Goal: Task Accomplishment & Management: Complete application form

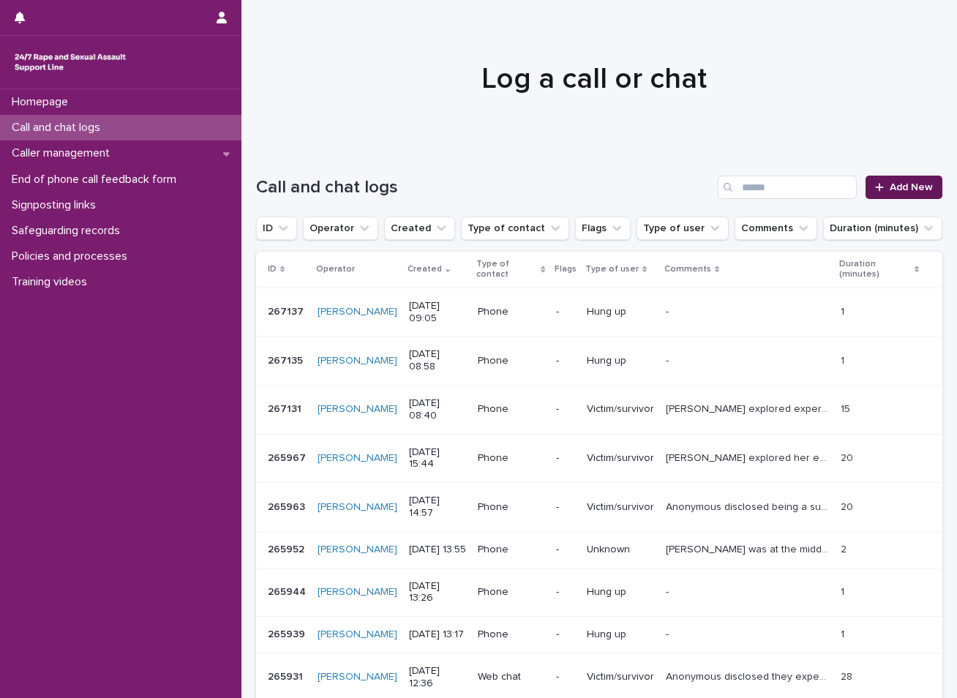
click at [890, 183] on span "Add New" at bounding box center [911, 187] width 43 height 10
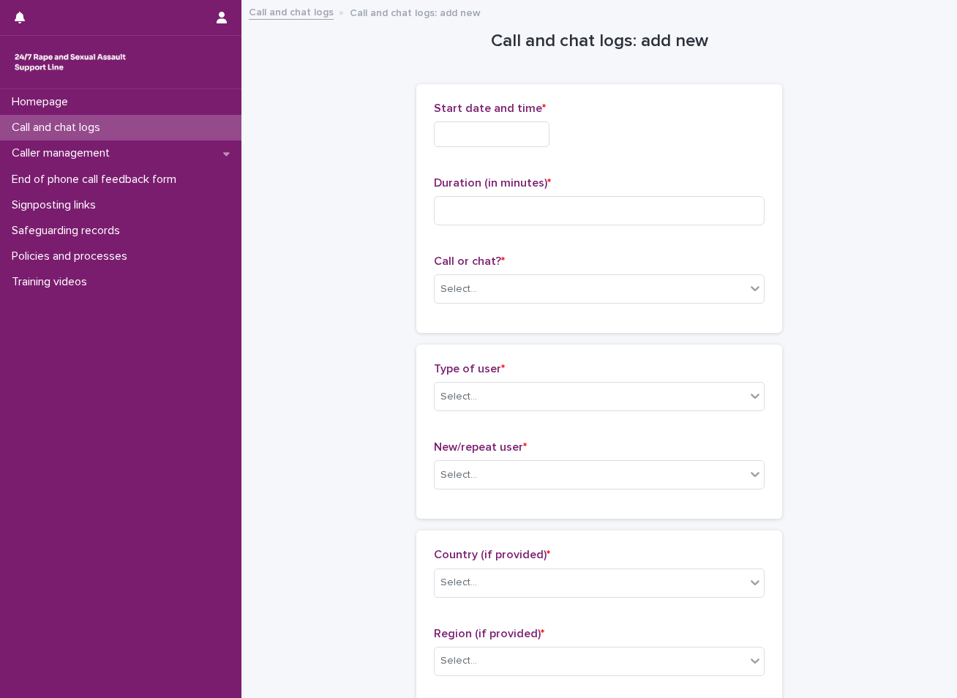
click at [508, 130] on input "text" at bounding box center [492, 135] width 116 height 26
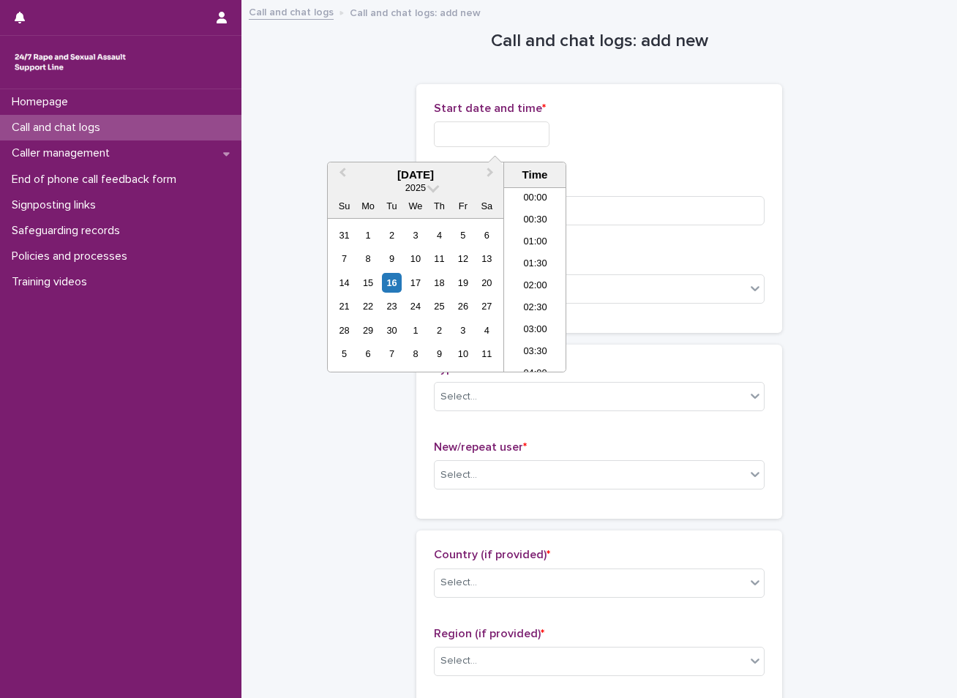
scroll to position [337, 0]
click at [390, 285] on div "16" at bounding box center [392, 283] width 20 height 20
click at [531, 263] on li "09:00" at bounding box center [535, 258] width 62 height 22
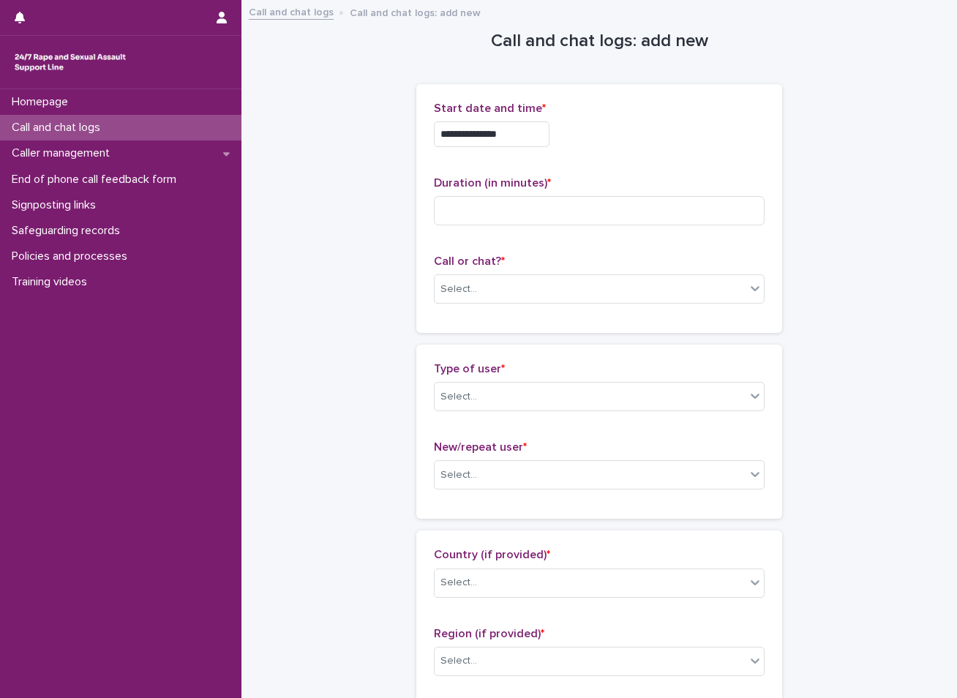
click at [525, 132] on input "**********" at bounding box center [492, 135] width 116 height 26
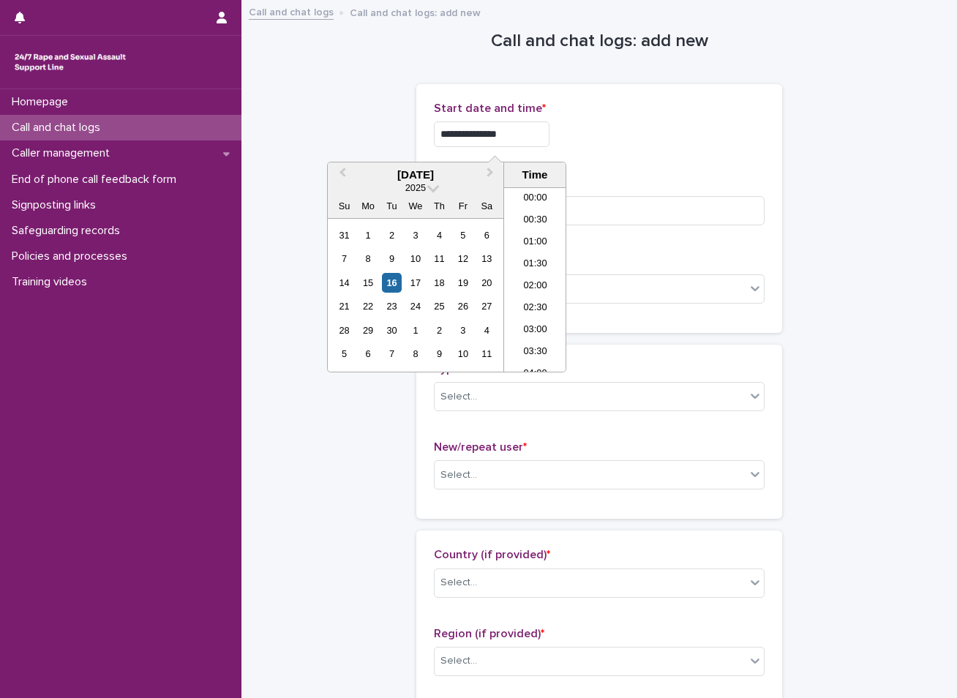
scroll to position [315, 0]
type input "**********"
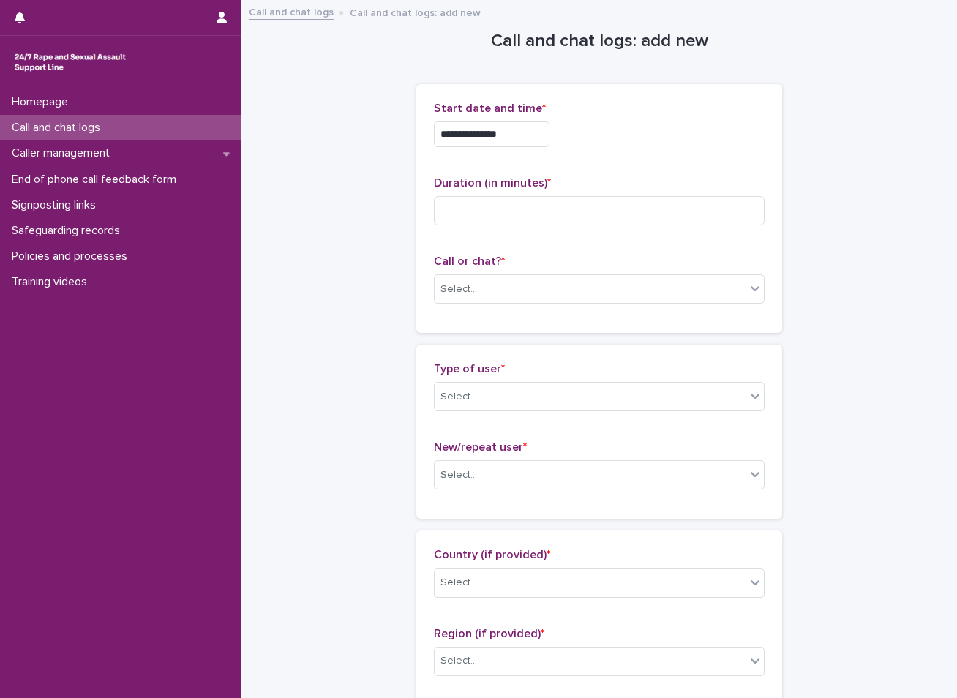
click at [488, 211] on input at bounding box center [599, 210] width 331 height 29
type input "**"
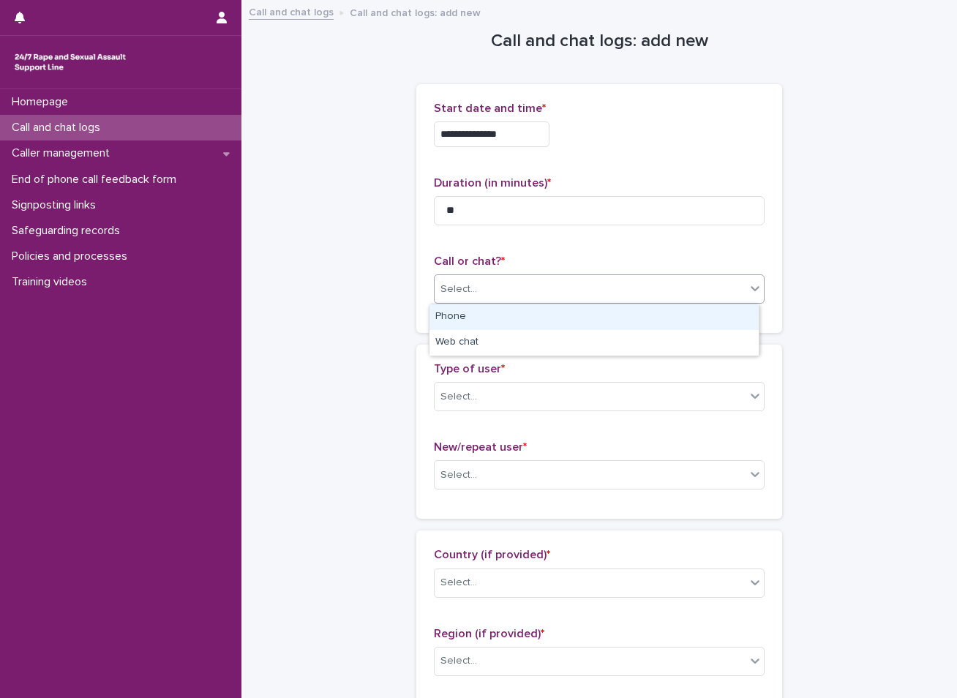
click at [578, 285] on div "Select..." at bounding box center [590, 289] width 311 height 24
click at [470, 318] on div "Phone" at bounding box center [594, 318] width 329 height 26
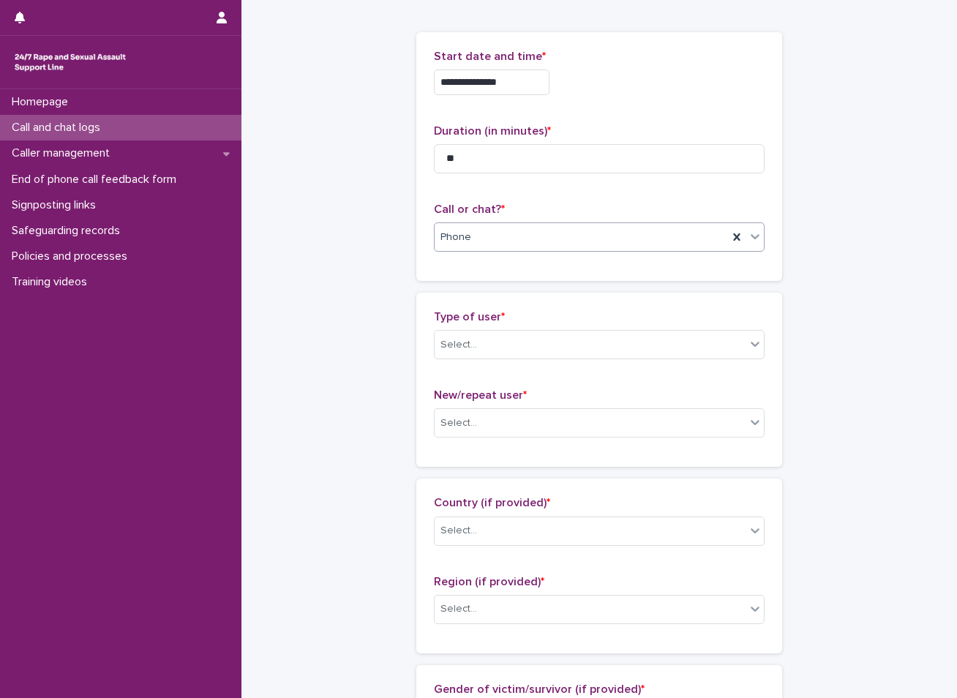
scroll to position [73, 0]
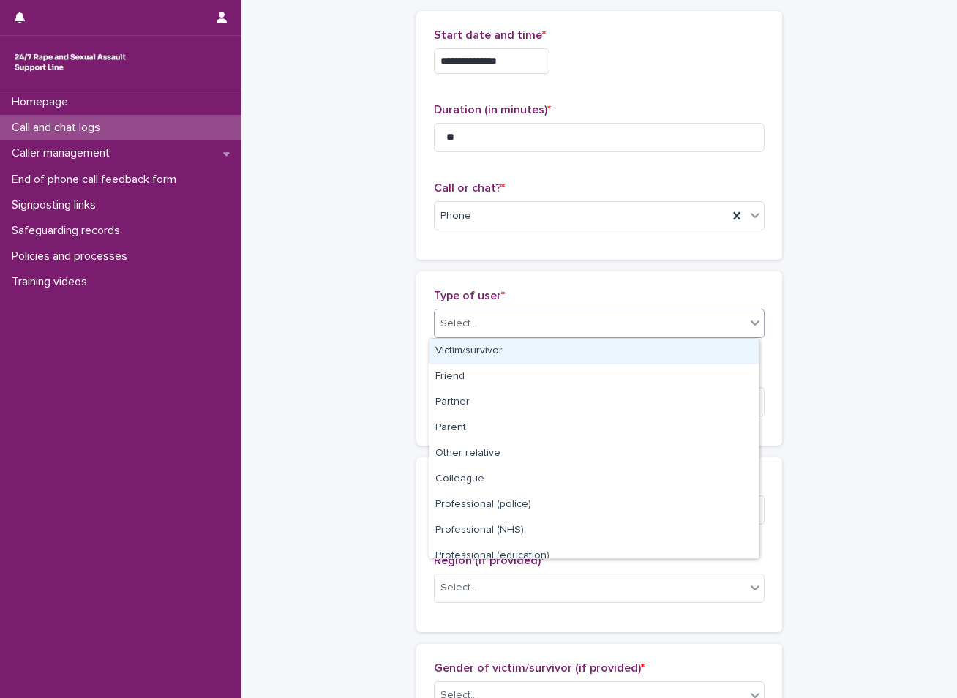
click at [509, 324] on div "Select..." at bounding box center [590, 324] width 311 height 24
click at [501, 348] on div "Victim/survivor" at bounding box center [594, 352] width 329 height 26
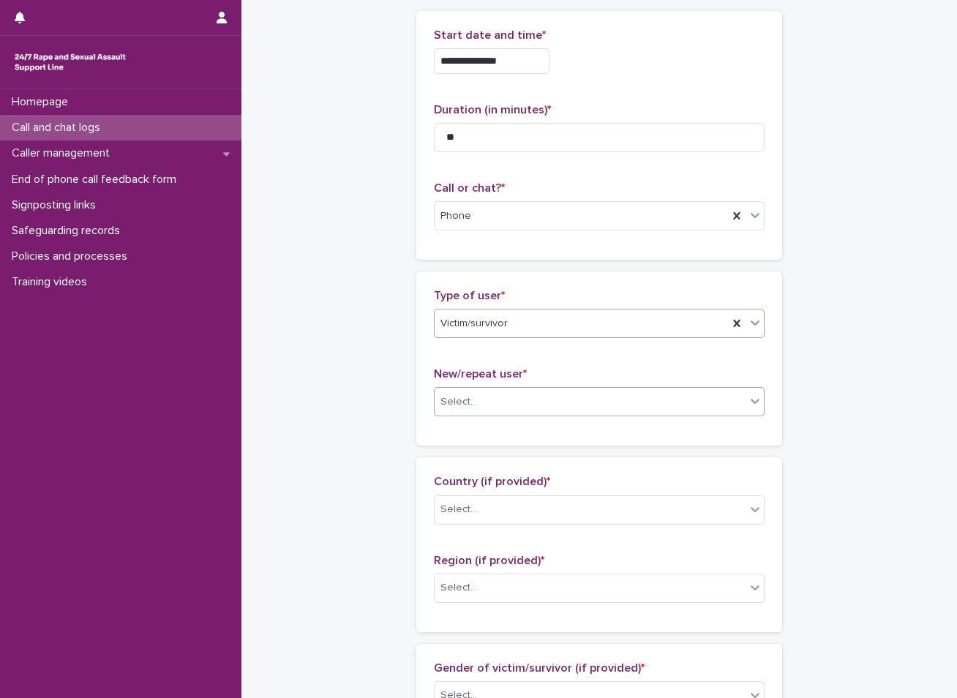
click at [470, 403] on div "Select..." at bounding box center [459, 402] width 37 height 15
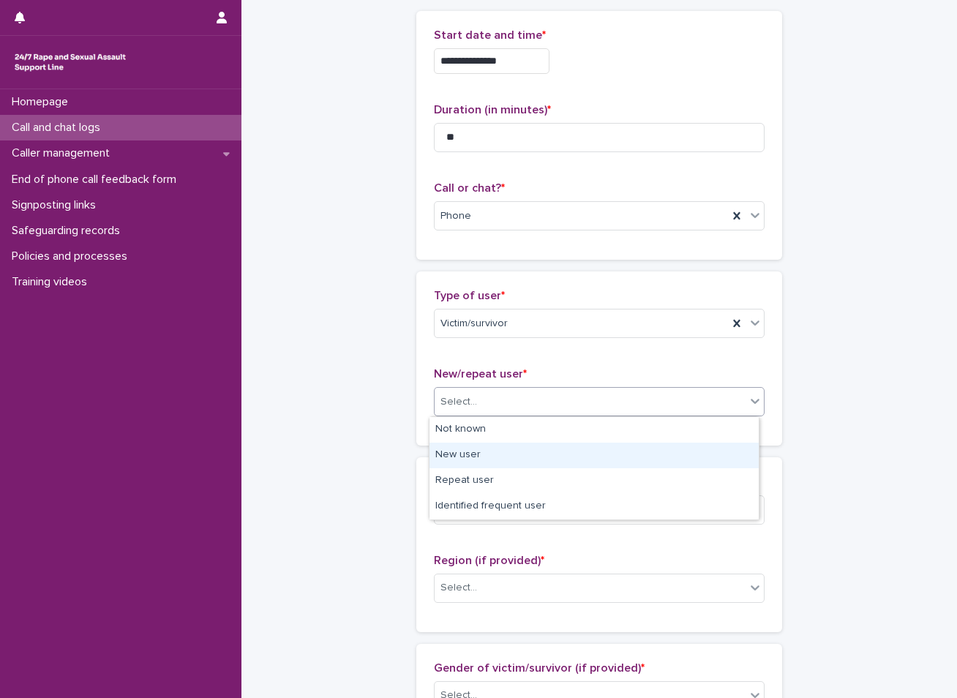
click at [486, 452] on div "New user" at bounding box center [594, 456] width 329 height 26
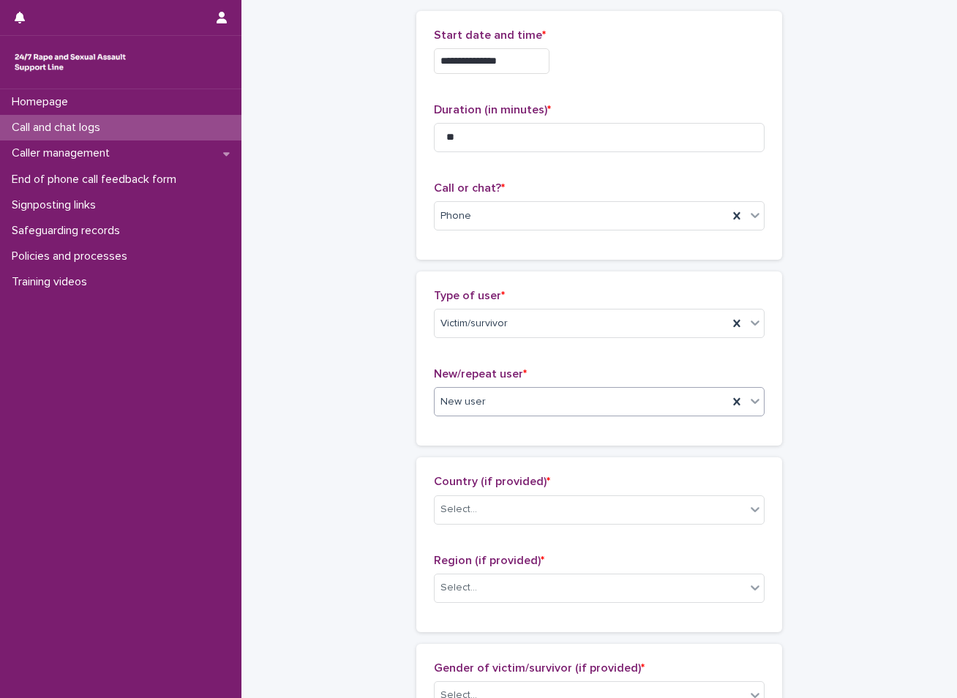
scroll to position [146, 0]
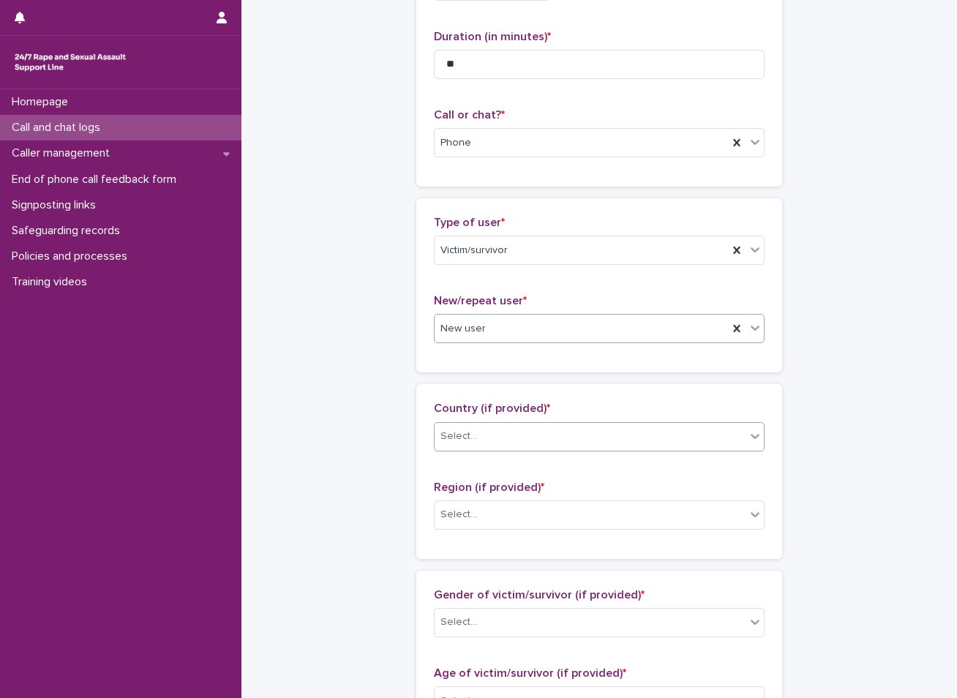
click at [526, 437] on div "Select..." at bounding box center [590, 437] width 311 height 24
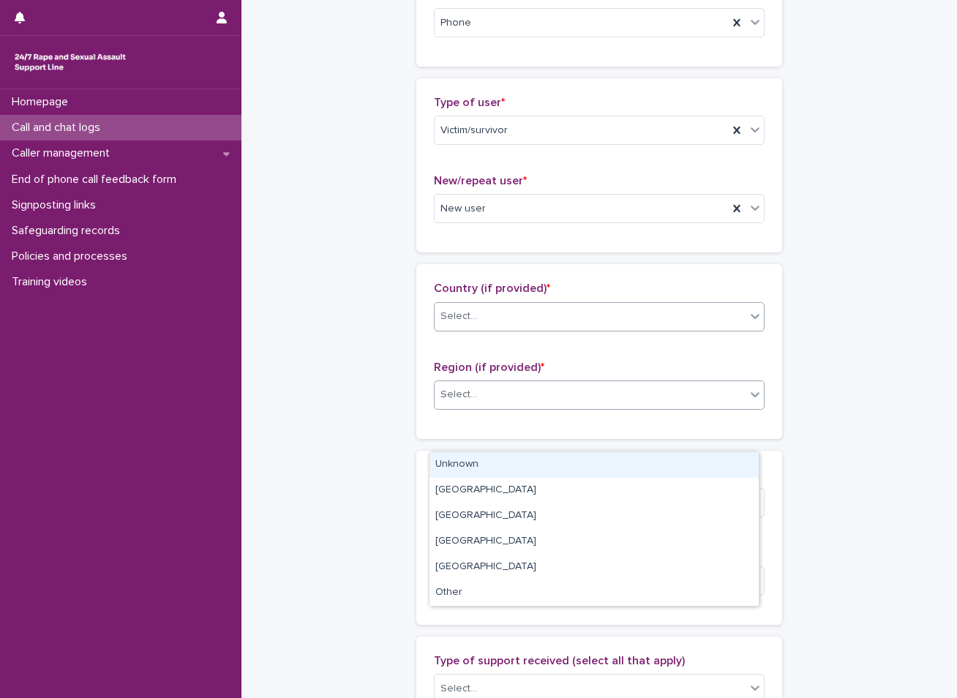
scroll to position [293, 0]
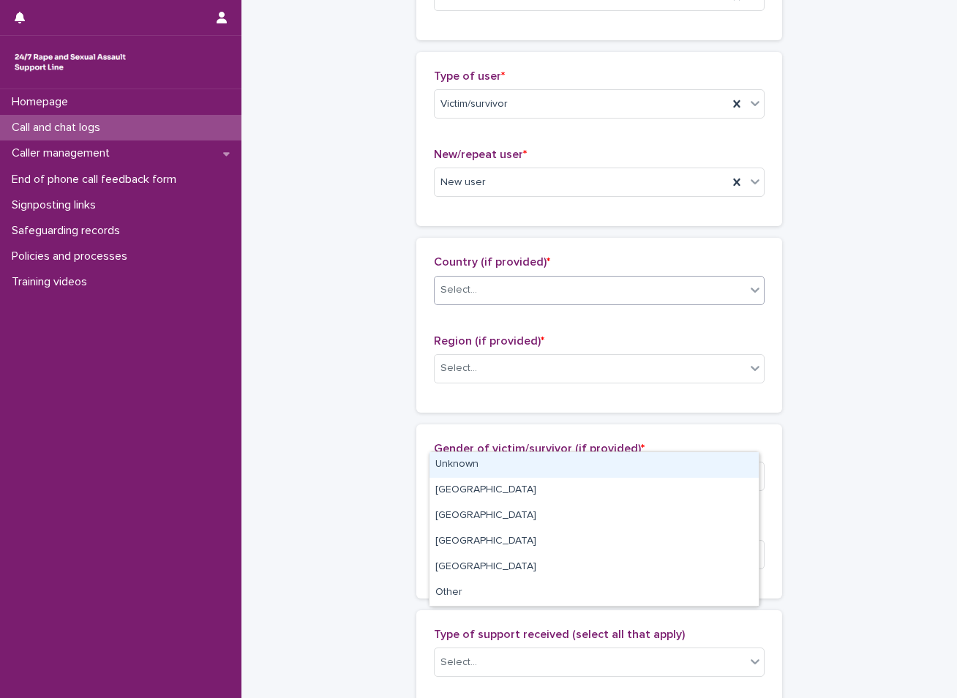
click at [501, 294] on div "Select..." at bounding box center [590, 290] width 311 height 24
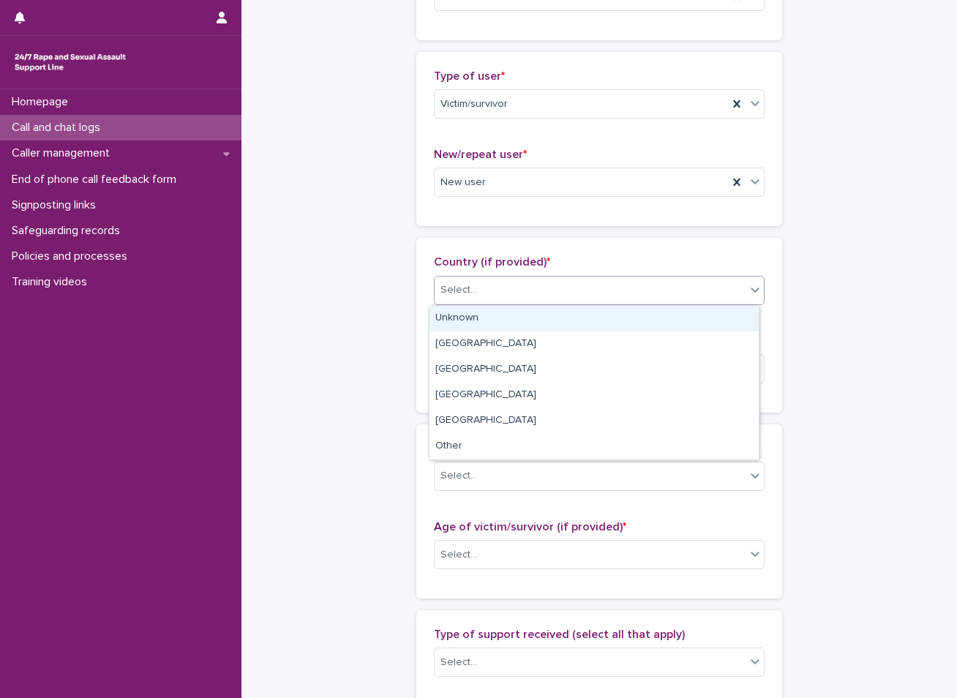
click at [462, 281] on div "Select..." at bounding box center [590, 290] width 311 height 24
click at [460, 318] on div "Unknown" at bounding box center [594, 319] width 329 height 26
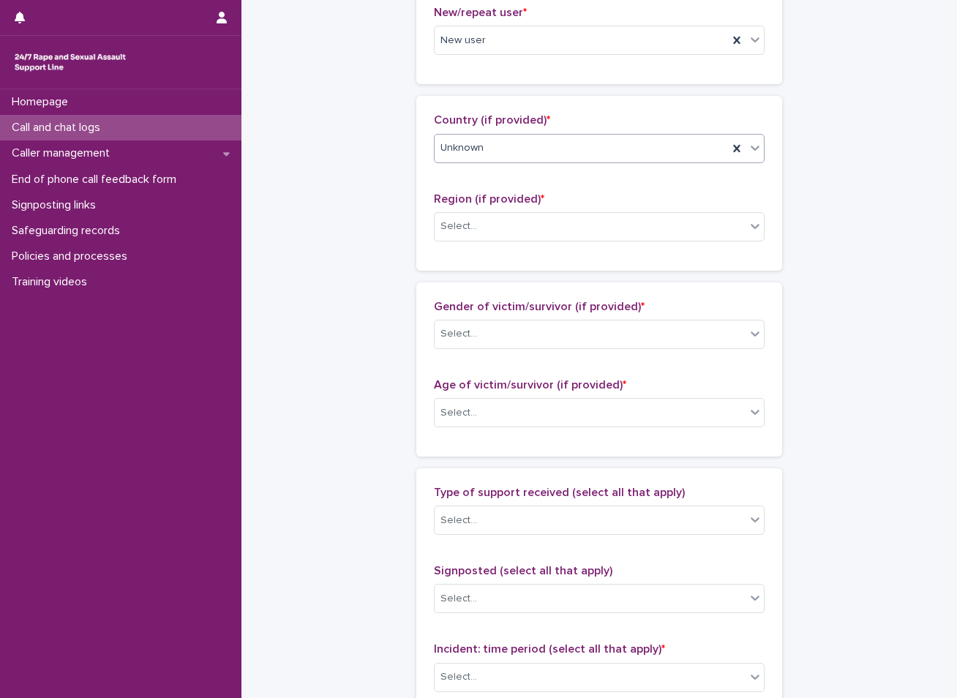
scroll to position [439, 0]
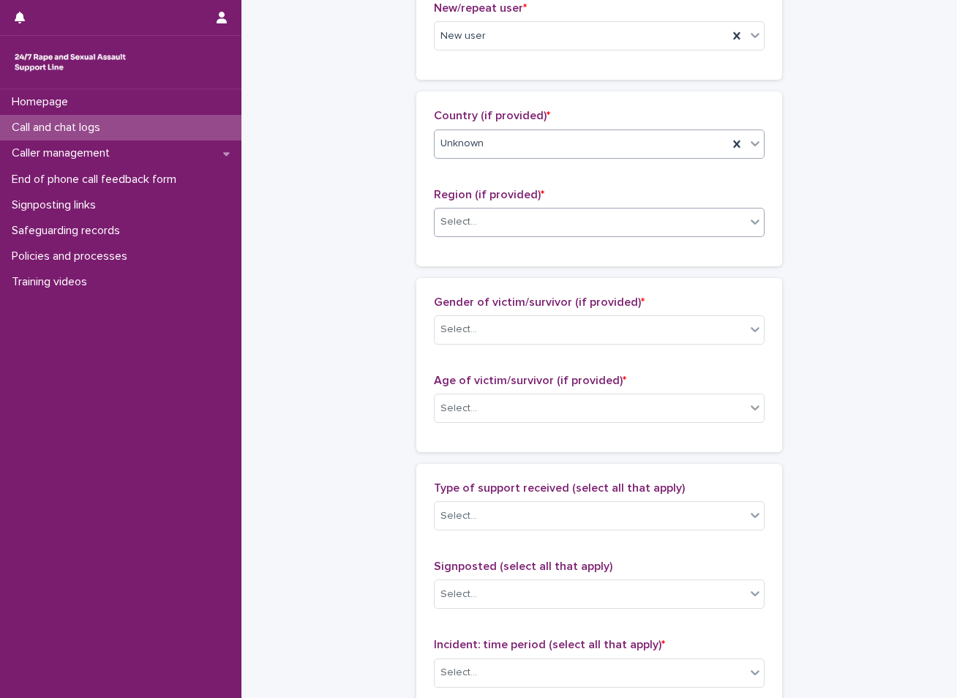
click at [498, 217] on div "Select..." at bounding box center [590, 222] width 311 height 24
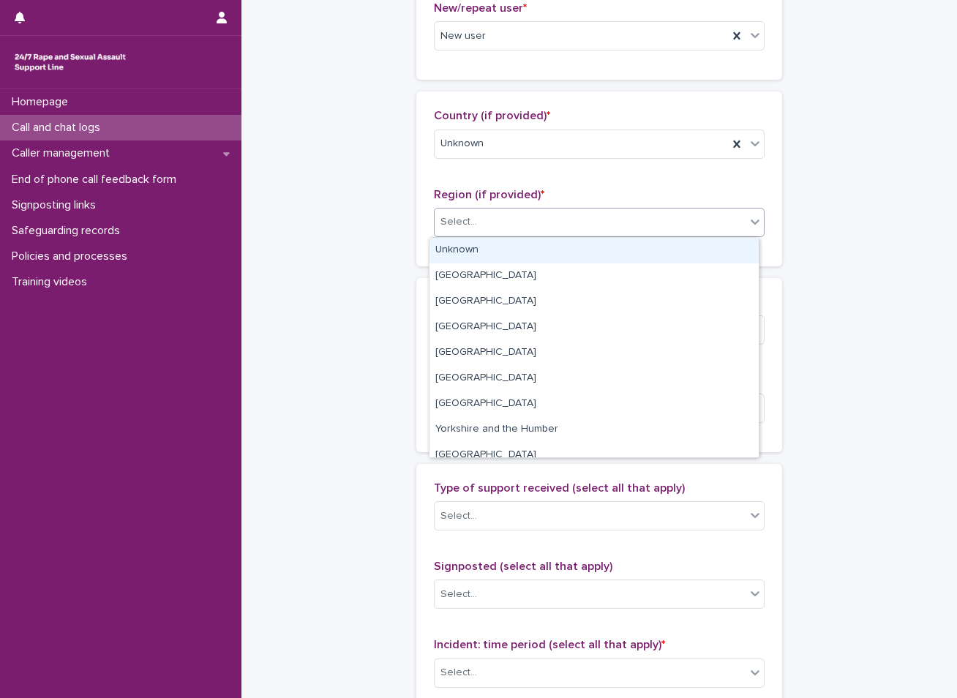
click at [477, 257] on div "Unknown" at bounding box center [594, 251] width 329 height 26
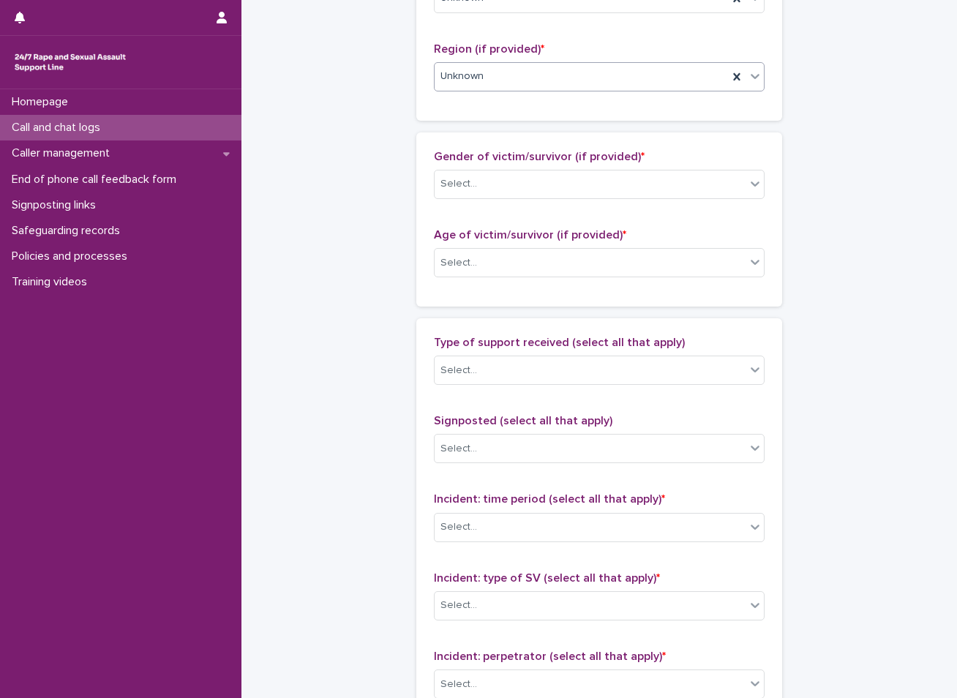
scroll to position [586, 0]
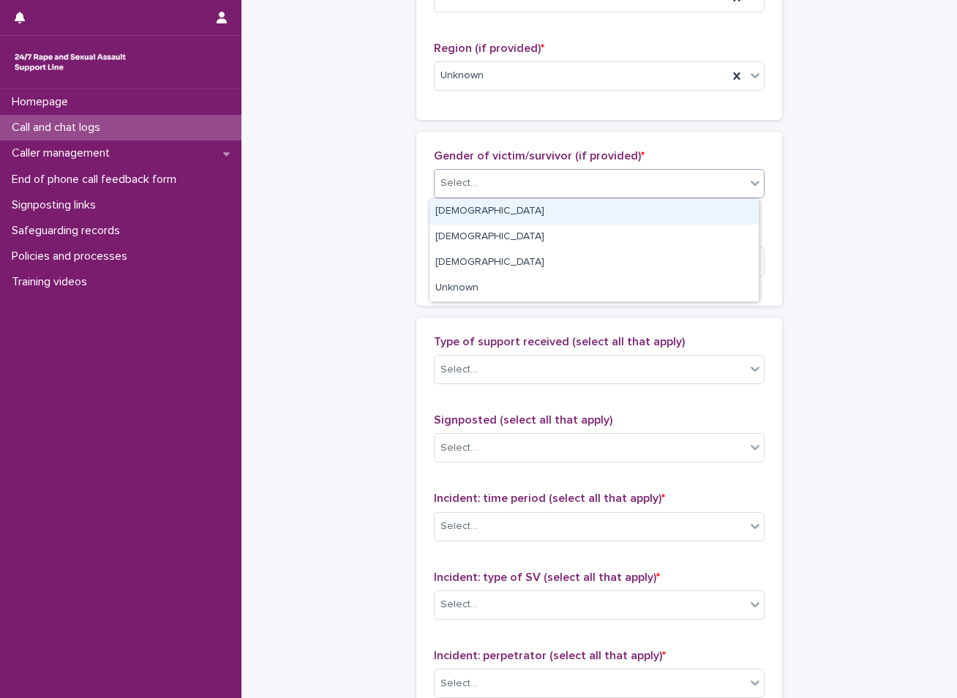
click at [531, 190] on div "Select..." at bounding box center [590, 183] width 311 height 24
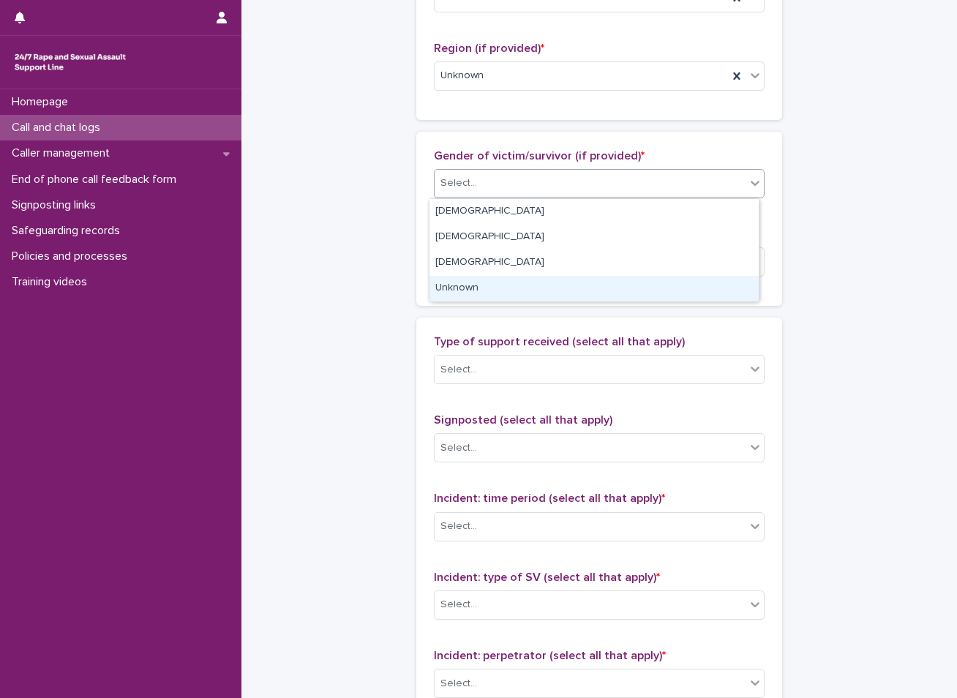
click at [471, 285] on div "Unknown" at bounding box center [594, 289] width 329 height 26
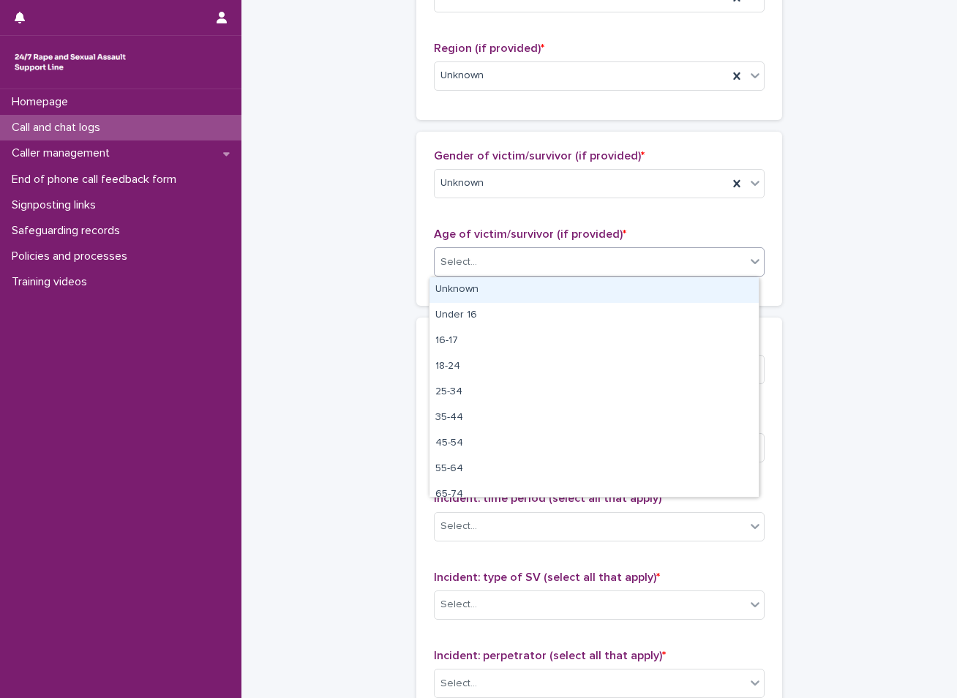
click at [469, 258] on div "Select..." at bounding box center [459, 262] width 37 height 15
click at [460, 285] on div "Unknown" at bounding box center [594, 290] width 329 height 26
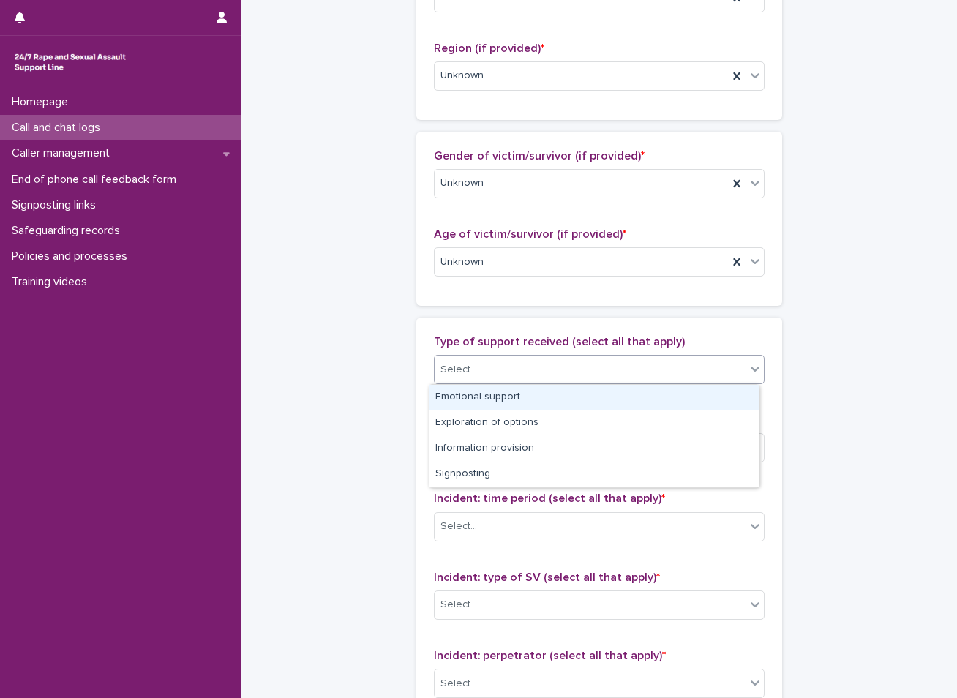
click at [447, 367] on div "Select..." at bounding box center [459, 369] width 37 height 15
click at [451, 389] on div "Emotional support" at bounding box center [594, 398] width 329 height 26
click at [577, 362] on div "Emotional support" at bounding box center [582, 370] width 294 height 26
click at [534, 396] on div "Exploration of options" at bounding box center [594, 398] width 329 height 26
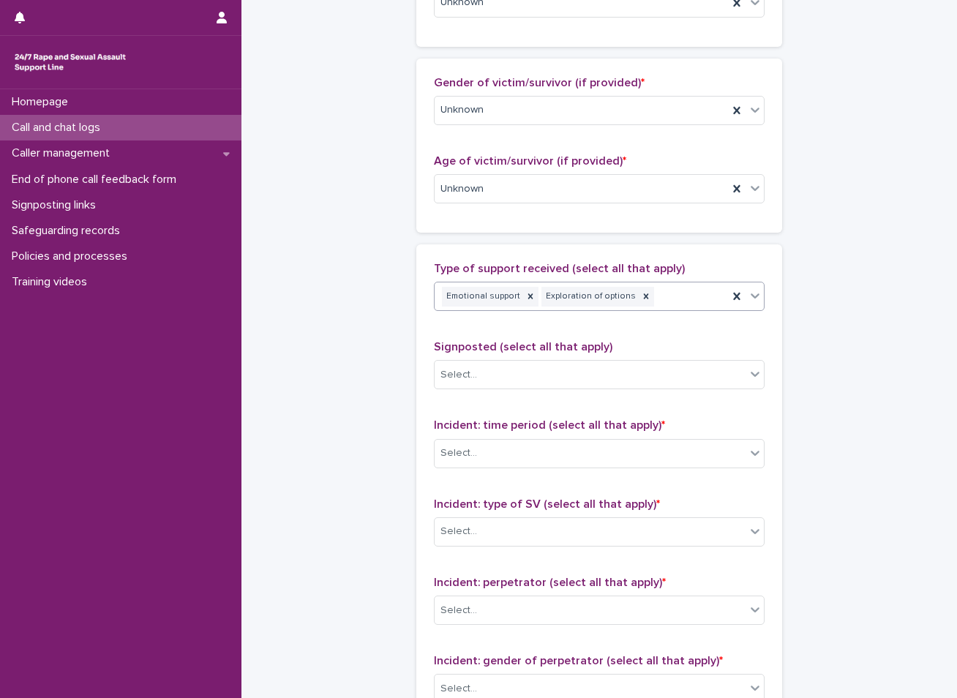
scroll to position [732, 0]
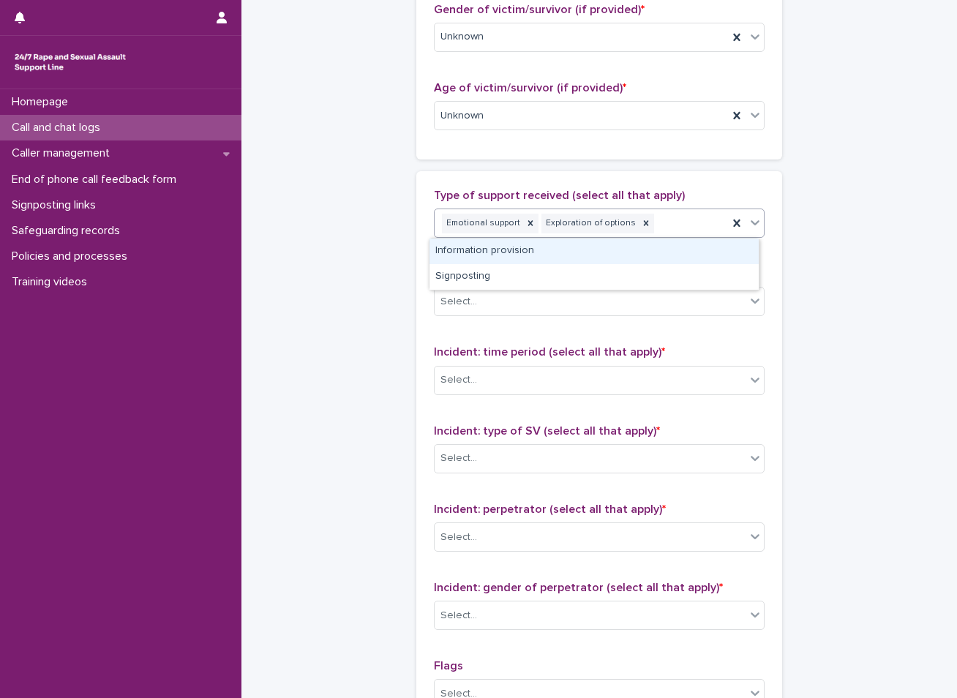
click at [667, 227] on div "Emotional support Exploration of options" at bounding box center [582, 224] width 294 height 26
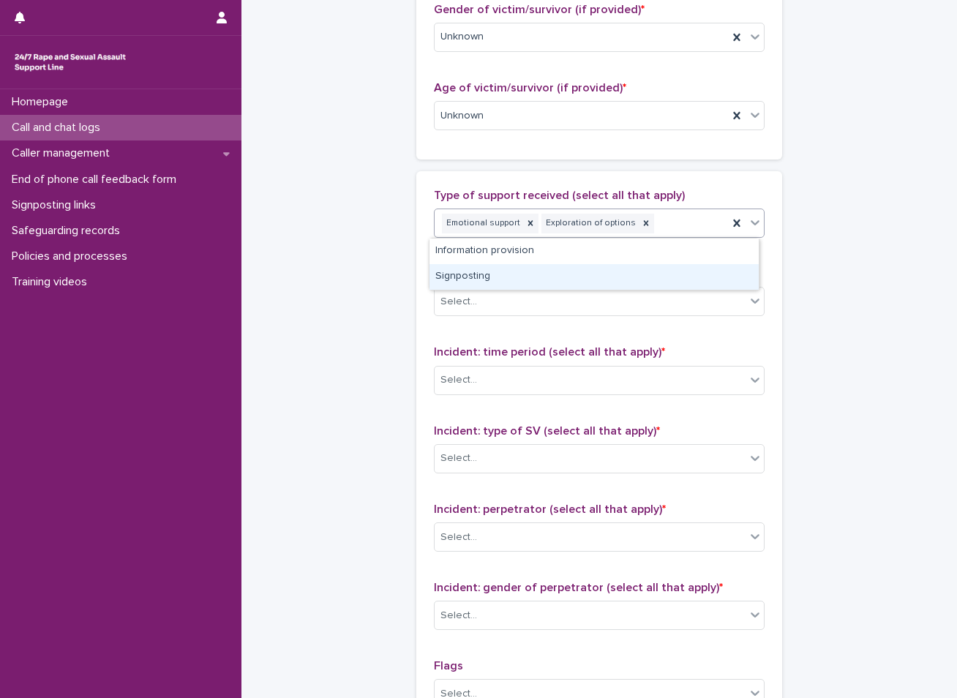
click at [537, 279] on div "Signposting" at bounding box center [594, 277] width 329 height 26
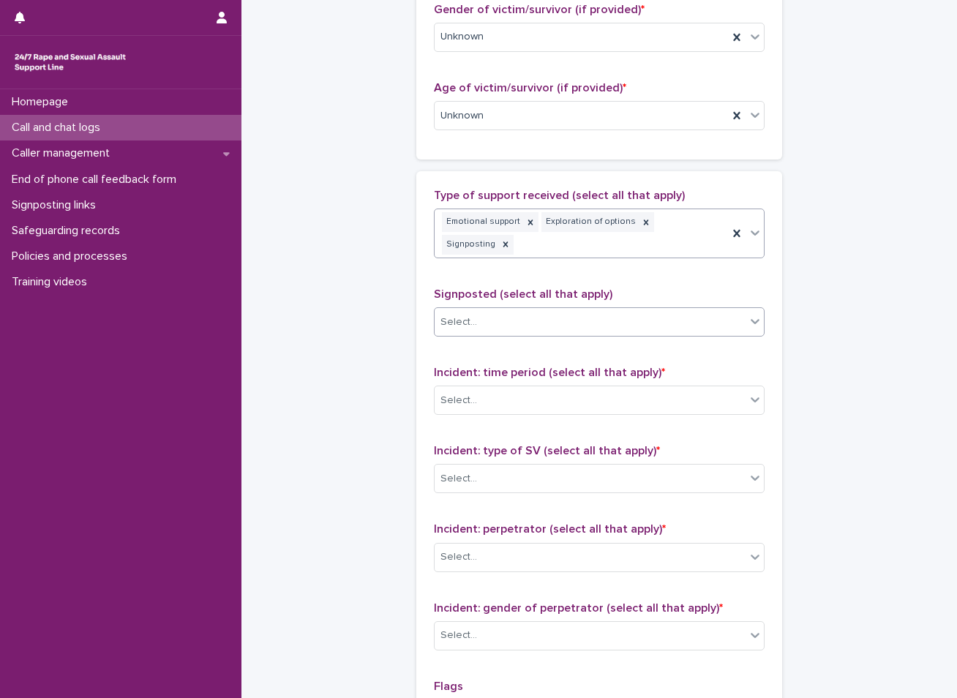
click at [523, 310] on div "Select..." at bounding box center [590, 322] width 311 height 24
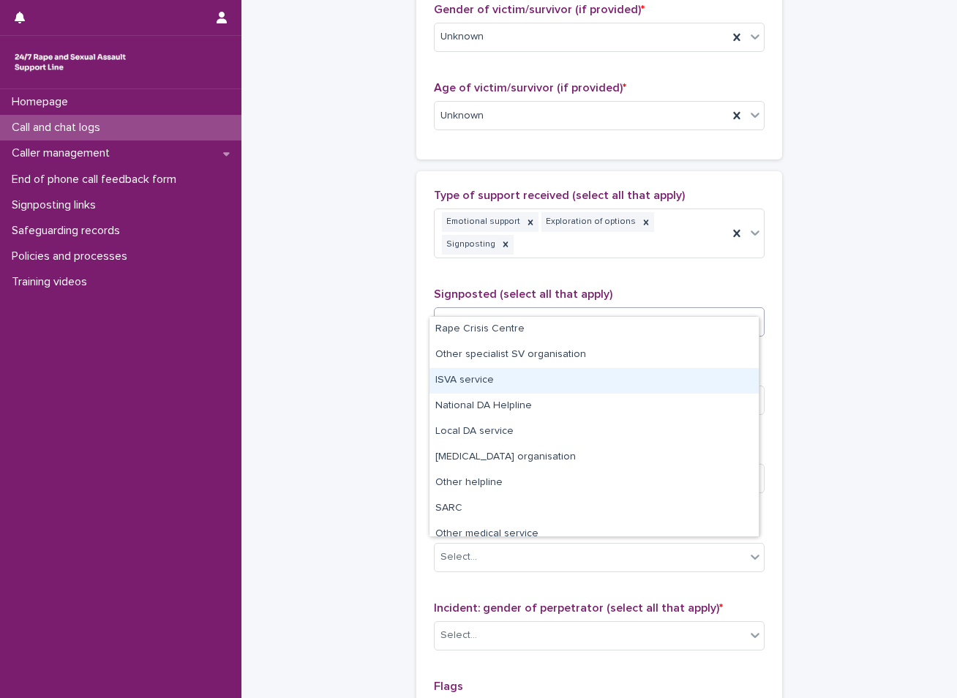
click at [461, 376] on div "ISVA service" at bounding box center [594, 381] width 329 height 26
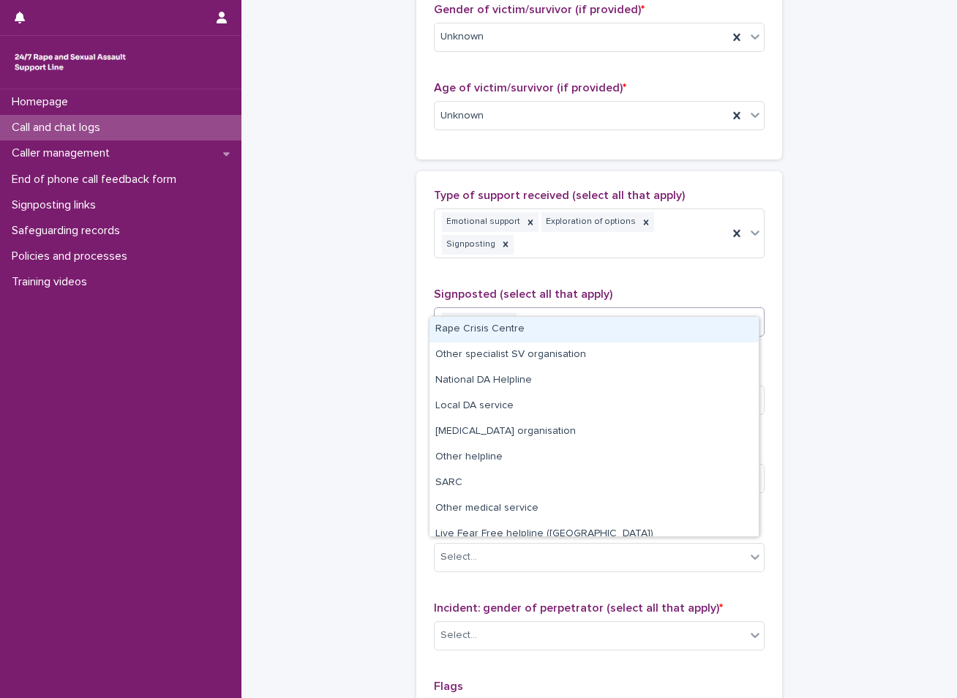
click at [546, 310] on div "ISVA service" at bounding box center [582, 323] width 294 height 26
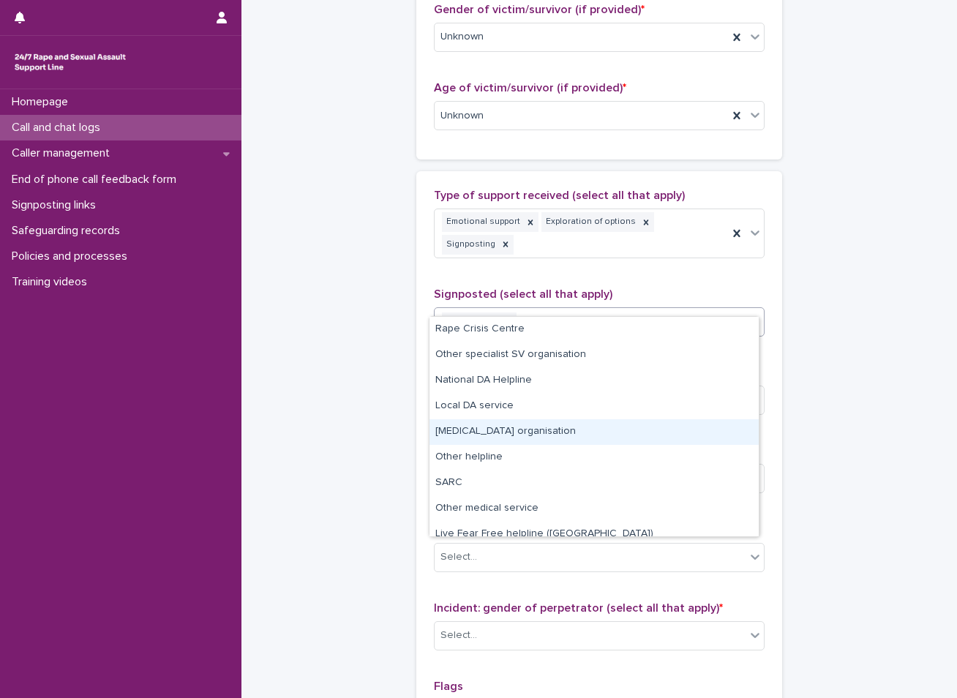
scroll to position [62, 0]
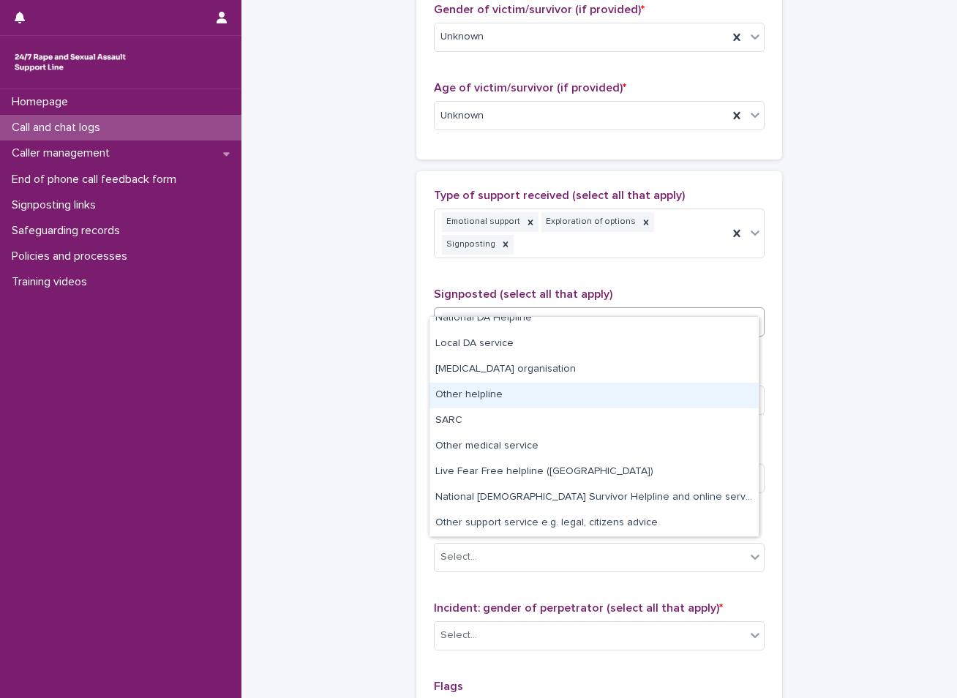
click at [380, 403] on div "**********" at bounding box center [599, 71] width 687 height 1605
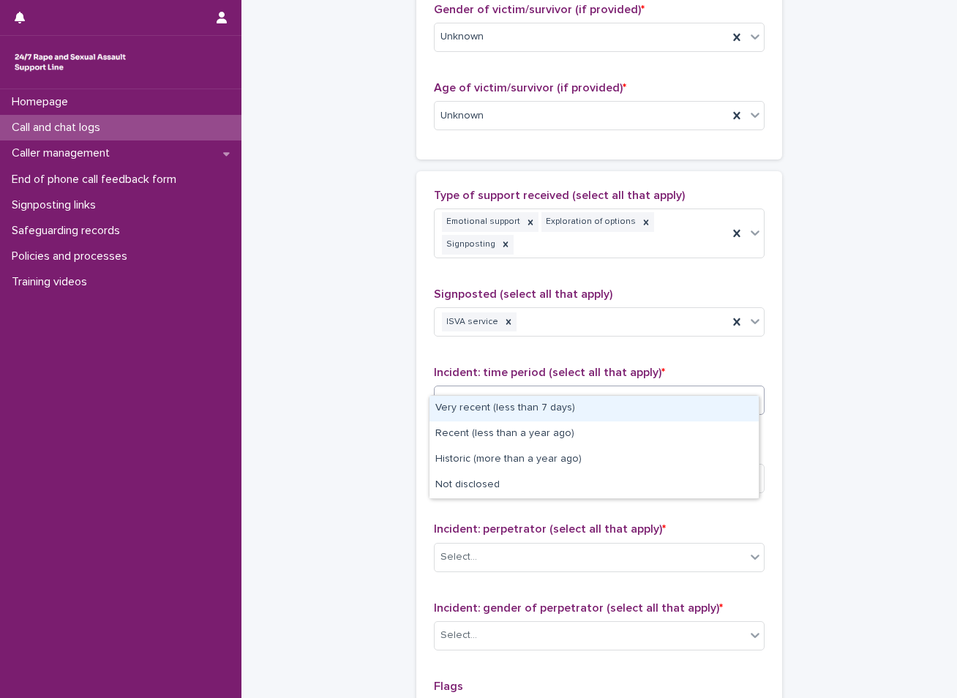
click at [476, 389] on div "Select..." at bounding box center [590, 401] width 311 height 24
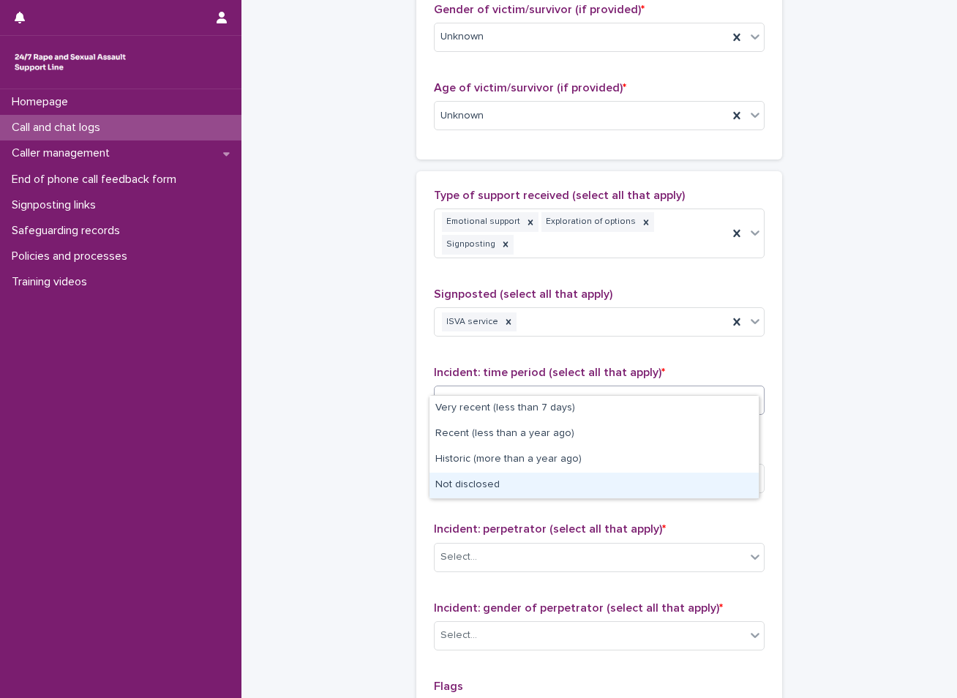
click at [483, 482] on div "Not disclosed" at bounding box center [594, 486] width 329 height 26
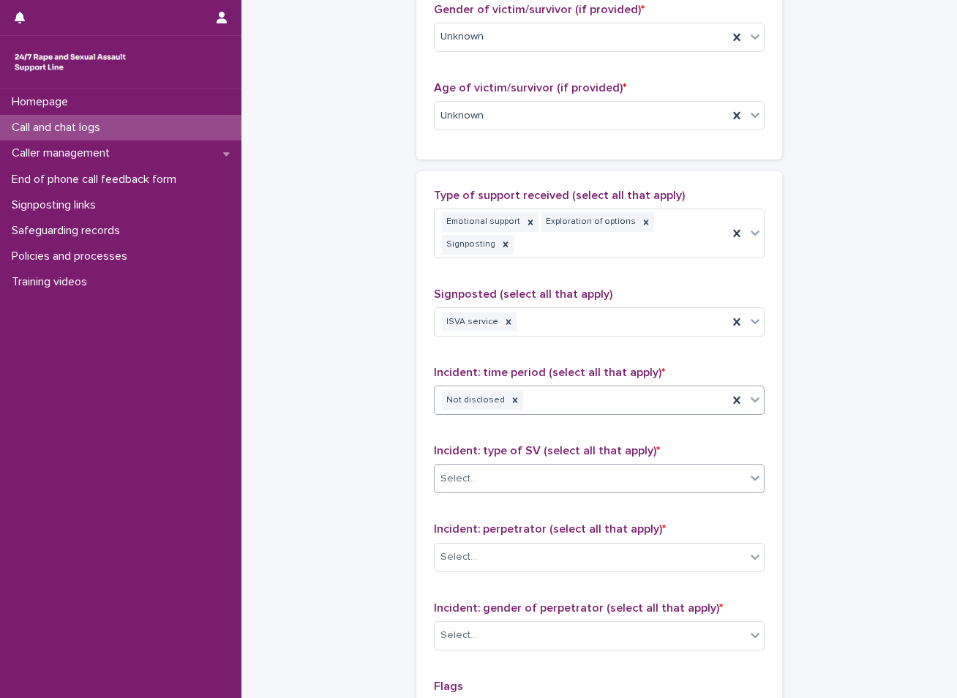
click at [492, 467] on div "Select..." at bounding box center [590, 479] width 311 height 24
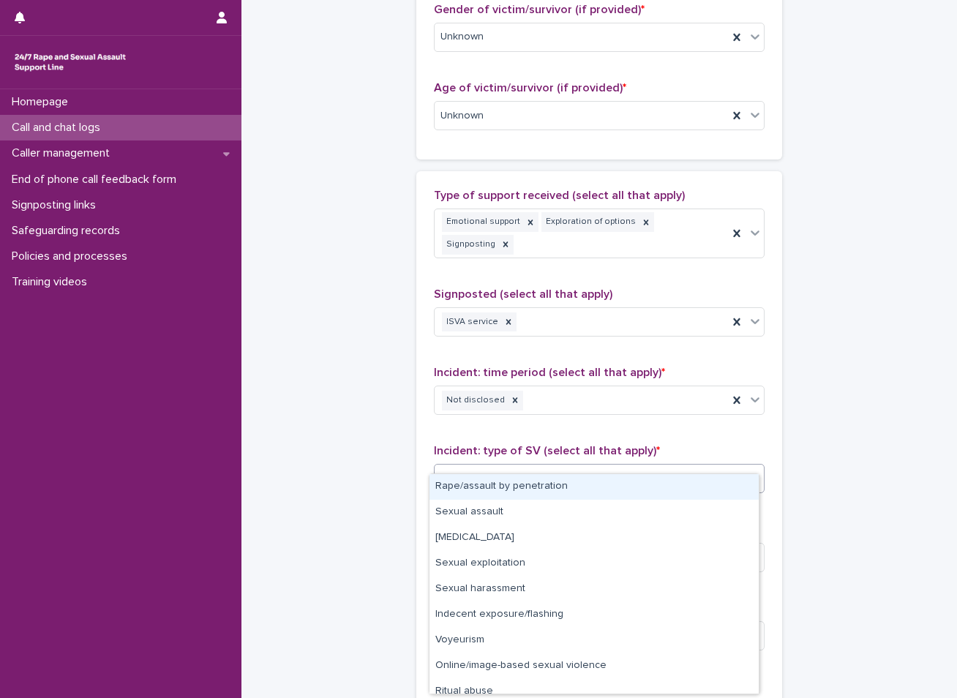
click at [479, 488] on div "Rape/assault by penetration" at bounding box center [594, 487] width 329 height 26
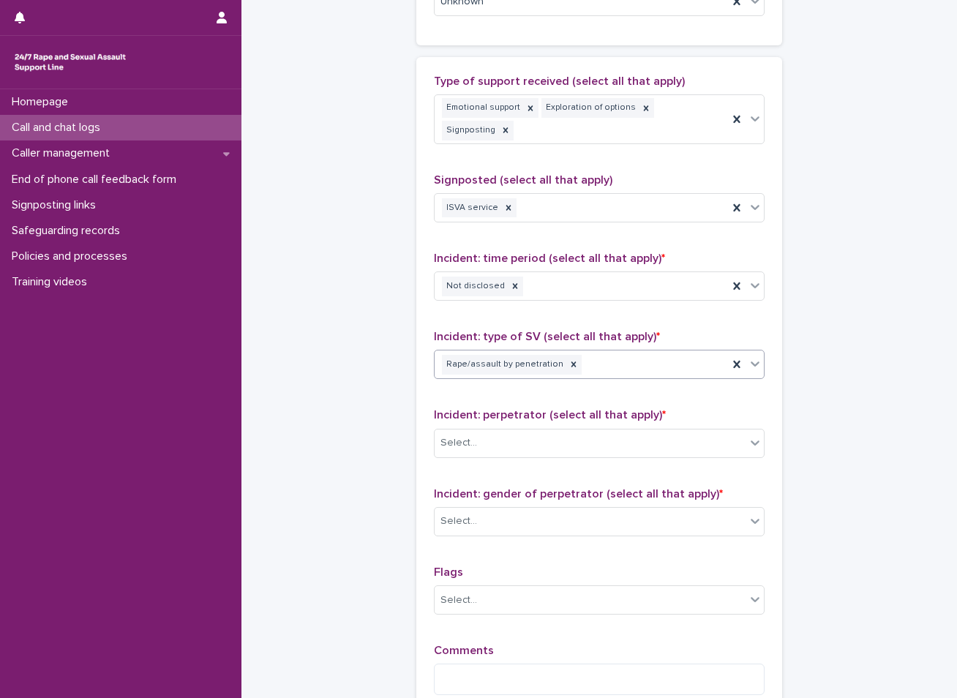
scroll to position [878, 0]
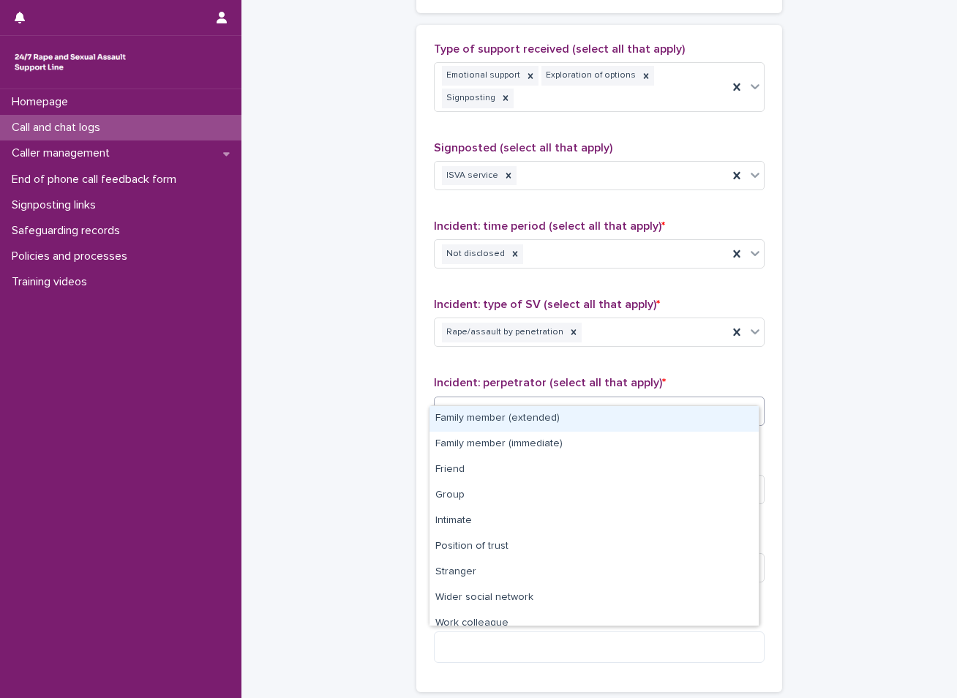
click at [469, 399] on div "Select..." at bounding box center [590, 411] width 311 height 24
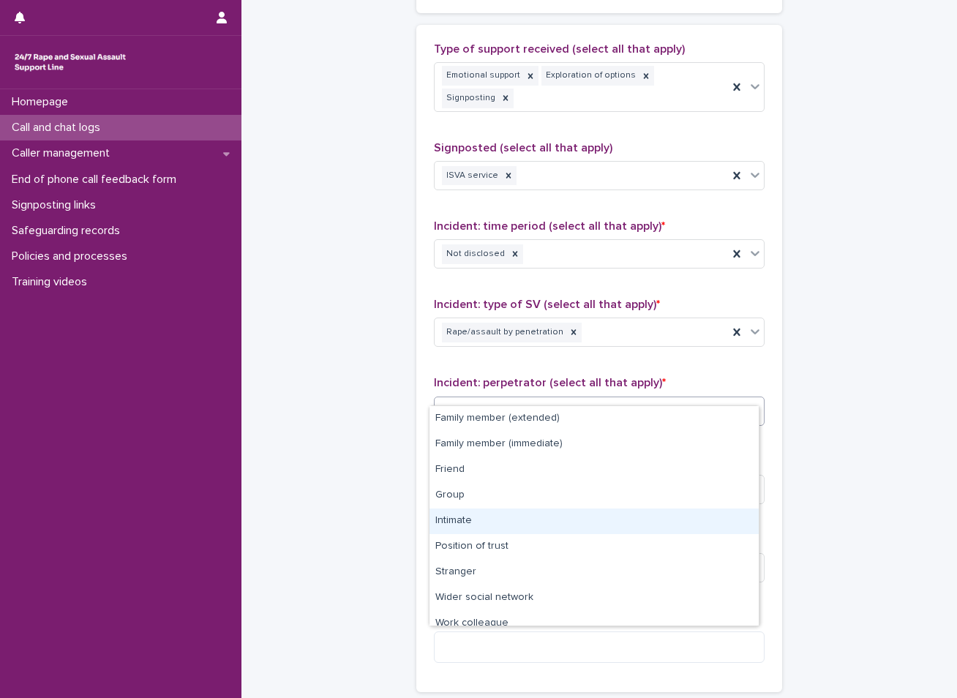
click at [467, 518] on div "Intimate" at bounding box center [594, 522] width 329 height 26
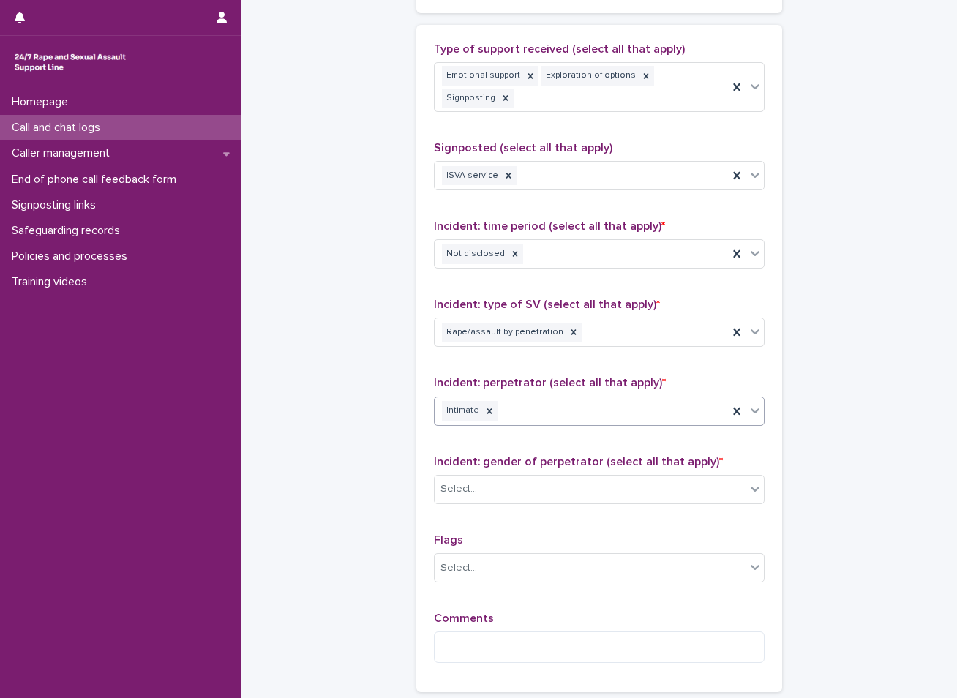
scroll to position [952, 0]
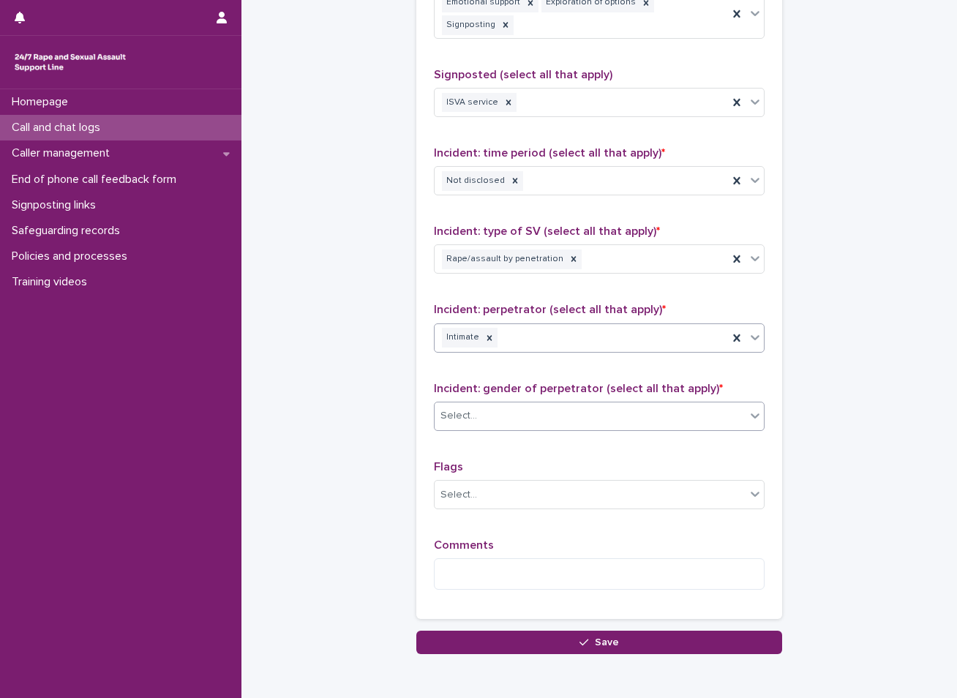
click at [567, 404] on div "Select..." at bounding box center [590, 416] width 311 height 24
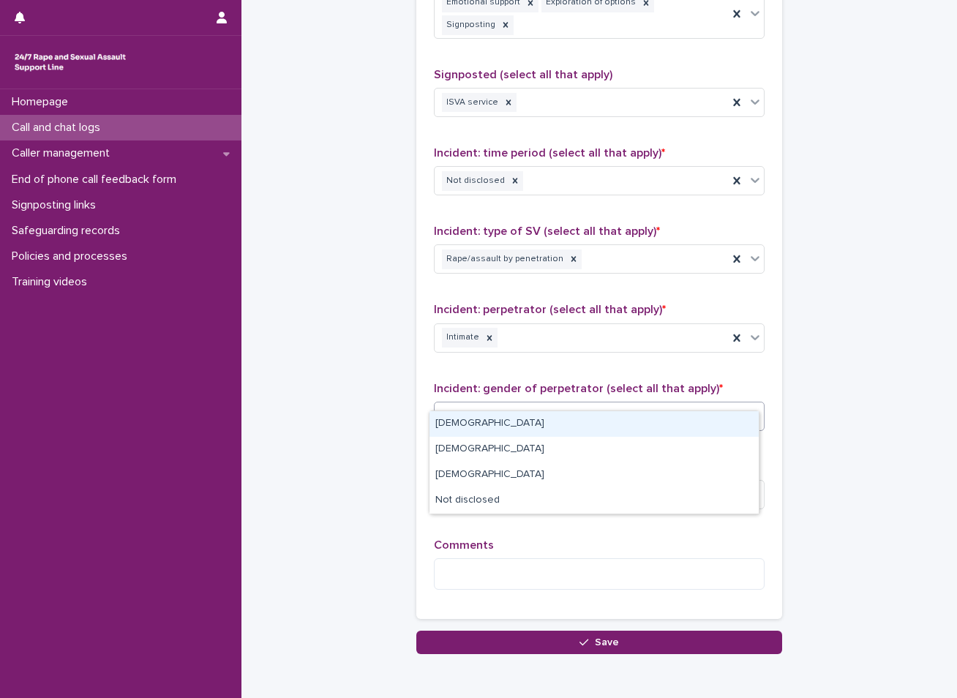
click at [481, 426] on div "[DEMOGRAPHIC_DATA]" at bounding box center [594, 424] width 329 height 26
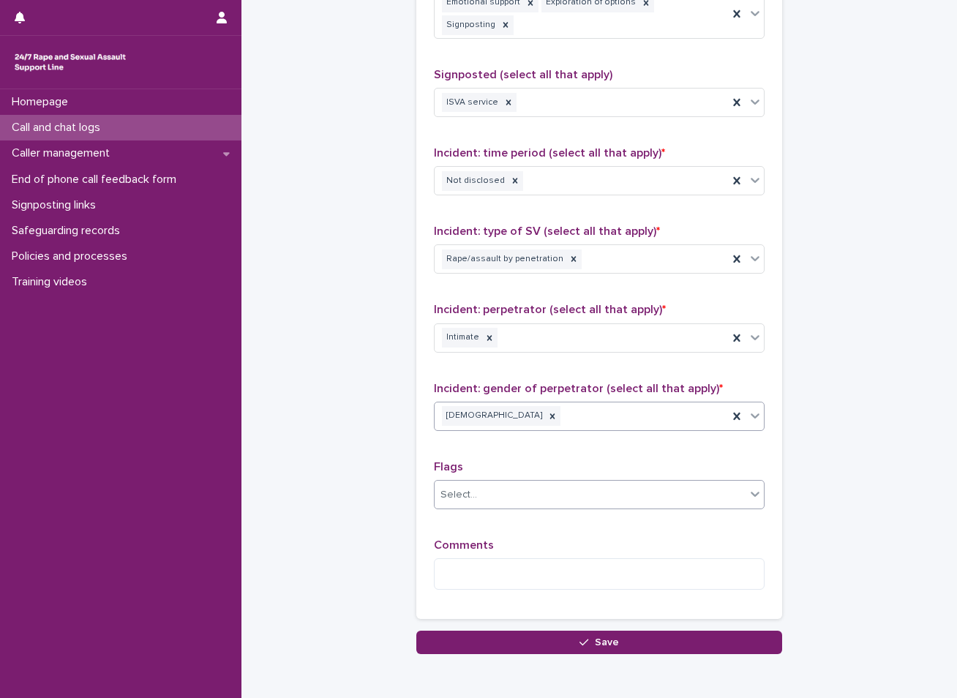
scroll to position [1002, 0]
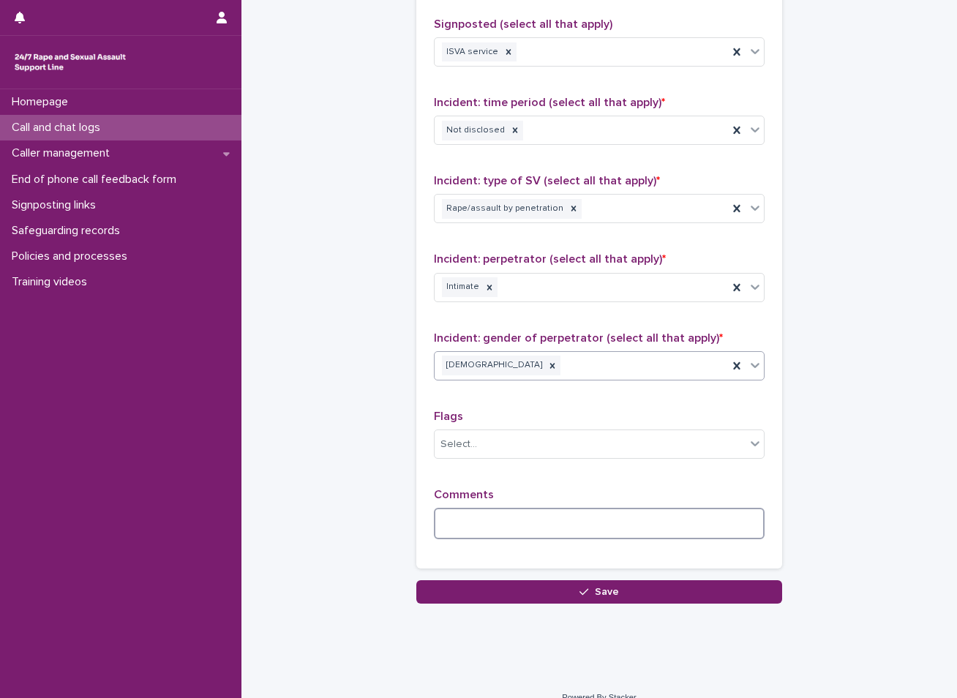
click at [500, 510] on textarea at bounding box center [599, 523] width 331 height 31
click at [482, 508] on textarea at bounding box center [599, 523] width 331 height 31
click at [699, 508] on textarea "**********" at bounding box center [599, 523] width 331 height 31
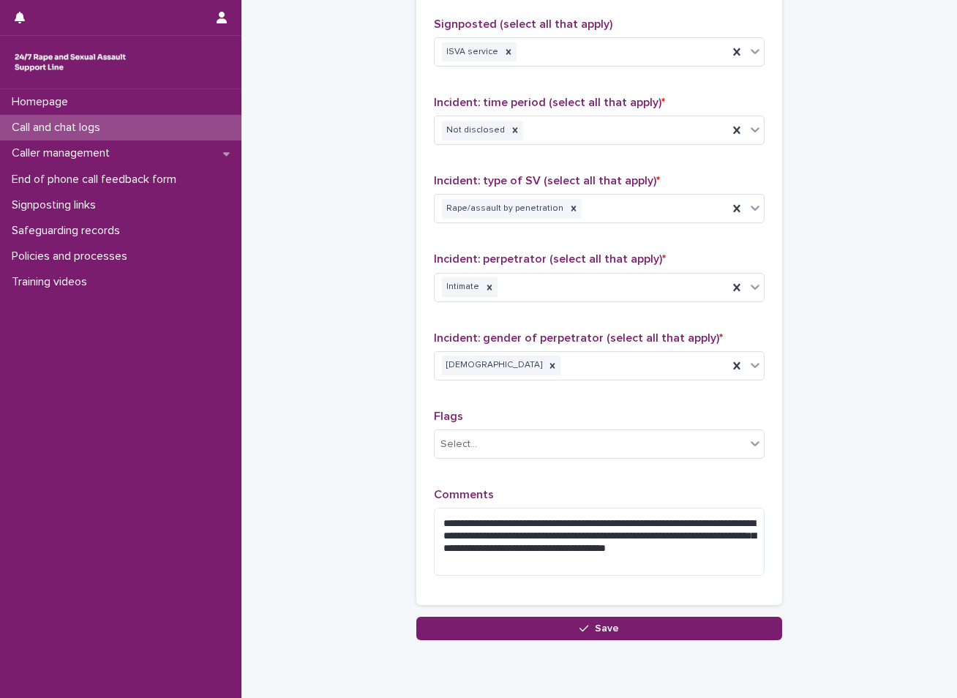
drag, startPoint x: 575, startPoint y: 541, endPoint x: 856, endPoint y: 413, distance: 308.9
click at [558, 537] on textarea "**********" at bounding box center [599, 542] width 331 height 68
click at [575, 537] on textarea "**********" at bounding box center [599, 542] width 331 height 68
drag, startPoint x: 528, startPoint y: 523, endPoint x: 540, endPoint y: 652, distance: 130.2
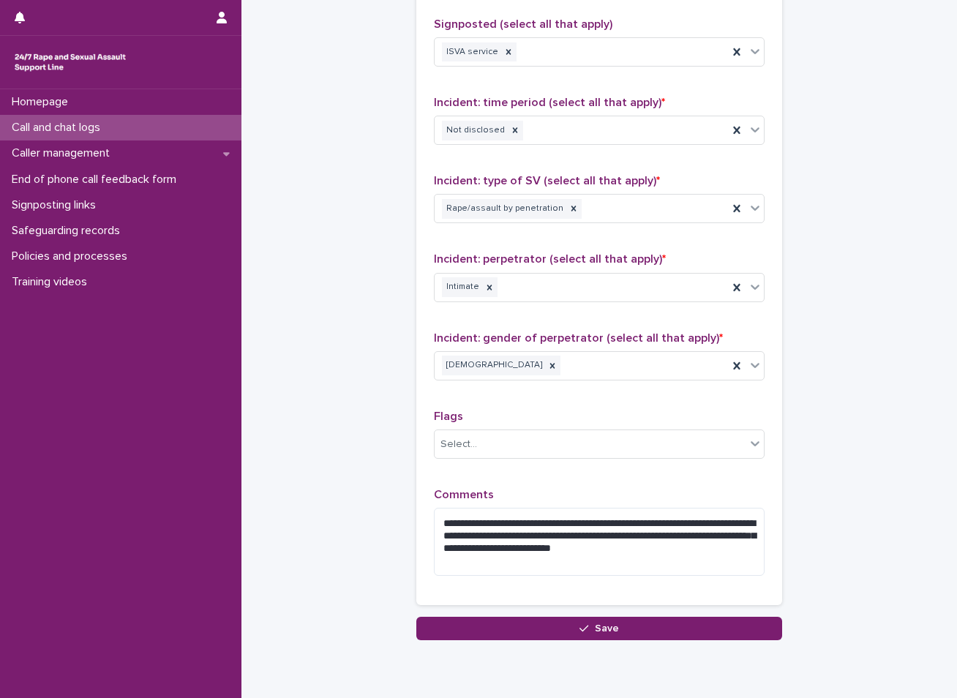
drag, startPoint x: 501, startPoint y: 528, endPoint x: 584, endPoint y: 572, distance: 93.7
click at [584, 572] on div "**********" at bounding box center [600, 253] width 366 height 704
click at [620, 508] on textarea "**********" at bounding box center [599, 542] width 331 height 68
click at [723, 531] on textarea "**********" at bounding box center [599, 542] width 331 height 68
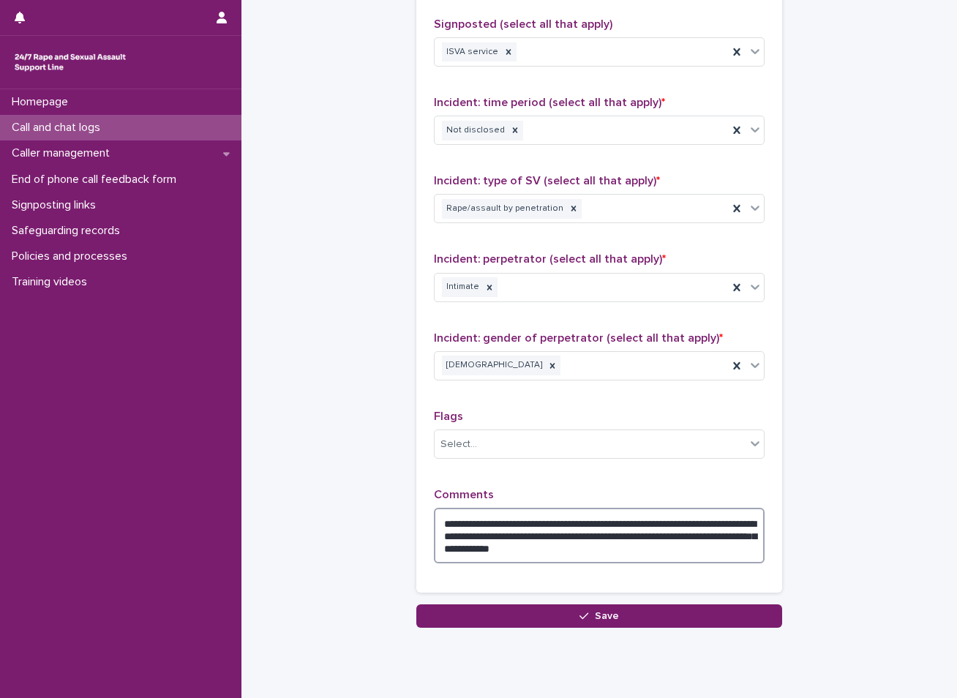
click at [549, 530] on textarea "**********" at bounding box center [599, 536] width 331 height 56
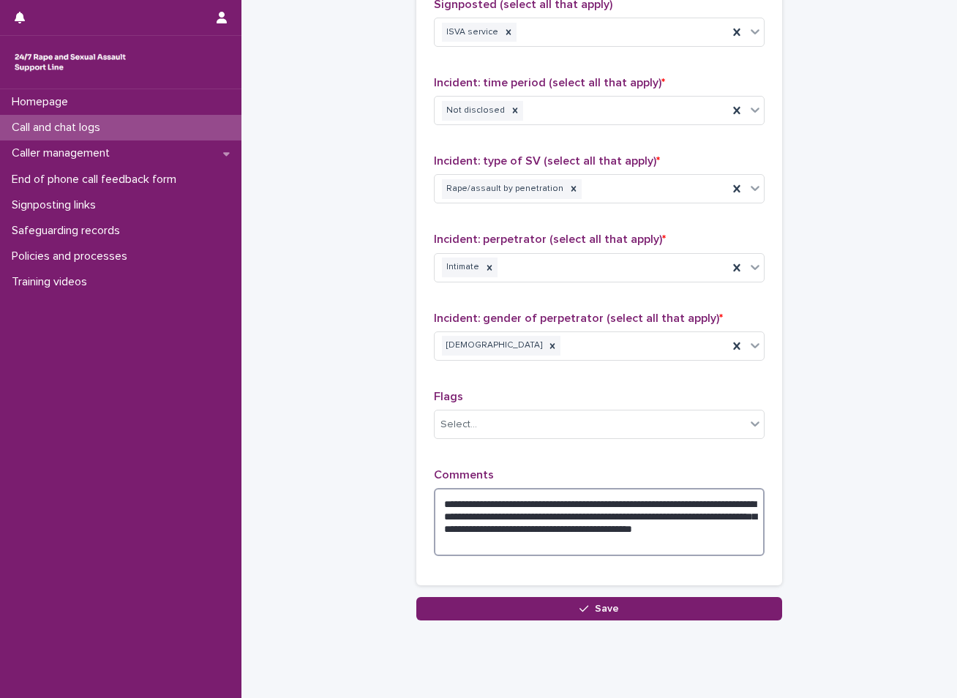
scroll to position [1039, 0]
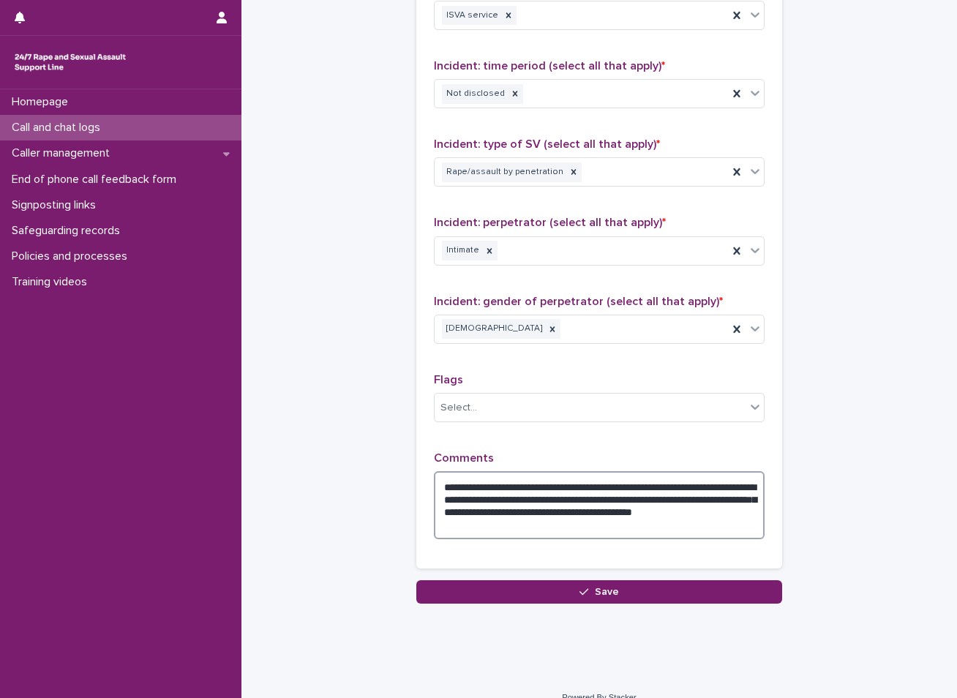
click at [548, 491] on textarea "**********" at bounding box center [599, 505] width 331 height 68
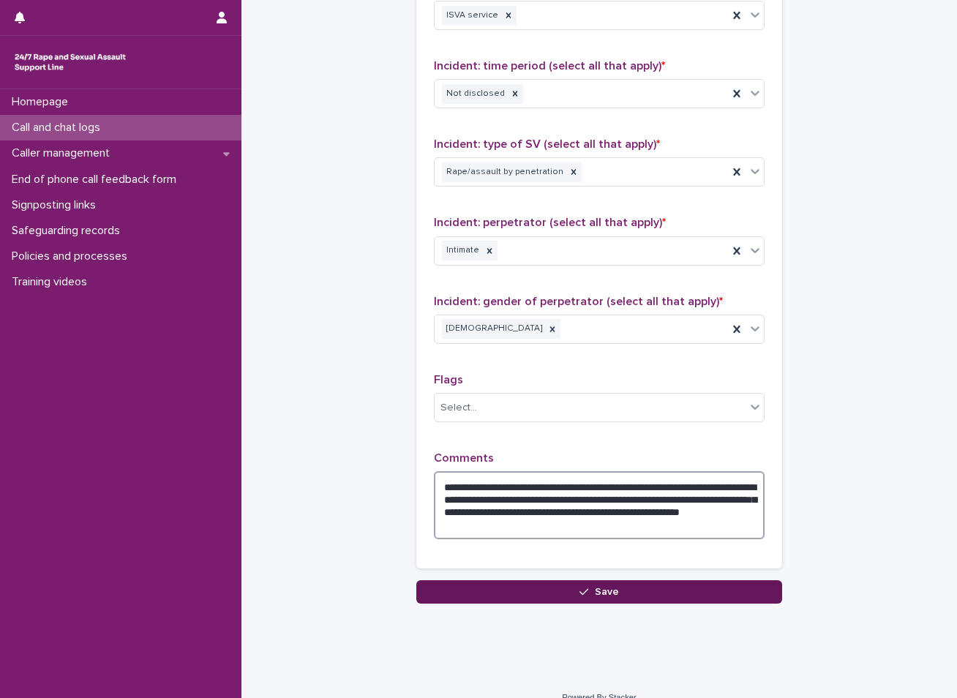
type textarea "**********"
click at [601, 587] on span "Save" at bounding box center [607, 592] width 24 height 10
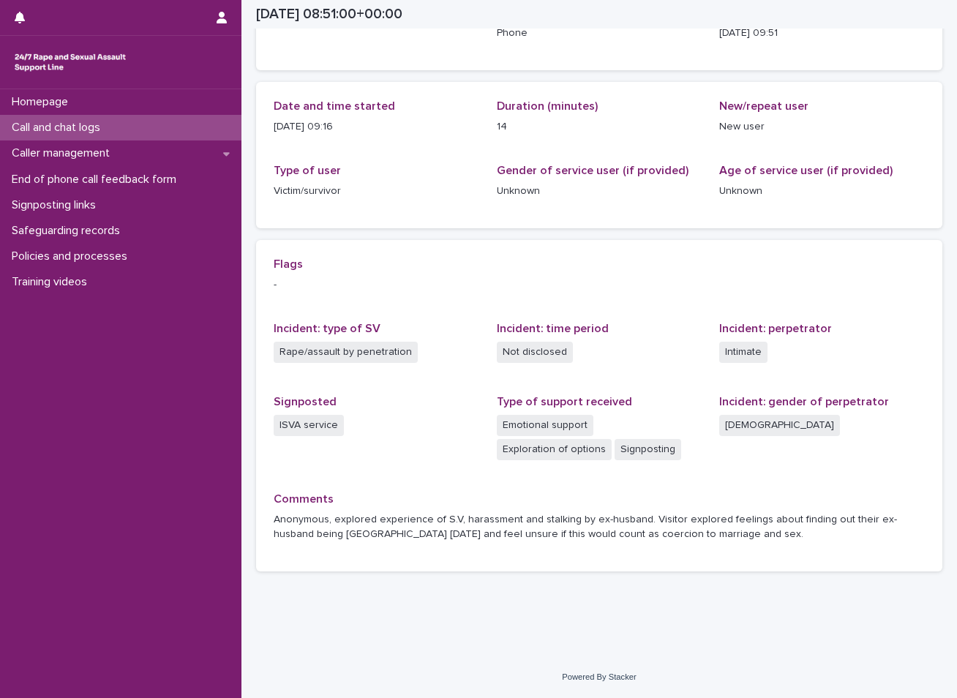
scroll to position [119, 0]
click at [180, 124] on div "Call and chat logs" at bounding box center [121, 128] width 242 height 26
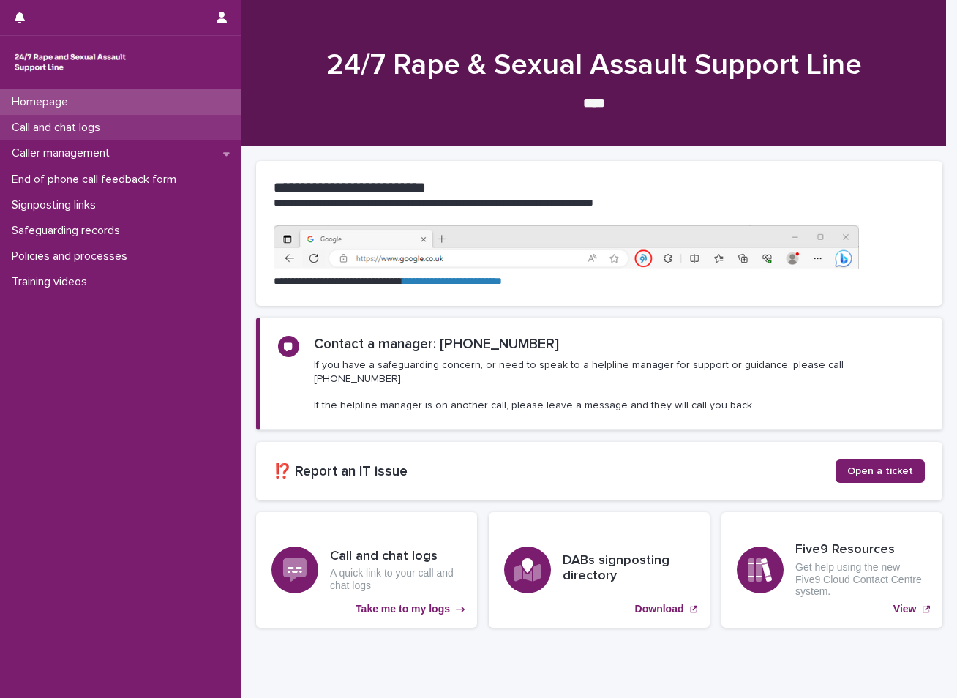
click at [75, 124] on p "Call and chat logs" at bounding box center [59, 128] width 106 height 14
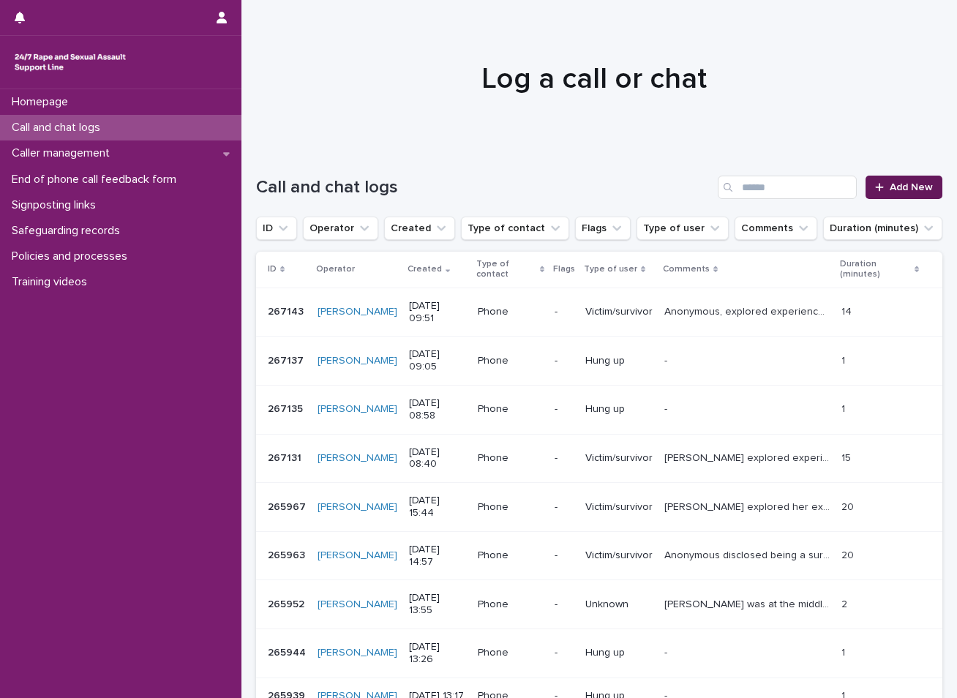
click at [907, 178] on link "Add New" at bounding box center [904, 187] width 77 height 23
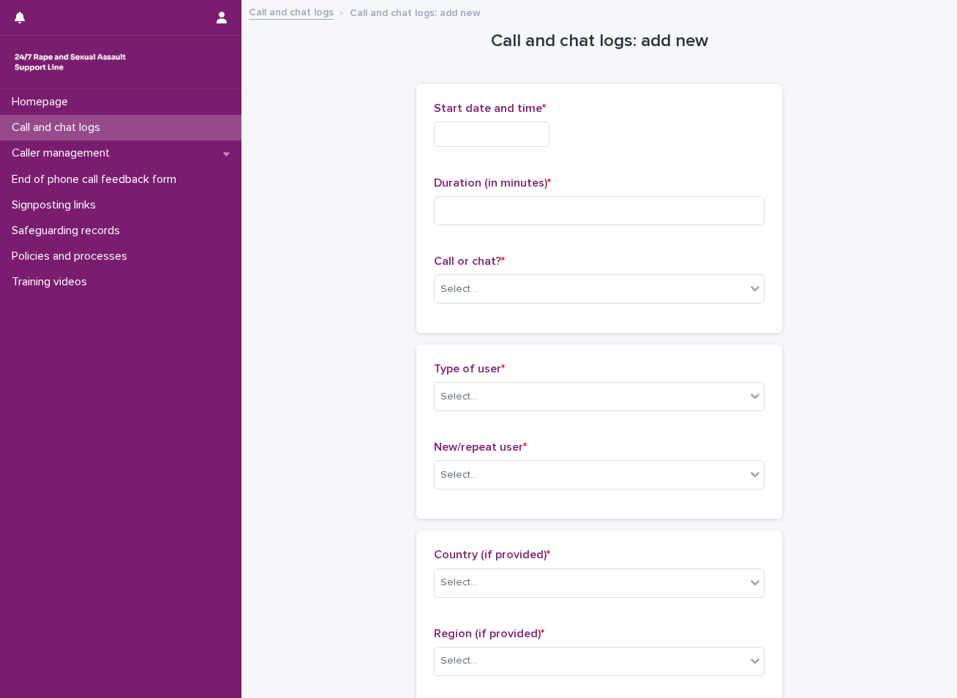
click at [546, 133] on input "text" at bounding box center [492, 135] width 116 height 26
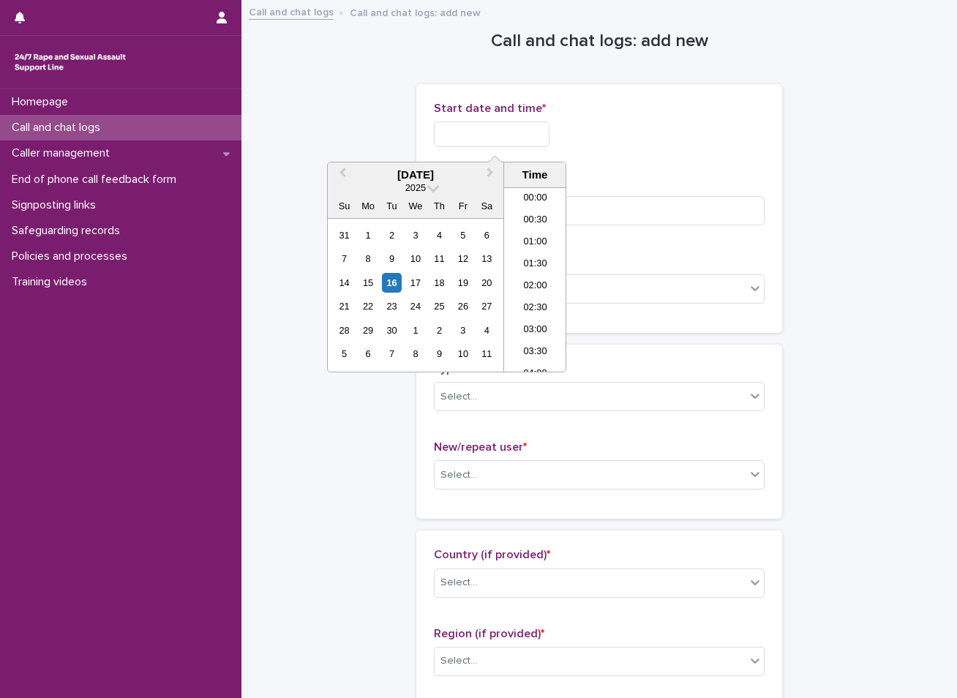
scroll to position [359, 0]
click at [389, 285] on div "16" at bounding box center [392, 283] width 20 height 20
click at [534, 262] on li "09:30" at bounding box center [535, 258] width 62 height 22
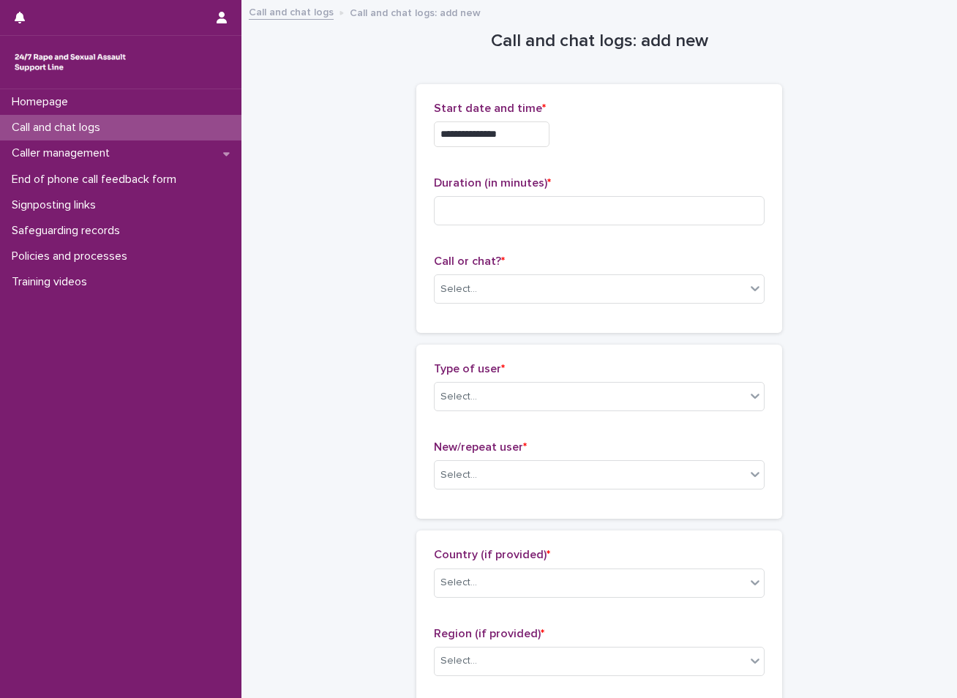
click at [523, 135] on input "**********" at bounding box center [492, 135] width 116 height 26
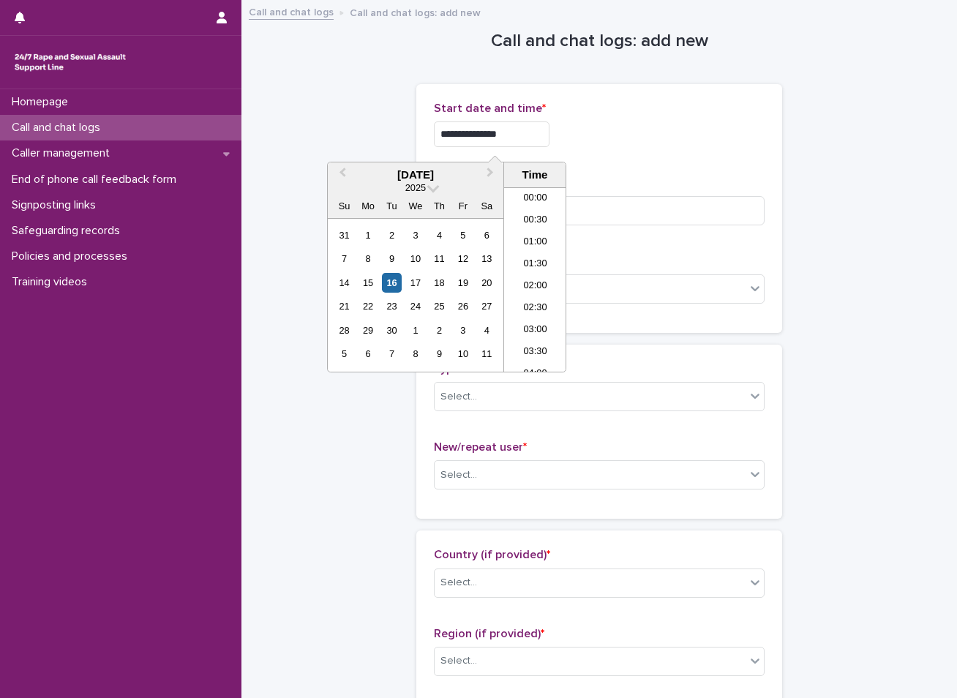
scroll to position [337, 0]
type input "**********"
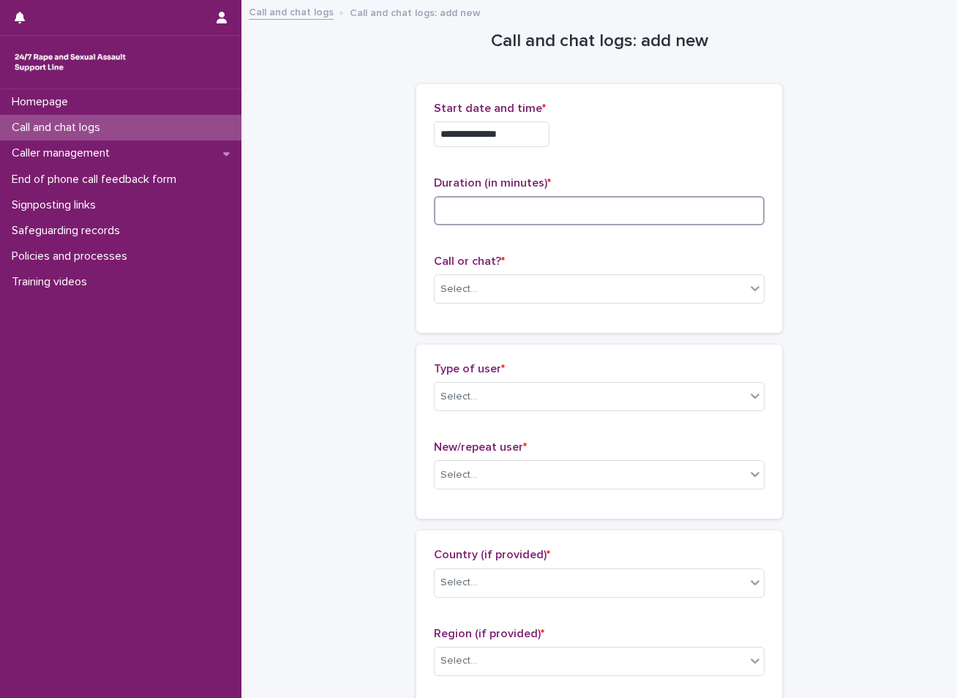
click at [463, 212] on input at bounding box center [599, 210] width 331 height 29
click at [476, 215] on input at bounding box center [599, 210] width 331 height 29
type input "**"
click at [540, 290] on div "Select..." at bounding box center [590, 289] width 311 height 24
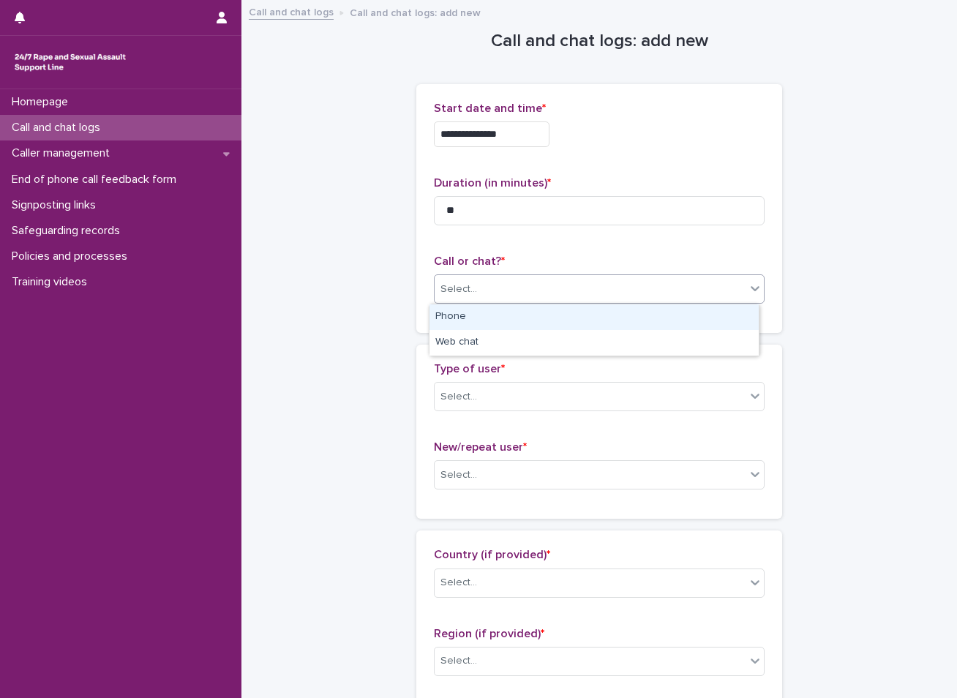
click at [505, 312] on div "Phone" at bounding box center [594, 318] width 329 height 26
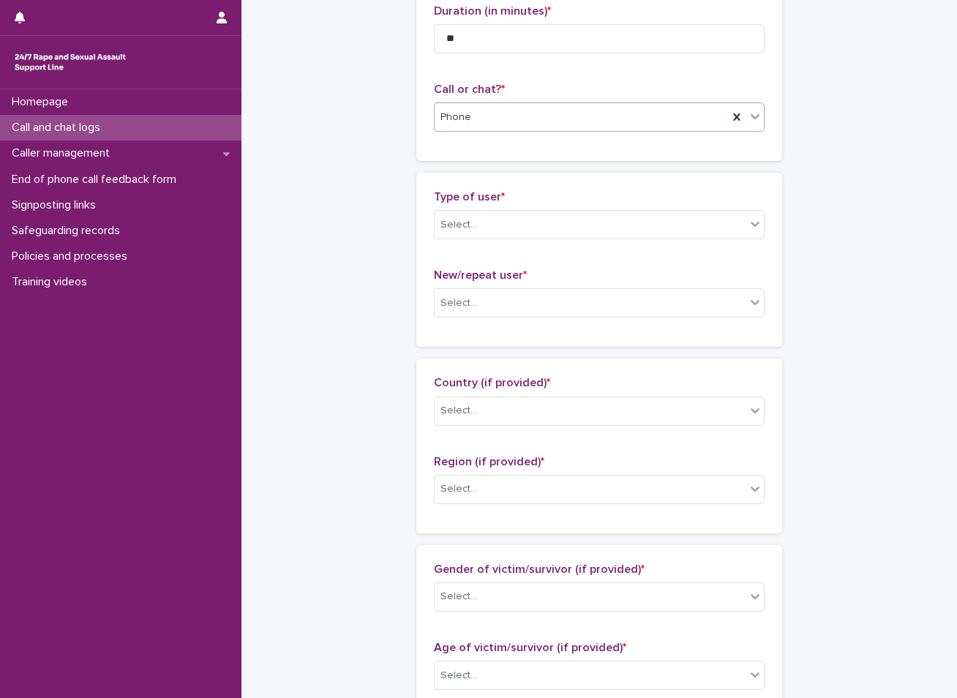
scroll to position [146, 0]
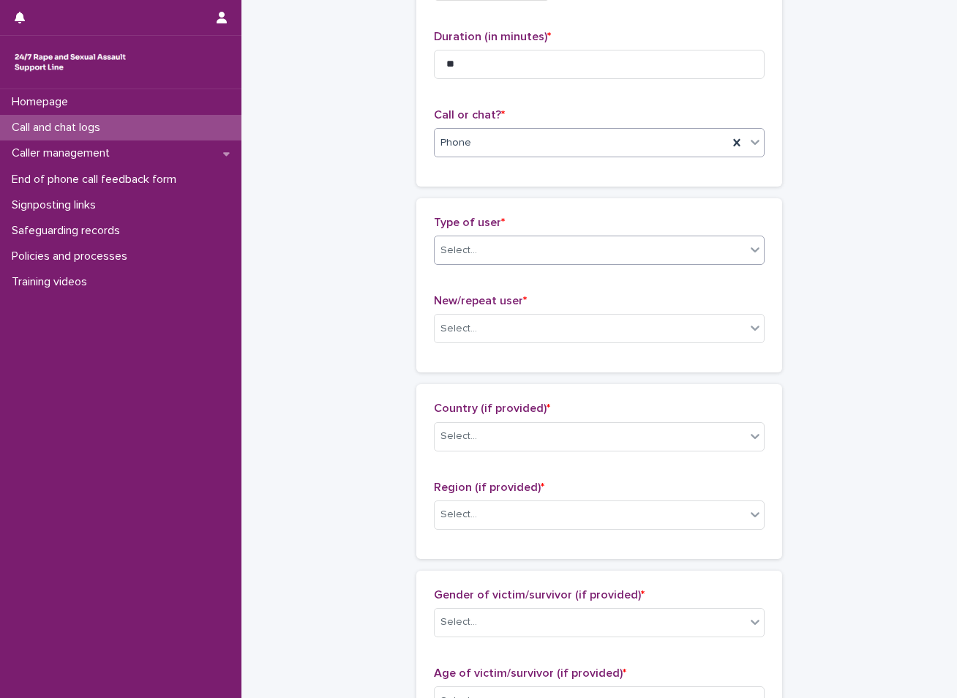
click at [564, 251] on div "Select..." at bounding box center [590, 251] width 311 height 24
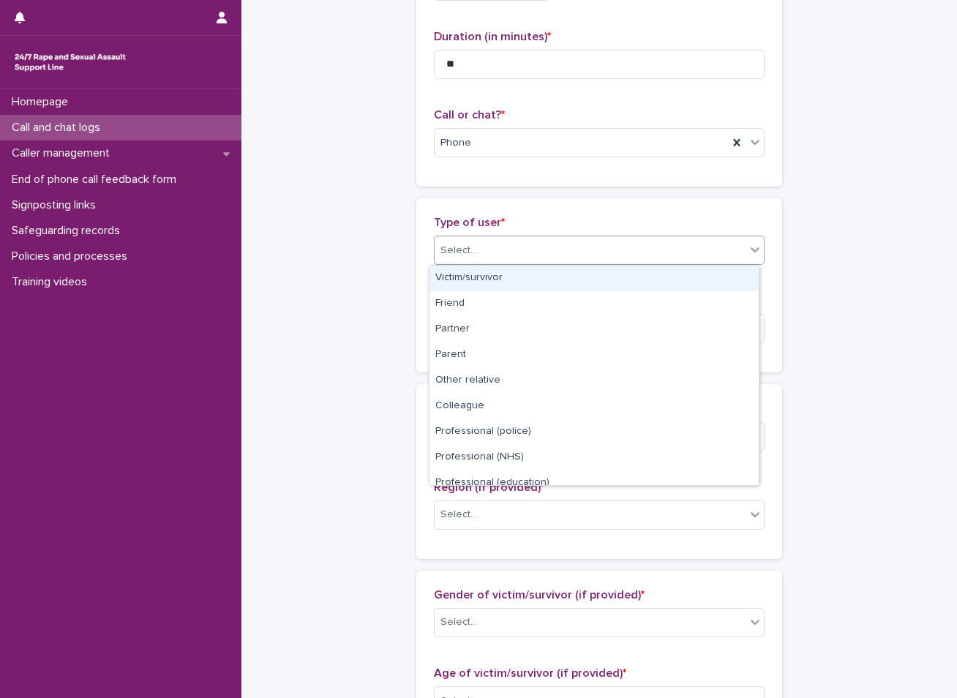
click at [463, 276] on div "Victim/survivor" at bounding box center [594, 279] width 329 height 26
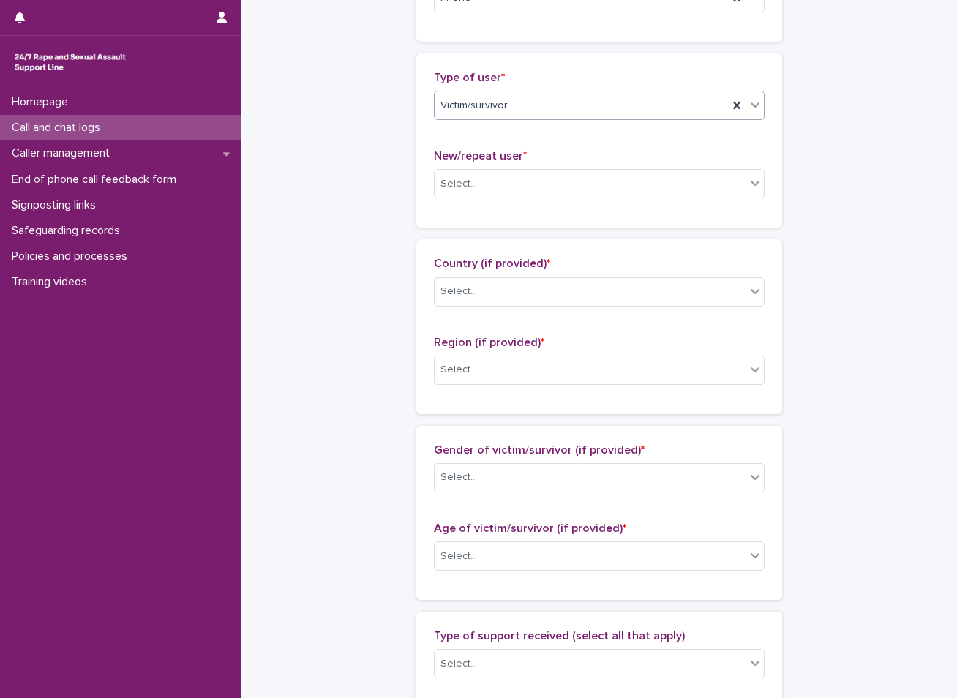
scroll to position [293, 0]
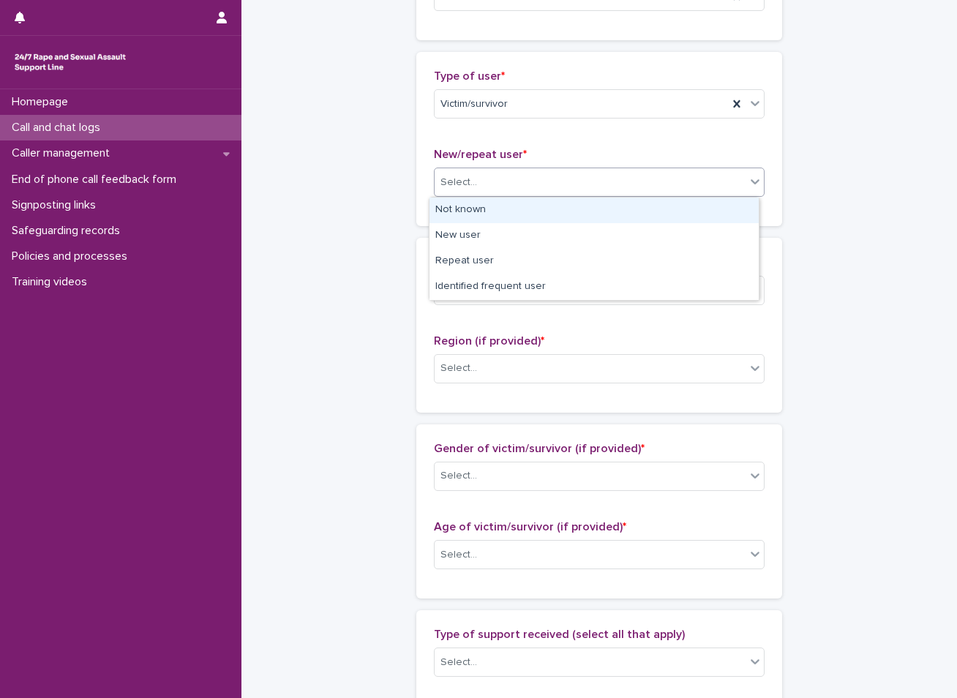
click at [545, 181] on div "Select..." at bounding box center [590, 183] width 311 height 24
click at [479, 216] on div "Not known" at bounding box center [594, 211] width 329 height 26
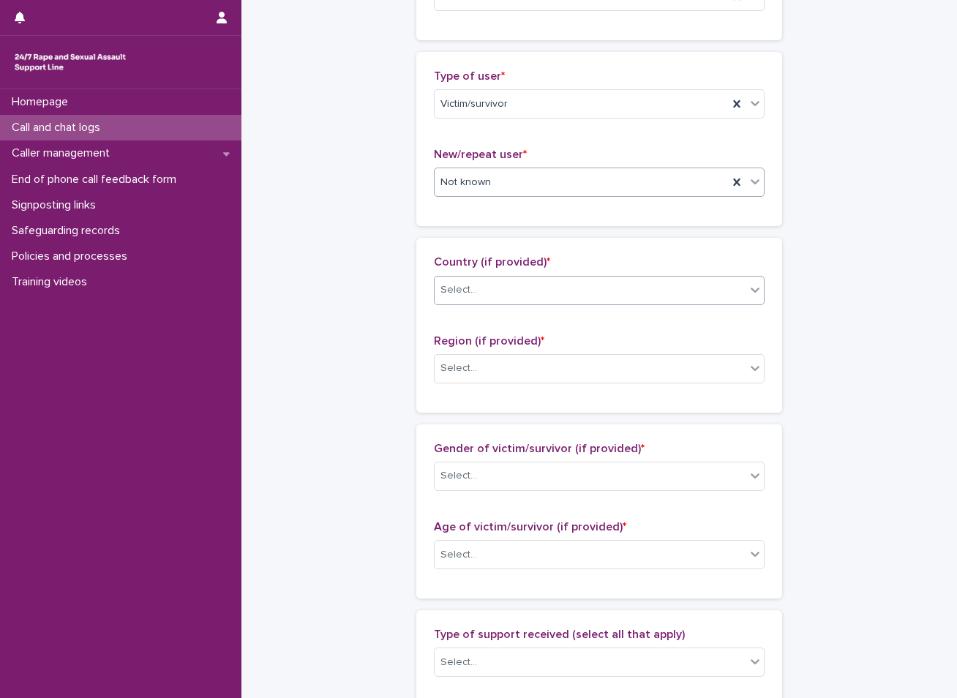
click at [444, 276] on div "Select..." at bounding box center [599, 290] width 331 height 29
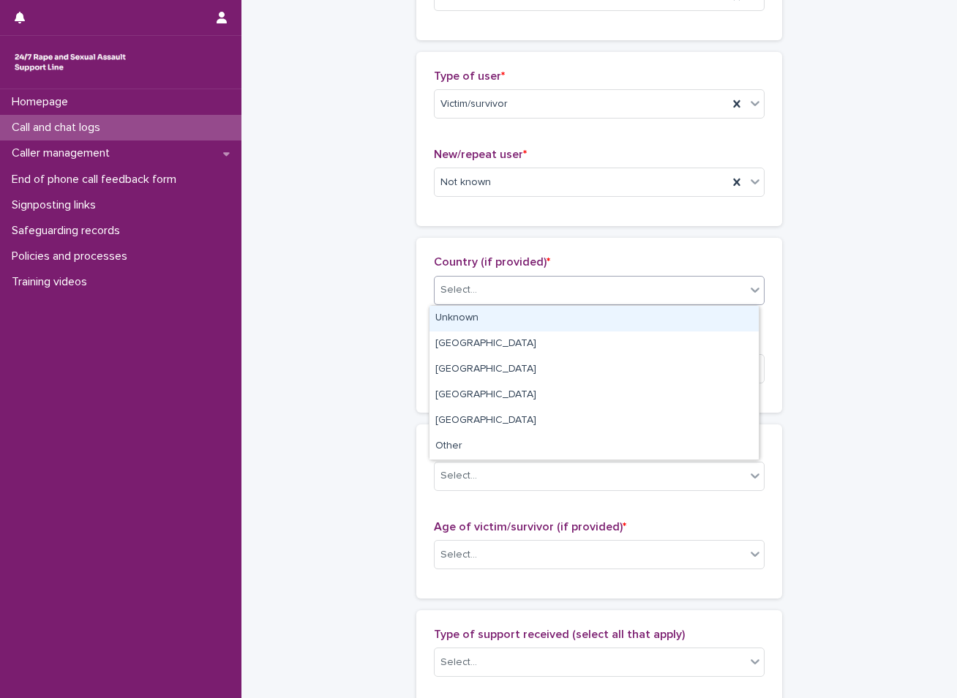
click at [443, 321] on div "Unknown" at bounding box center [594, 319] width 329 height 26
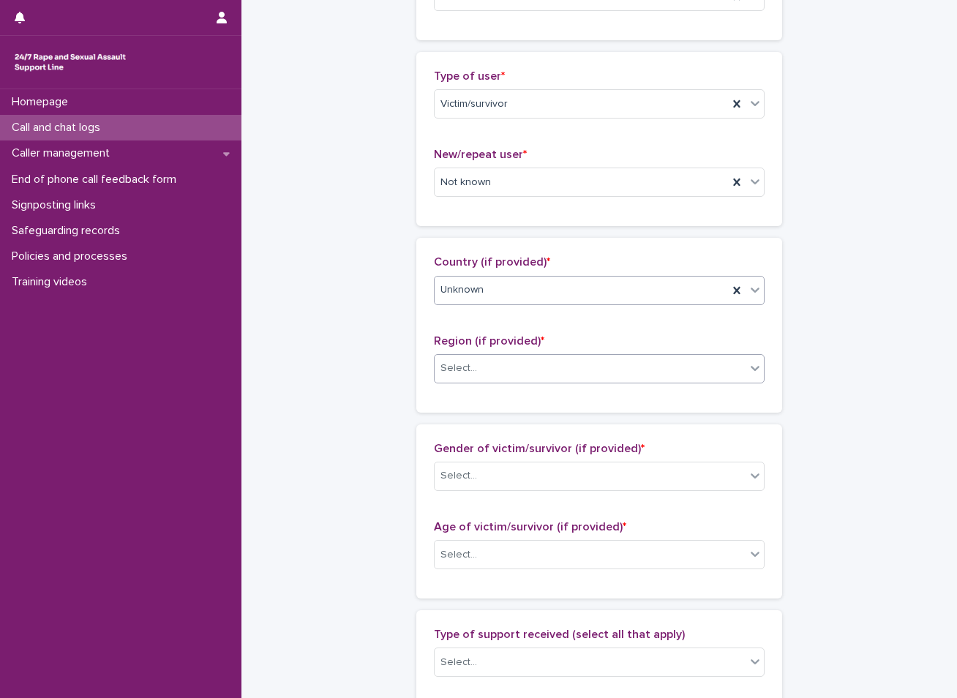
click at [453, 369] on div "Select..." at bounding box center [459, 368] width 37 height 15
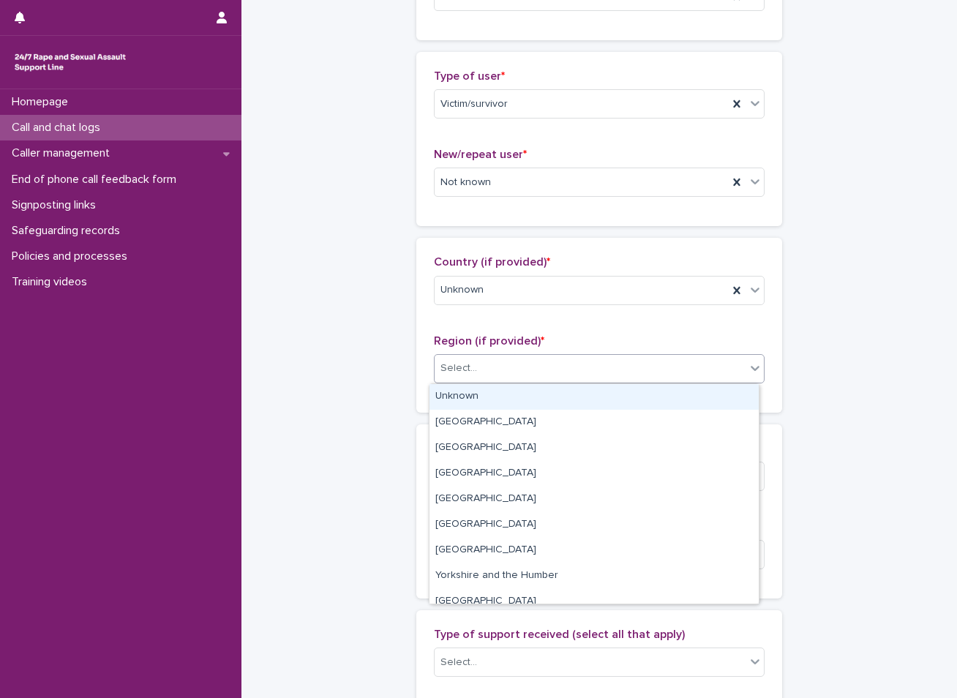
click at [449, 392] on div "Unknown" at bounding box center [594, 397] width 329 height 26
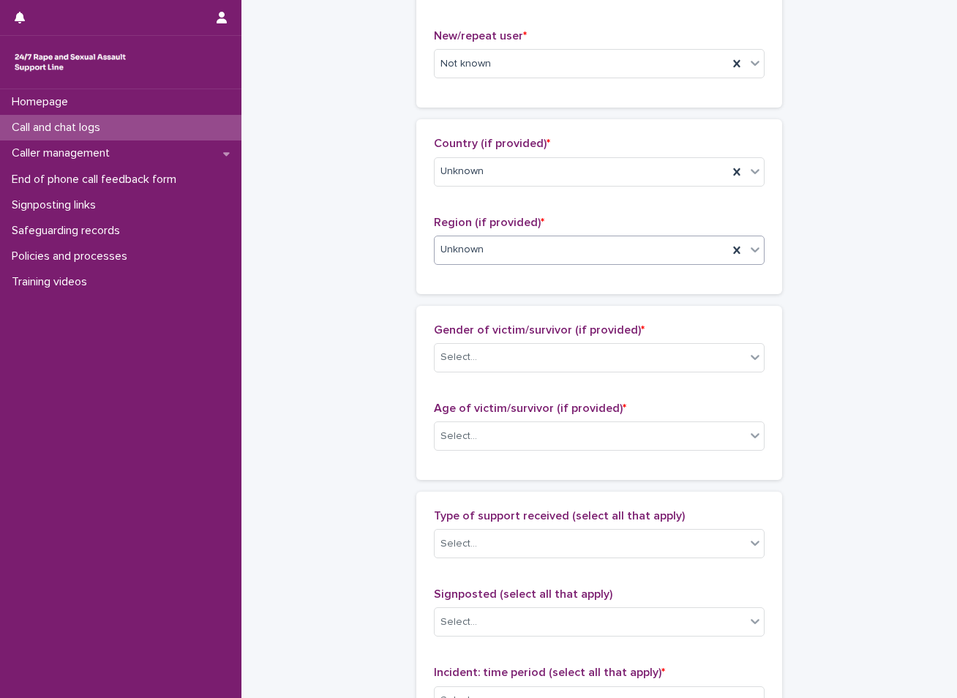
scroll to position [439, 0]
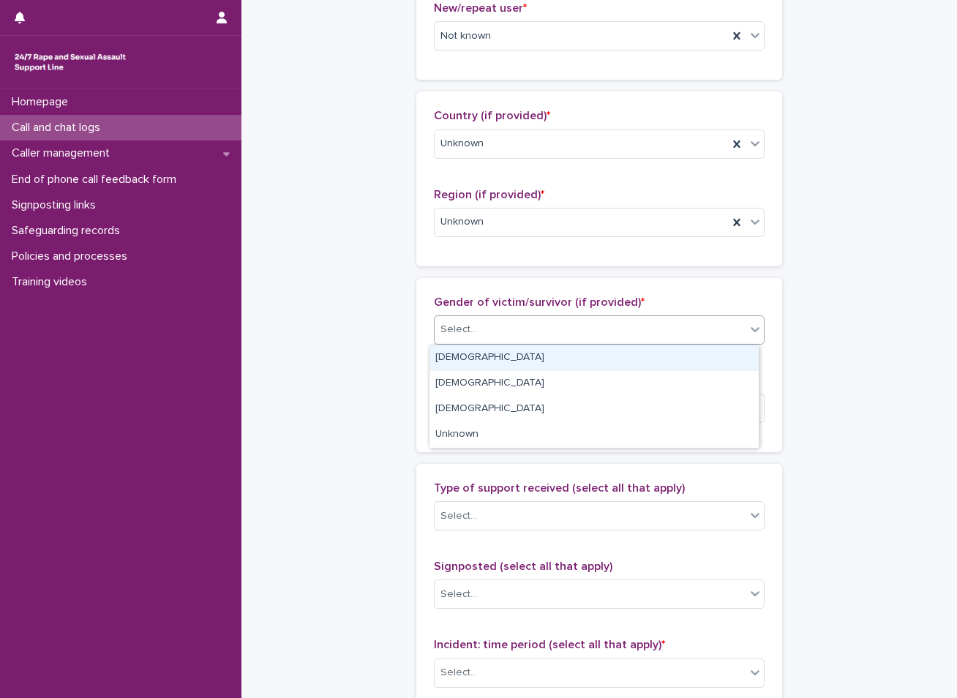
drag, startPoint x: 485, startPoint y: 325, endPoint x: 479, endPoint y: 336, distance: 12.8
click at [482, 326] on div "Select..." at bounding box center [590, 330] width 311 height 24
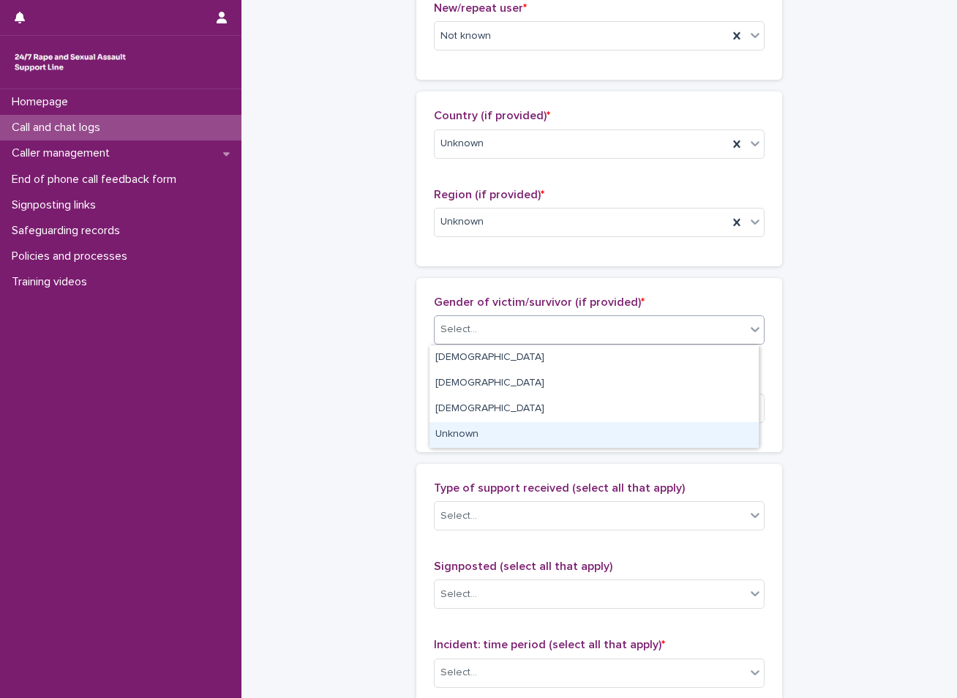
click at [453, 430] on div "Unknown" at bounding box center [594, 435] width 329 height 26
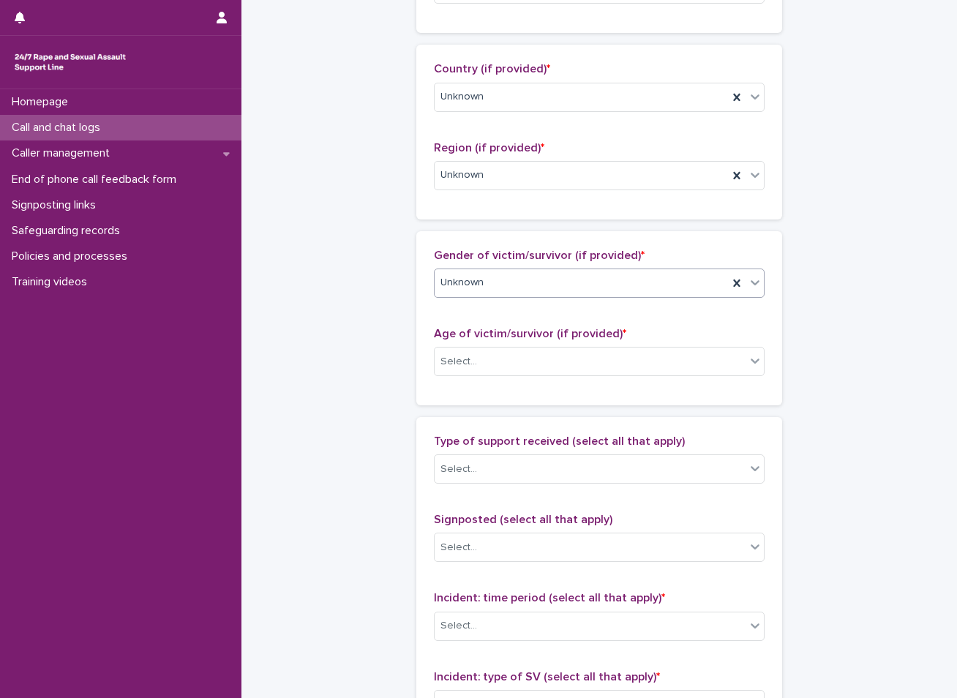
scroll to position [512, 0]
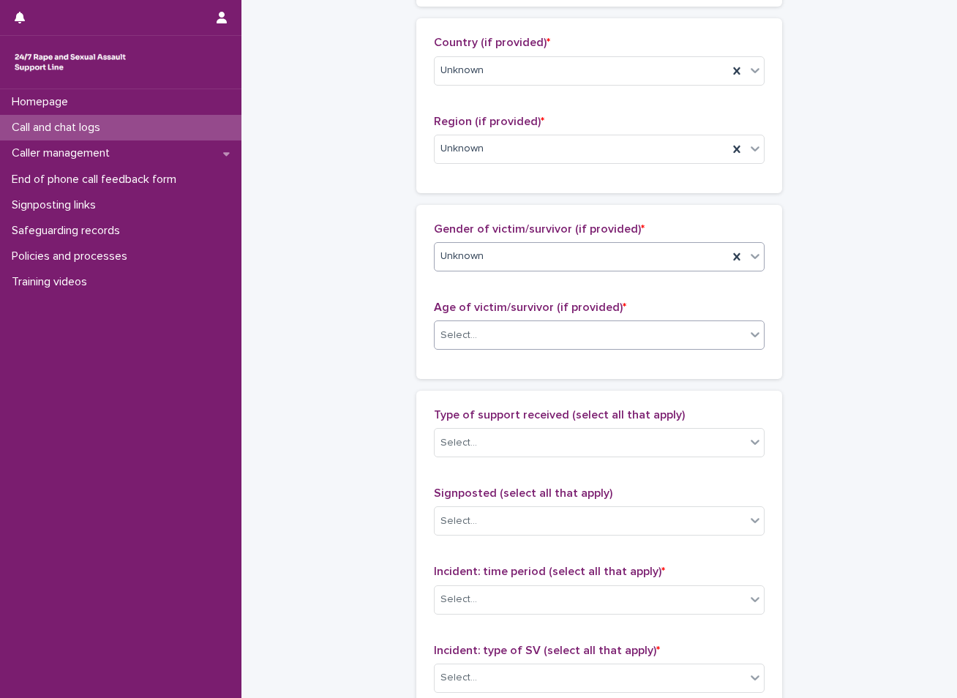
click at [486, 337] on div "Select..." at bounding box center [590, 336] width 311 height 24
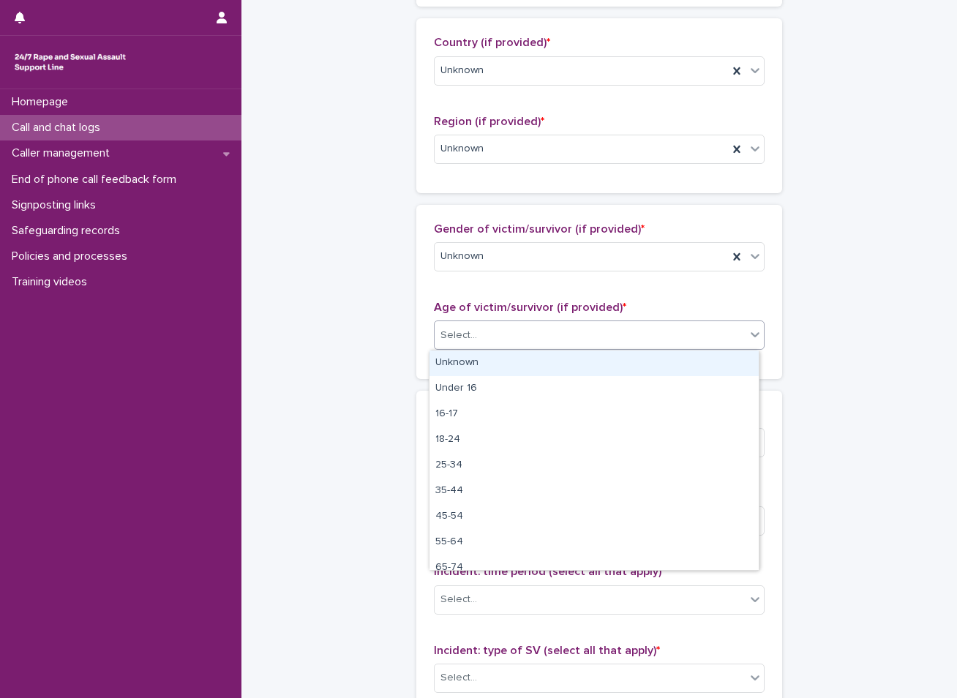
click at [484, 359] on div "Unknown" at bounding box center [594, 364] width 329 height 26
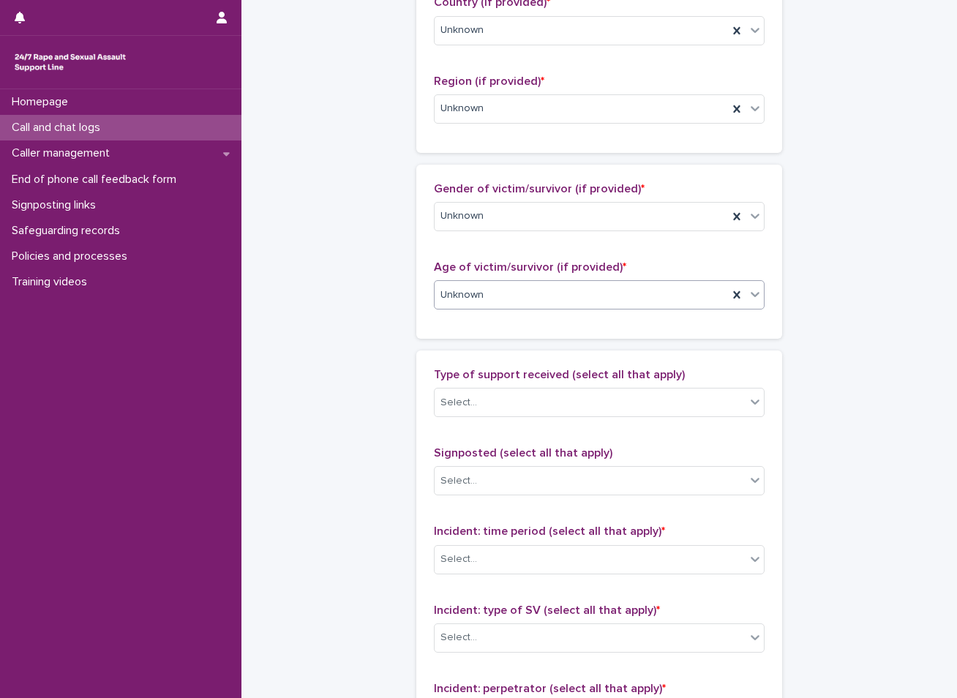
scroll to position [586, 0]
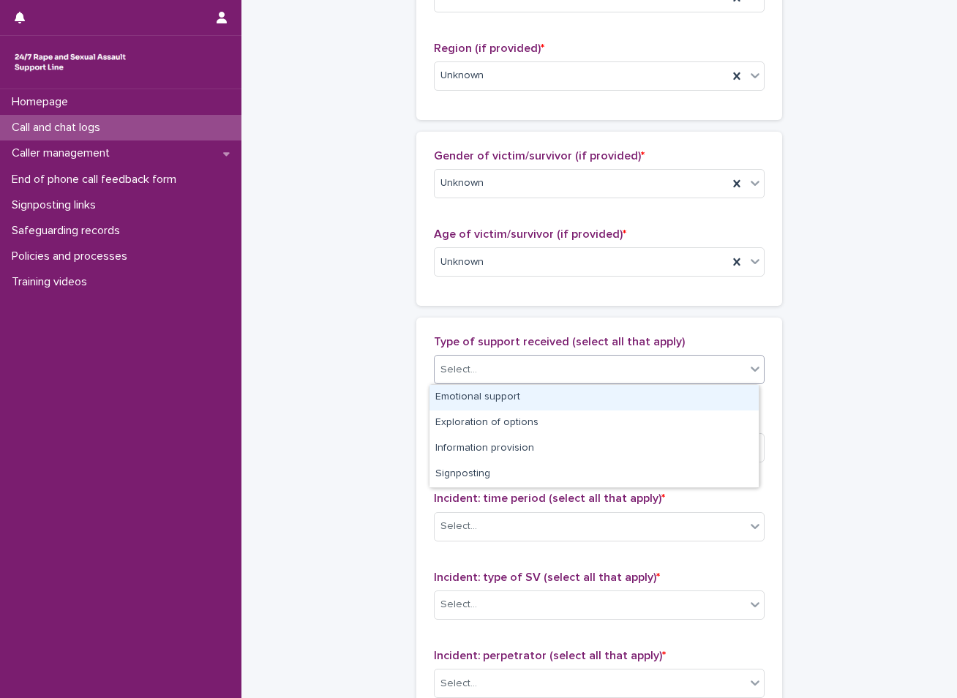
click at [480, 373] on div "Select..." at bounding box center [590, 370] width 311 height 24
click at [471, 389] on div "Emotional support" at bounding box center [594, 398] width 329 height 26
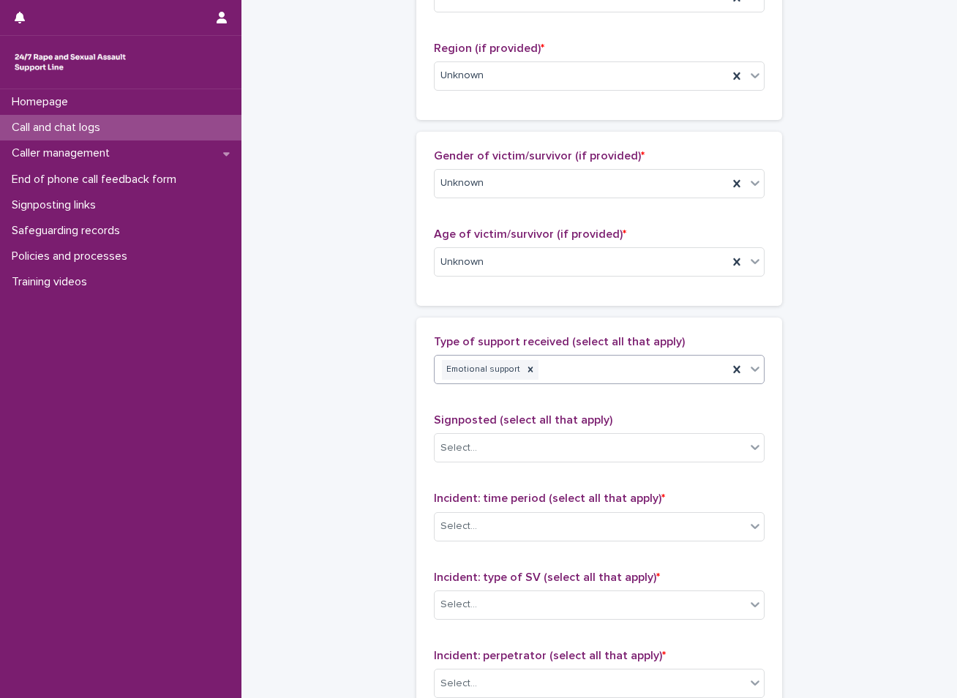
click at [550, 360] on div "Emotional support" at bounding box center [582, 370] width 294 height 26
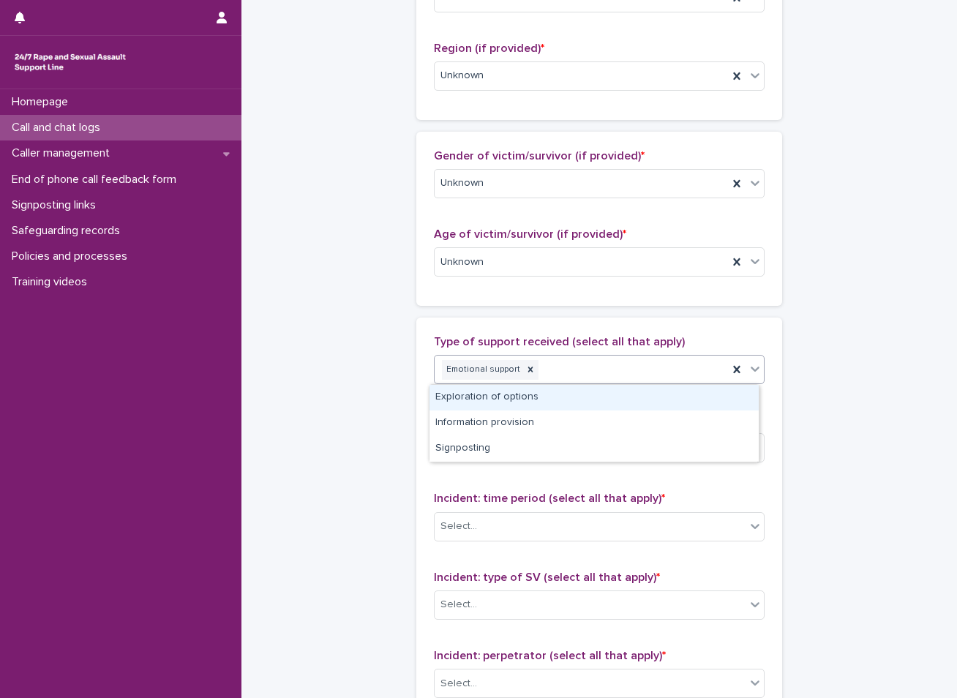
click at [475, 392] on div "Exploration of options" at bounding box center [594, 398] width 329 height 26
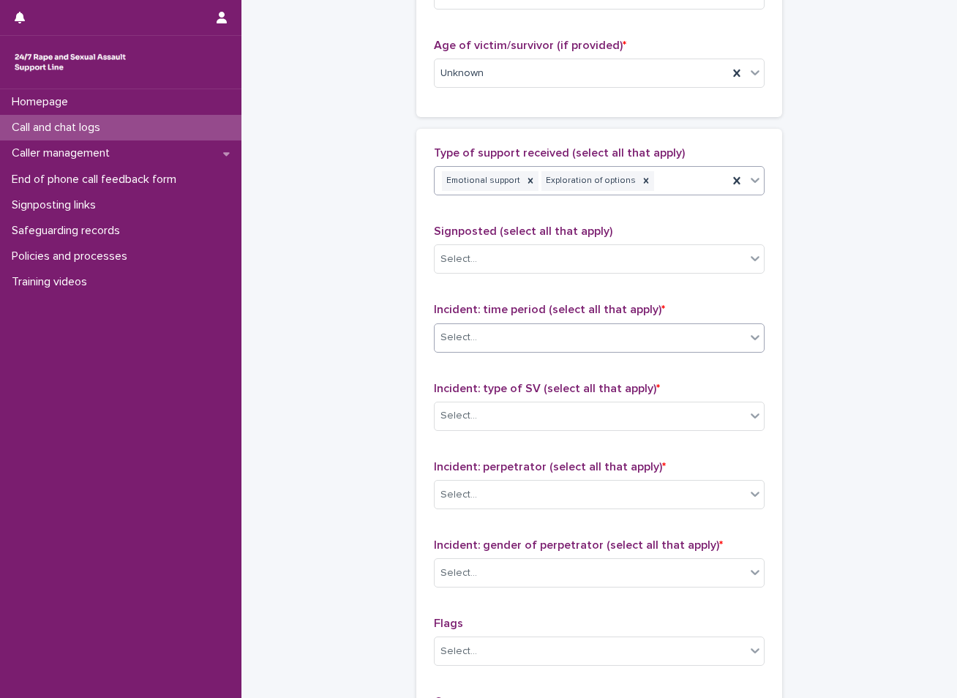
scroll to position [805, 0]
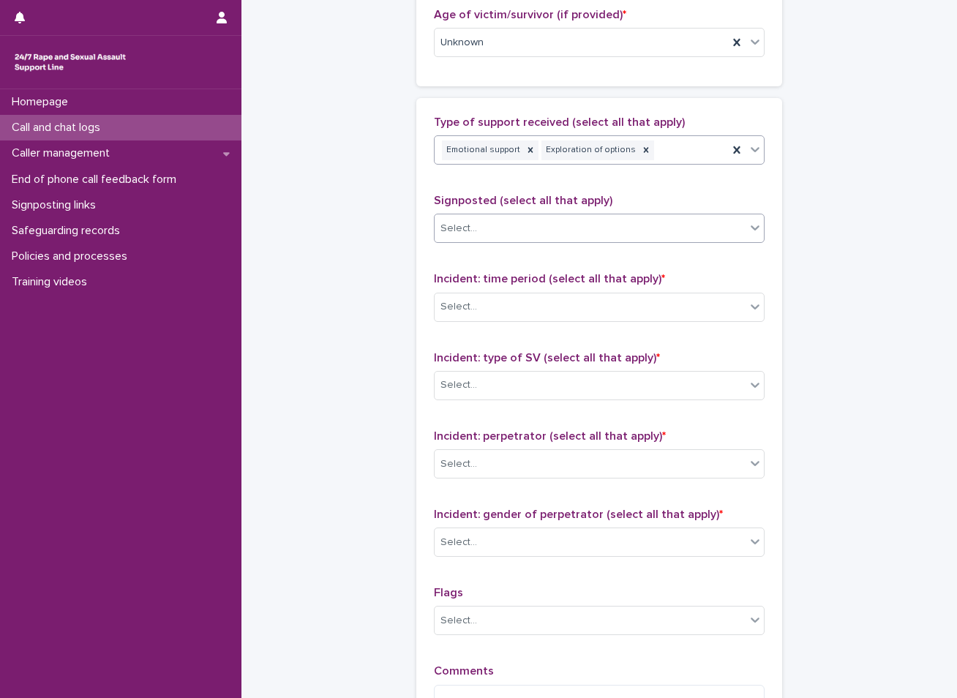
click at [454, 233] on div "Select..." at bounding box center [459, 228] width 37 height 15
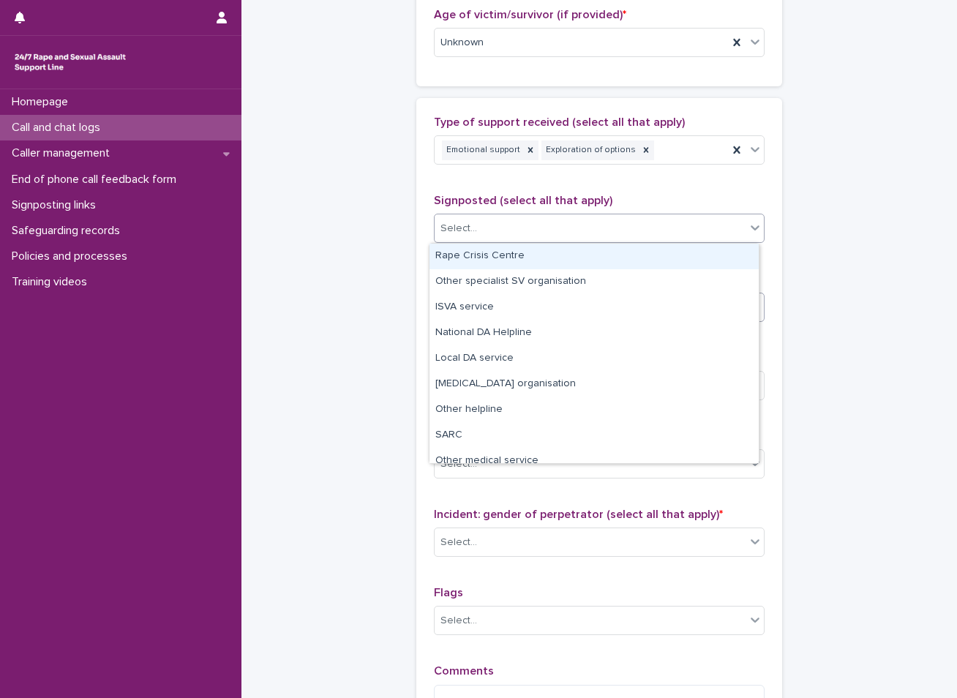
drag, startPoint x: 320, startPoint y: 245, endPoint x: 471, endPoint y: 304, distance: 162.4
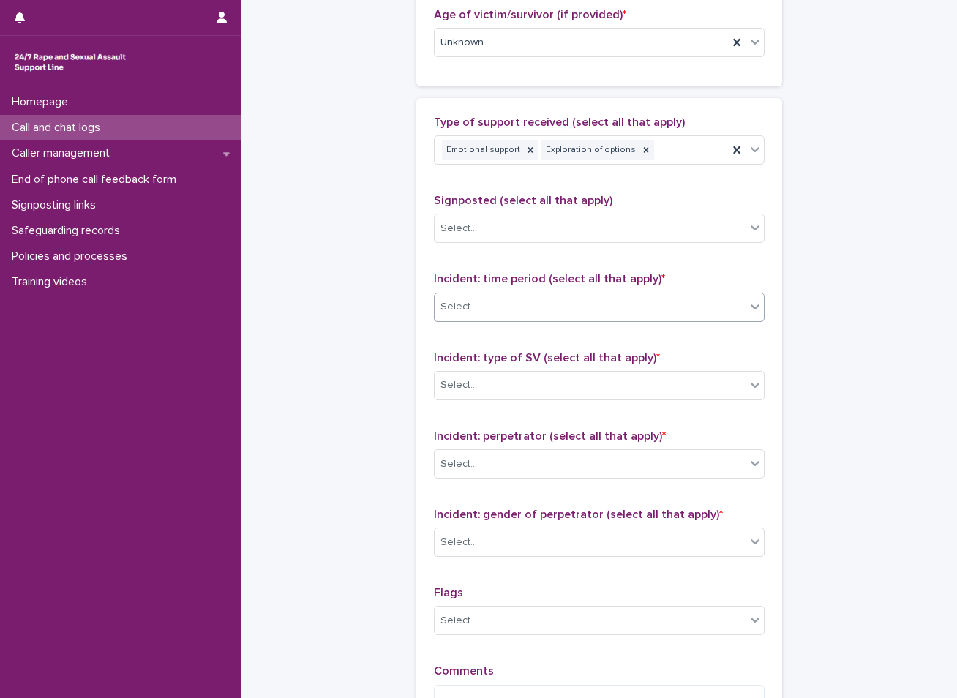
click at [480, 303] on div "Select..." at bounding box center [590, 307] width 311 height 24
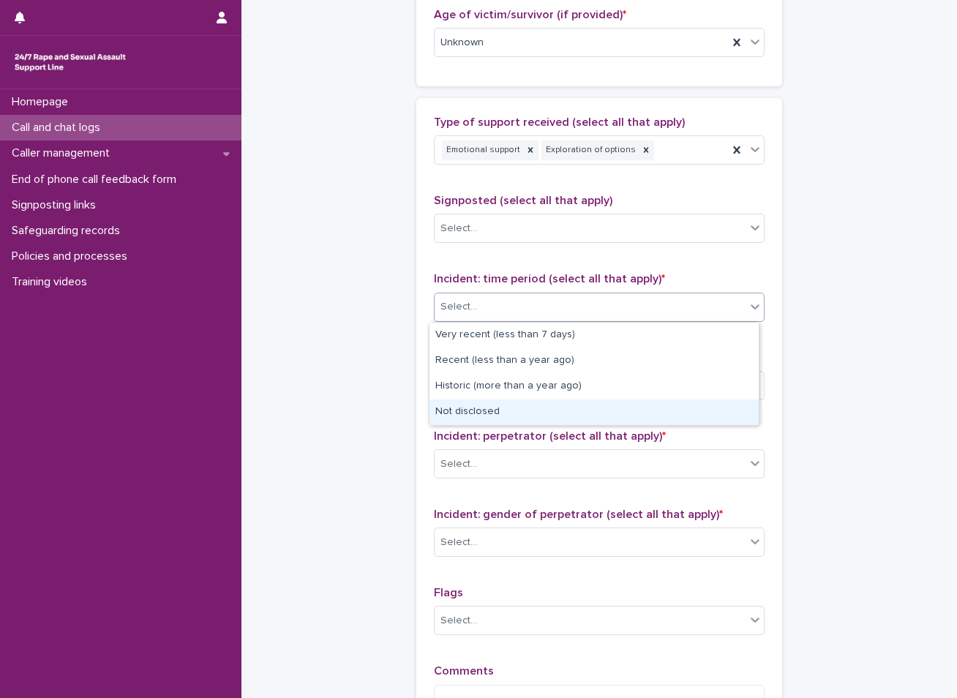
click at [466, 411] on div "Not disclosed" at bounding box center [594, 413] width 329 height 26
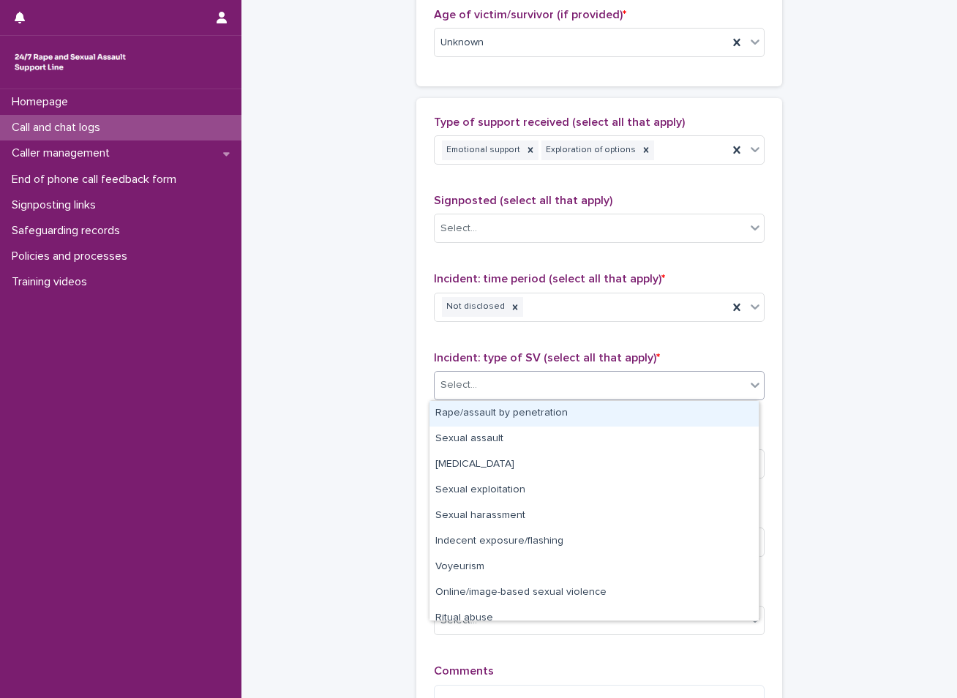
click at [470, 383] on div "Select..." at bounding box center [459, 385] width 37 height 15
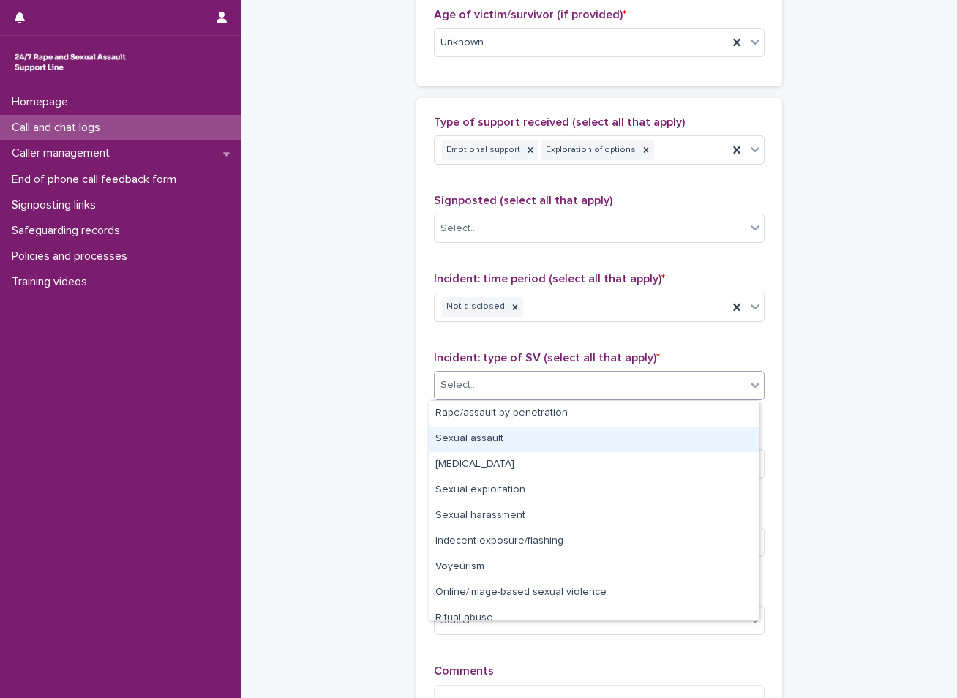
scroll to position [37, 0]
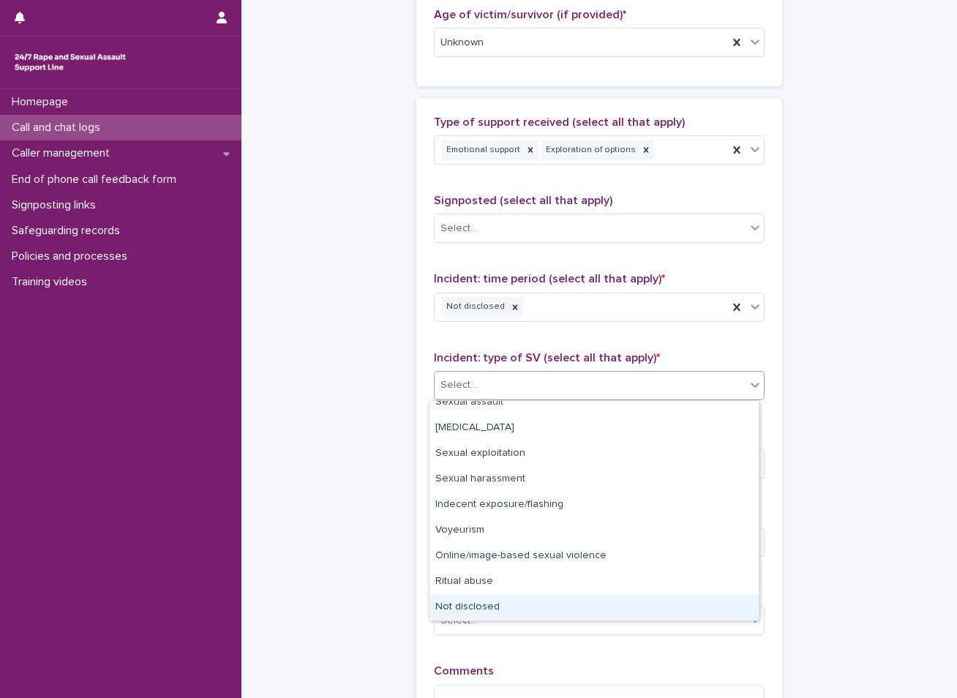
click at [485, 603] on div "Not disclosed" at bounding box center [594, 608] width 329 height 26
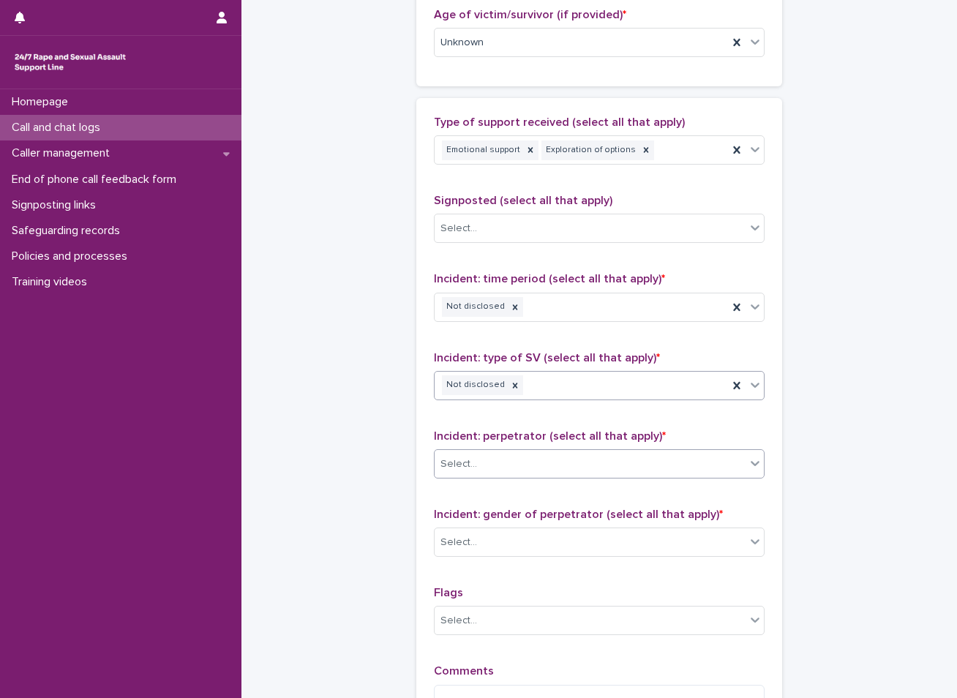
click at [497, 468] on div "Select..." at bounding box center [590, 464] width 311 height 24
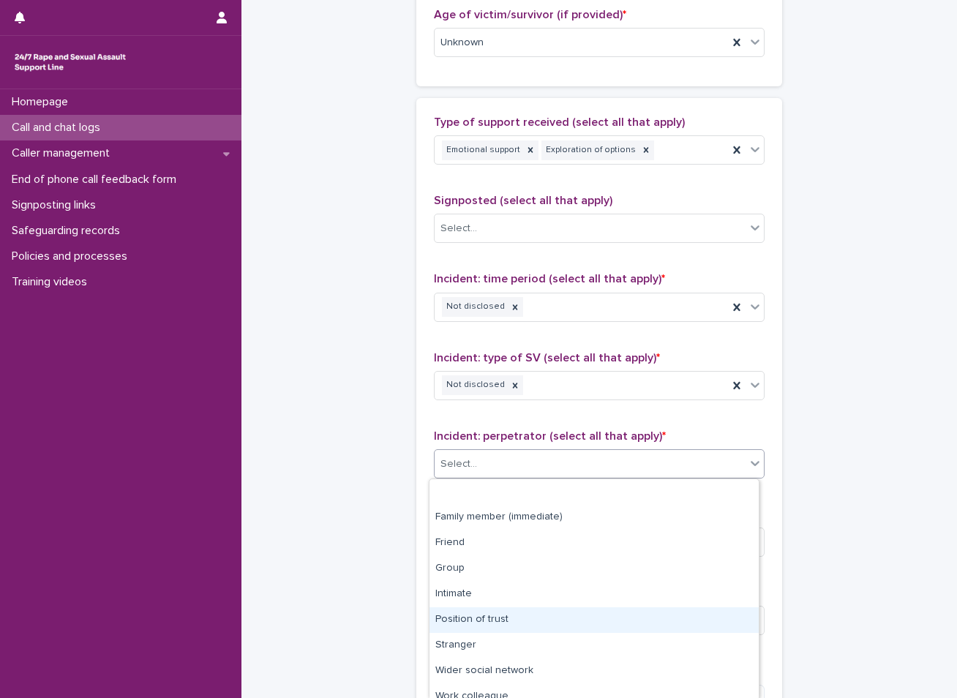
scroll to position [62, 0]
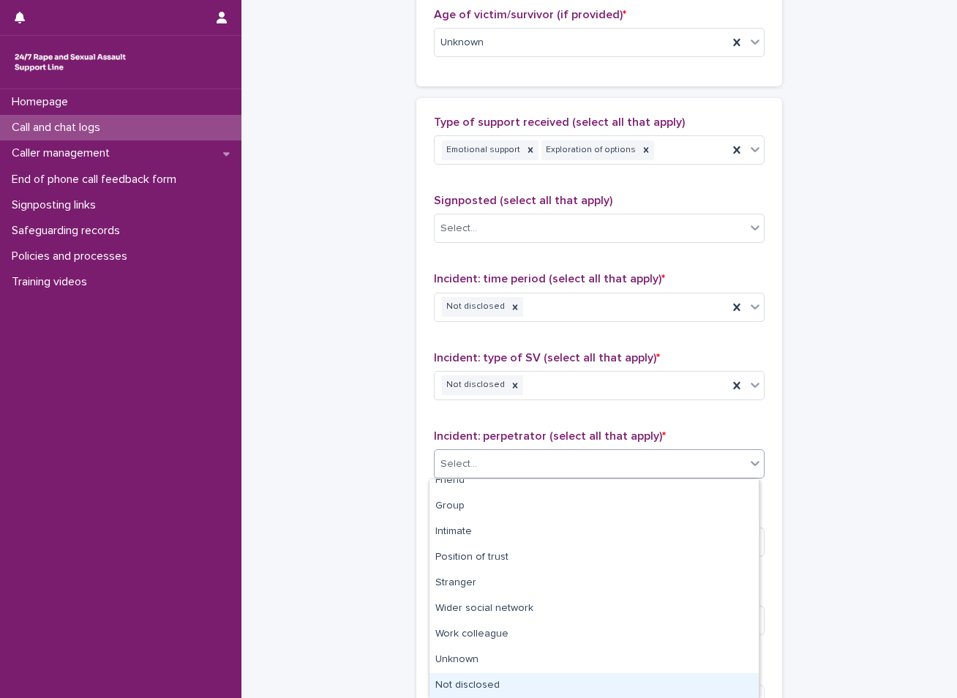
drag, startPoint x: 490, startPoint y: 647, endPoint x: 506, endPoint y: 653, distance: 17.1
click at [501, 676] on div "Not disclosed" at bounding box center [594, 686] width 329 height 26
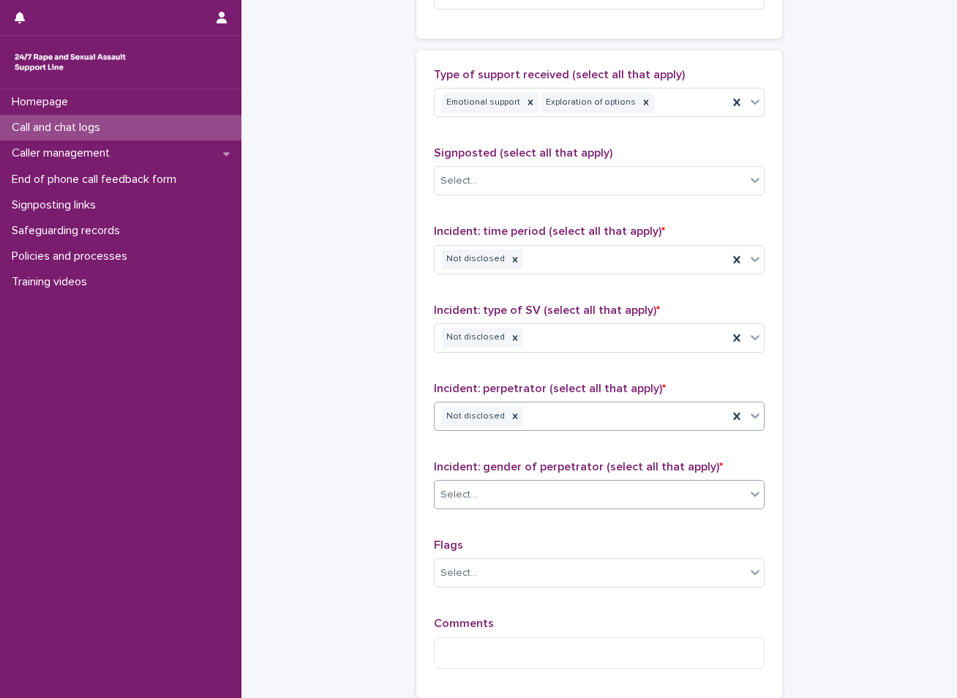
scroll to position [878, 0]
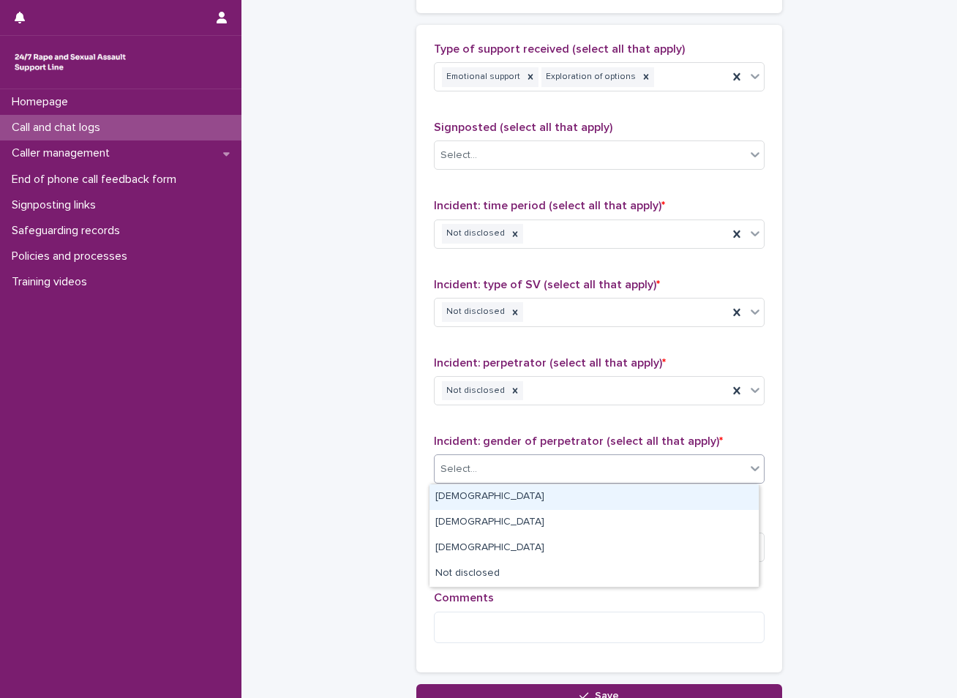
click at [537, 462] on div "Select..." at bounding box center [590, 469] width 311 height 24
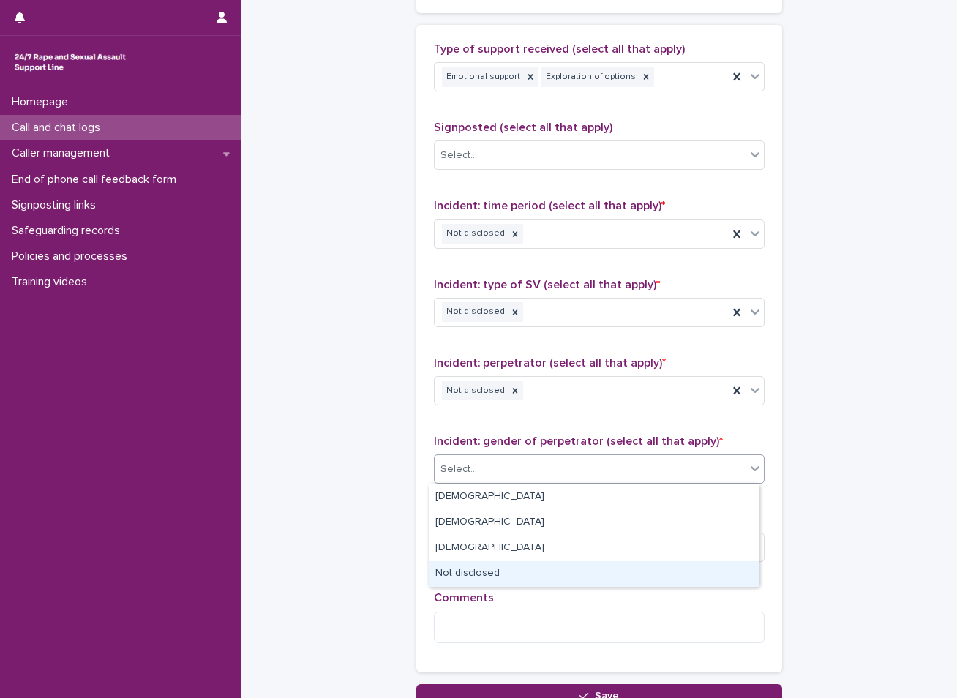
click at [520, 570] on div "Not disclosed" at bounding box center [594, 574] width 329 height 26
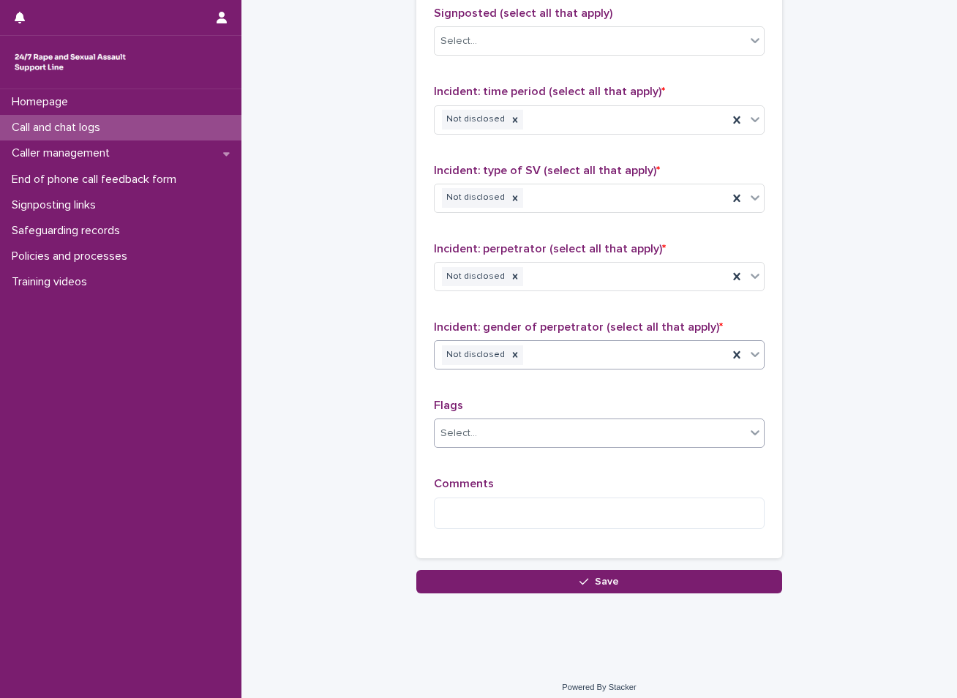
scroll to position [1002, 0]
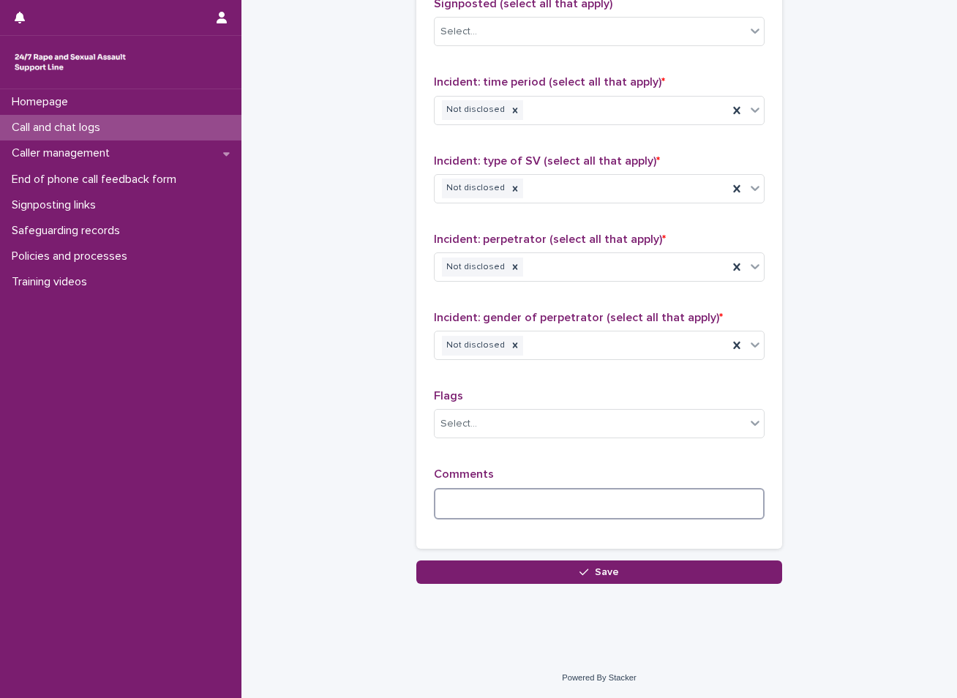
click at [507, 503] on textarea at bounding box center [599, 503] width 331 height 31
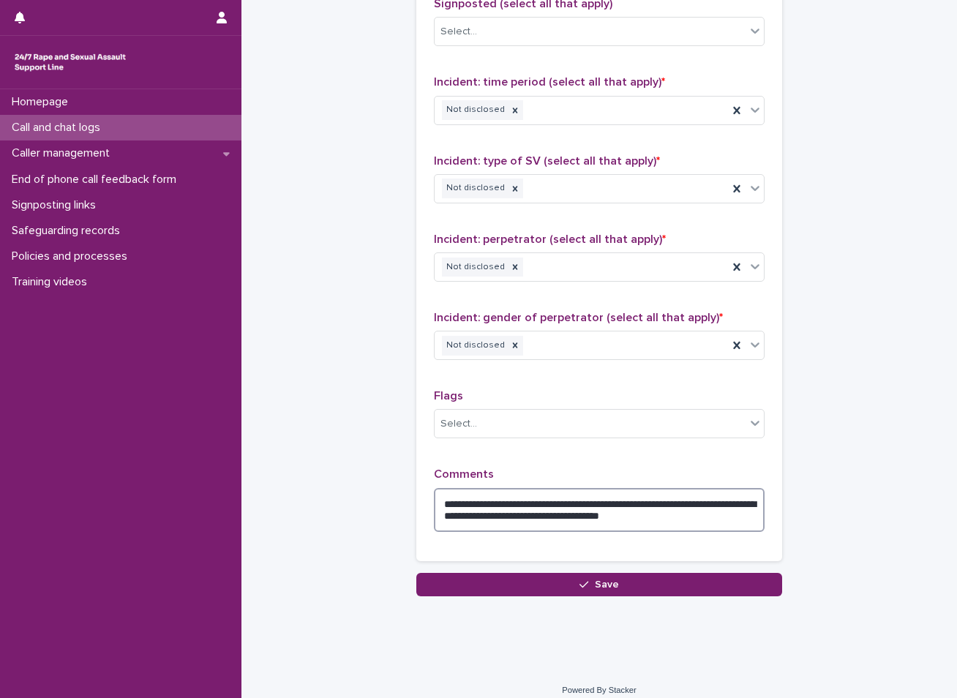
click at [501, 518] on textarea "**********" at bounding box center [599, 510] width 331 height 44
click at [504, 517] on textarea "**********" at bounding box center [599, 510] width 331 height 44
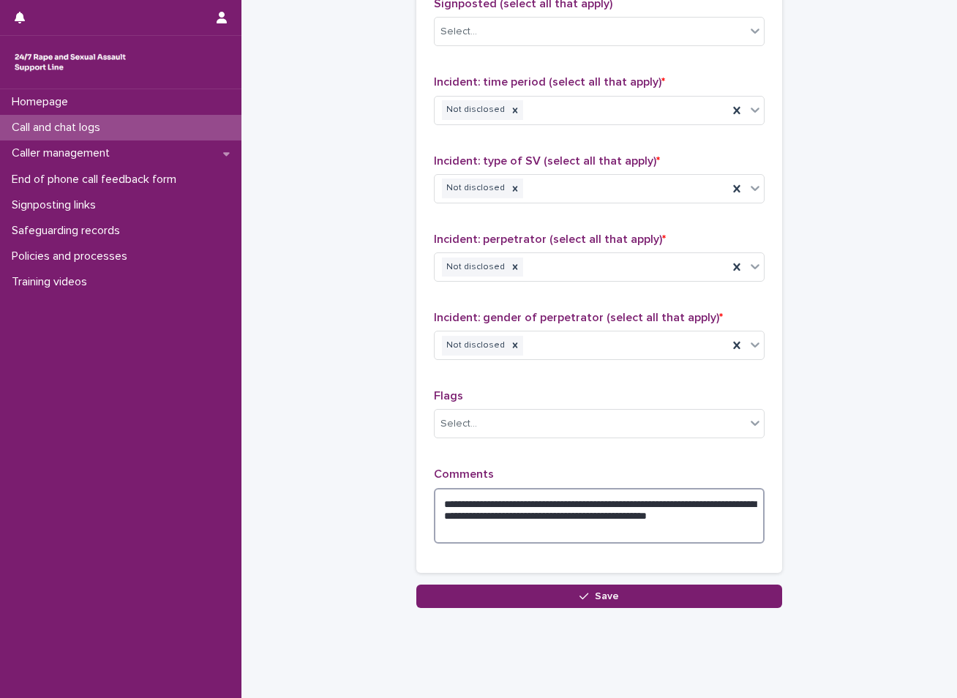
click at [494, 529] on textarea "**********" at bounding box center [599, 516] width 331 height 56
click at [505, 517] on textarea "**********" at bounding box center [599, 516] width 331 height 56
click at [589, 528] on textarea "**********" at bounding box center [599, 516] width 331 height 56
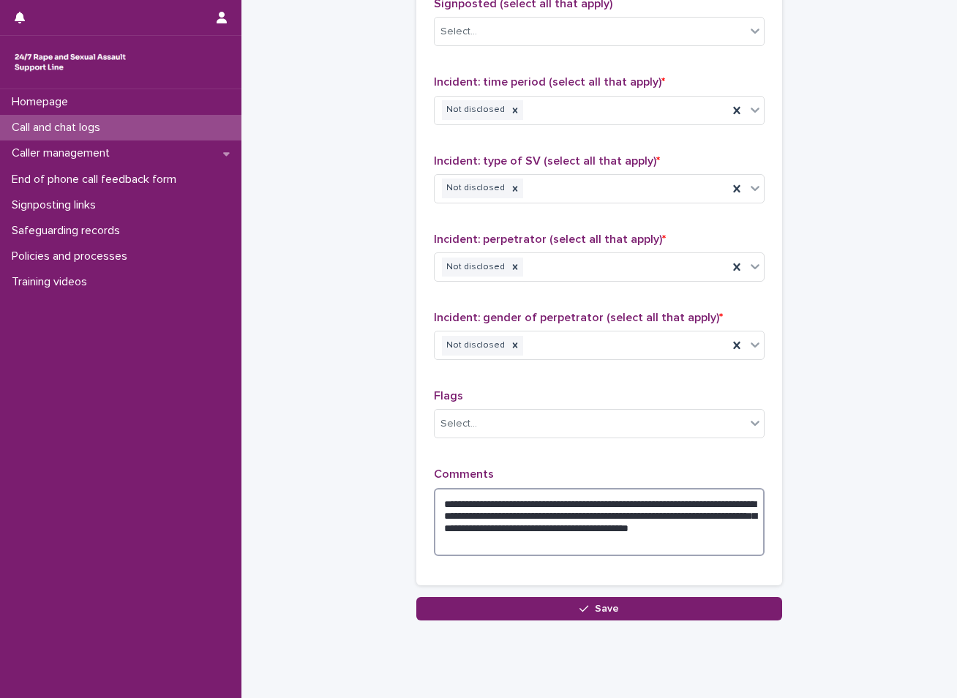
click at [594, 527] on textarea "**********" at bounding box center [599, 522] width 331 height 68
type textarea "**********"
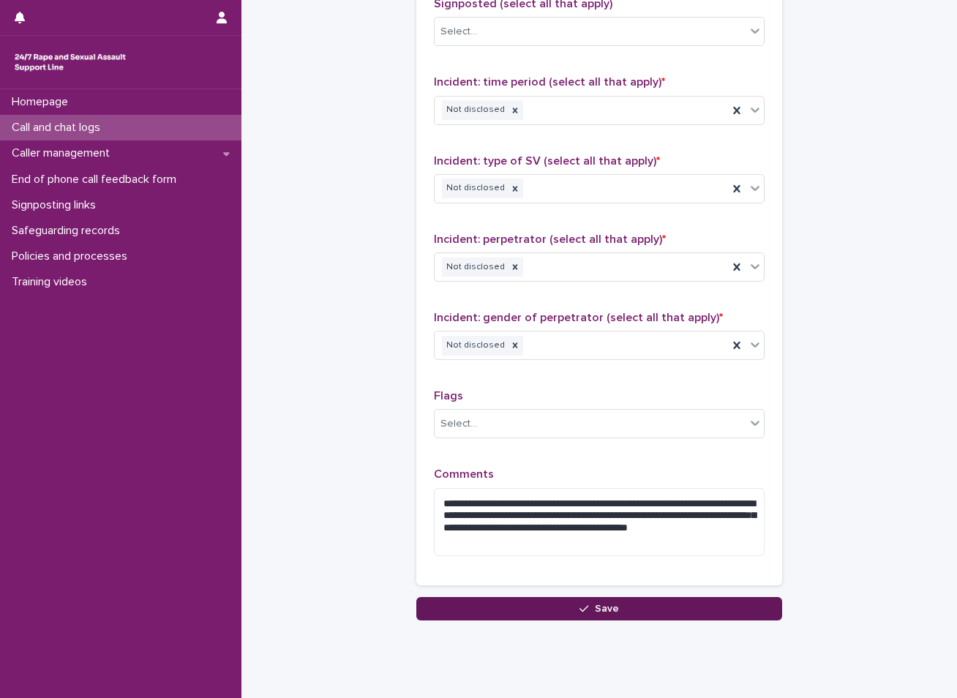
click at [550, 608] on button "Save" at bounding box center [600, 608] width 366 height 23
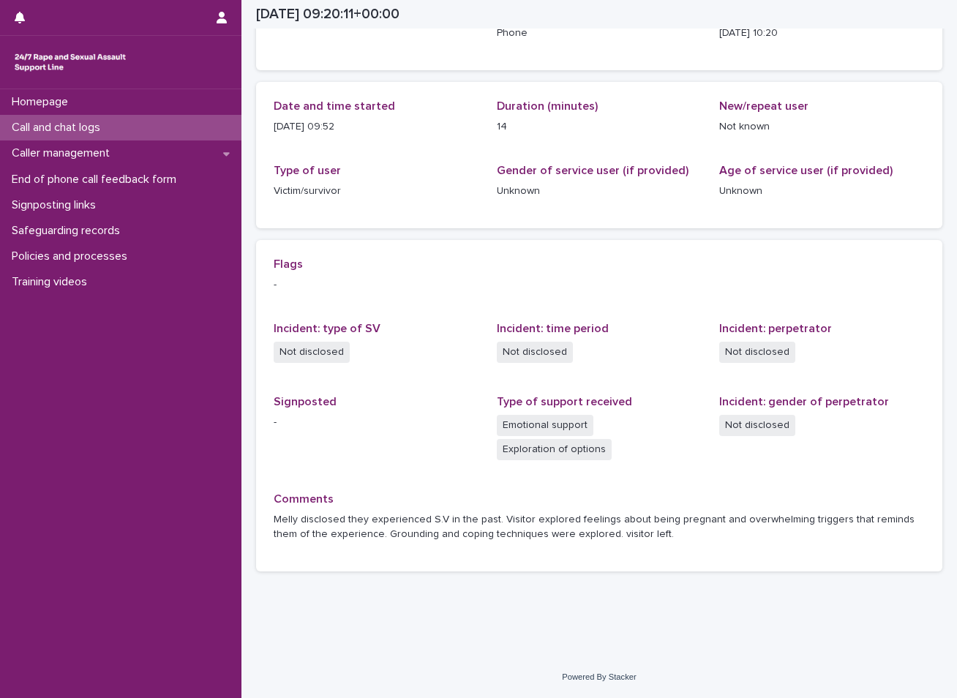
scroll to position [119, 0]
click at [179, 129] on div "Call and chat logs" at bounding box center [121, 128] width 242 height 26
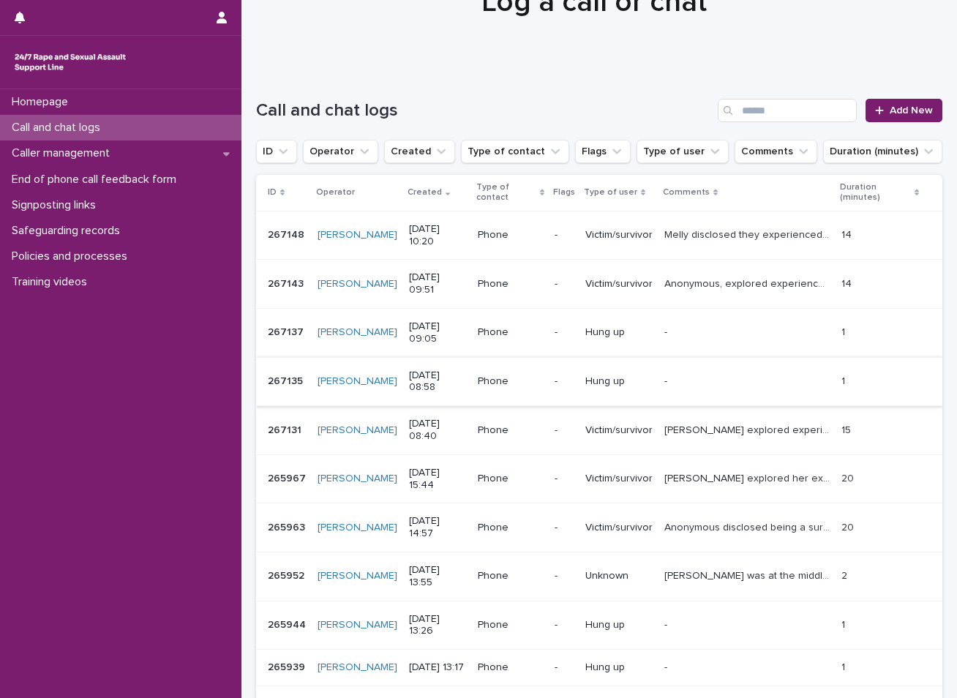
scroll to position [73, 0]
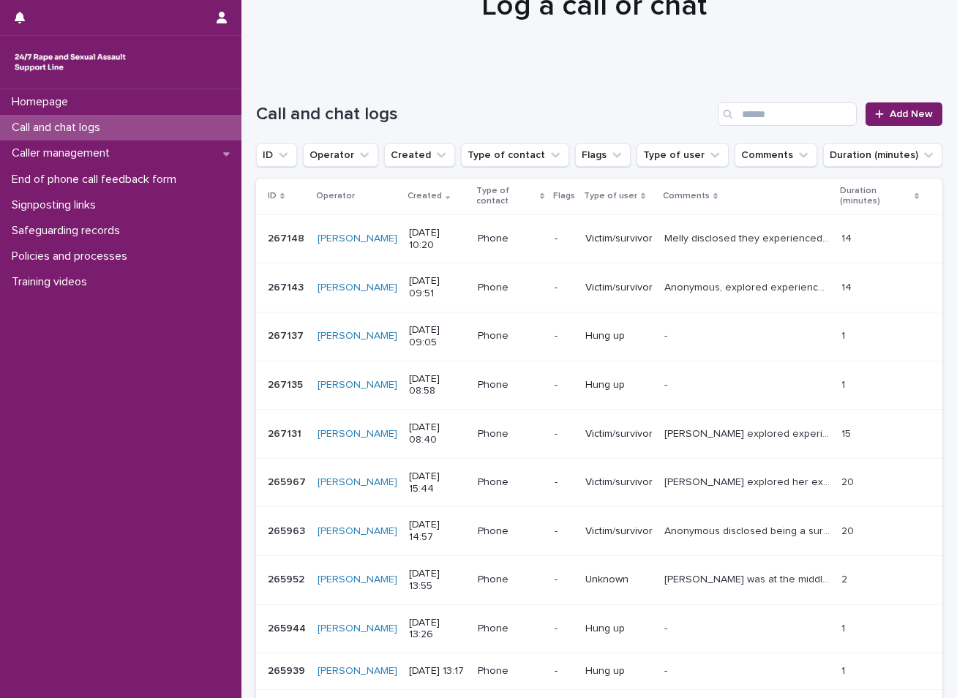
drag, startPoint x: 63, startPoint y: 127, endPoint x: 53, endPoint y: 139, distance: 15.7
click at [63, 127] on p "Call and chat logs" at bounding box center [59, 128] width 106 height 14
click at [49, 149] on p "Caller management" at bounding box center [64, 153] width 116 height 14
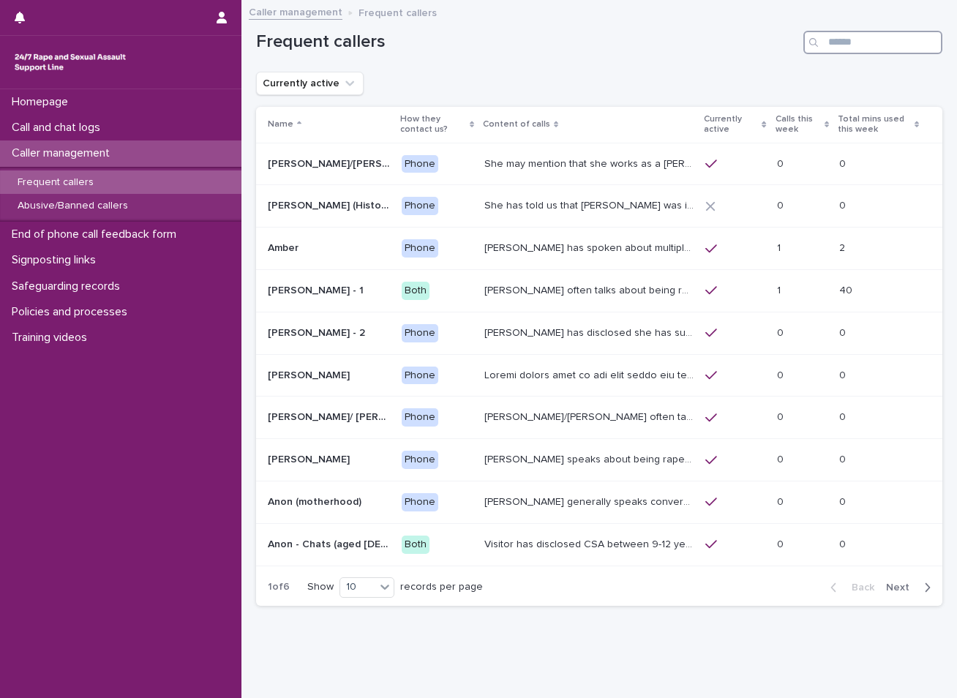
click at [862, 37] on input "Search" at bounding box center [873, 42] width 139 height 23
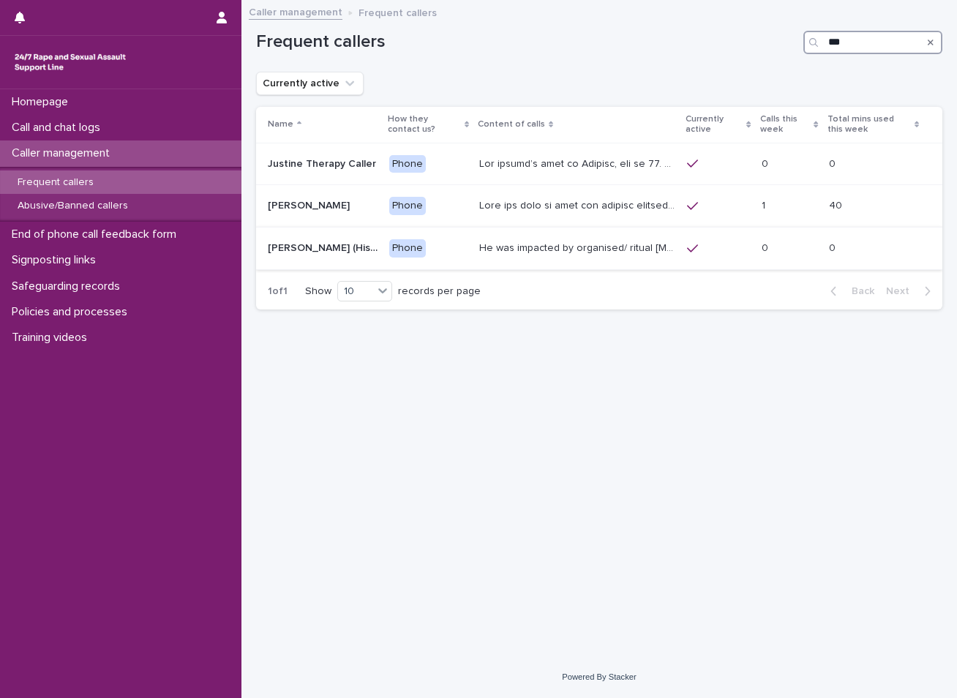
type input "***"
click at [583, 248] on p "He was impacted by organised/ ritual child sexual abuse and was sexually abused…" at bounding box center [578, 246] width 198 height 15
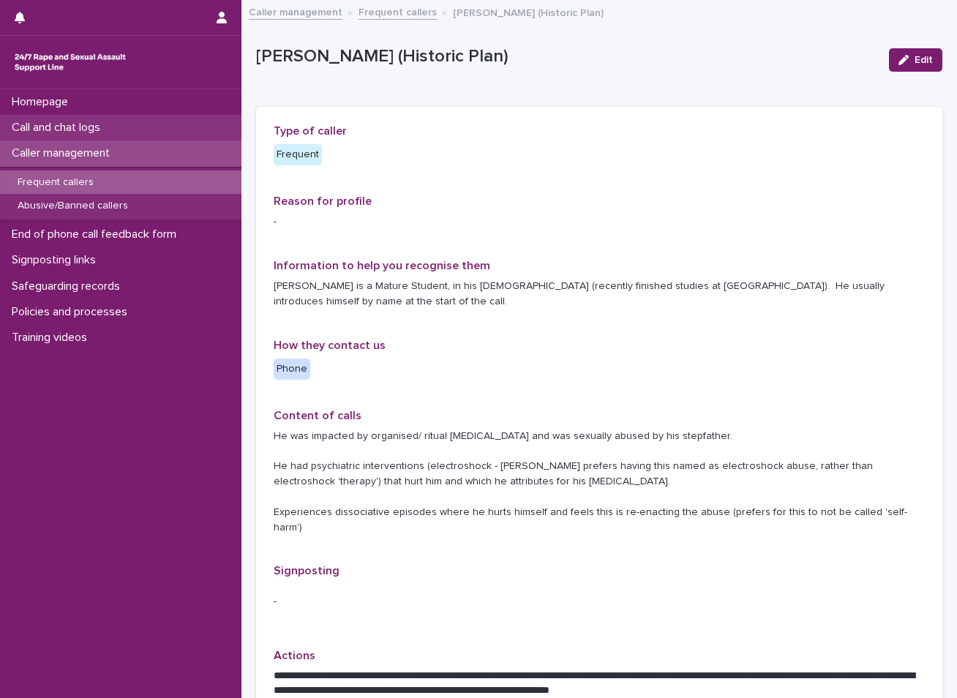
click at [155, 134] on div "Call and chat logs" at bounding box center [121, 128] width 242 height 26
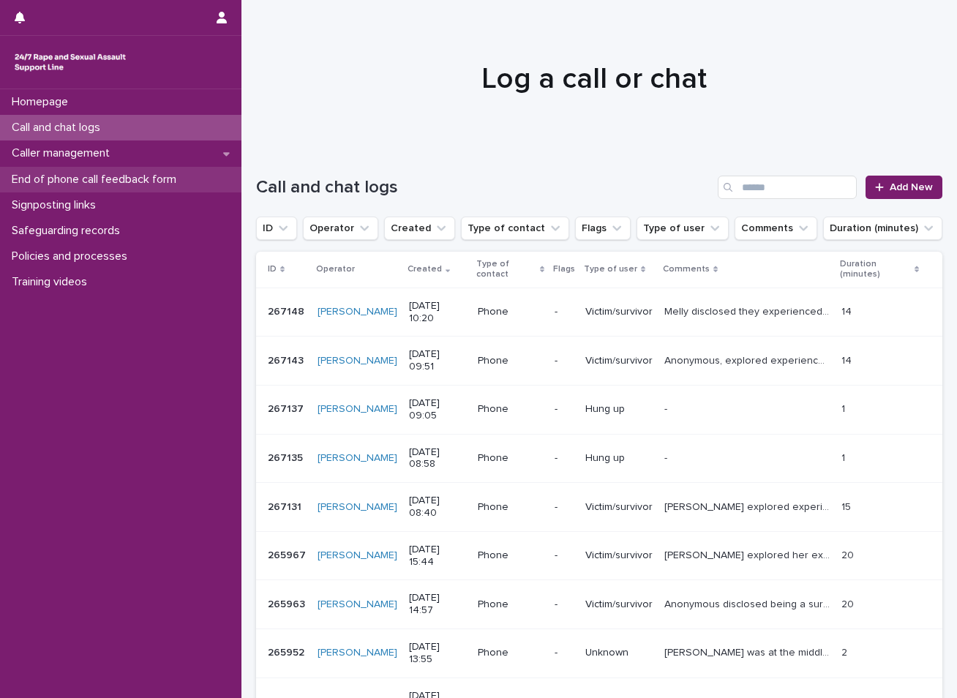
click at [203, 179] on div "End of phone call feedback form" at bounding box center [121, 180] width 242 height 26
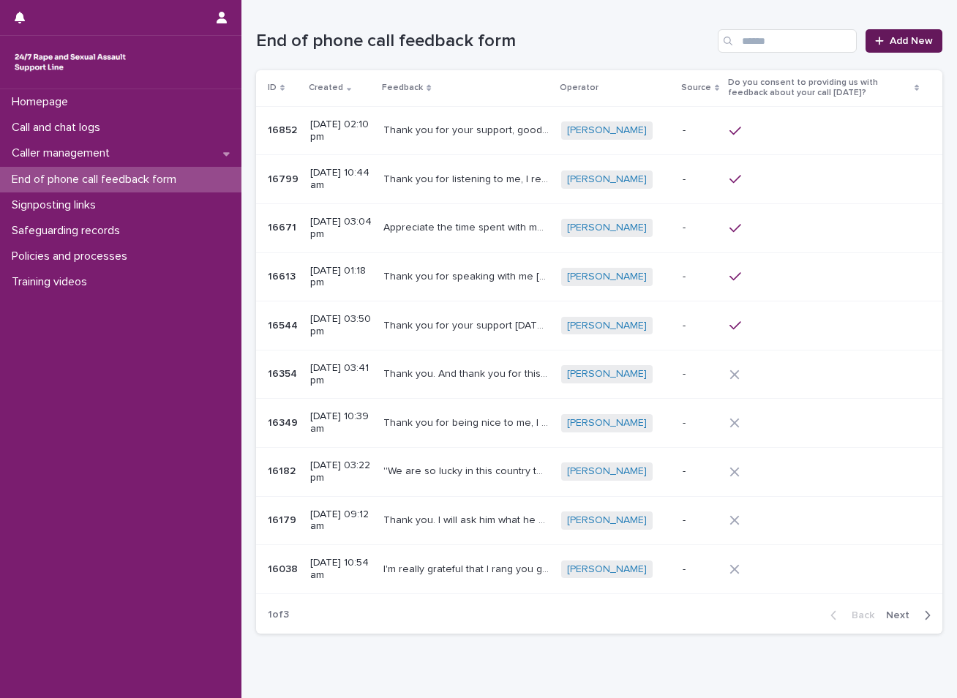
click at [905, 36] on span "Add New" at bounding box center [911, 41] width 43 height 10
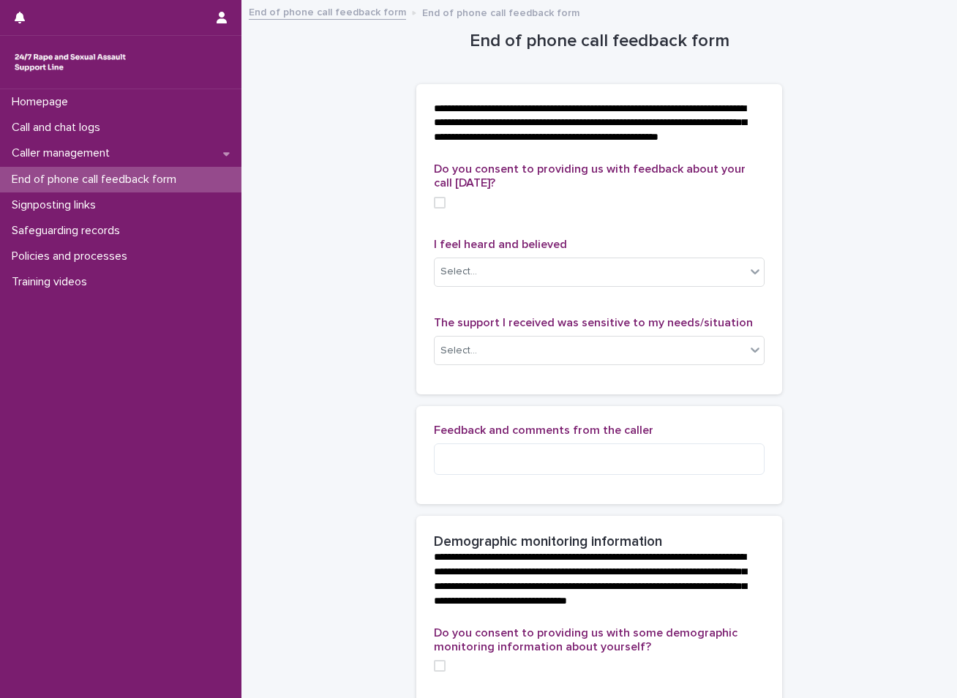
click at [435, 209] on span at bounding box center [440, 203] width 12 height 12
click at [748, 279] on icon at bounding box center [755, 271] width 15 height 15
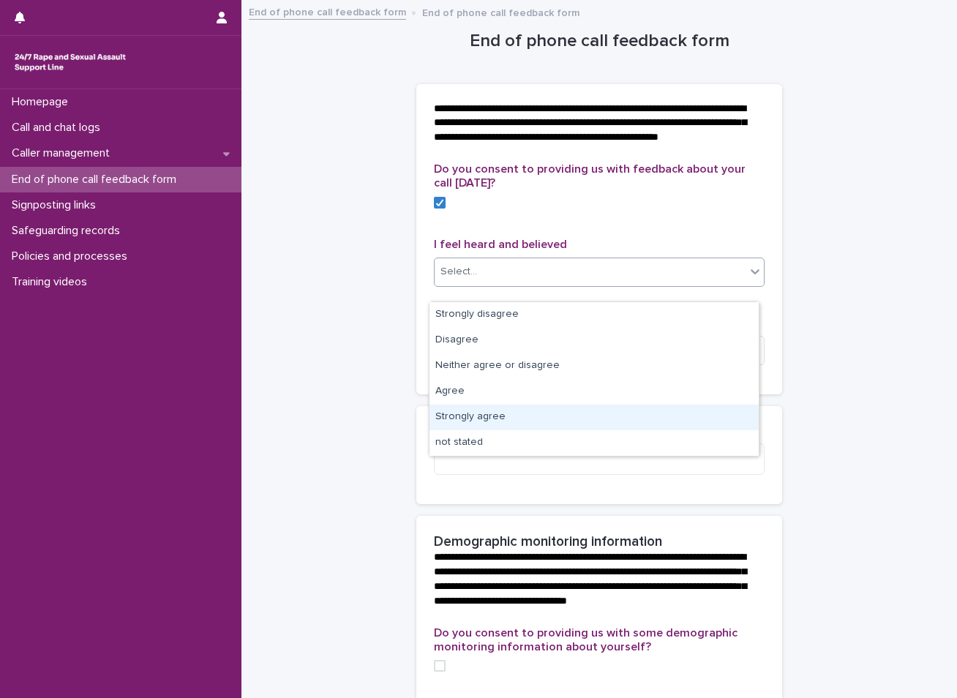
click at [494, 421] on div "Strongly agree" at bounding box center [594, 418] width 329 height 26
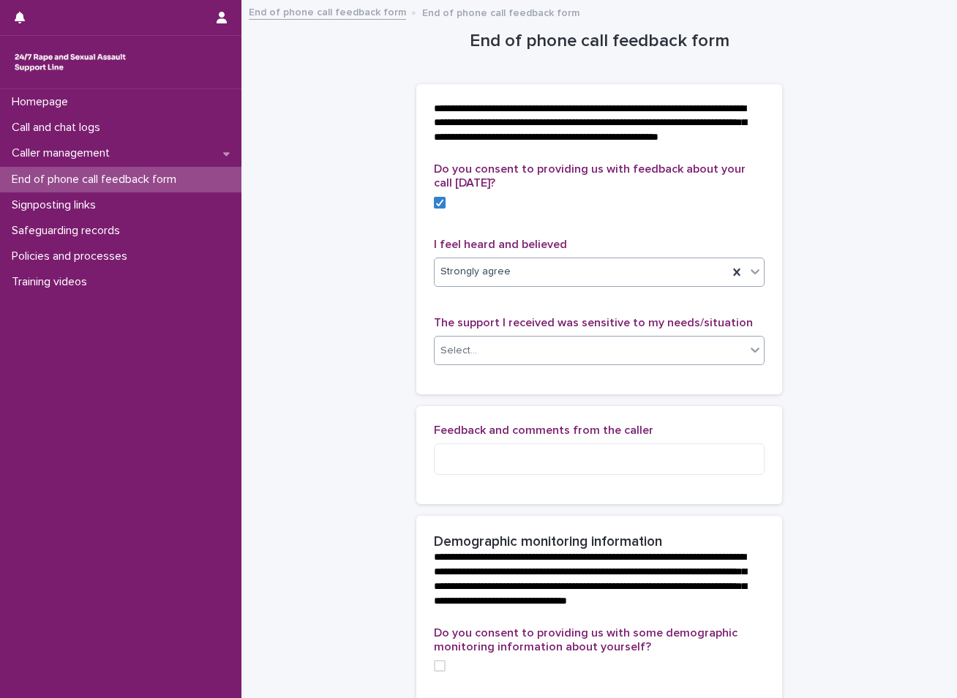
click at [751, 353] on icon at bounding box center [755, 350] width 9 height 5
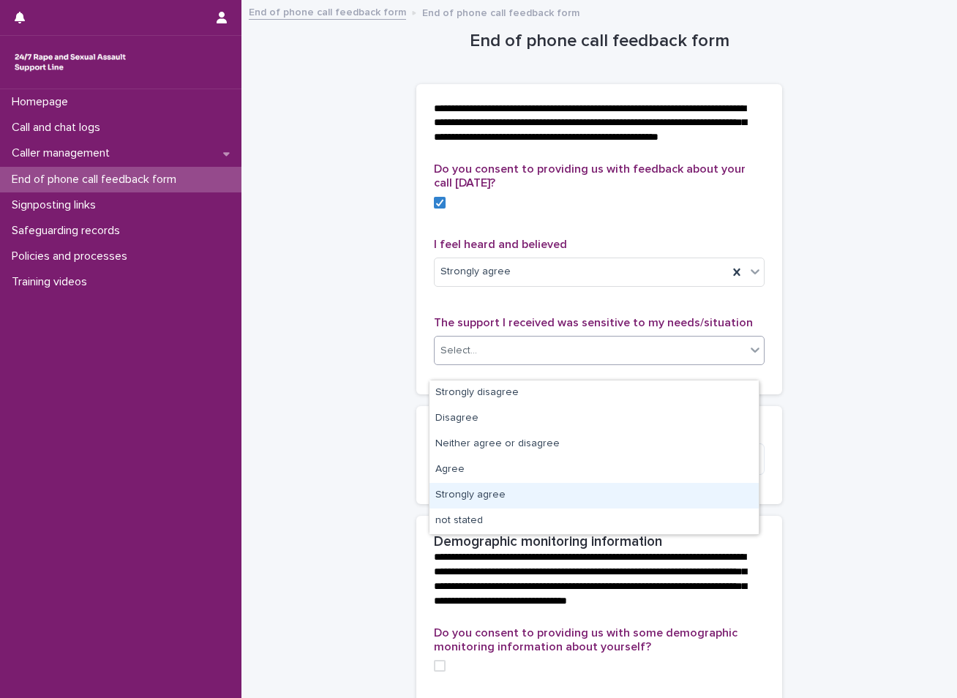
click at [467, 492] on div "Strongly agree" at bounding box center [594, 496] width 329 height 26
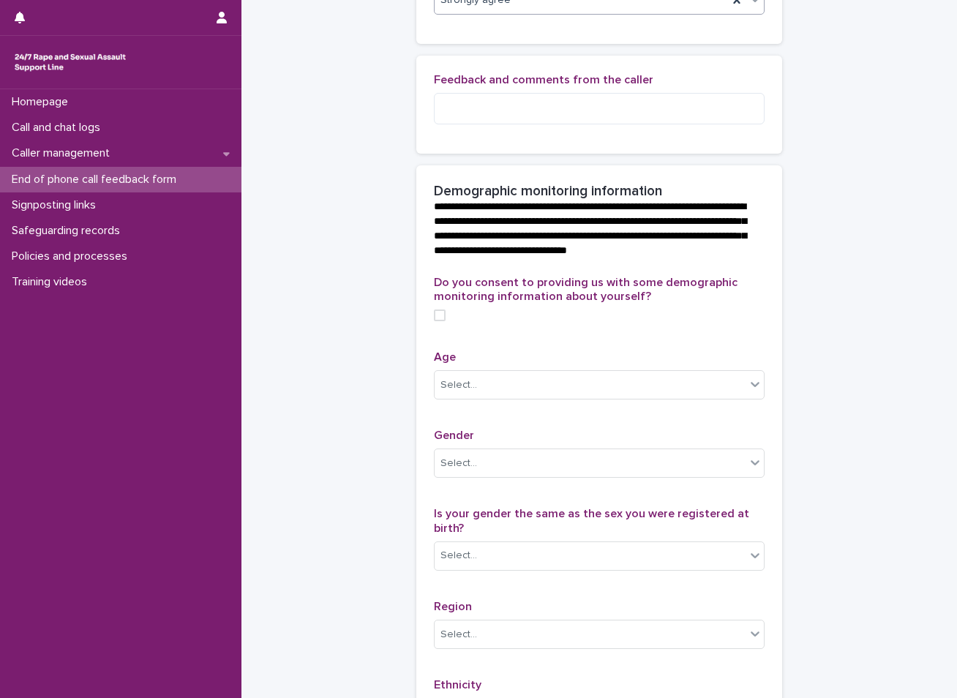
scroll to position [366, 0]
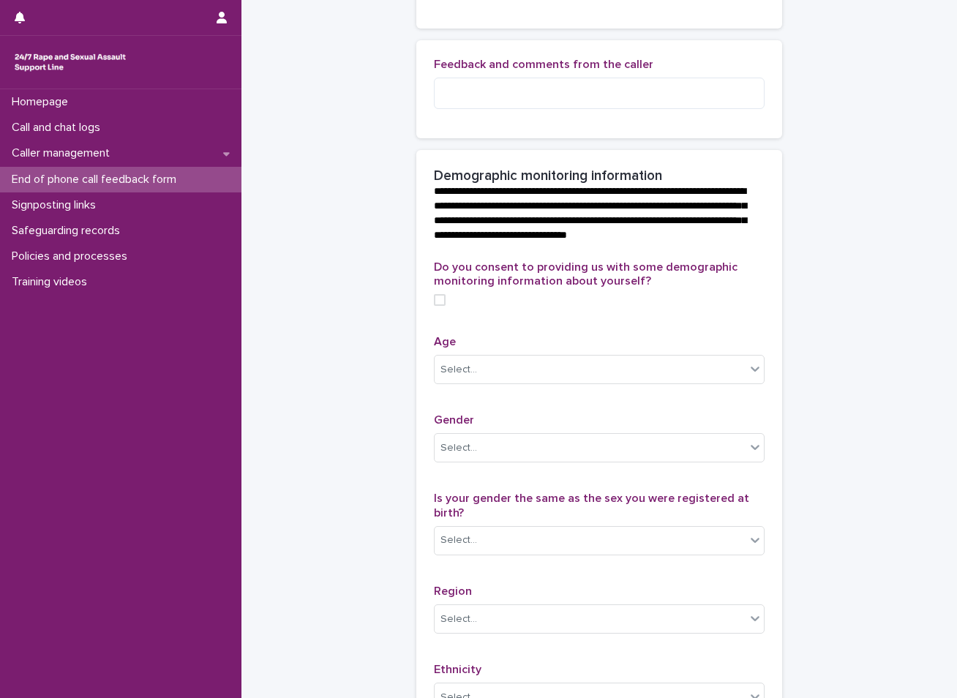
click at [434, 306] on span at bounding box center [440, 300] width 12 height 12
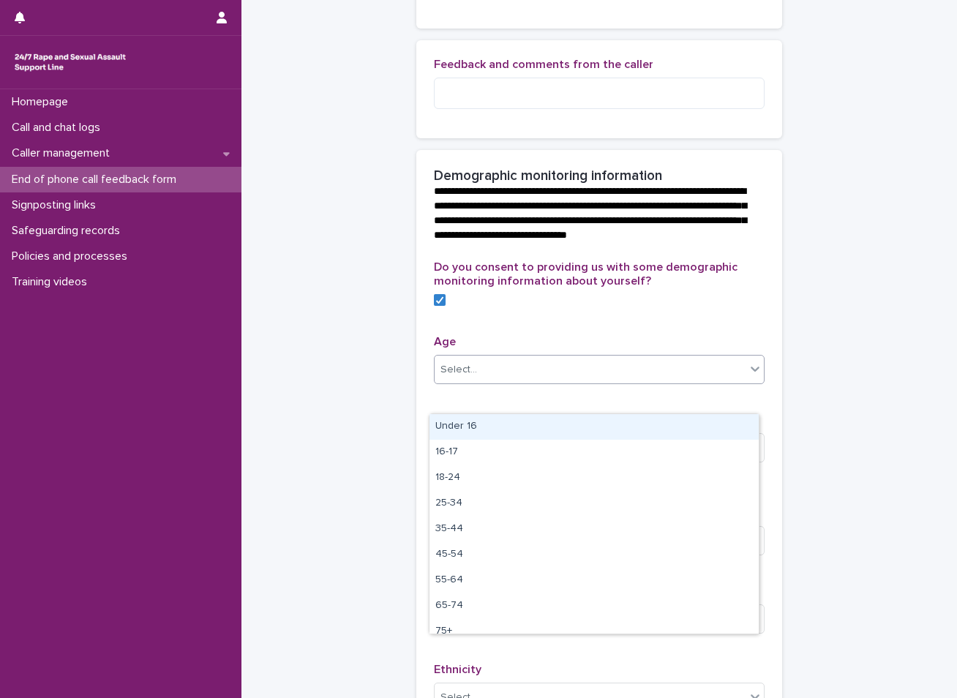
click at [750, 376] on icon at bounding box center [755, 369] width 15 height 15
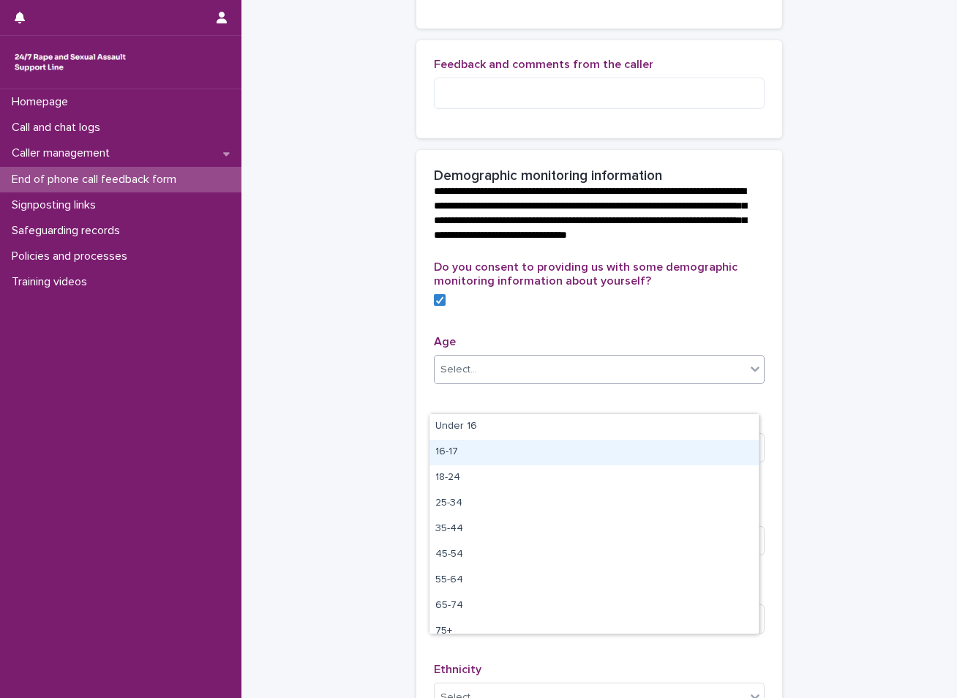
scroll to position [37, 0]
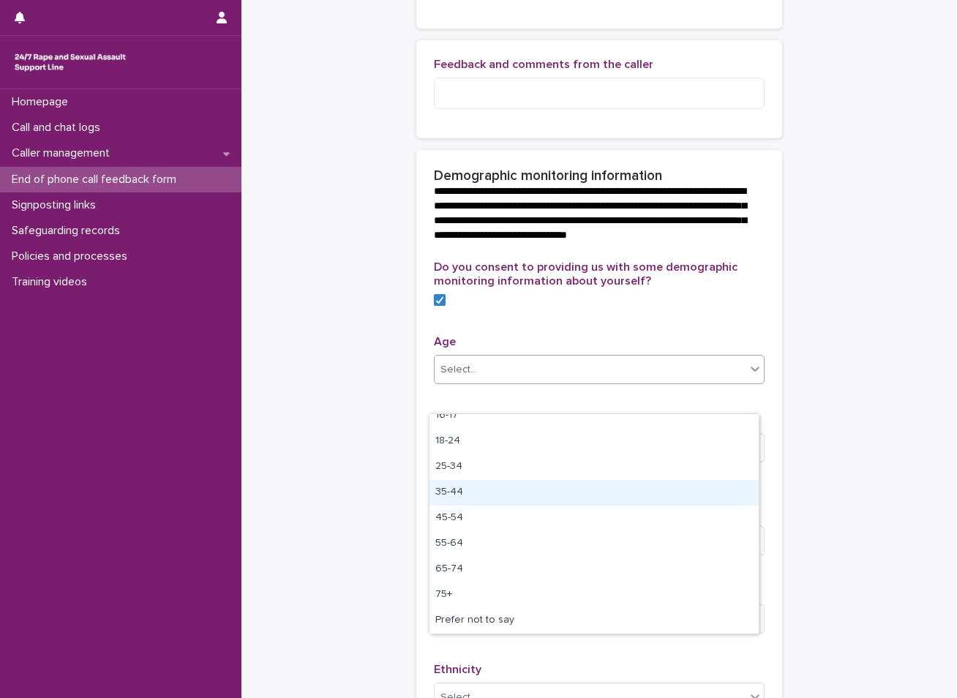
click at [461, 498] on div "35-44" at bounding box center [594, 493] width 329 height 26
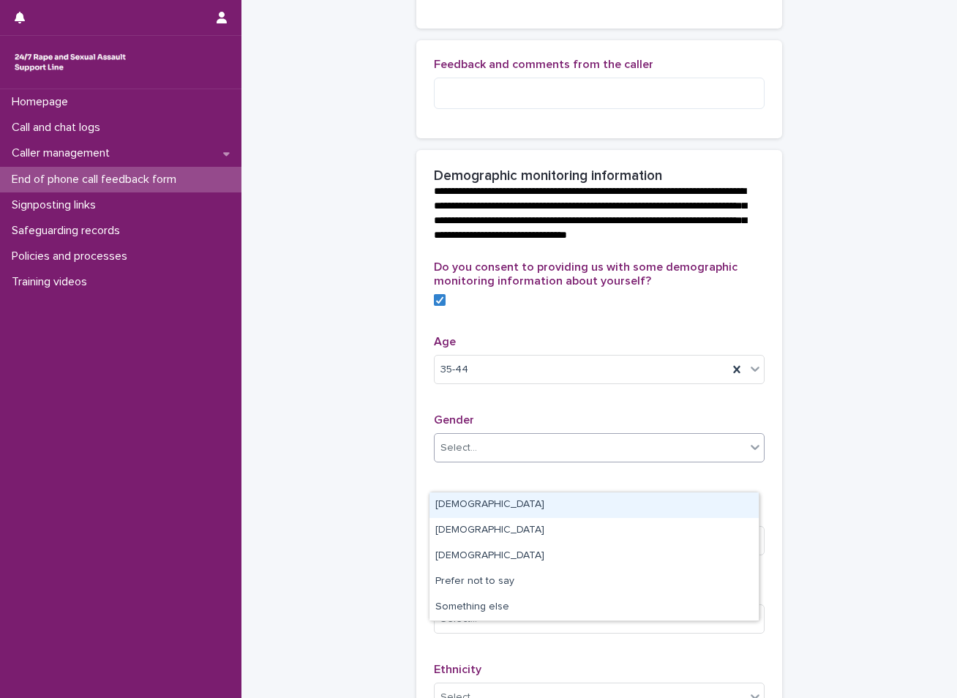
click at [484, 460] on div "Select..." at bounding box center [590, 448] width 311 height 24
click at [483, 509] on div "[DEMOGRAPHIC_DATA]" at bounding box center [594, 506] width 329 height 26
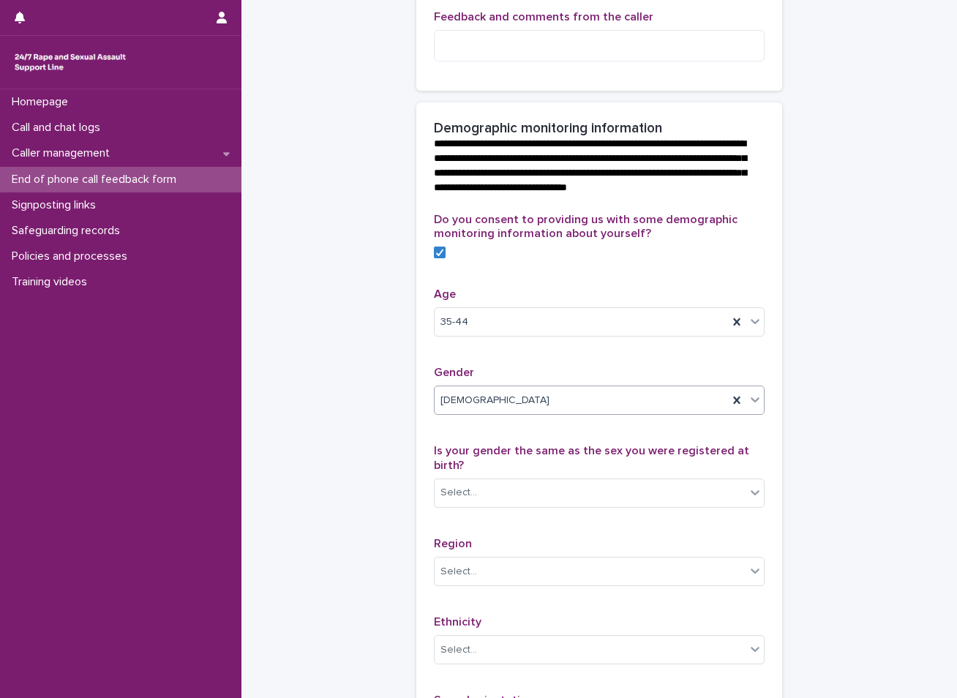
scroll to position [439, 0]
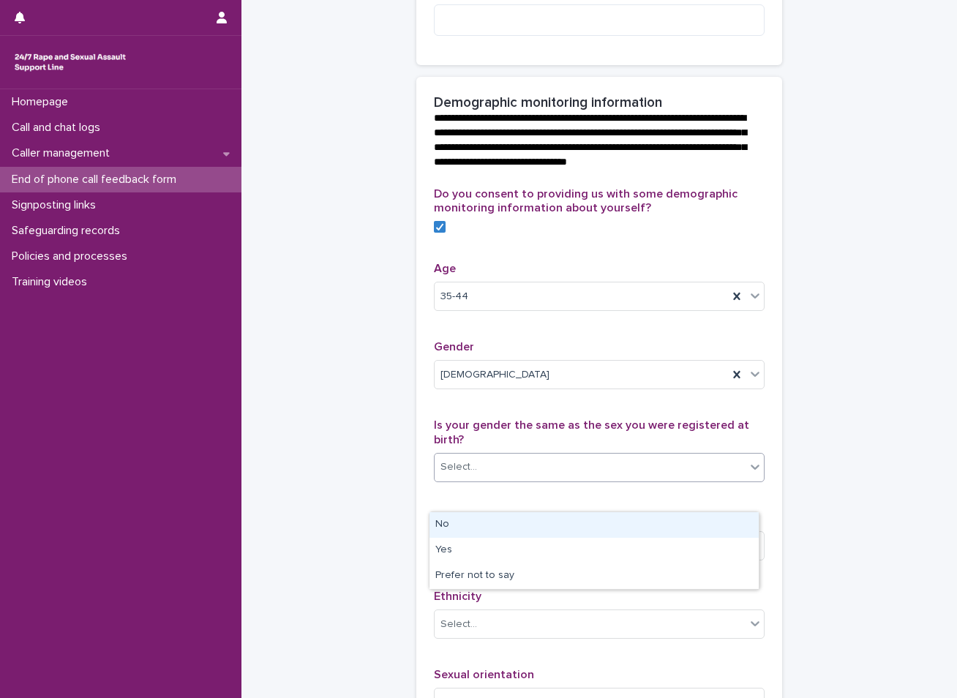
click at [486, 479] on div "Select..." at bounding box center [590, 467] width 311 height 24
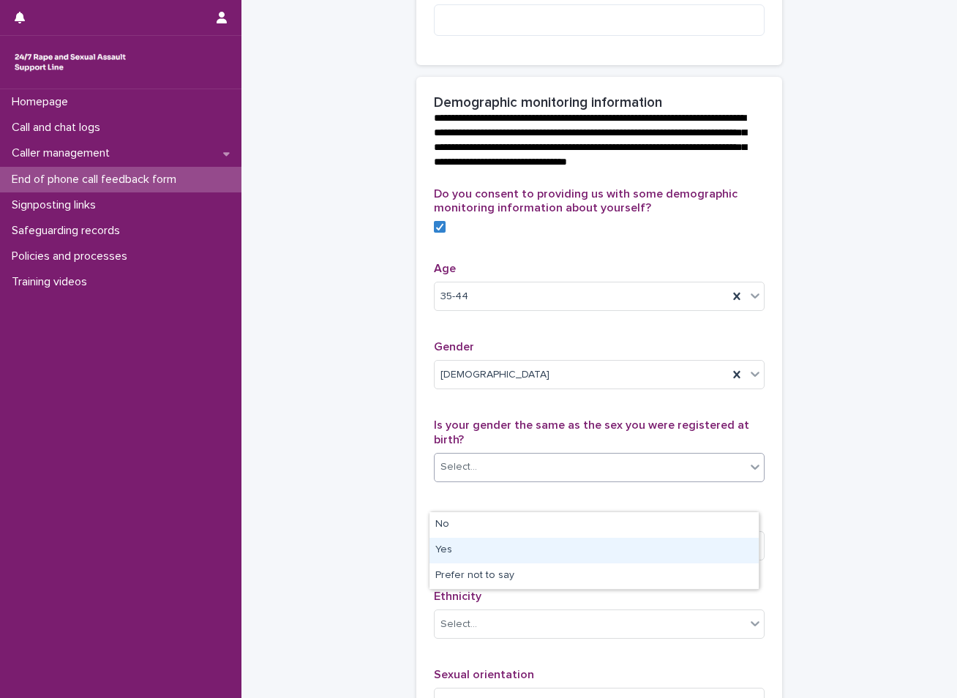
click at [463, 549] on div "Yes" at bounding box center [594, 551] width 329 height 26
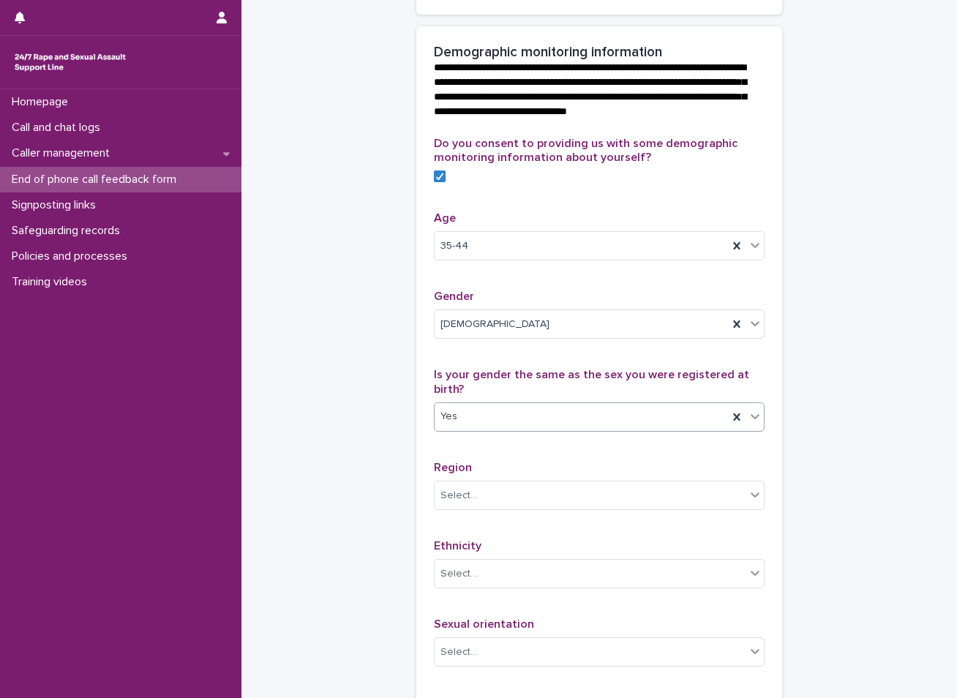
scroll to position [512, 0]
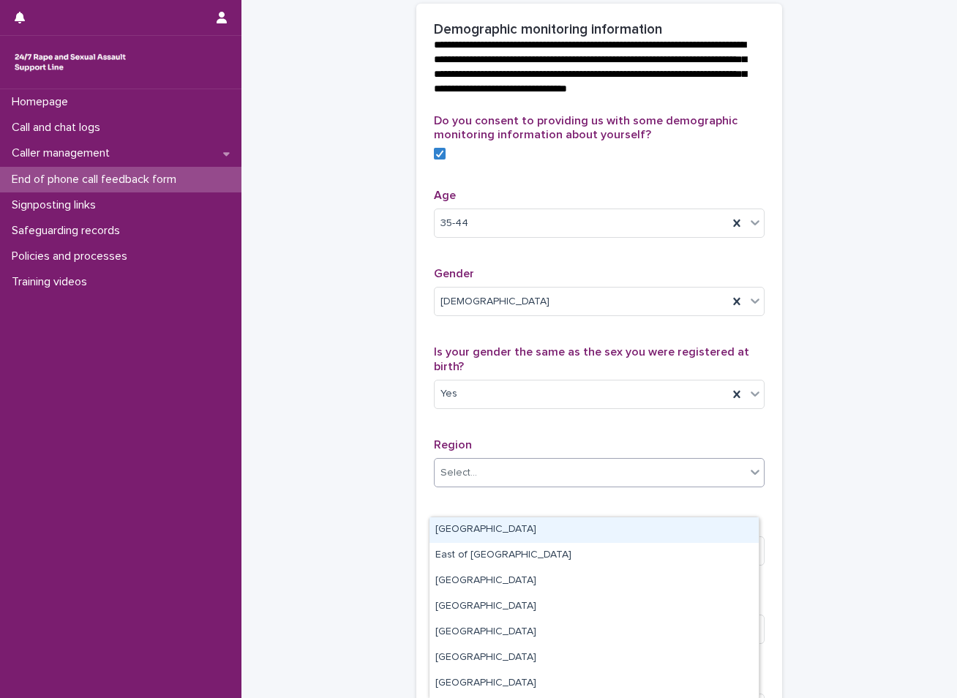
click at [488, 485] on div "Select..." at bounding box center [590, 473] width 311 height 24
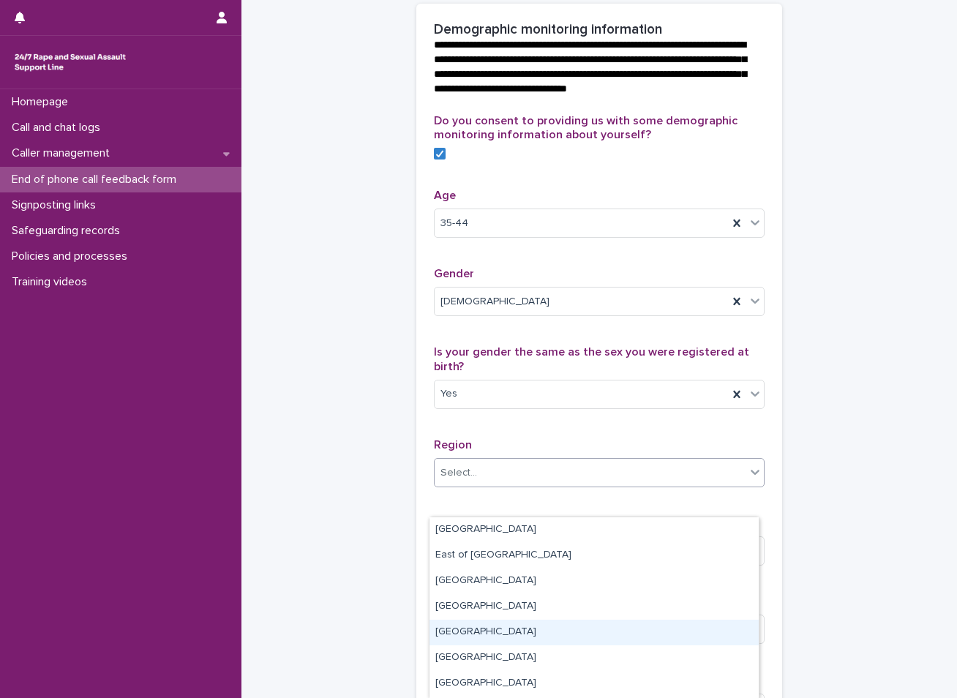
click at [463, 631] on div "[GEOGRAPHIC_DATA]" at bounding box center [594, 633] width 329 height 26
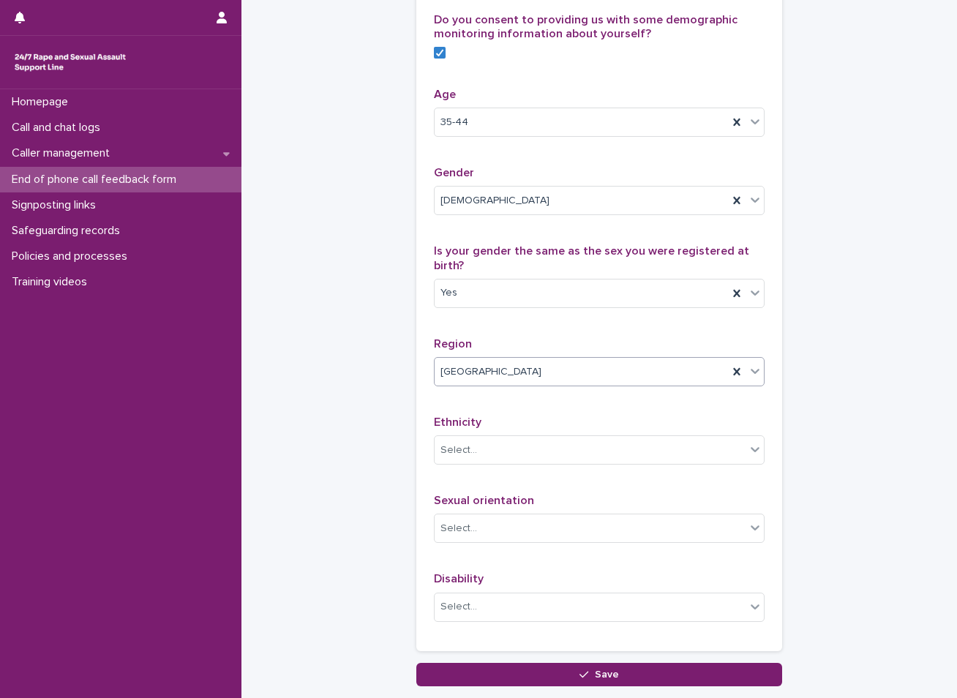
scroll to position [659, 0]
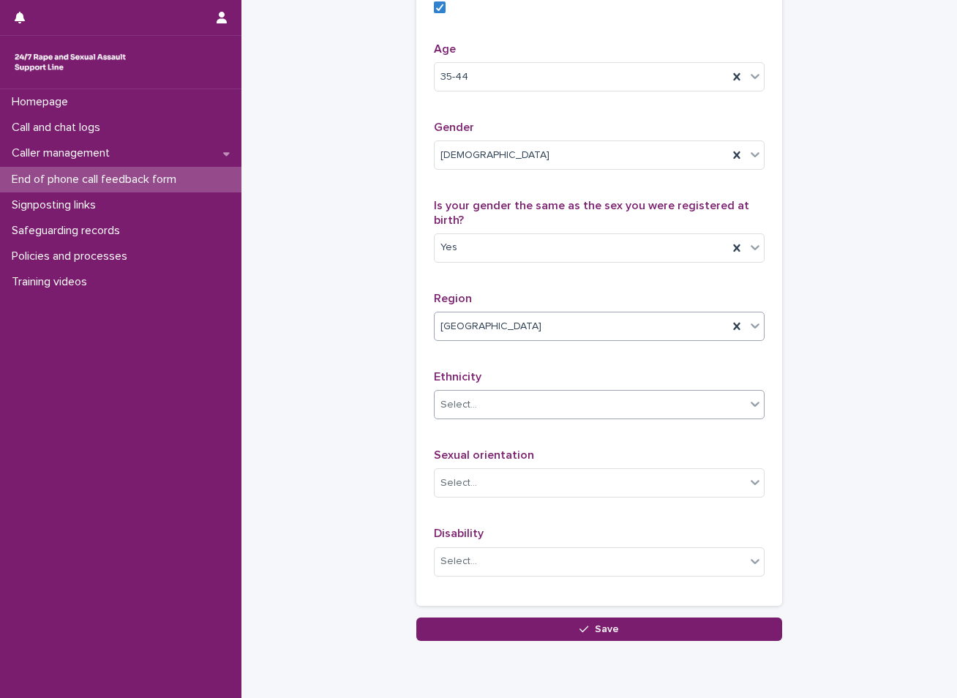
click at [534, 417] on div "Select..." at bounding box center [590, 405] width 311 height 24
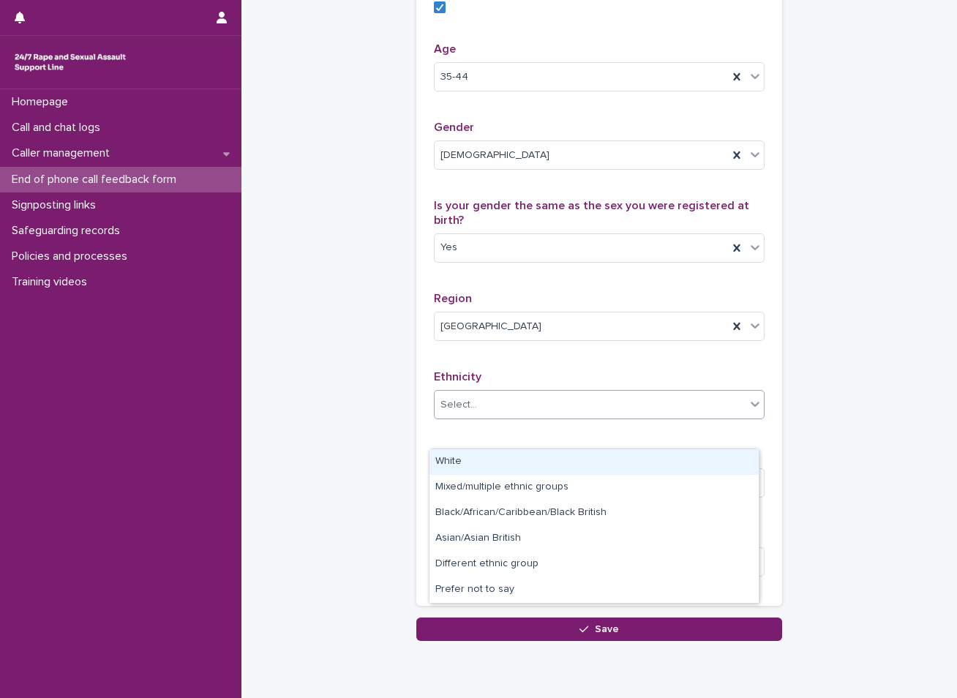
click at [494, 462] on div "White" at bounding box center [594, 462] width 329 height 26
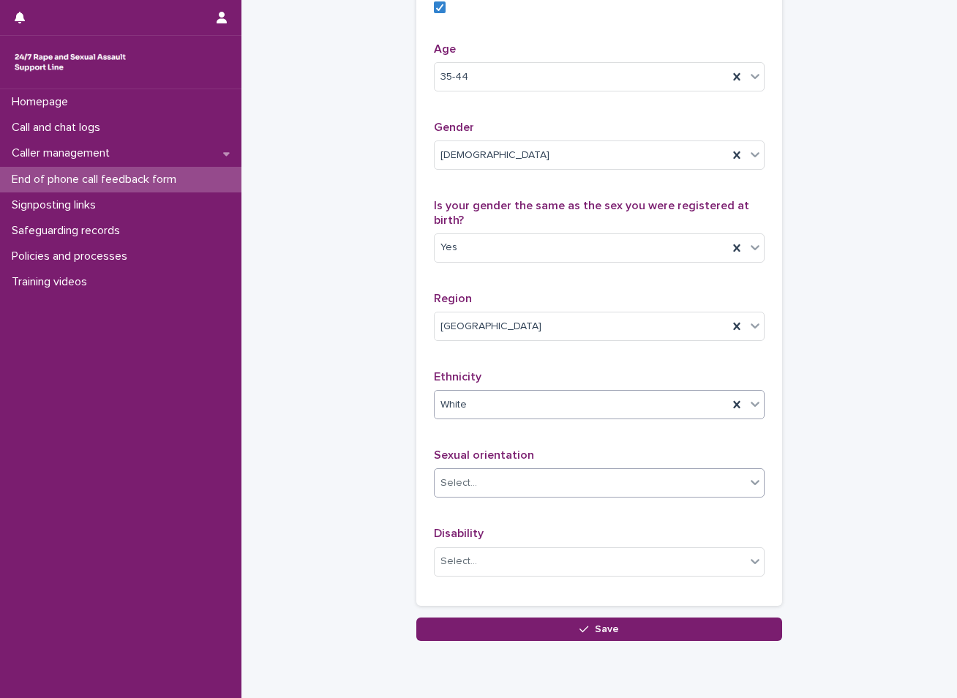
click at [485, 496] on div "Select..." at bounding box center [590, 483] width 311 height 24
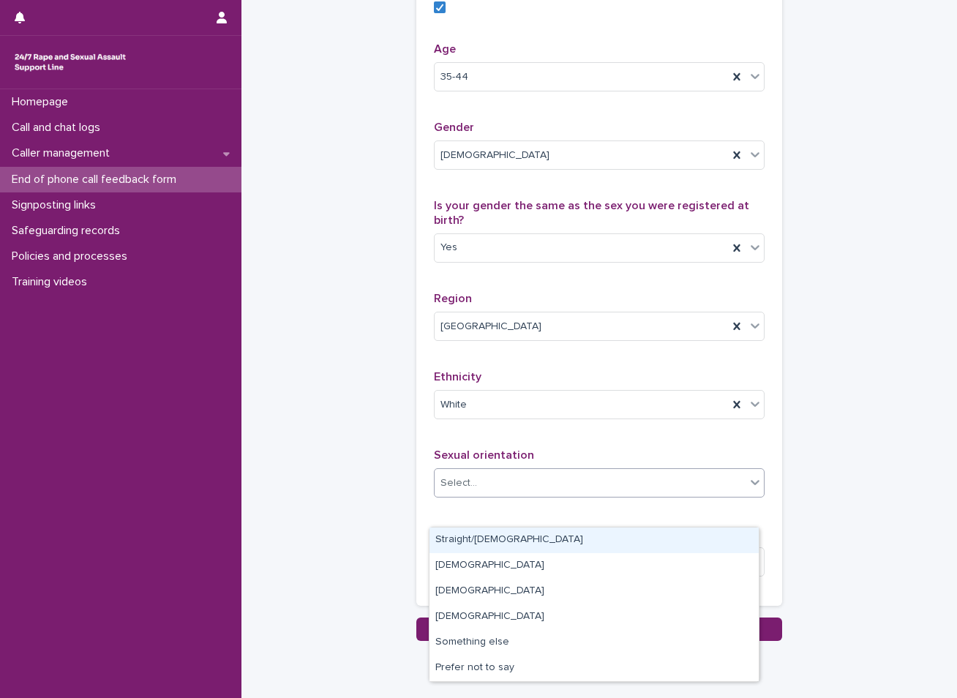
click at [477, 540] on div "Straight/heterosexual" at bounding box center [594, 541] width 329 height 26
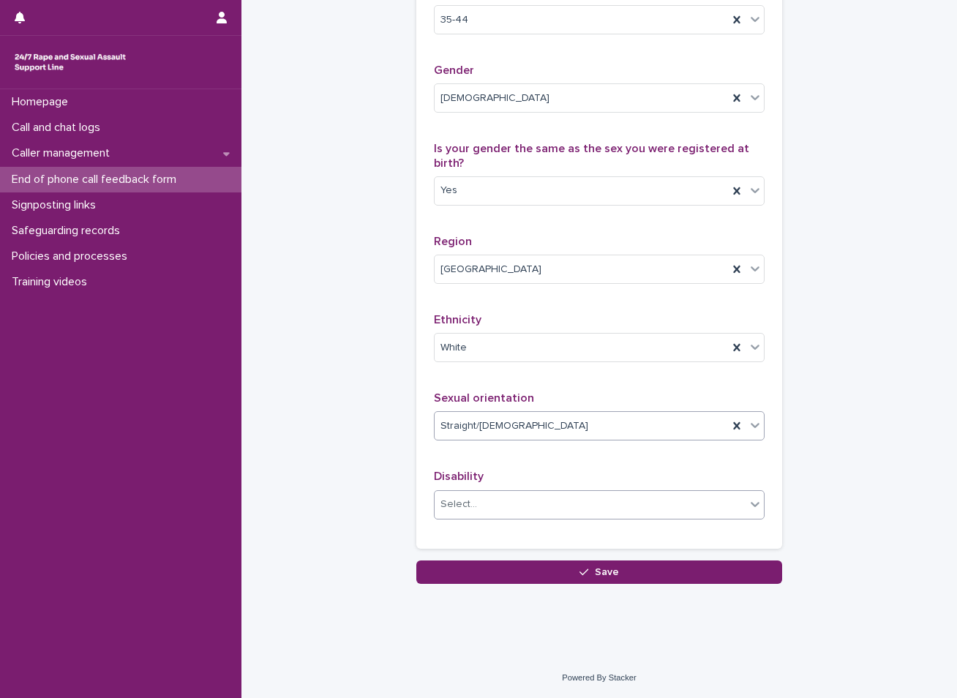
scroll to position [745, 0]
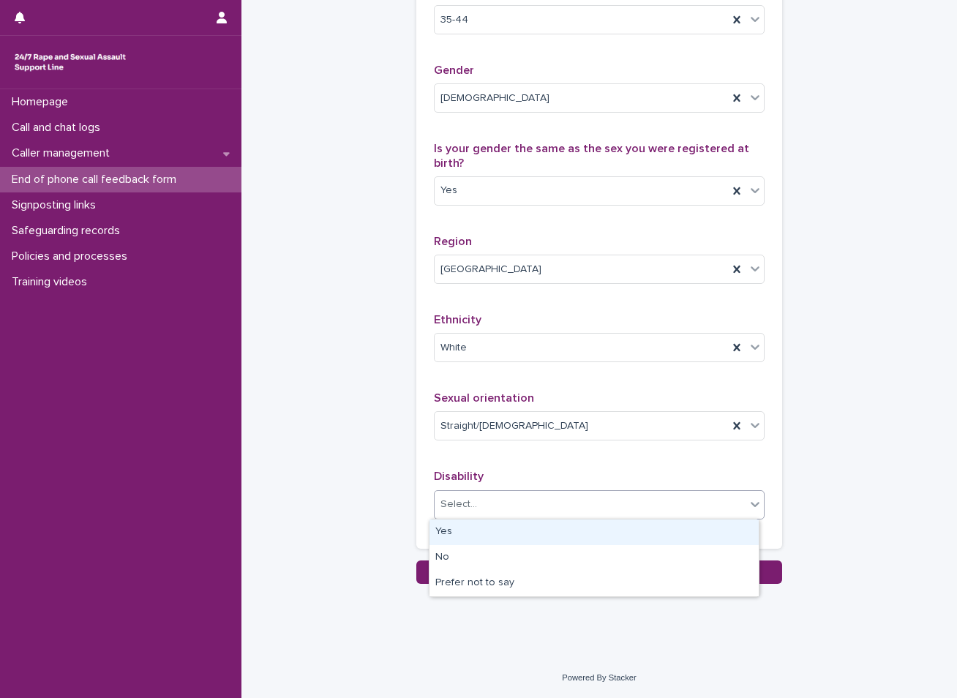
click at [481, 504] on div "Select..." at bounding box center [590, 505] width 311 height 24
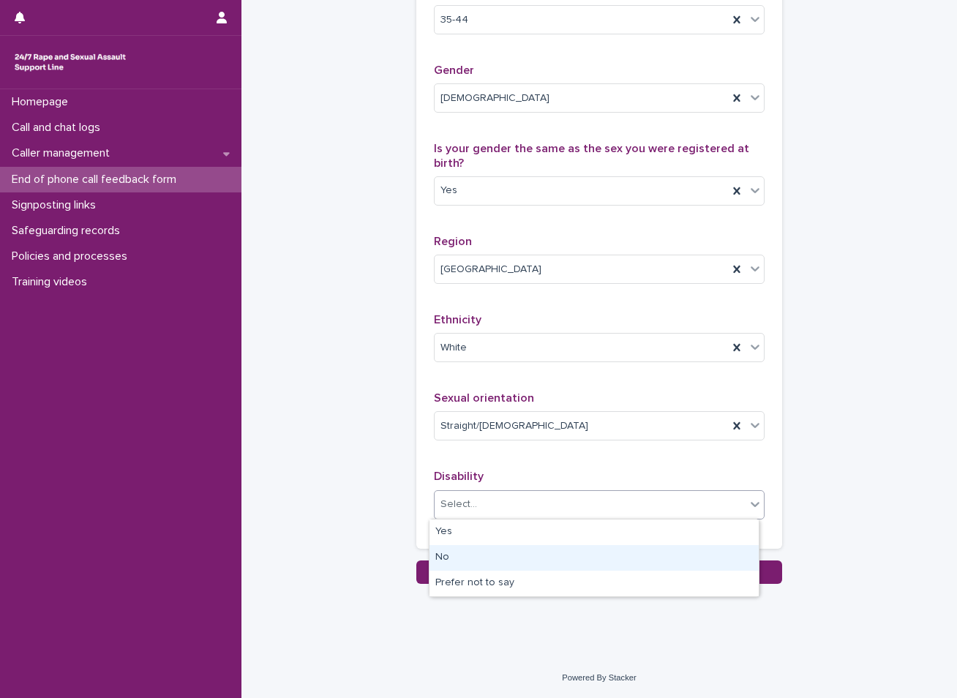
click at [452, 559] on div "No" at bounding box center [594, 558] width 329 height 26
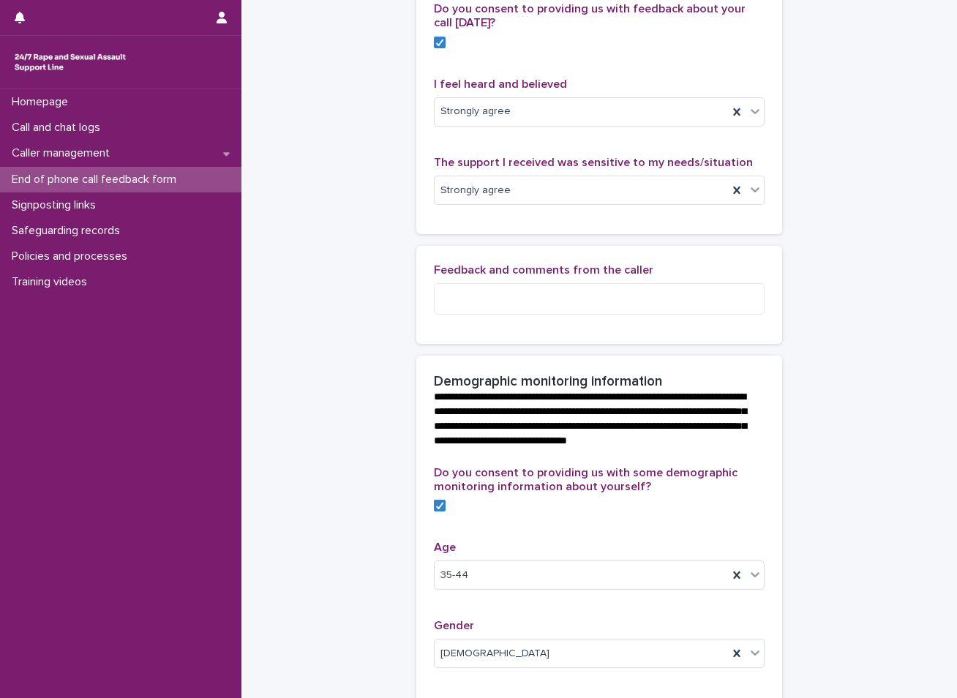
scroll to position [160, 0]
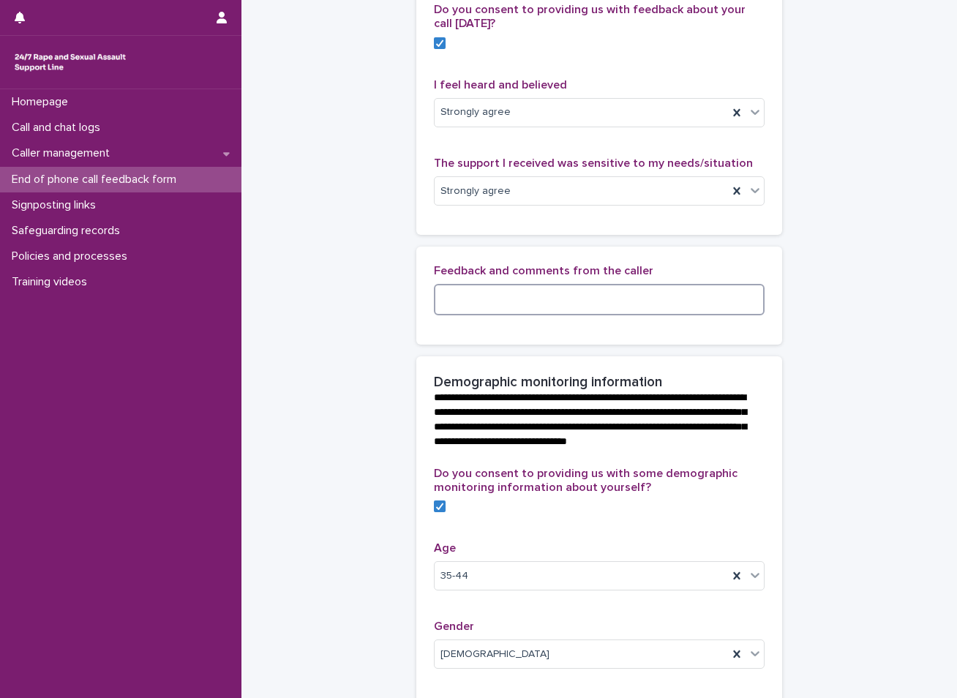
click at [542, 315] on textarea at bounding box center [599, 299] width 331 height 31
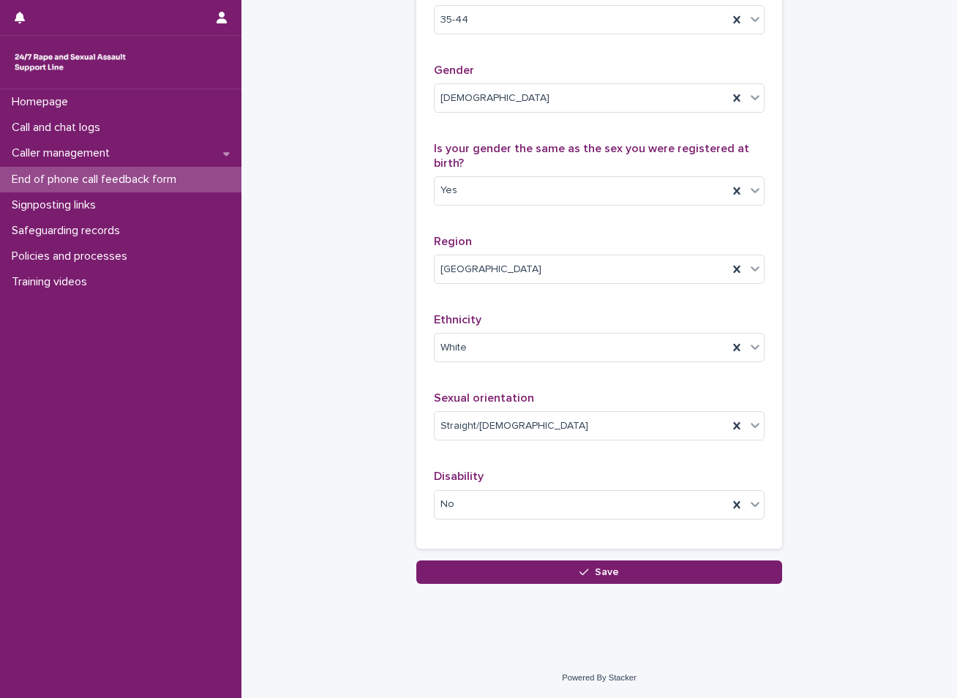
scroll to position [745, 0]
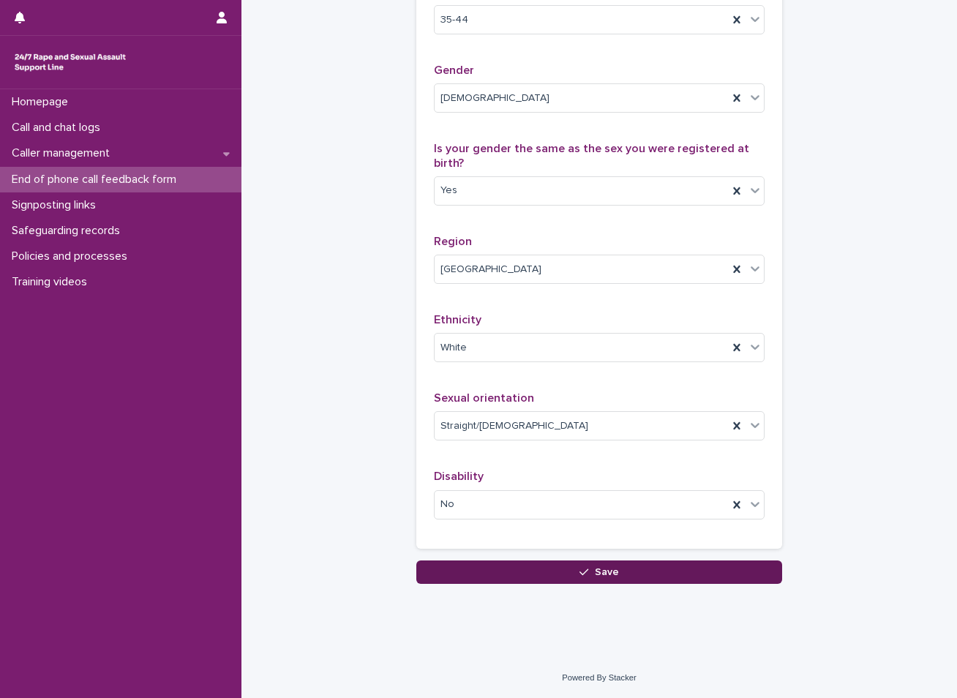
type textarea "**********"
click at [595, 575] on span "Save" at bounding box center [607, 572] width 24 height 10
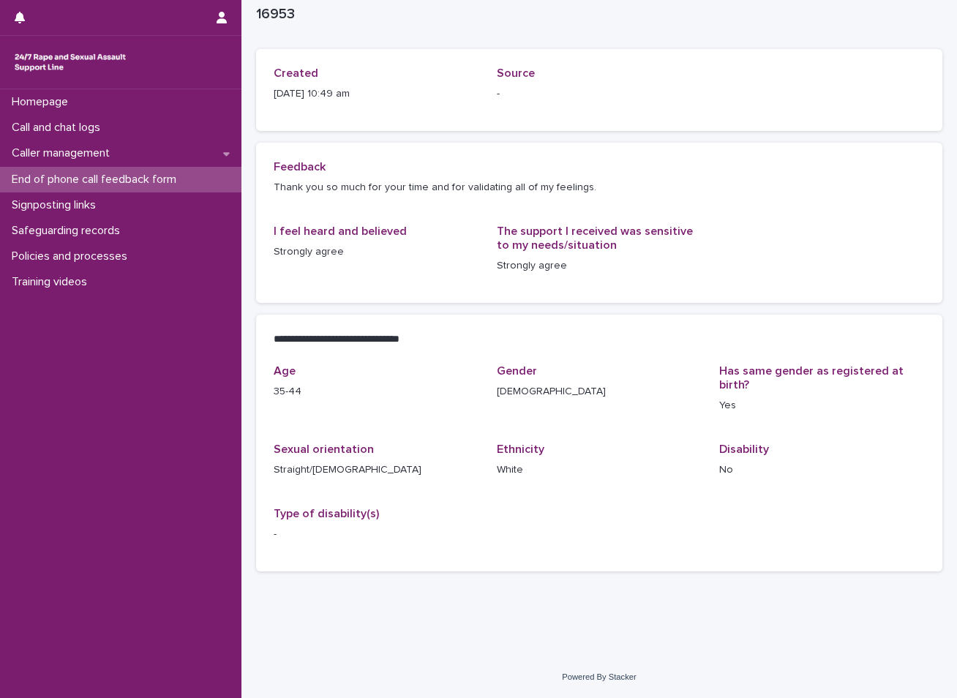
scroll to position [58, 0]
click at [136, 174] on p "End of phone call feedback form" at bounding box center [97, 180] width 182 height 14
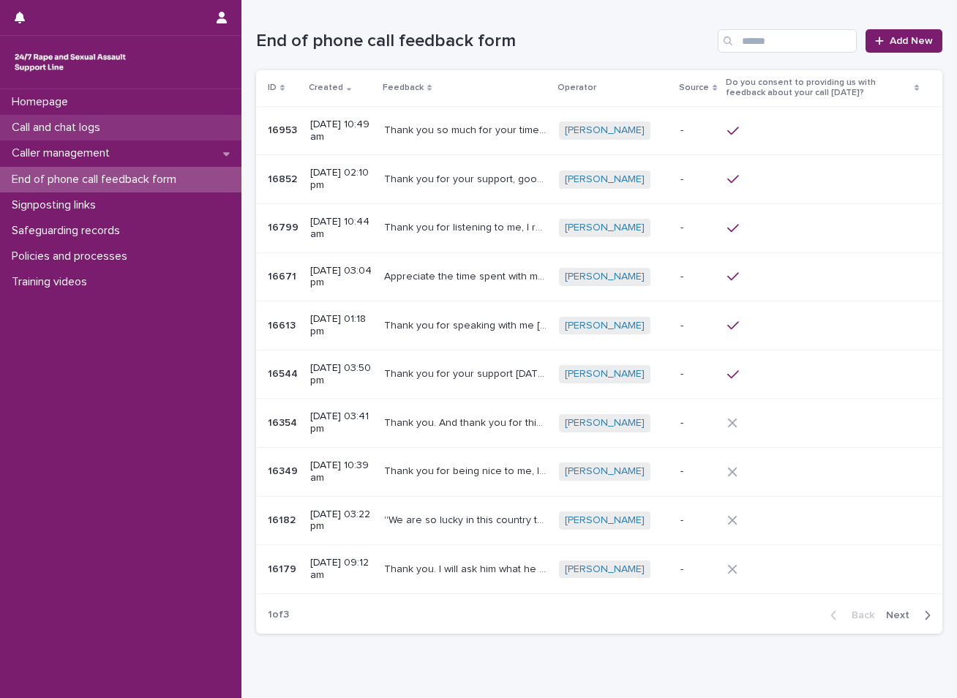
click at [124, 119] on div "Call and chat logs" at bounding box center [121, 128] width 242 height 26
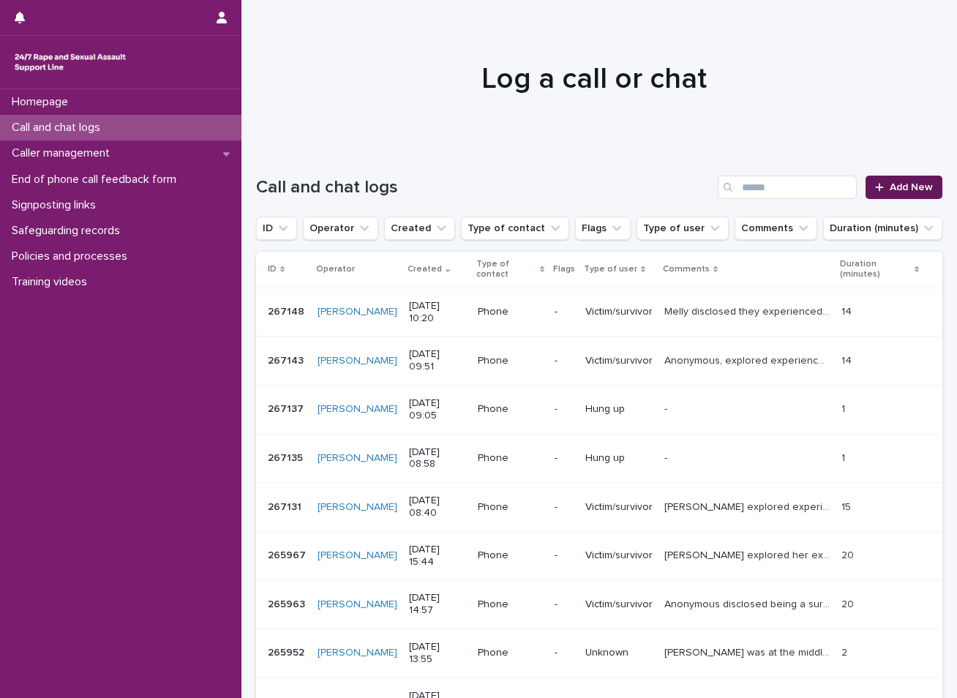
click at [901, 185] on span "Add New" at bounding box center [911, 187] width 43 height 10
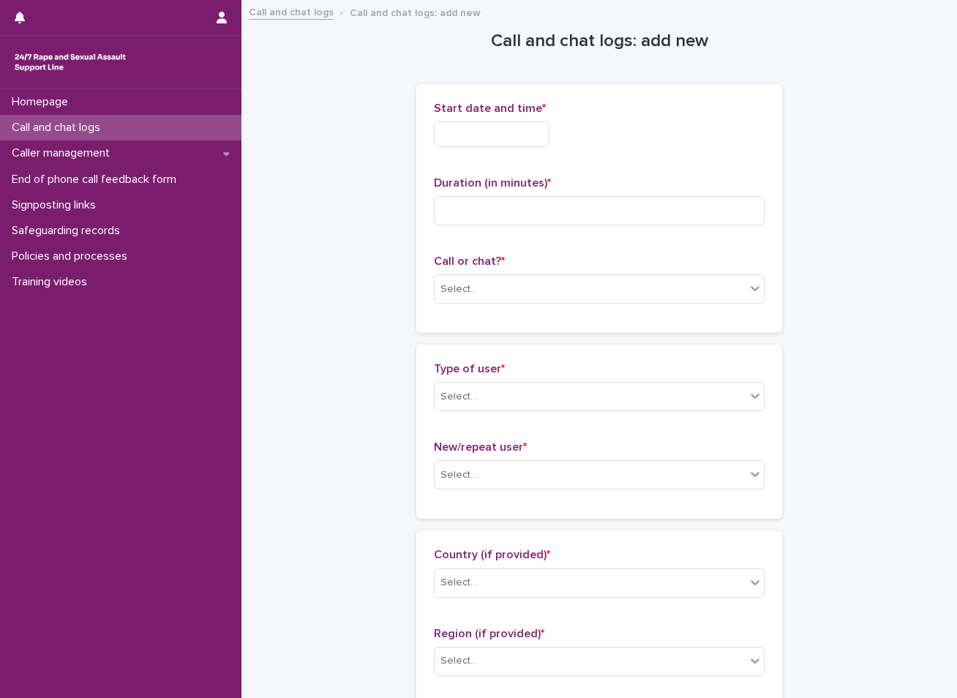
click at [529, 133] on input "text" at bounding box center [492, 135] width 116 height 26
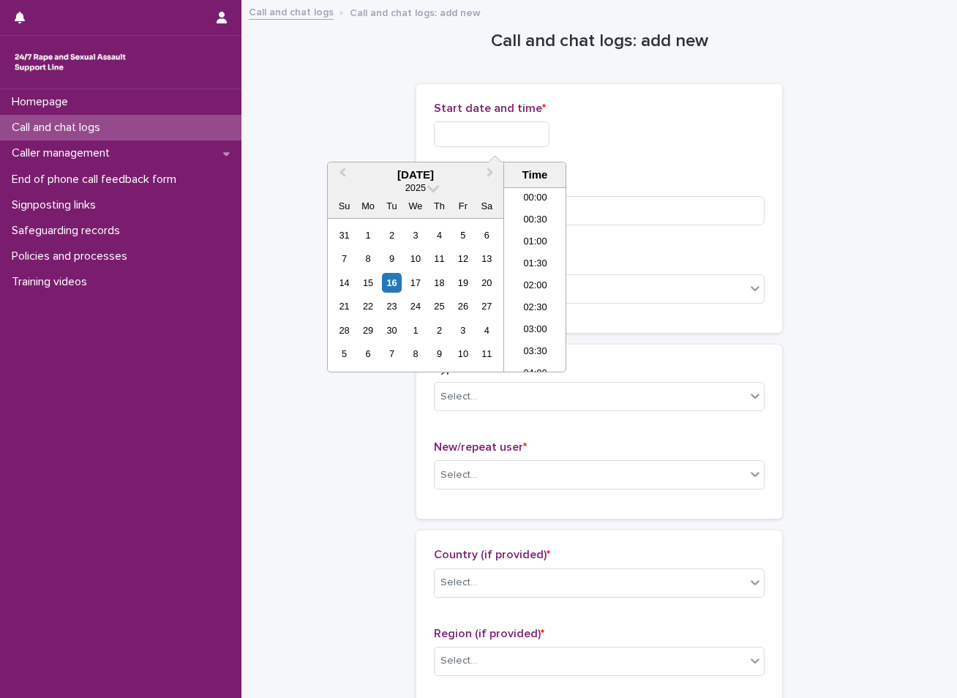
scroll to position [381, 0]
click at [392, 285] on div "16" at bounding box center [392, 283] width 20 height 20
click at [523, 255] on li "10:00" at bounding box center [535, 258] width 62 height 22
click at [525, 132] on input "**********" at bounding box center [492, 135] width 116 height 26
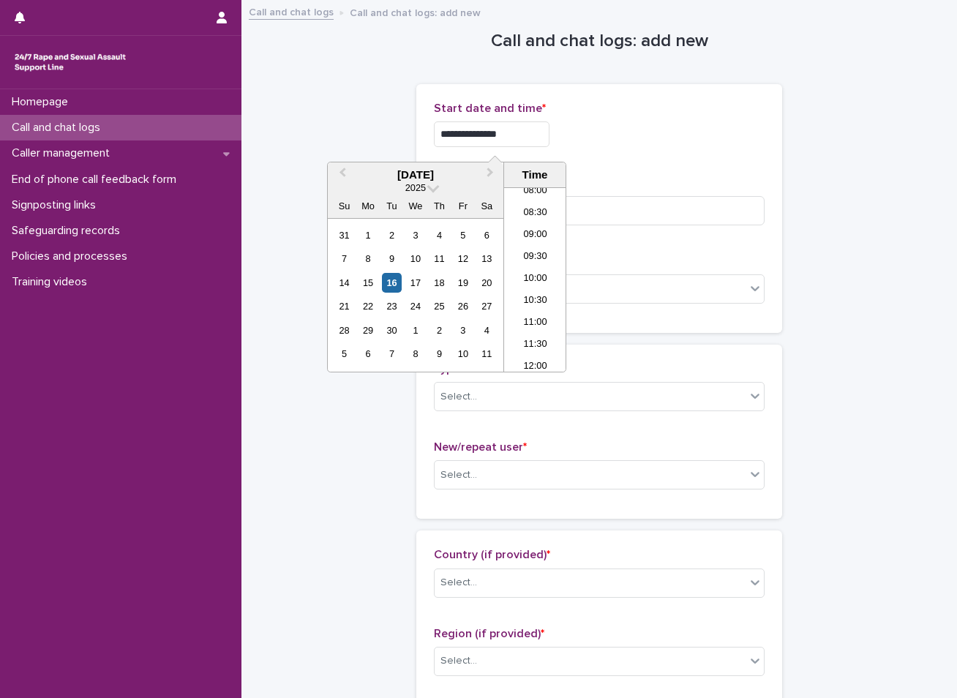
type input "**********"
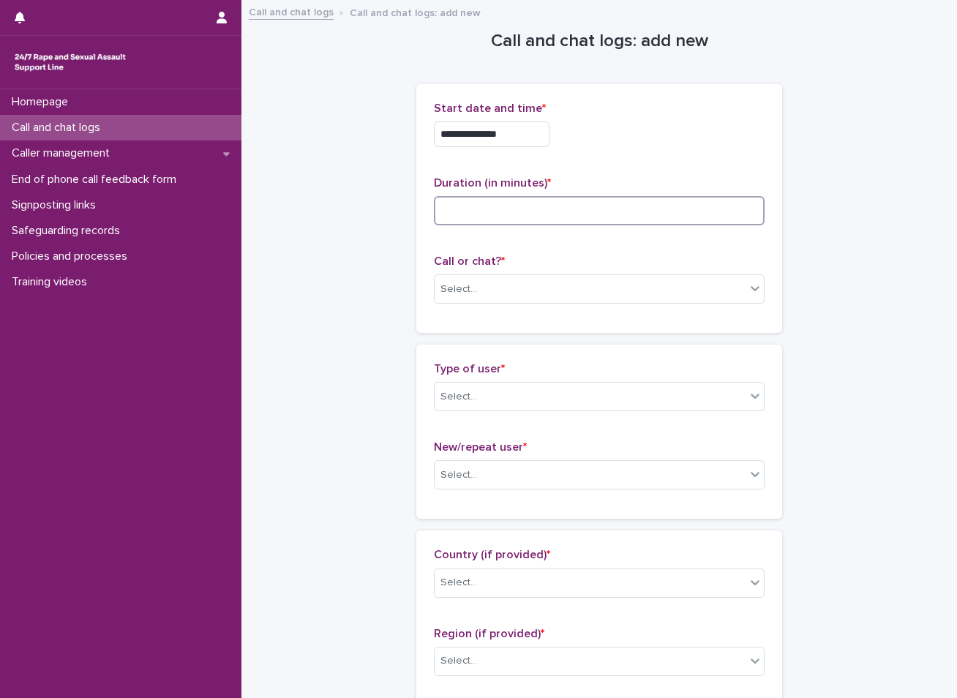
click at [465, 212] on input at bounding box center [599, 210] width 331 height 29
type input "**"
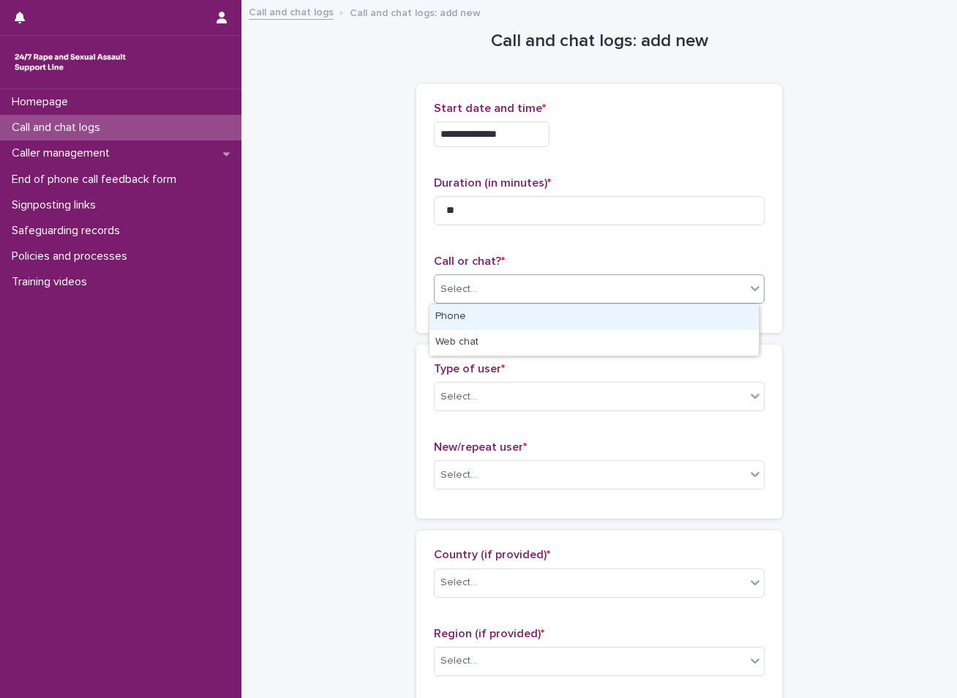
click at [498, 291] on div "Select..." at bounding box center [590, 289] width 311 height 24
click at [490, 324] on div "Phone" at bounding box center [594, 318] width 329 height 26
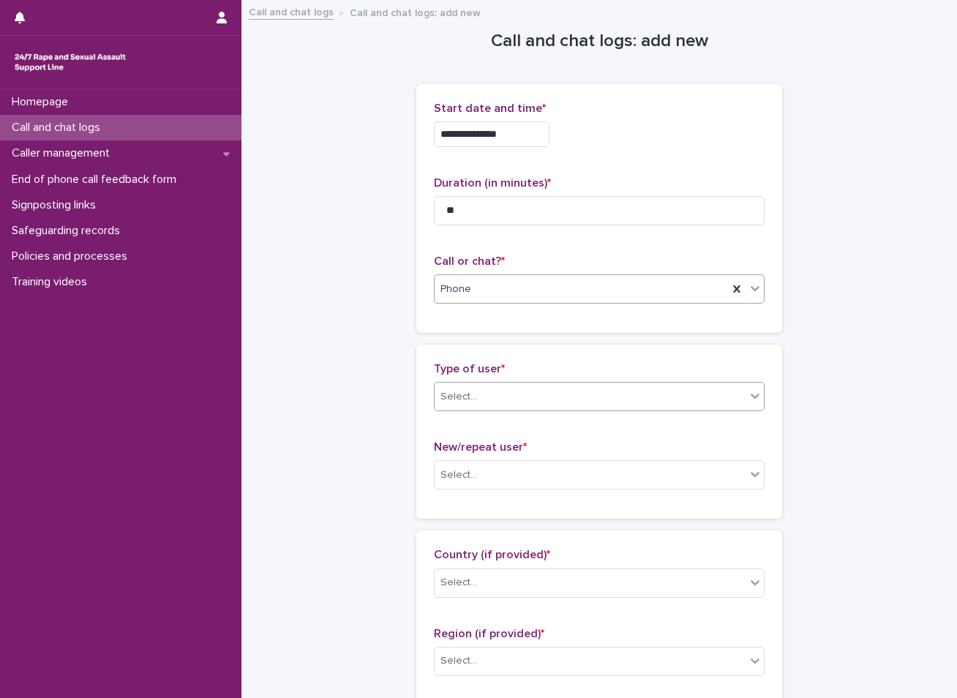
click at [488, 399] on div "Select..." at bounding box center [590, 397] width 311 height 24
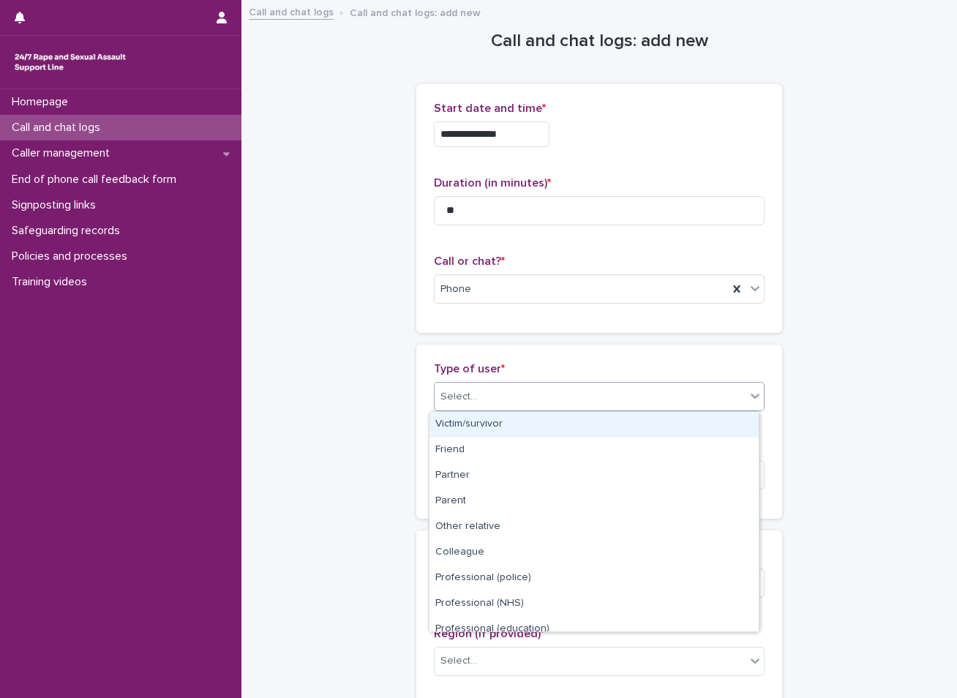
click at [485, 426] on div "Victim/survivor" at bounding box center [594, 425] width 329 height 26
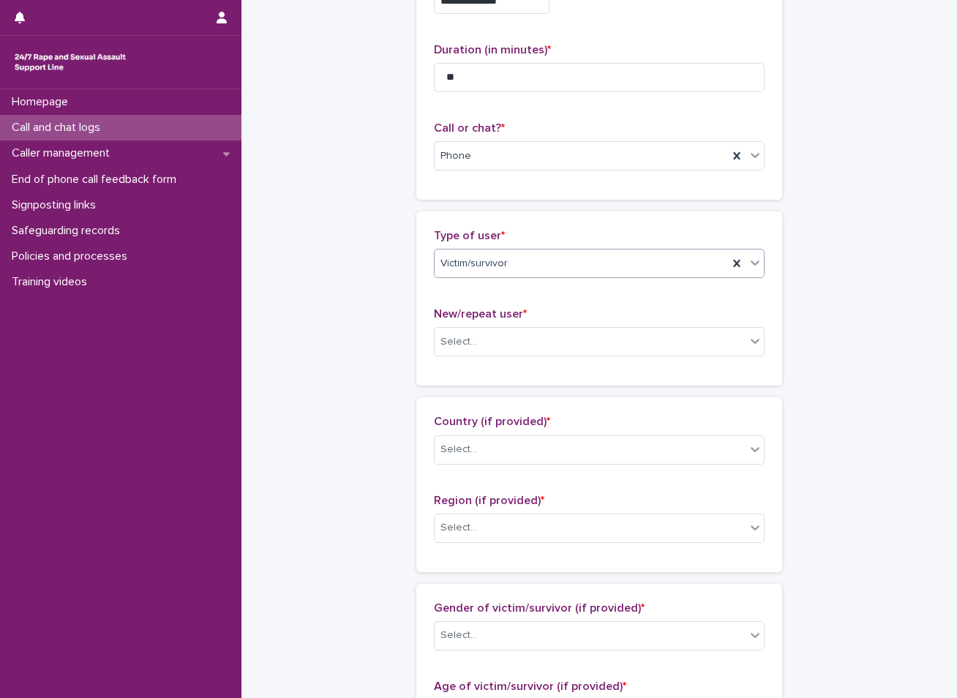
scroll to position [146, 0]
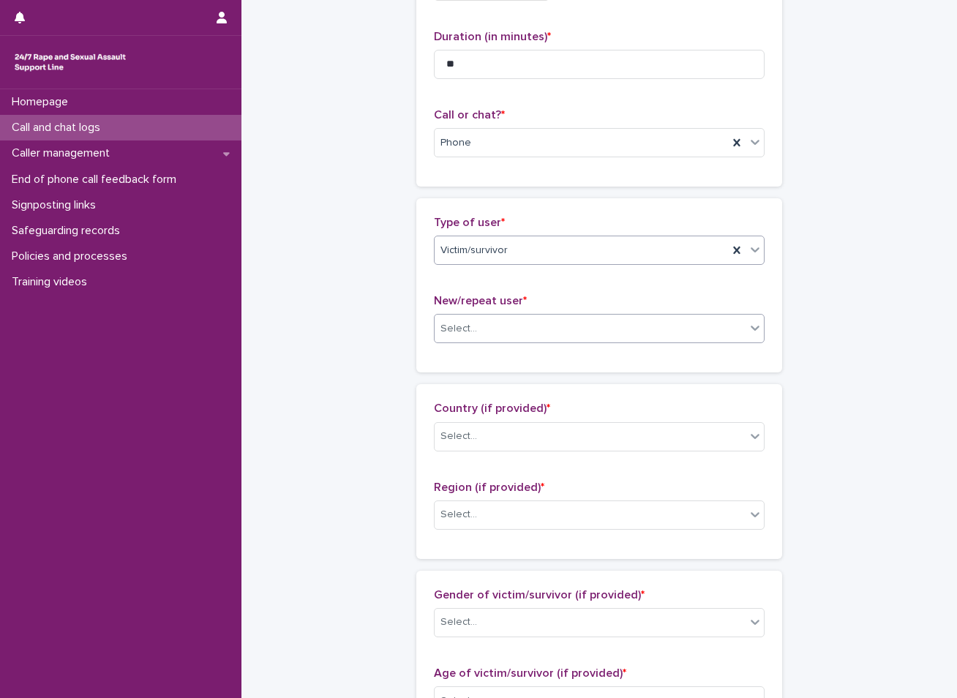
click at [534, 329] on div "Select..." at bounding box center [590, 329] width 311 height 24
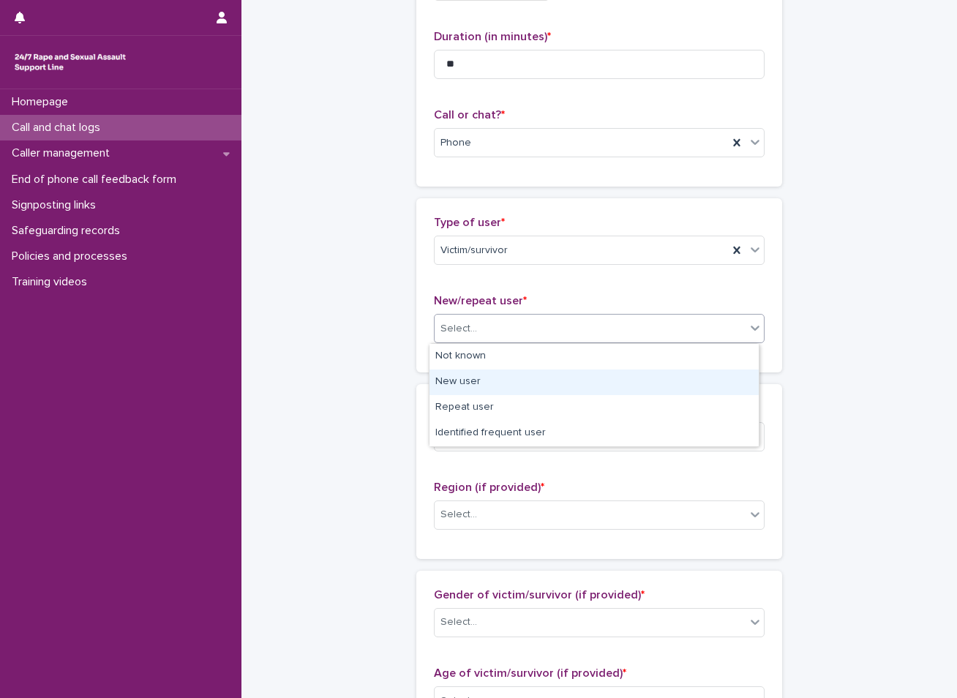
click at [468, 389] on div "New user" at bounding box center [594, 383] width 329 height 26
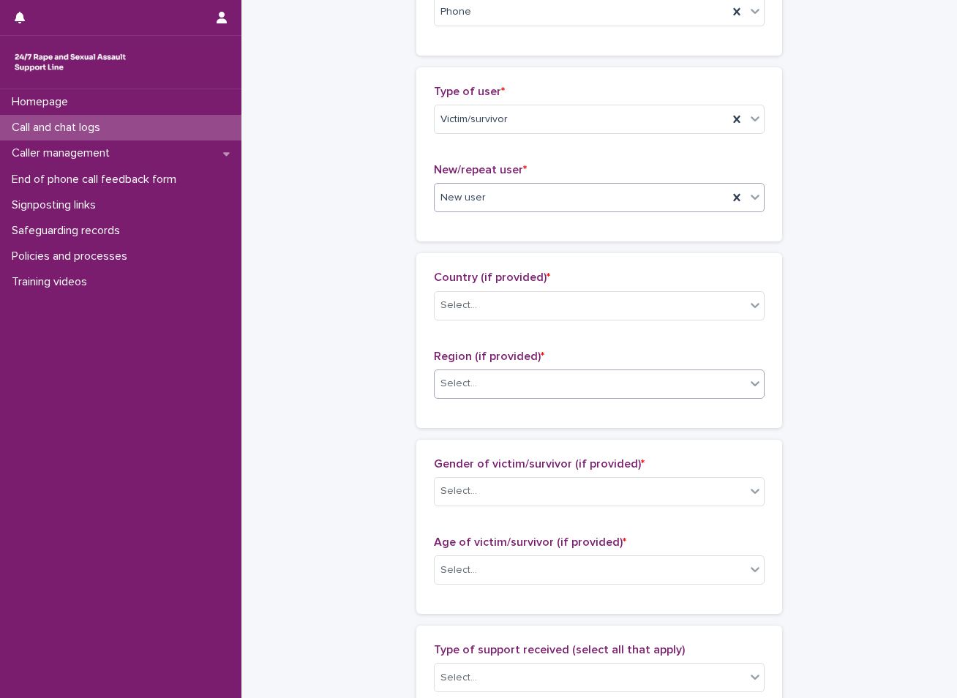
scroll to position [293, 0]
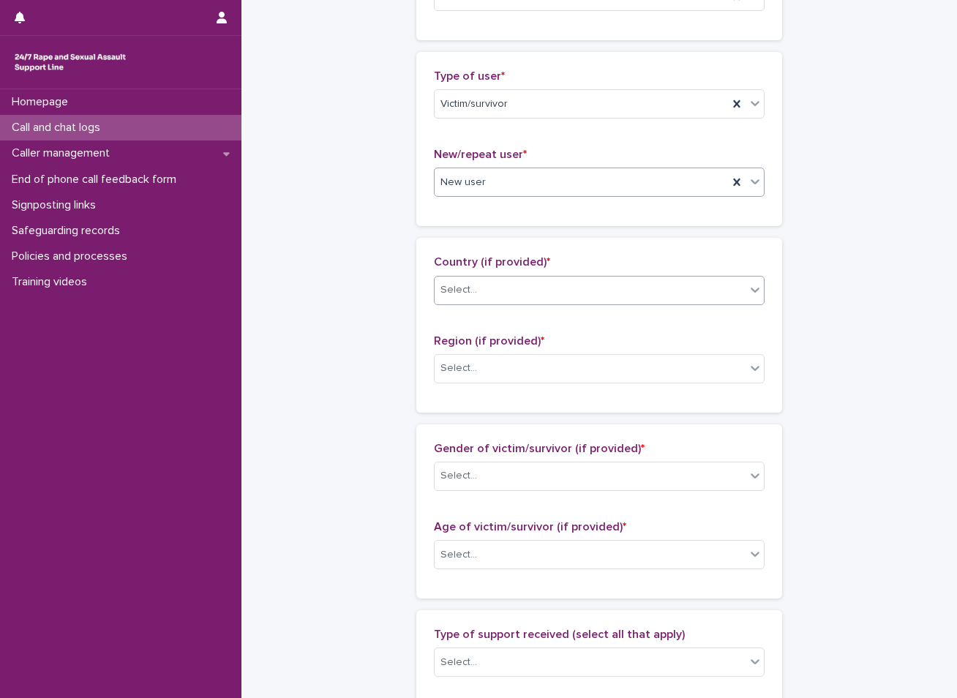
click at [539, 288] on div "Select..." at bounding box center [590, 290] width 311 height 24
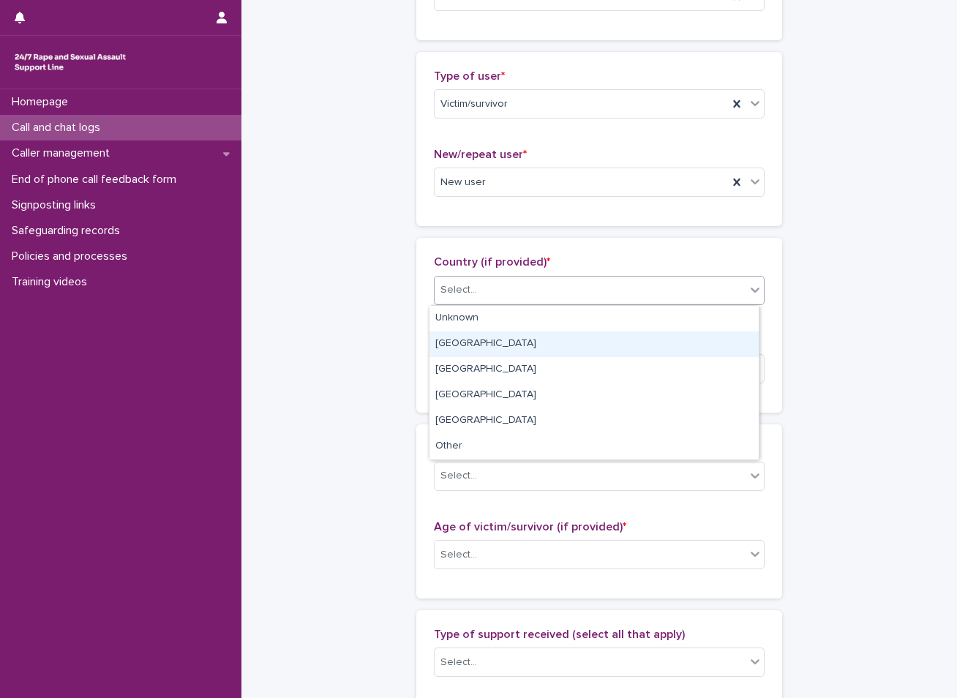
click at [460, 342] on div "[GEOGRAPHIC_DATA]" at bounding box center [594, 345] width 329 height 26
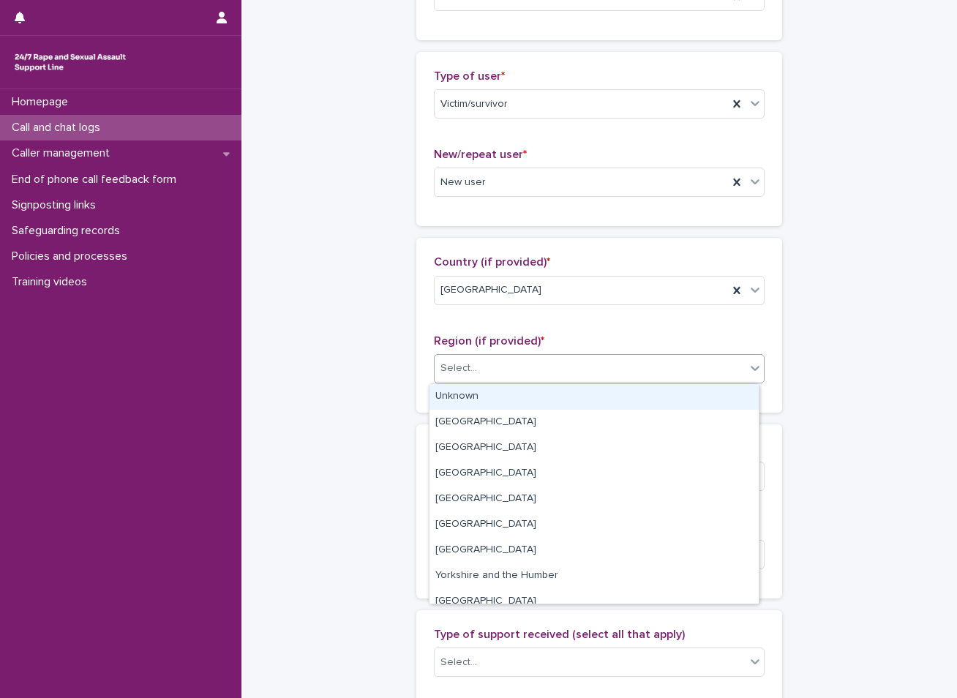
click at [457, 364] on div "Select..." at bounding box center [459, 368] width 37 height 15
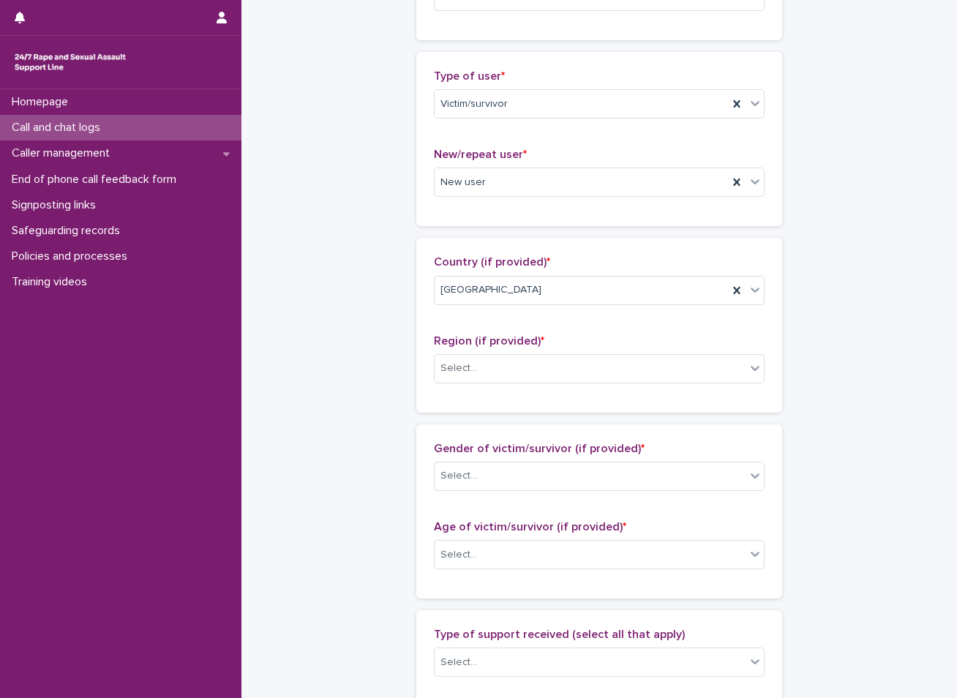
click at [333, 468] on div "**********" at bounding box center [599, 501] width 687 height 1585
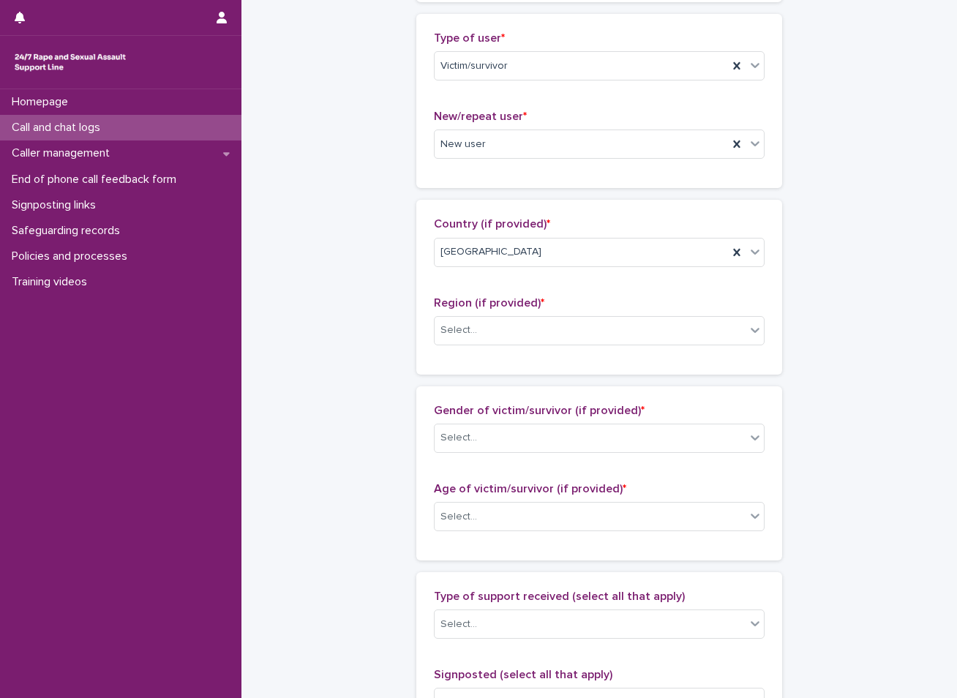
scroll to position [366, 0]
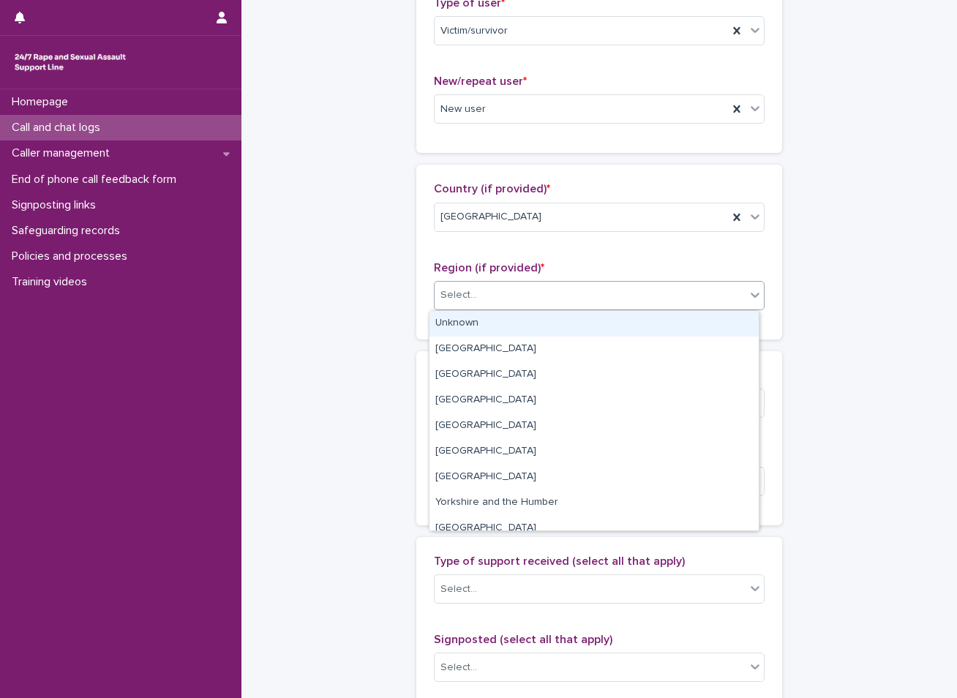
click at [531, 302] on div "Select..." at bounding box center [590, 295] width 311 height 24
click at [470, 320] on div "Unknown" at bounding box center [594, 324] width 329 height 26
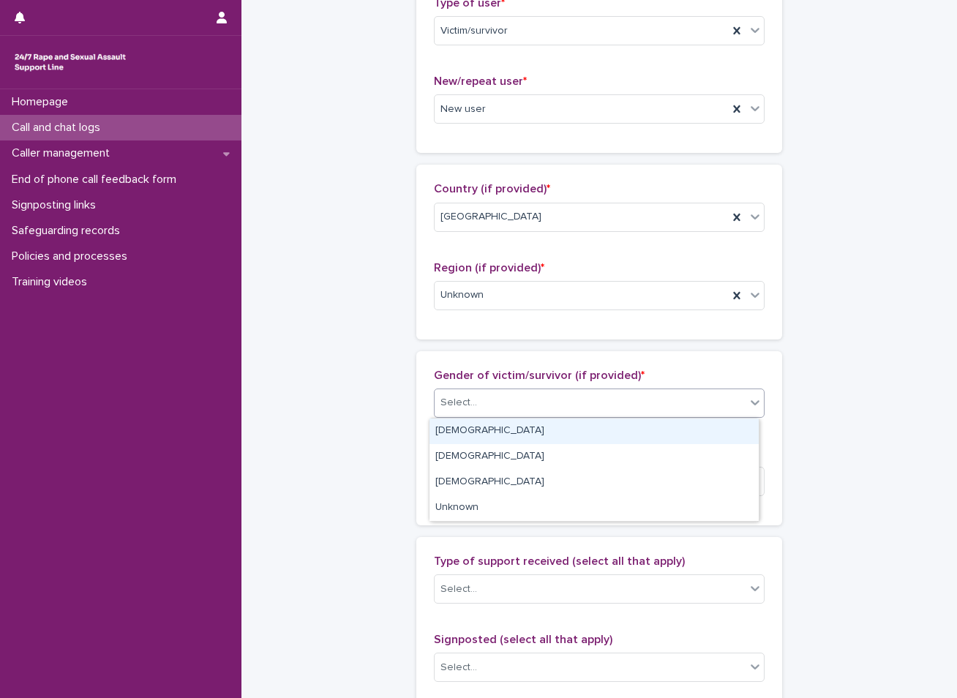
click at [450, 406] on div "Select..." at bounding box center [459, 402] width 37 height 15
click at [453, 433] on div "[DEMOGRAPHIC_DATA]" at bounding box center [594, 432] width 329 height 26
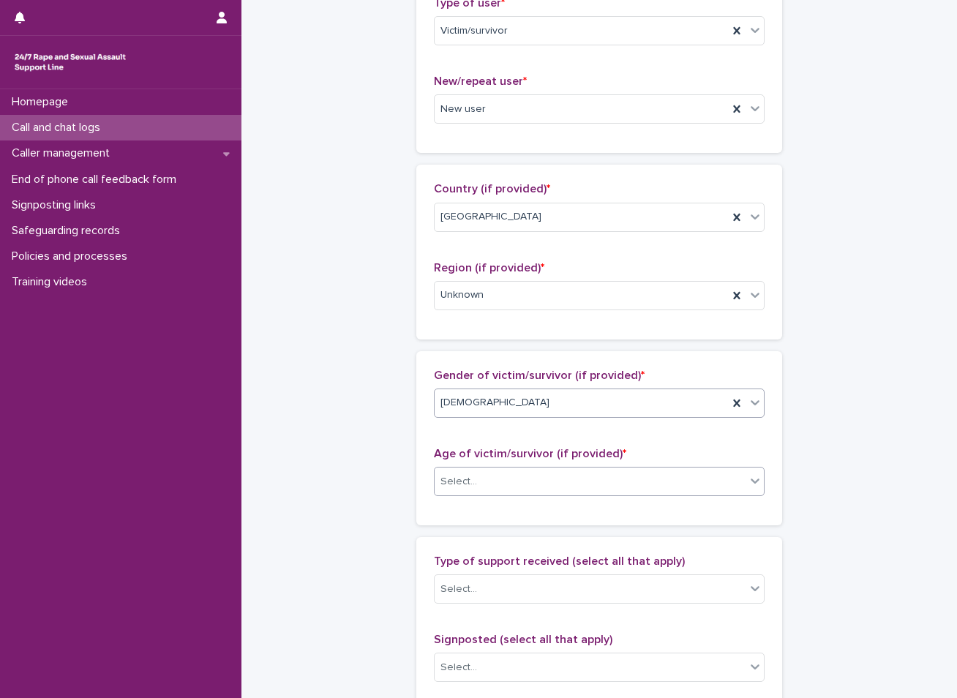
click at [452, 471] on div "Select..." at bounding box center [590, 482] width 311 height 24
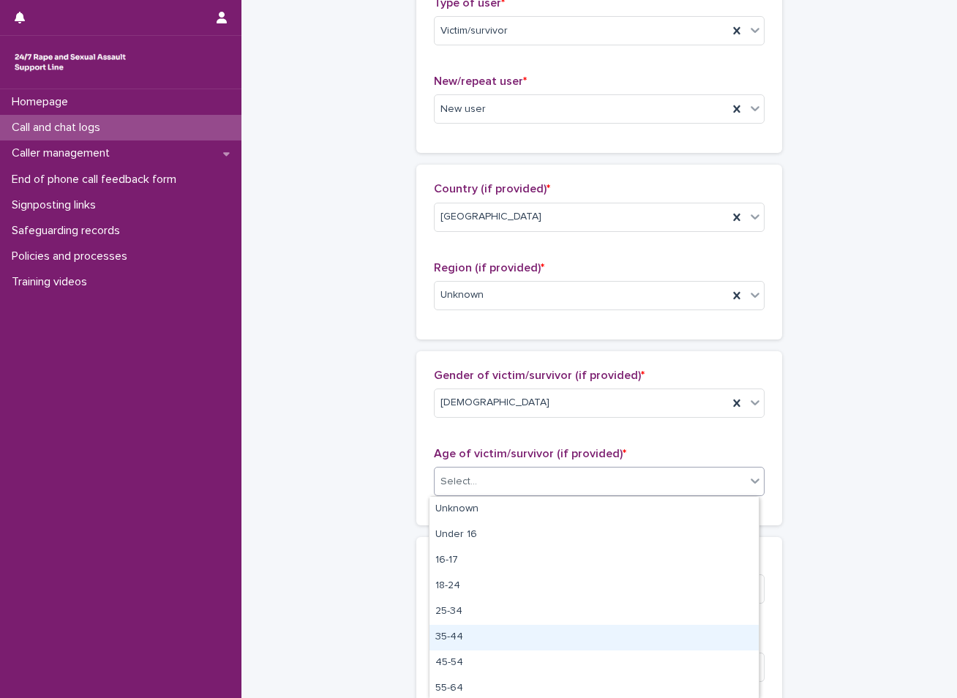
drag, startPoint x: 447, startPoint y: 652, endPoint x: 452, endPoint y: 640, distance: 13.1
click at [452, 640] on div "35-44" at bounding box center [594, 638] width 329 height 26
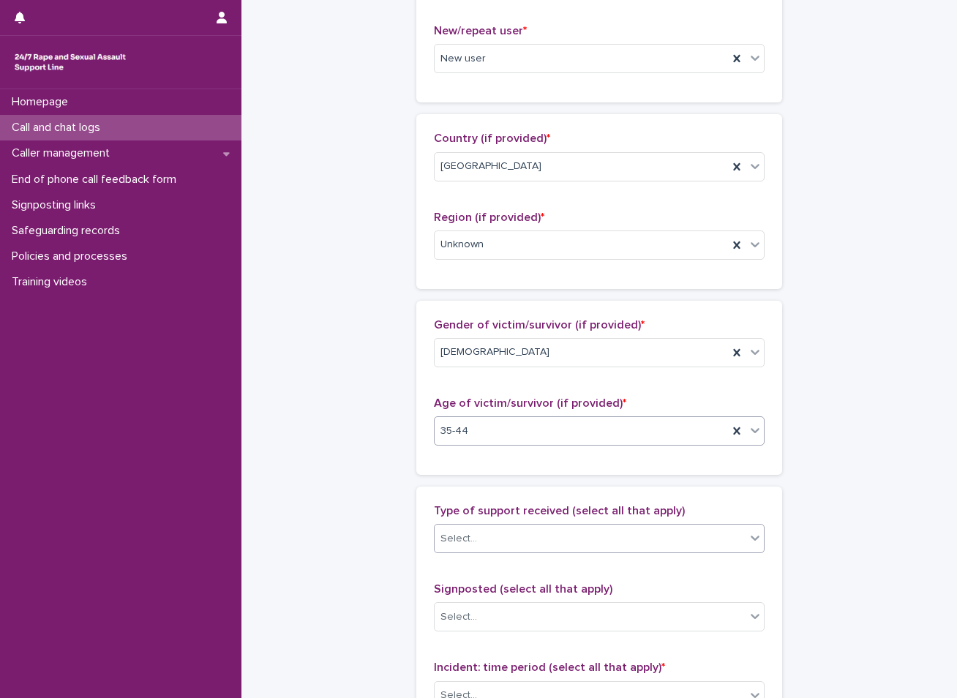
scroll to position [439, 0]
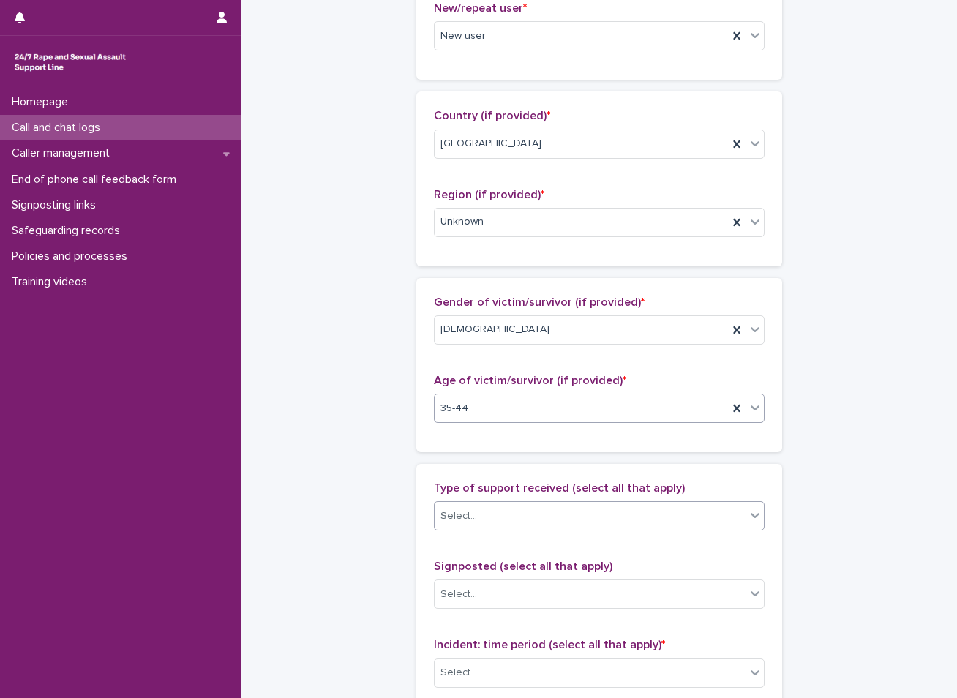
click at [509, 517] on div "Select..." at bounding box center [590, 516] width 311 height 24
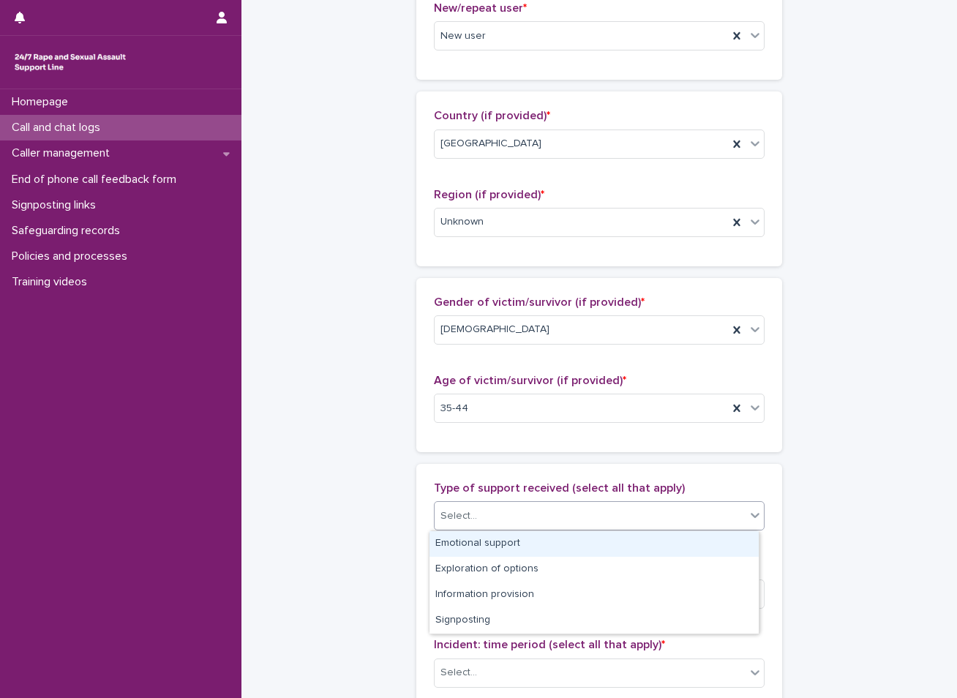
click at [474, 546] on div "Emotional support" at bounding box center [594, 544] width 329 height 26
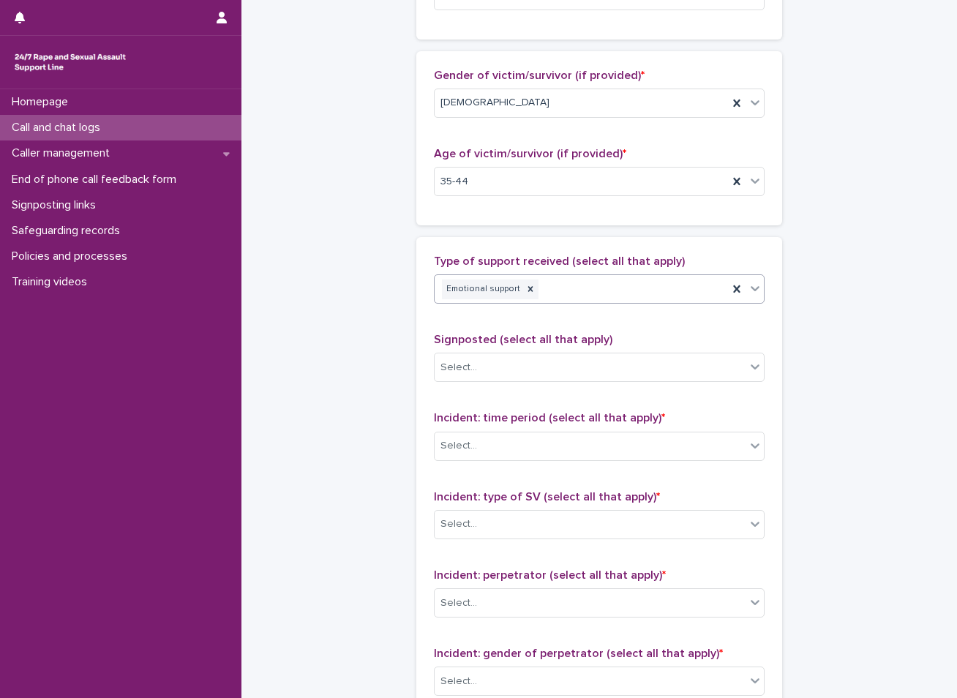
scroll to position [732, 0]
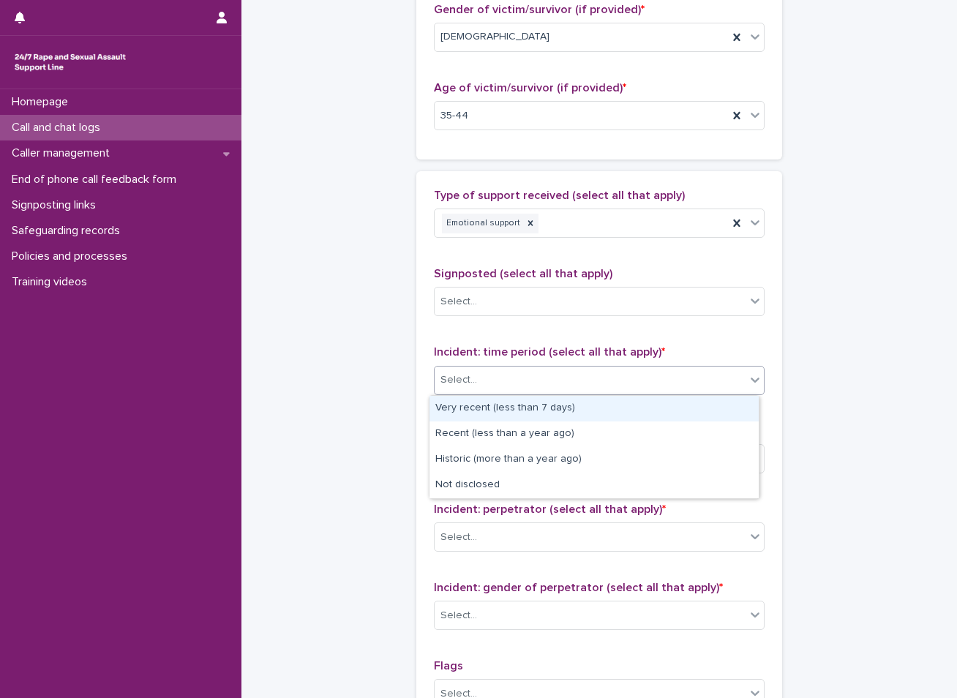
click at [501, 377] on div "Select..." at bounding box center [590, 380] width 311 height 24
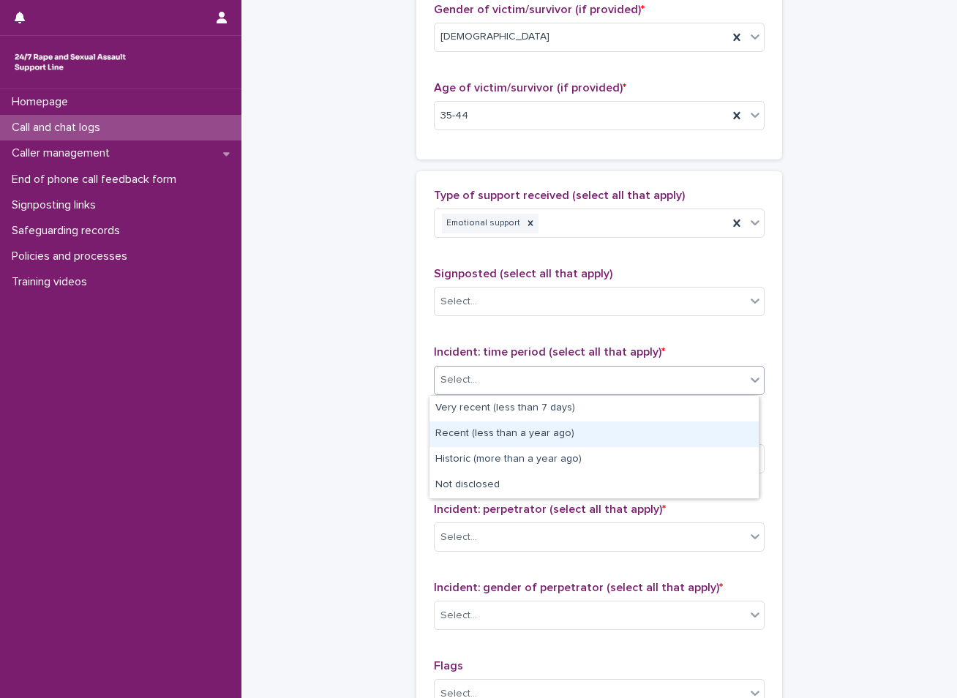
click at [478, 433] on div "Recent (less than a year ago)" at bounding box center [594, 435] width 329 height 26
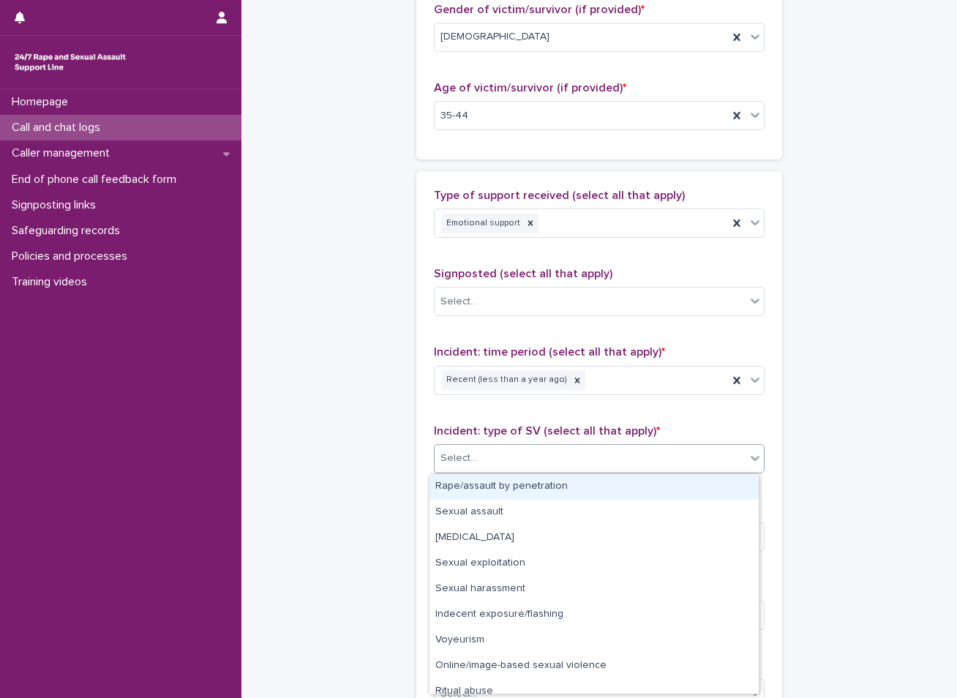
click at [468, 455] on div "Select..." at bounding box center [459, 458] width 37 height 15
click at [471, 492] on div "Rape/assault by penetration" at bounding box center [594, 487] width 329 height 26
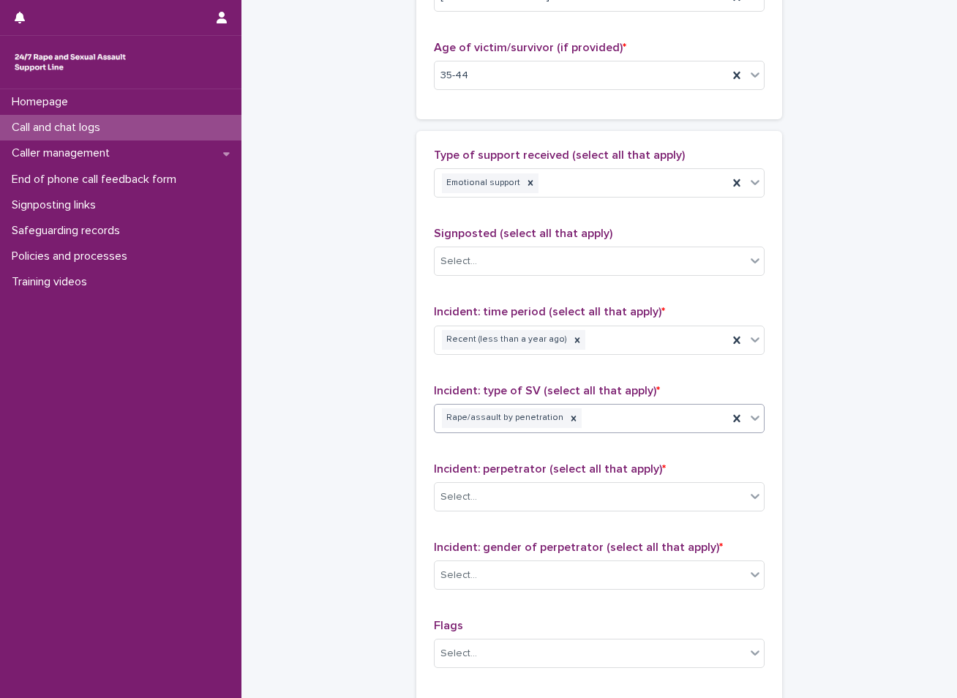
scroll to position [805, 0]
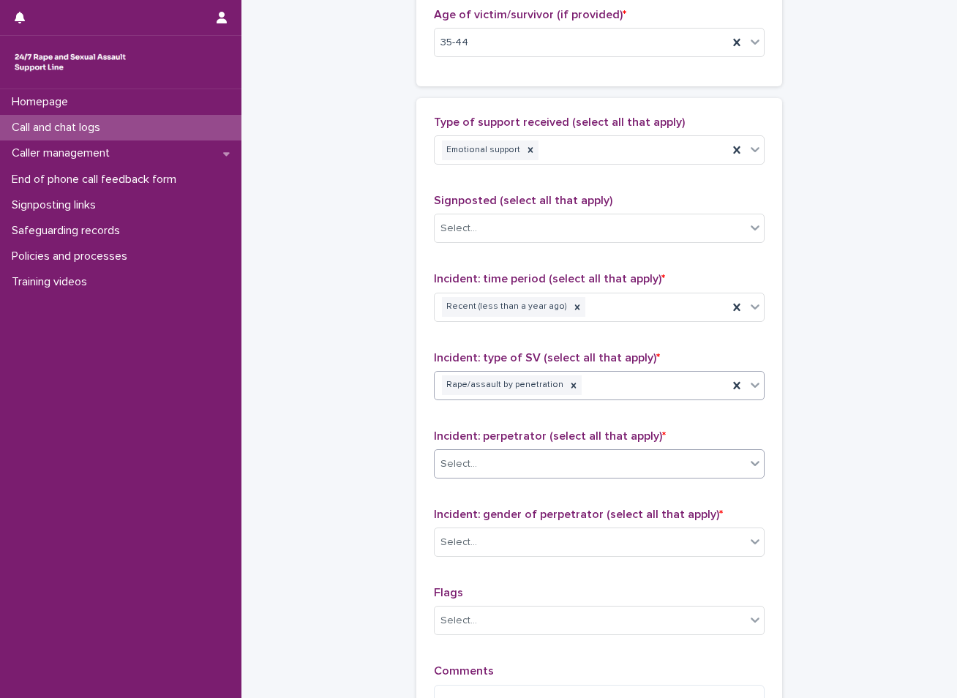
click at [485, 456] on div "Select..." at bounding box center [590, 464] width 311 height 24
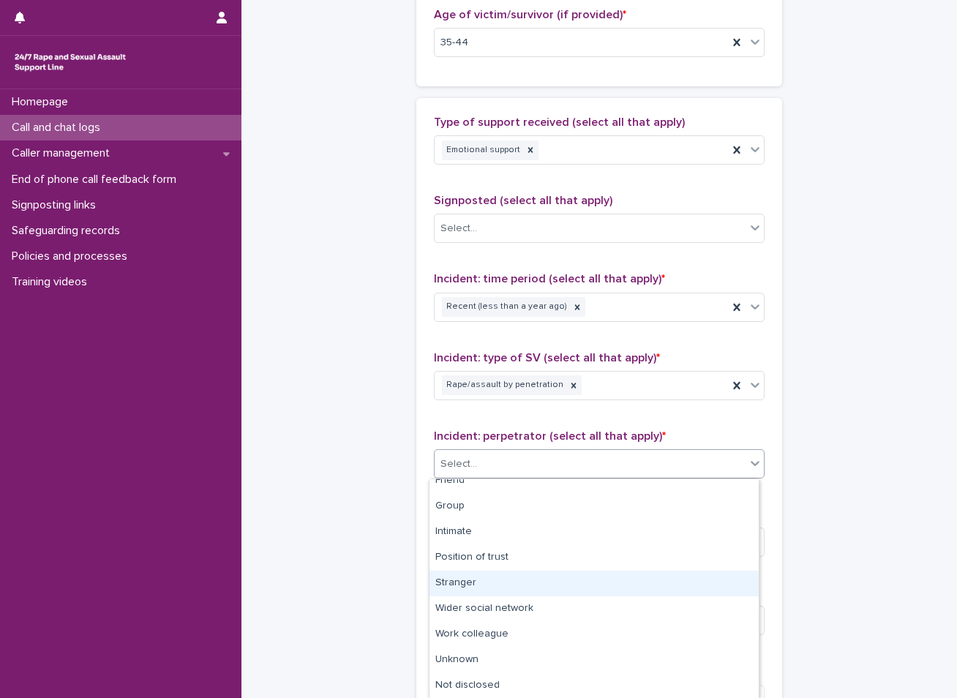
scroll to position [0, 0]
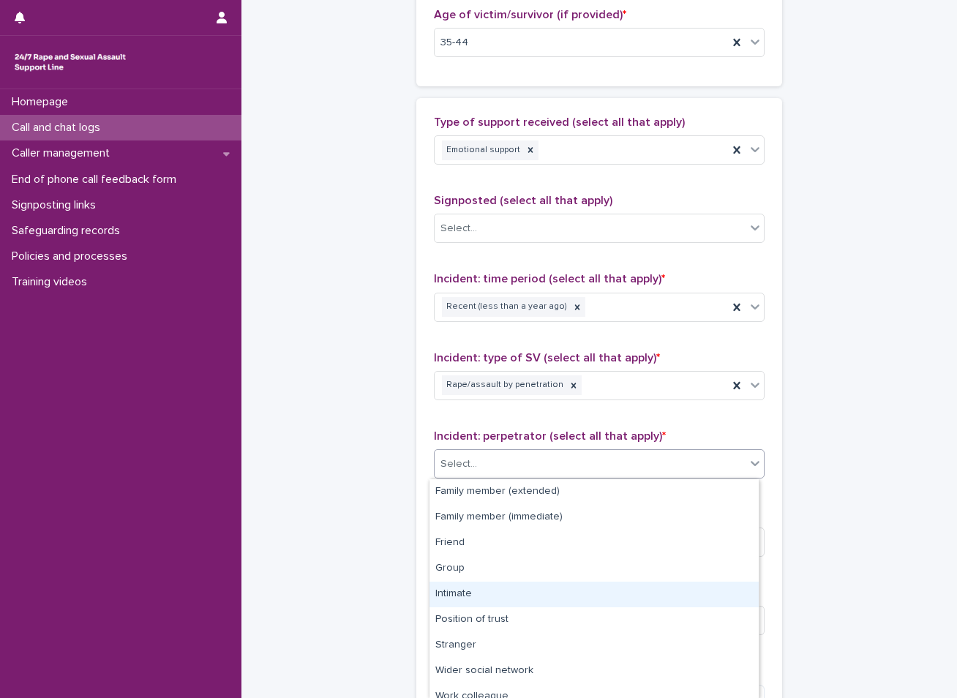
click at [480, 593] on div "Intimate" at bounding box center [594, 595] width 329 height 26
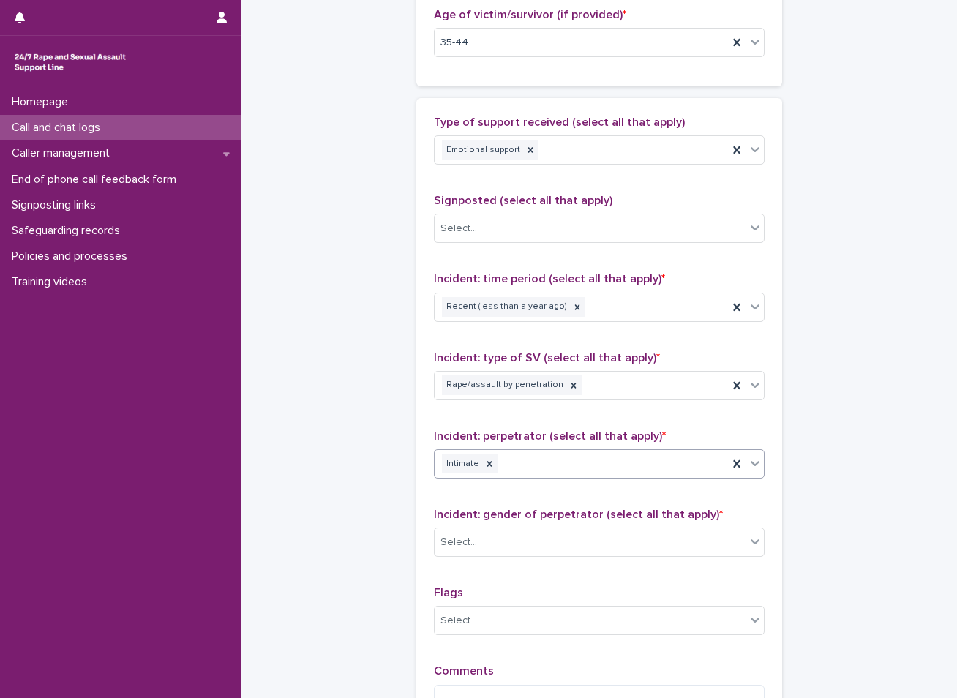
scroll to position [878, 0]
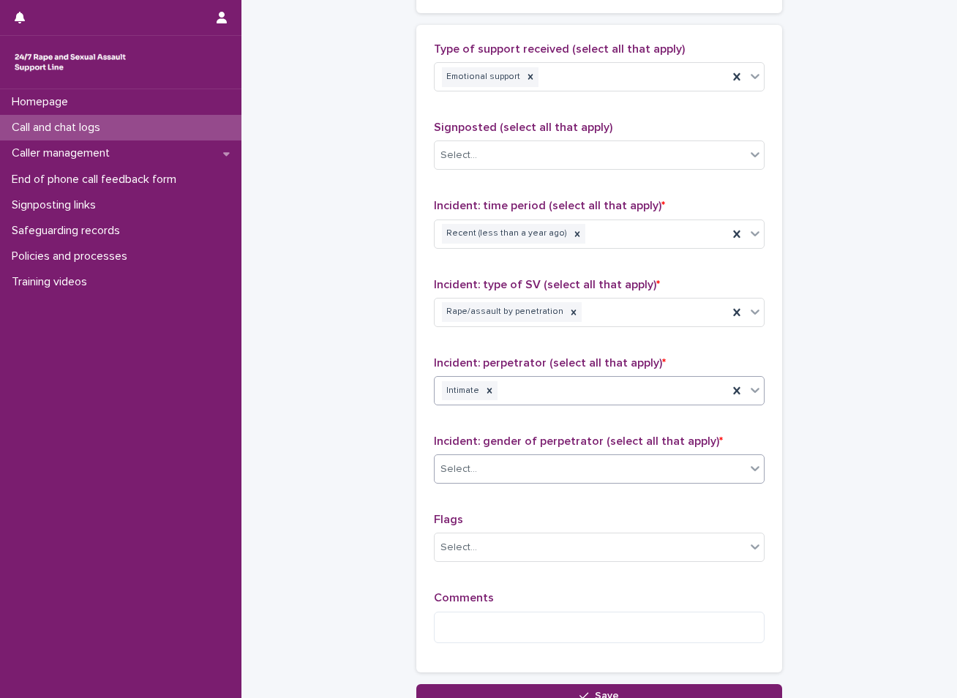
click at [536, 466] on div "Select..." at bounding box center [590, 469] width 311 height 24
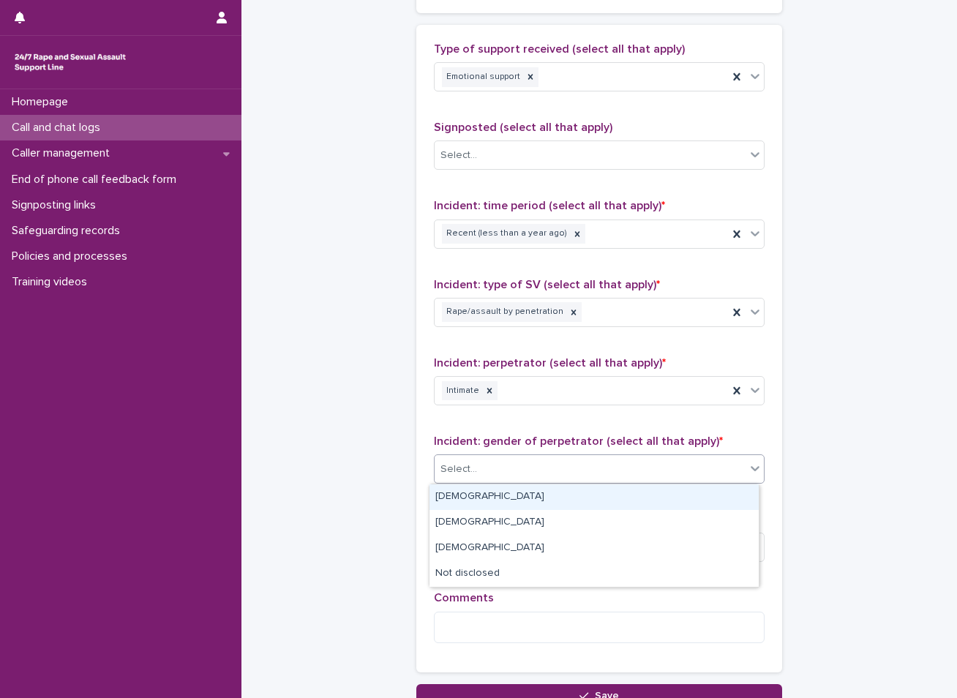
click at [471, 492] on div "[DEMOGRAPHIC_DATA]" at bounding box center [594, 498] width 329 height 26
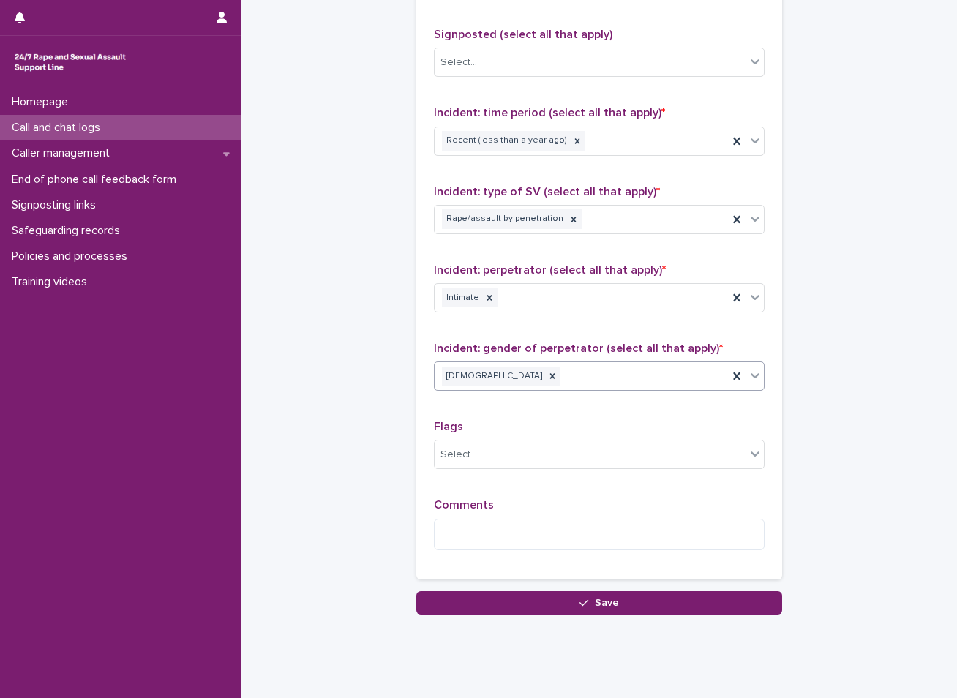
scroll to position [1002, 0]
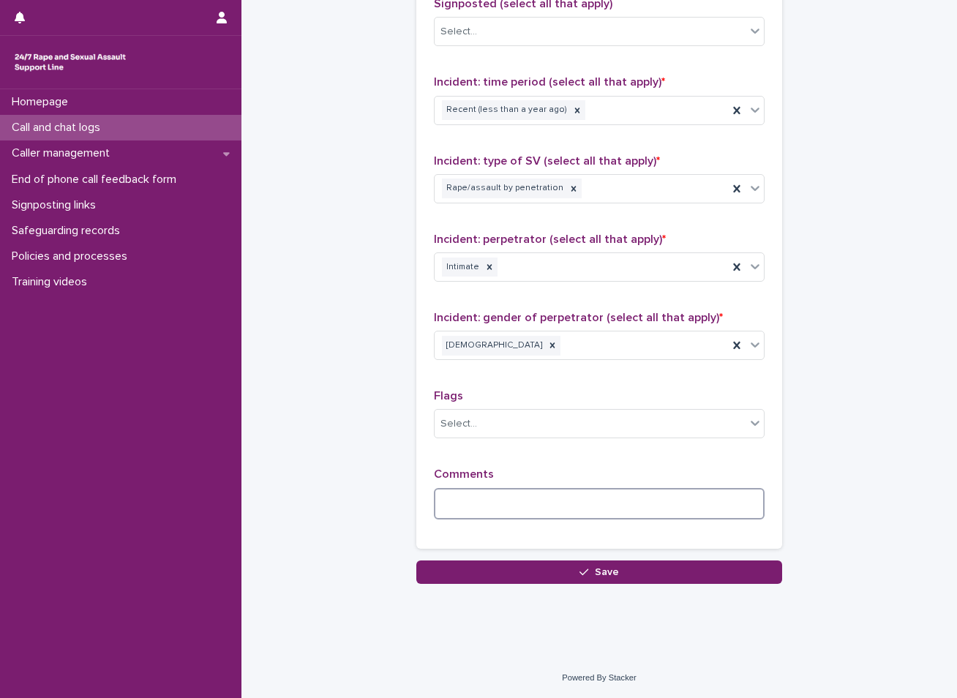
click at [471, 501] on textarea at bounding box center [599, 503] width 331 height 31
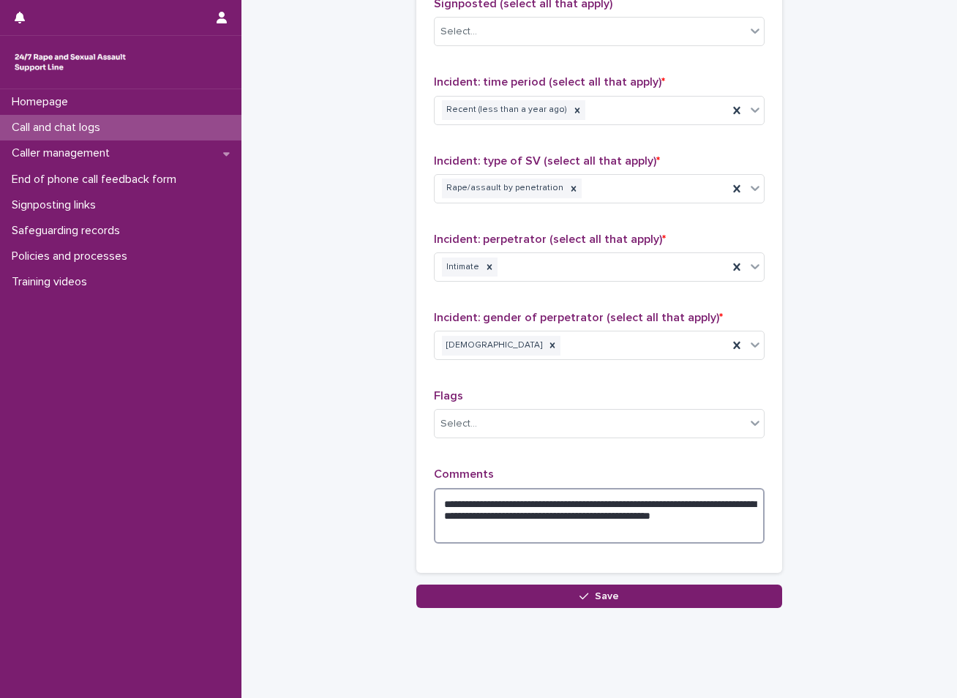
click at [601, 503] on textarea "**********" at bounding box center [599, 516] width 331 height 56
click at [696, 517] on textarea "**********" at bounding box center [599, 516] width 331 height 56
click at [671, 529] on textarea "**********" at bounding box center [599, 516] width 331 height 56
click at [518, 531] on textarea "**********" at bounding box center [599, 516] width 331 height 56
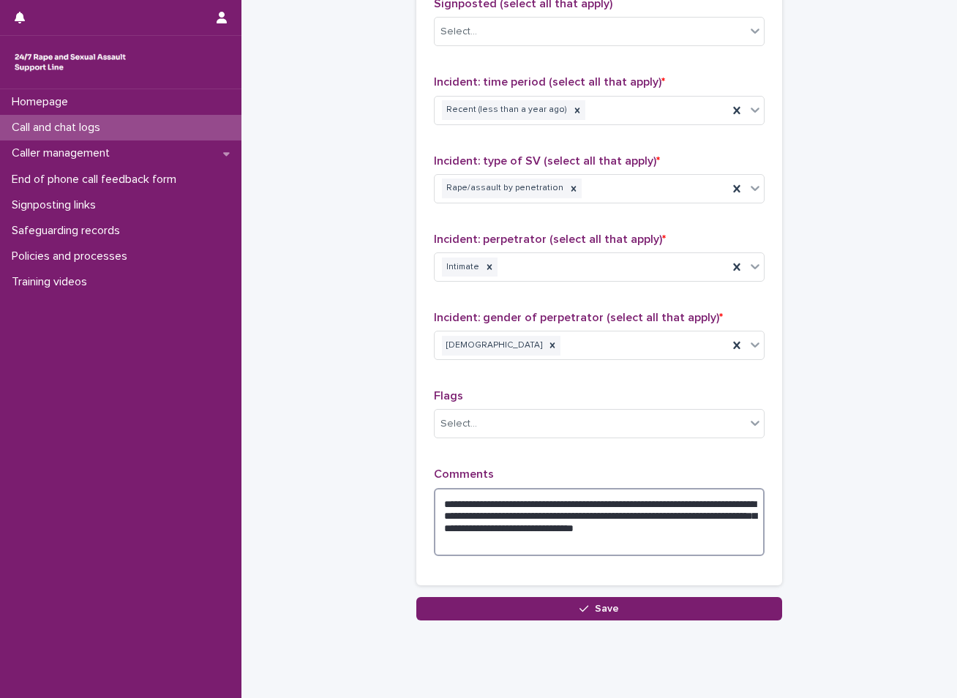
click at [504, 539] on textarea "**********" at bounding box center [599, 522] width 331 height 68
click at [495, 540] on textarea "**********" at bounding box center [599, 522] width 331 height 68
type textarea "**********"
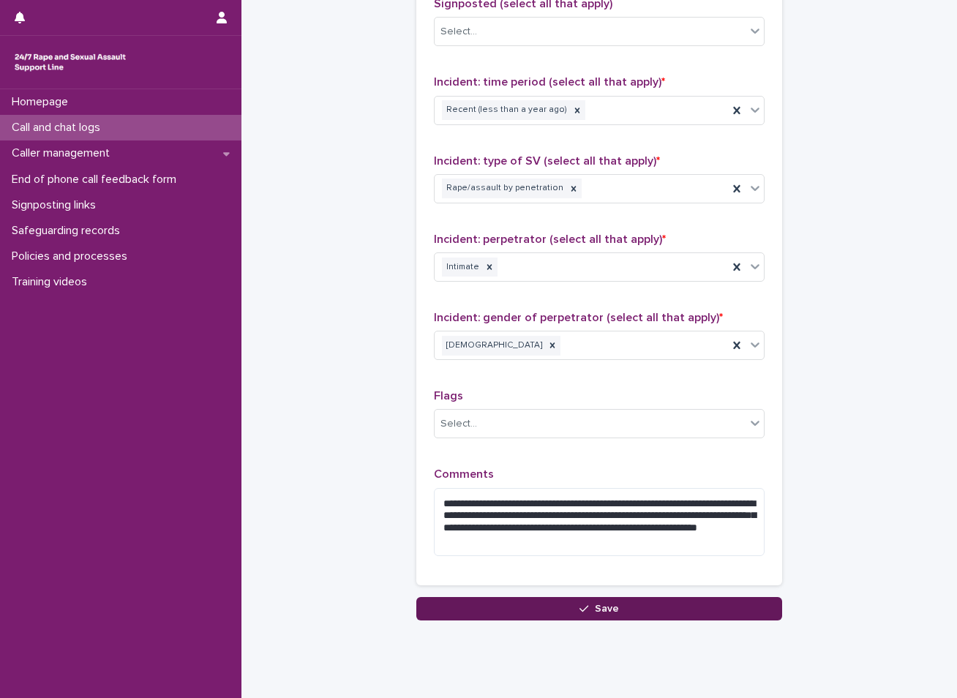
click at [515, 609] on button "Save" at bounding box center [600, 608] width 366 height 23
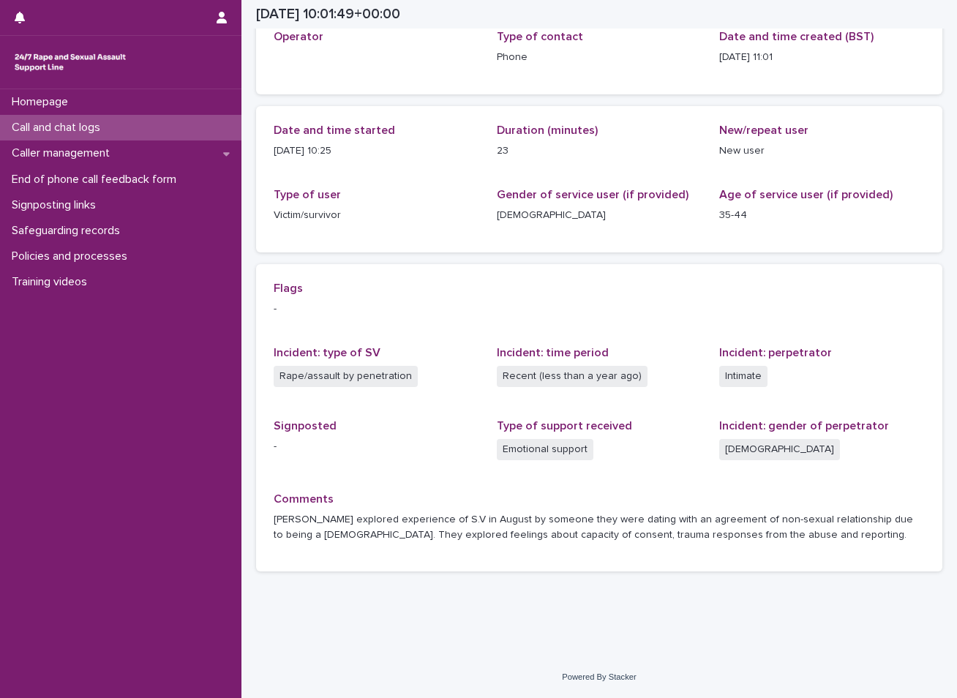
scroll to position [94, 0]
click at [120, 122] on div "Call and chat logs" at bounding box center [121, 128] width 242 height 26
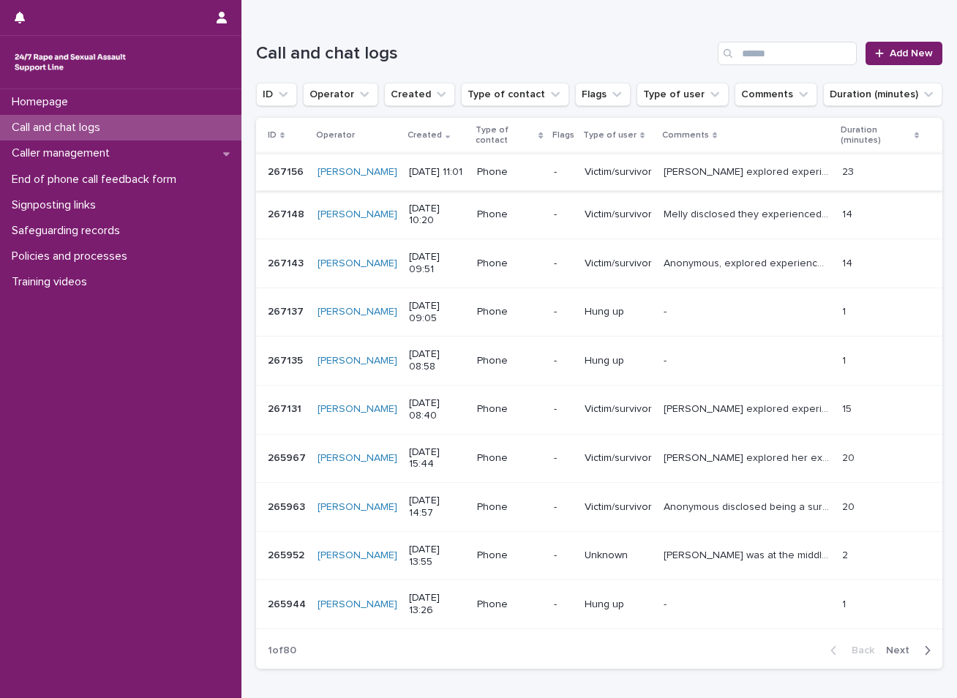
scroll to position [146, 0]
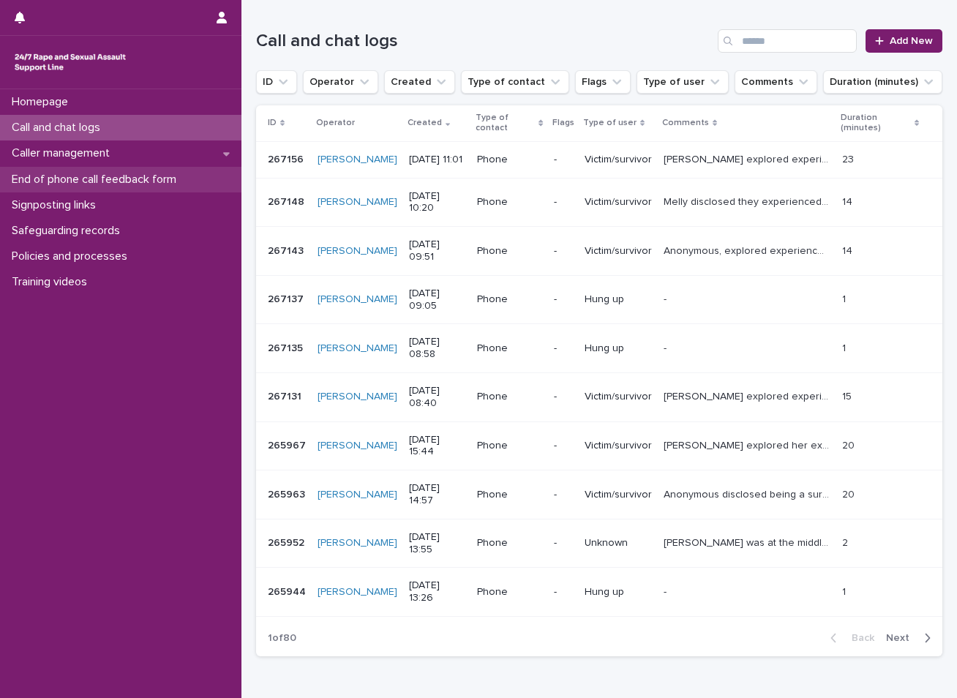
click at [86, 183] on p "End of phone call feedback form" at bounding box center [97, 180] width 182 height 14
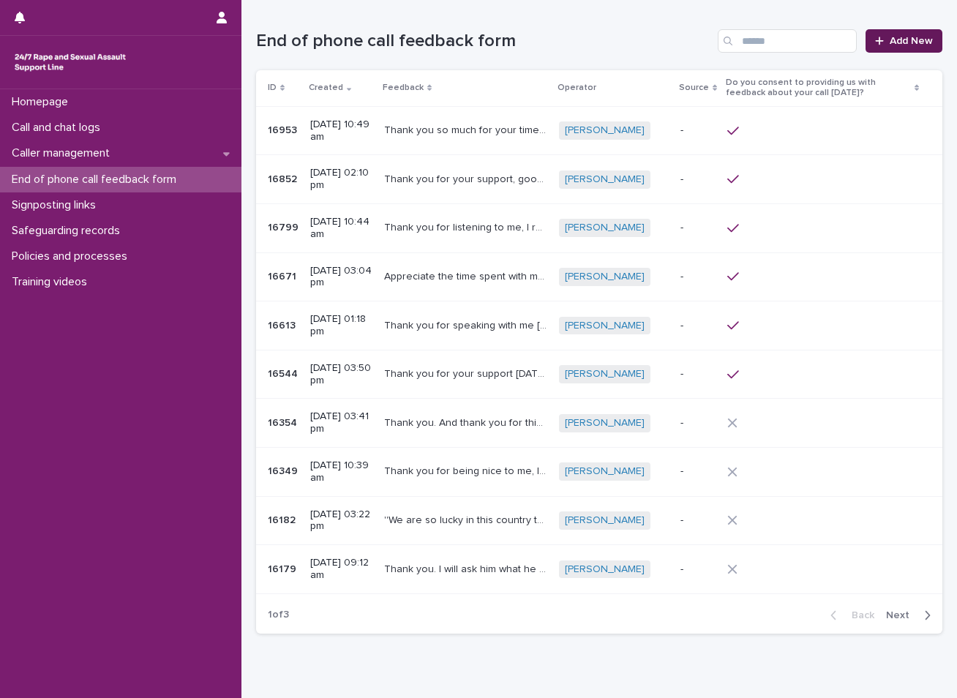
click at [907, 40] on span "Add New" at bounding box center [911, 41] width 43 height 10
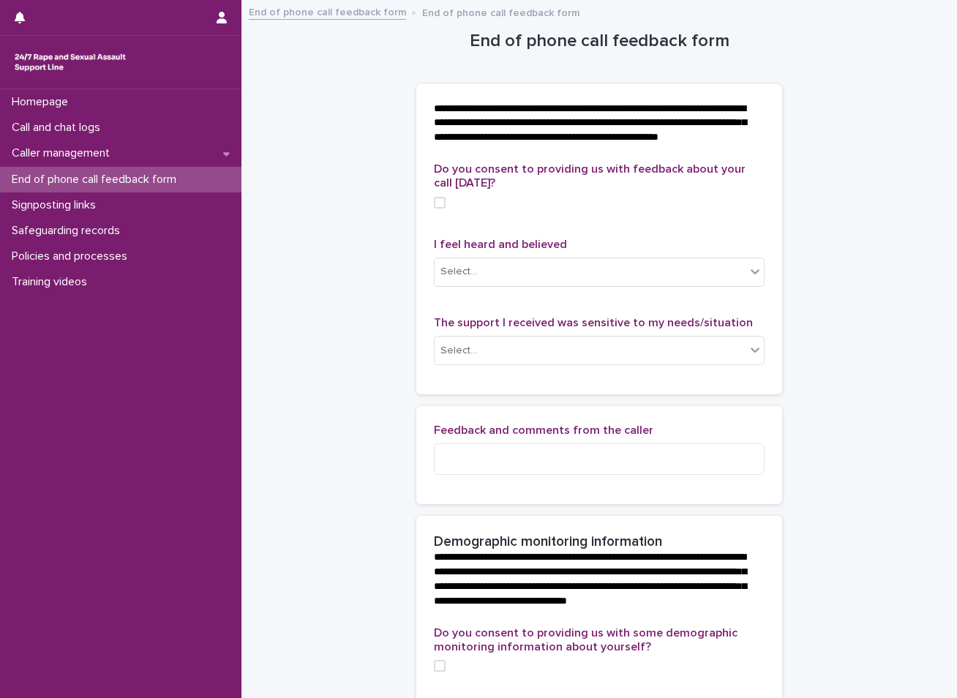
click at [436, 209] on span at bounding box center [440, 203] width 12 height 12
click at [748, 279] on icon at bounding box center [755, 271] width 15 height 15
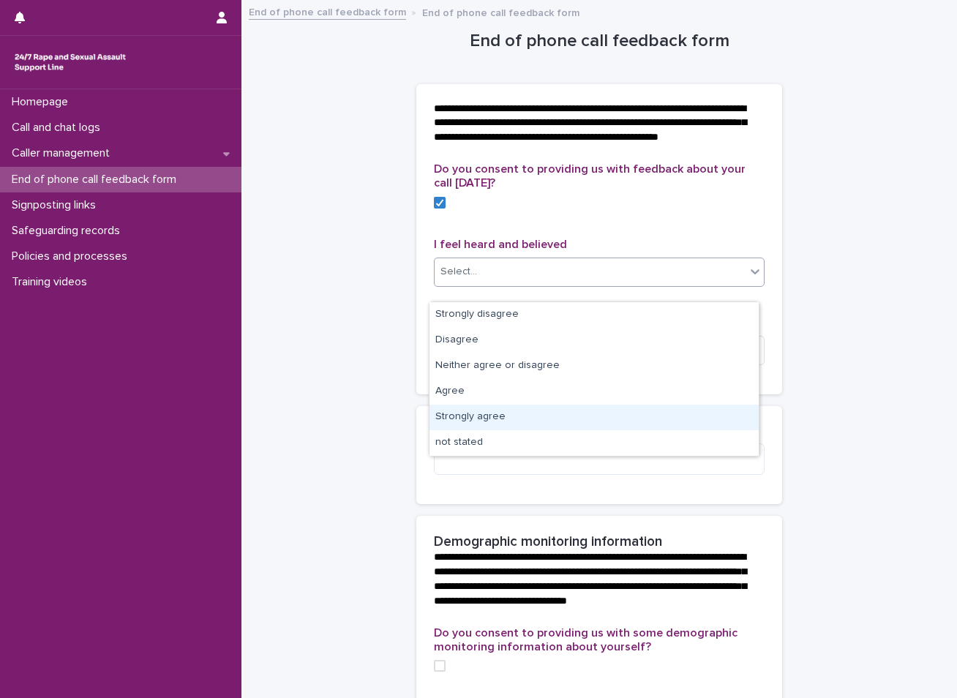
click at [476, 419] on div "Strongly agree" at bounding box center [594, 418] width 329 height 26
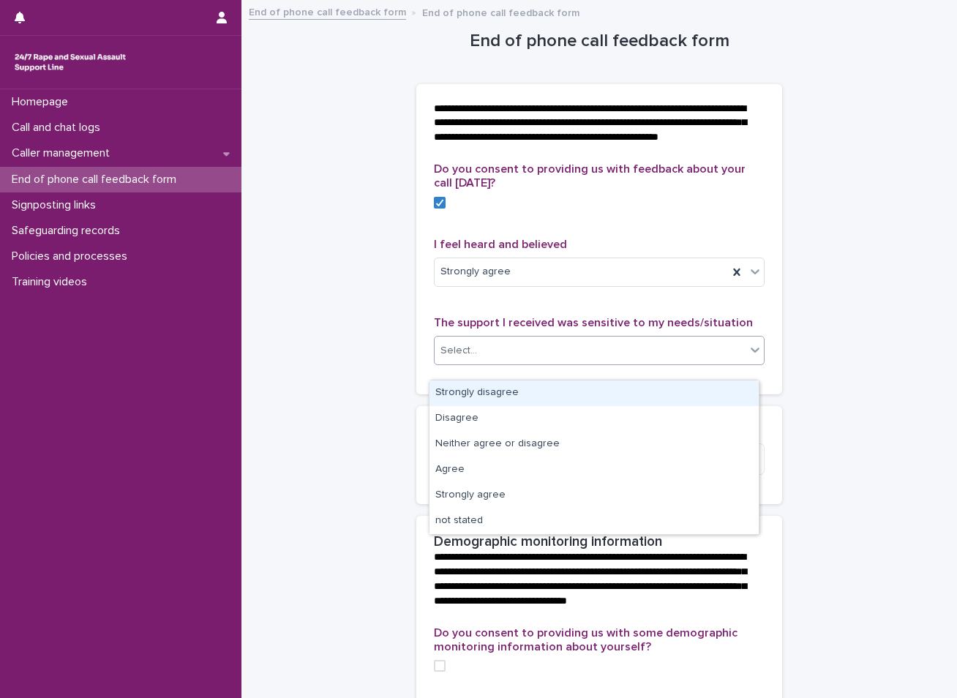
click at [751, 353] on icon at bounding box center [755, 350] width 9 height 5
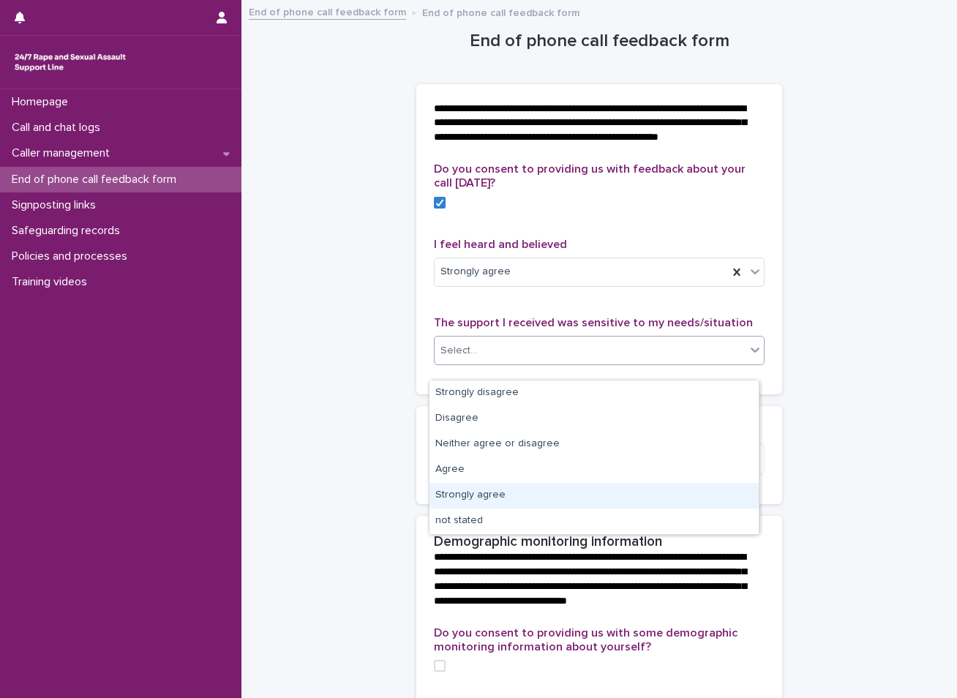
click at [505, 497] on div "Strongly agree" at bounding box center [594, 496] width 329 height 26
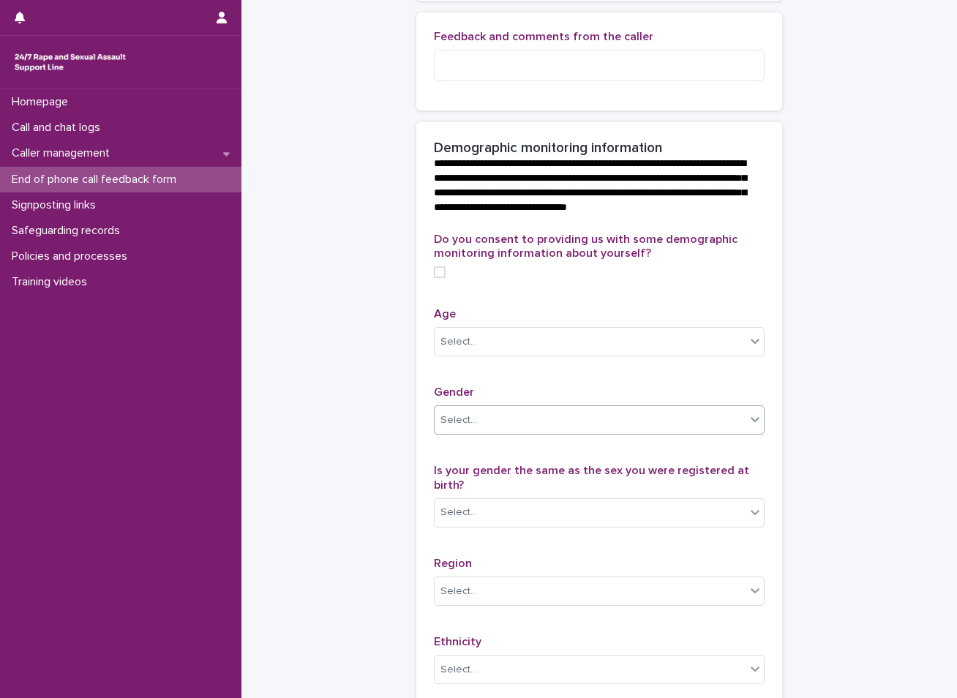
scroll to position [439, 0]
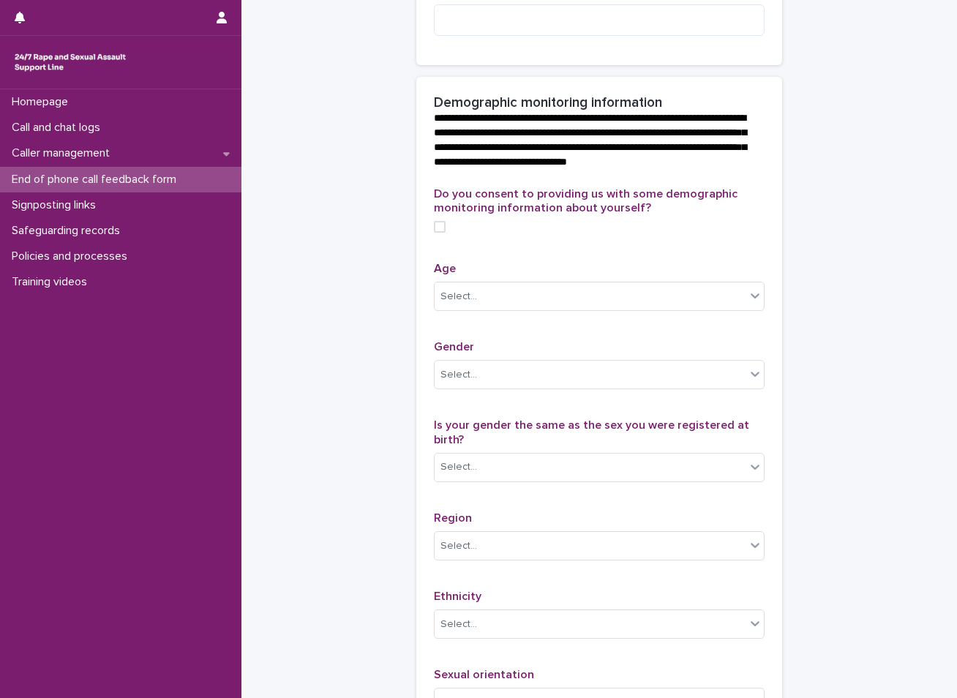
click at [437, 233] on span at bounding box center [440, 227] width 12 height 12
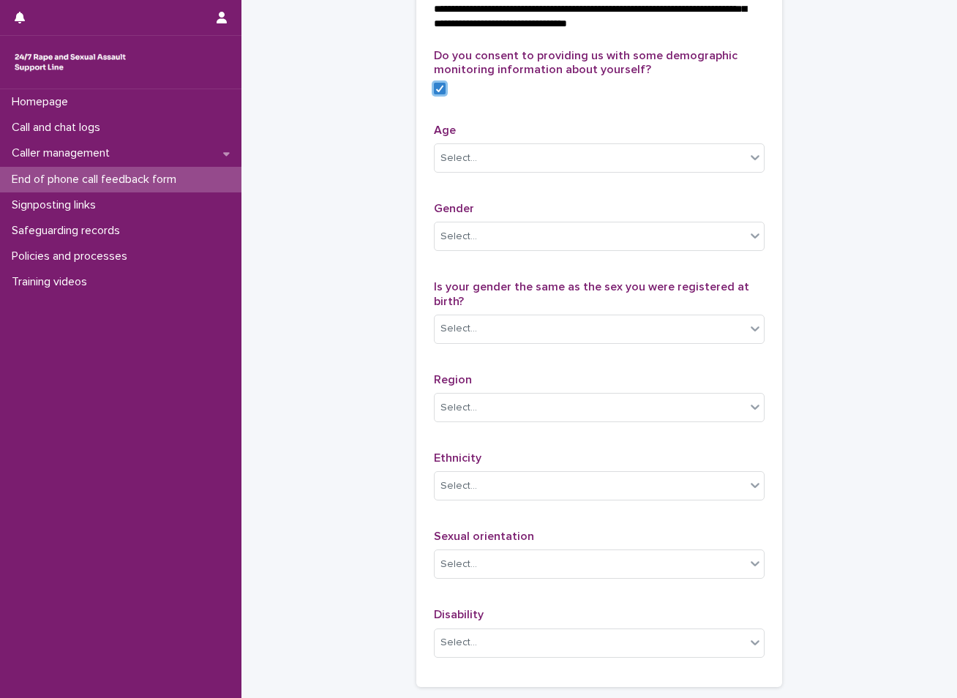
scroll to position [586, 0]
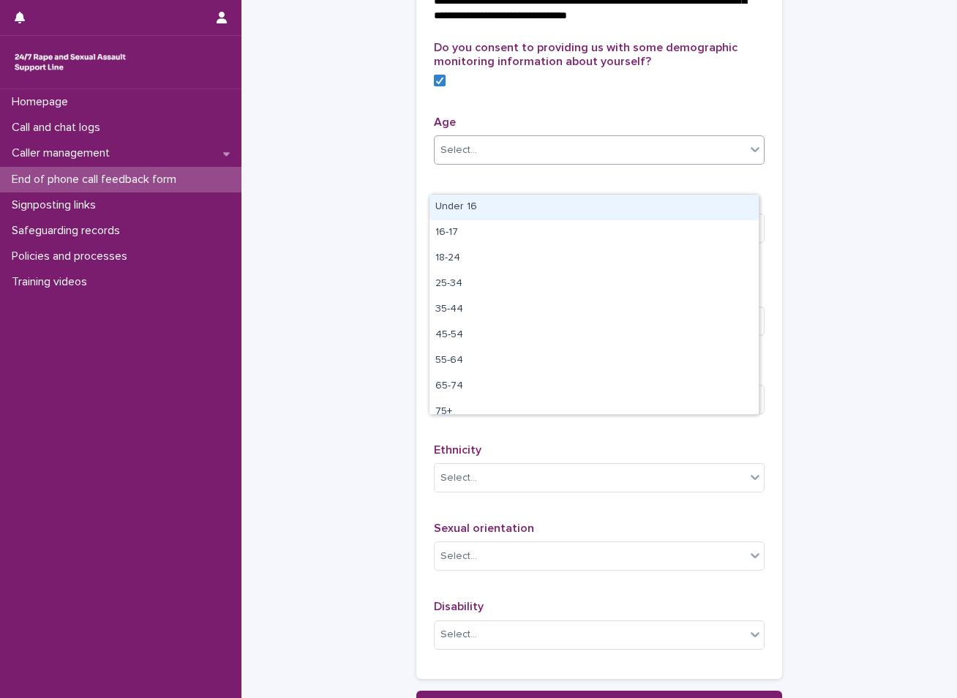
click at [748, 157] on icon at bounding box center [755, 149] width 15 height 15
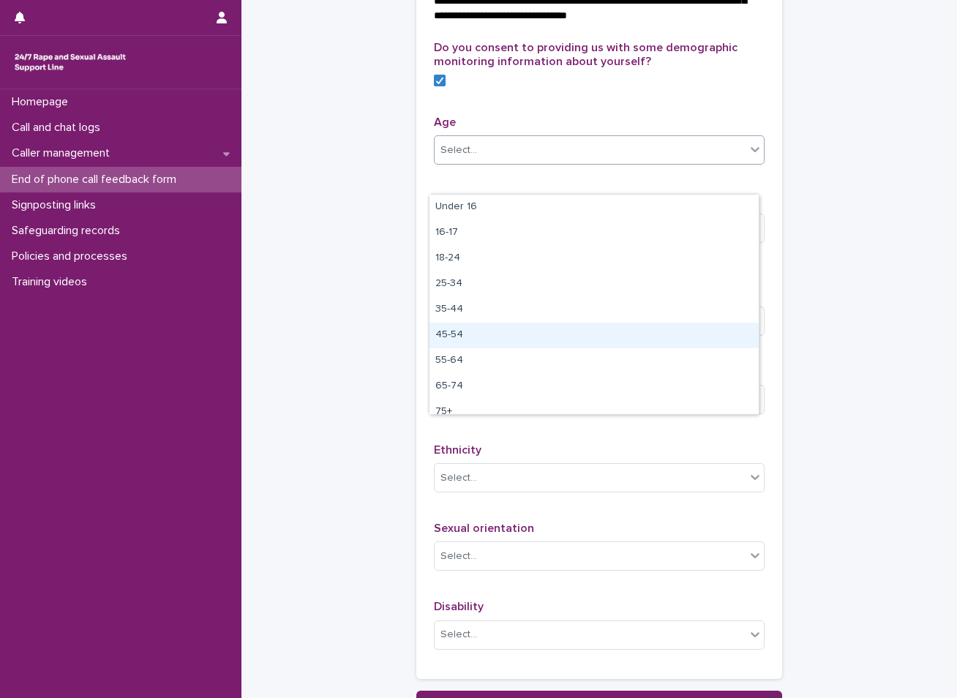
click at [480, 336] on div "45-54" at bounding box center [594, 336] width 329 height 26
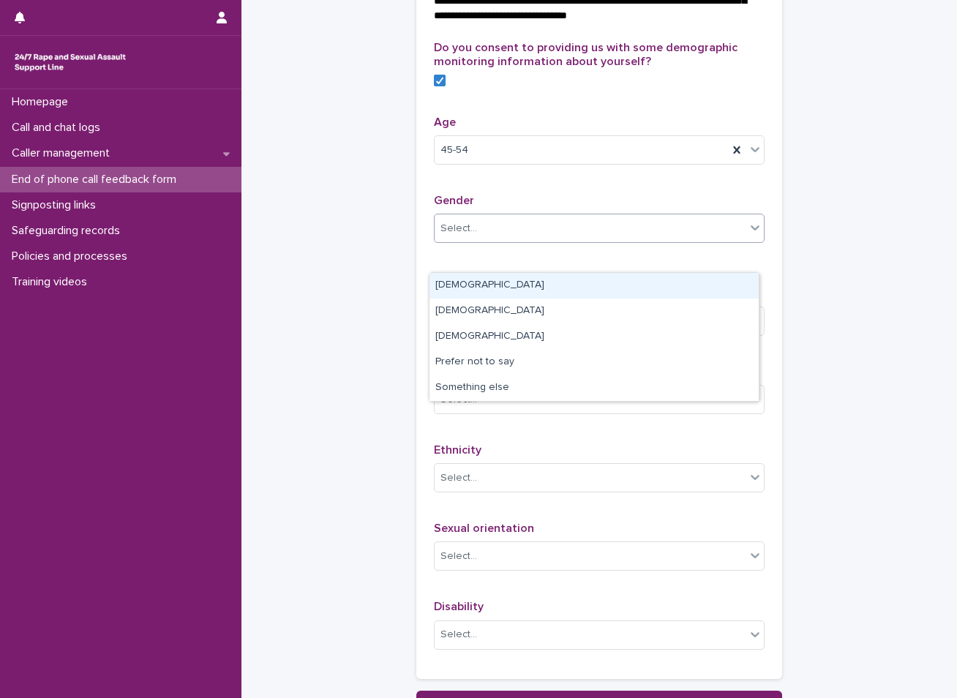
click at [540, 241] on div "Select..." at bounding box center [590, 229] width 311 height 24
click at [493, 288] on div "[DEMOGRAPHIC_DATA]" at bounding box center [594, 286] width 329 height 26
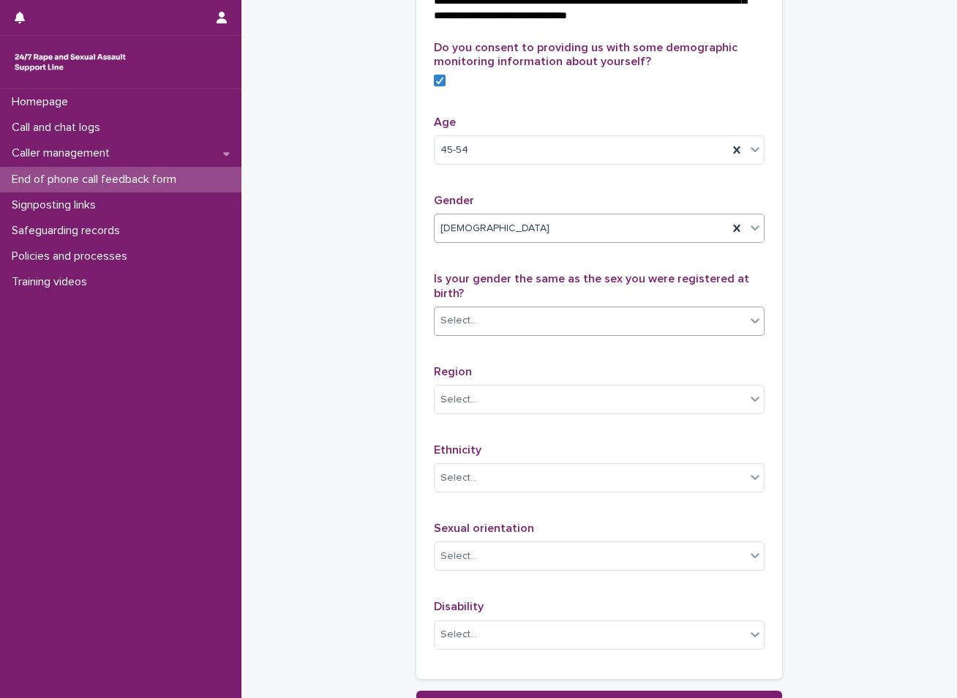
click at [748, 328] on icon at bounding box center [755, 320] width 15 height 15
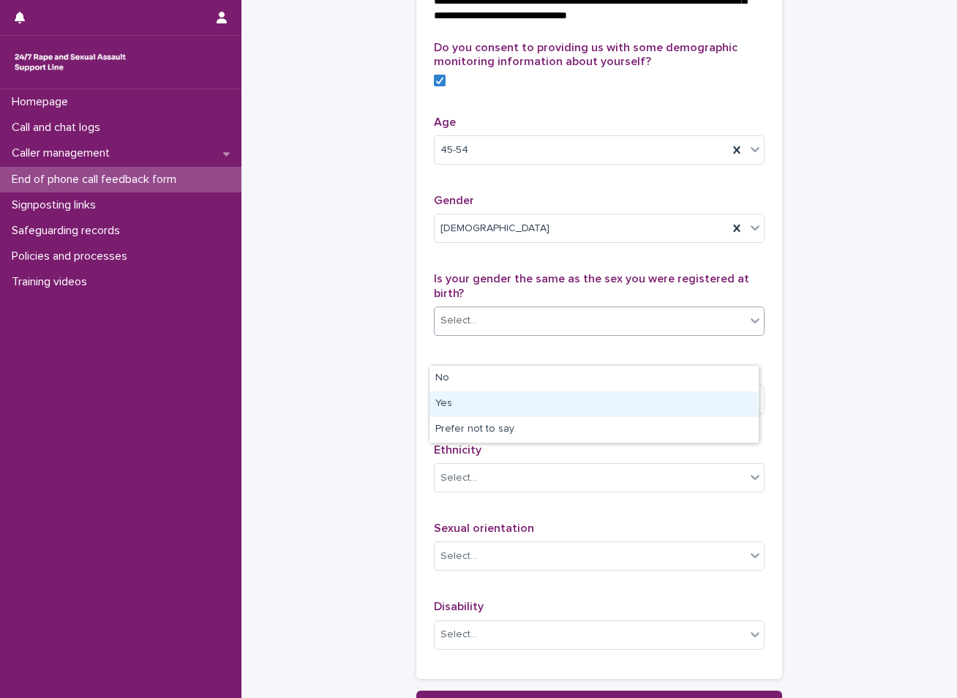
click at [486, 401] on div "Yes" at bounding box center [594, 405] width 329 height 26
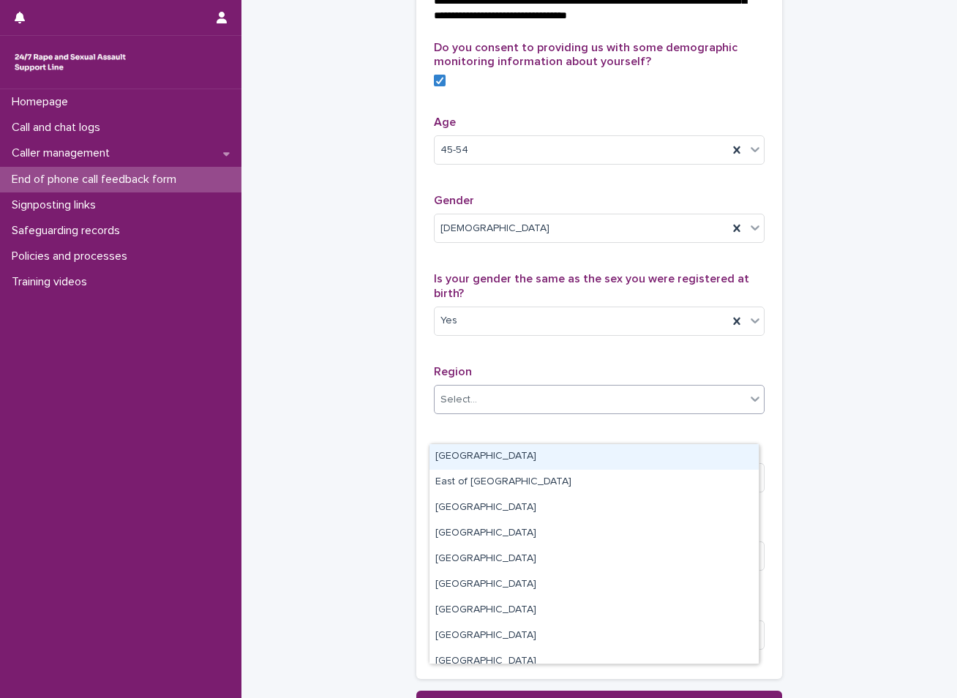
click at [499, 412] on div "Select..." at bounding box center [590, 400] width 311 height 24
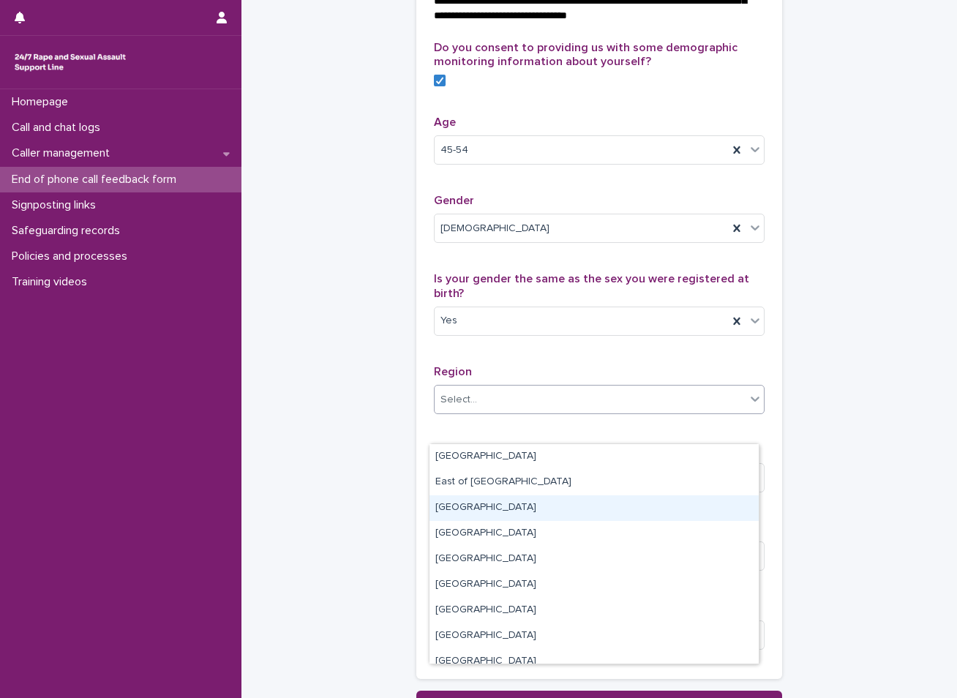
click at [476, 508] on div "[GEOGRAPHIC_DATA]" at bounding box center [594, 509] width 329 height 26
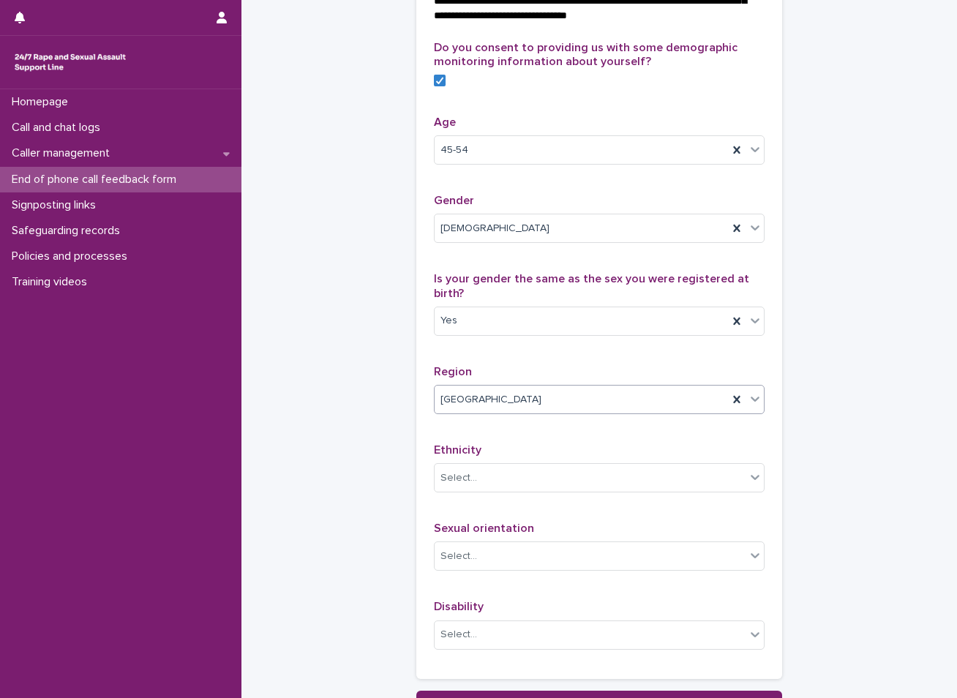
click at [476, 490] on div "Select..." at bounding box center [590, 478] width 311 height 24
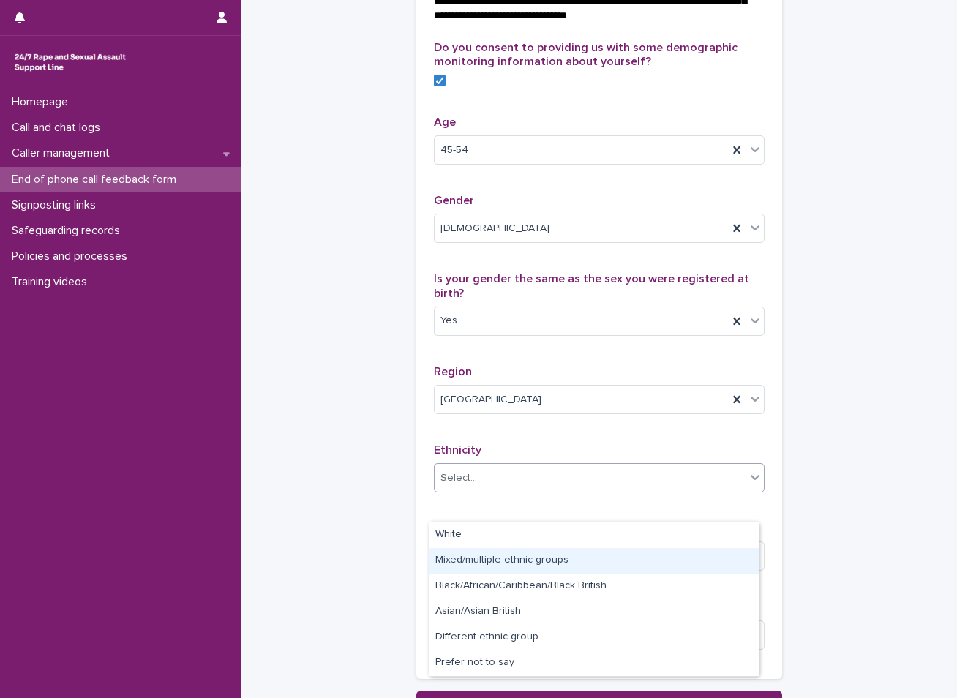
click at [455, 559] on div "Mixed/multiple ethnic groups" at bounding box center [594, 561] width 329 height 26
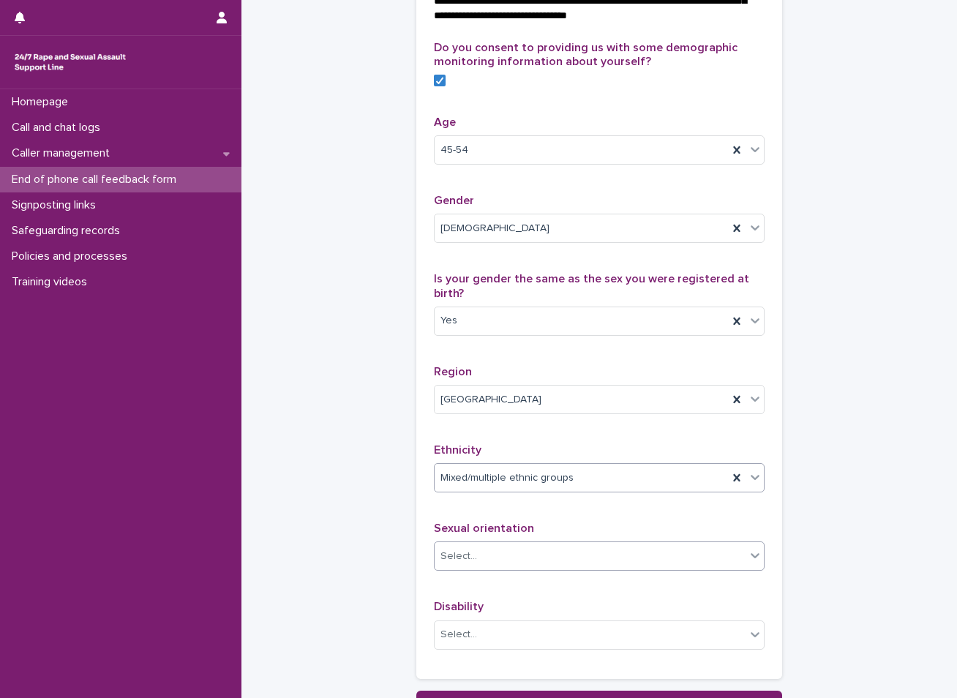
click at [479, 569] on div "Select..." at bounding box center [590, 557] width 311 height 24
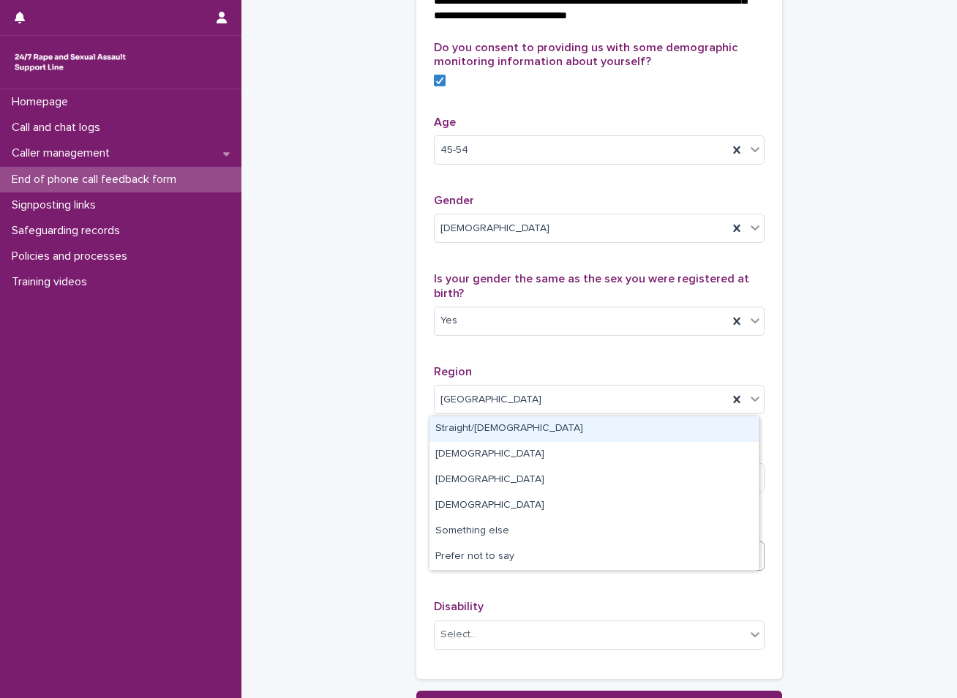
click at [493, 432] on div "Straight/heterosexual" at bounding box center [594, 430] width 329 height 26
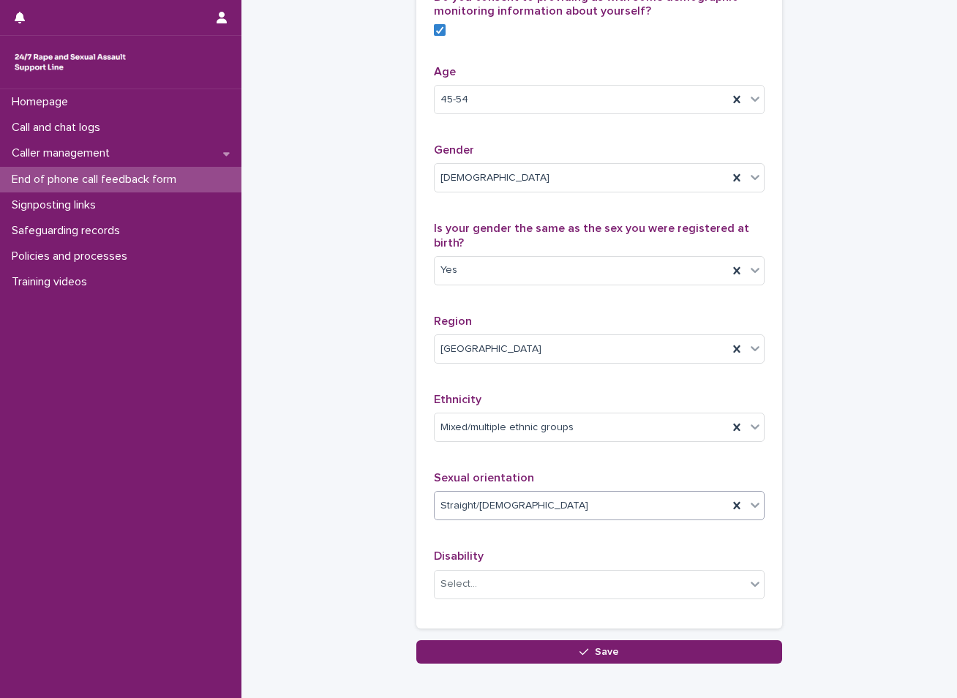
scroll to position [745, 0]
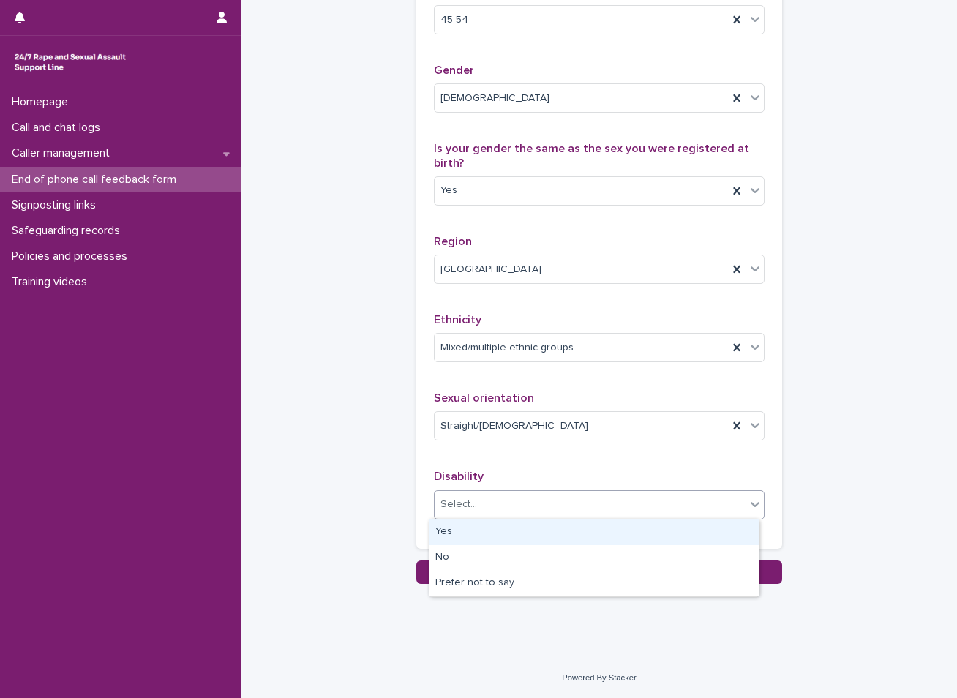
click at [485, 509] on div "Select..." at bounding box center [590, 505] width 311 height 24
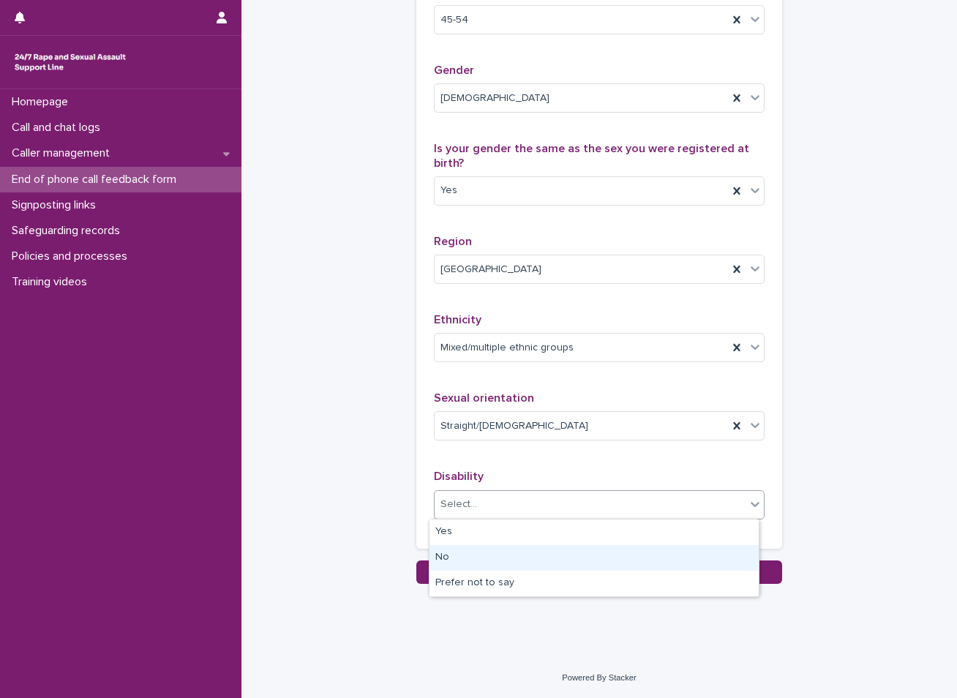
drag, startPoint x: 463, startPoint y: 543, endPoint x: 457, endPoint y: 559, distance: 16.7
click at [457, 559] on div "No" at bounding box center [594, 558] width 329 height 26
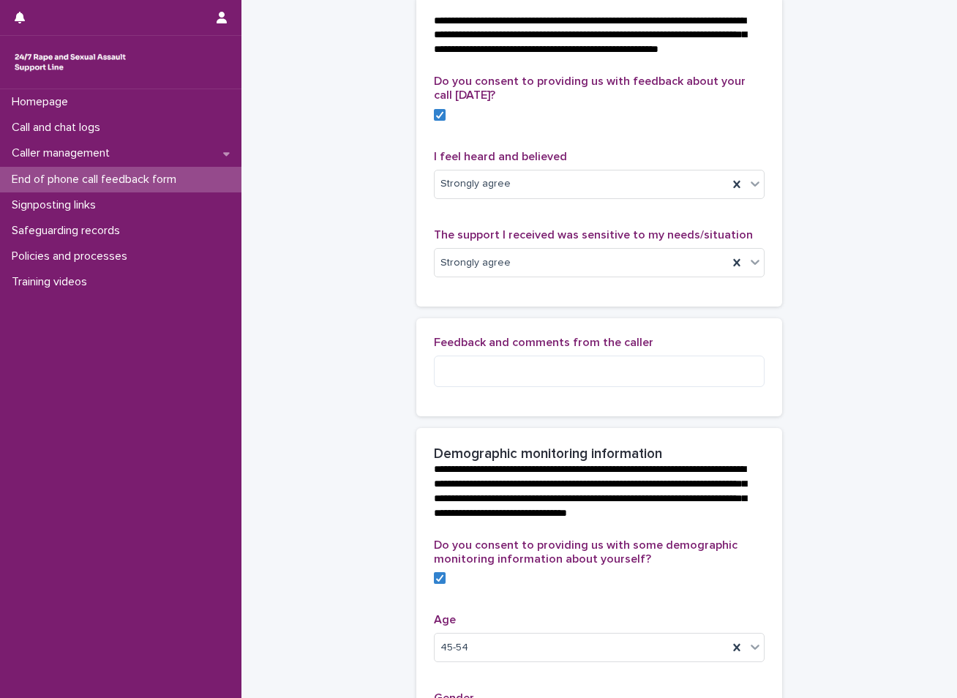
scroll to position [86, 0]
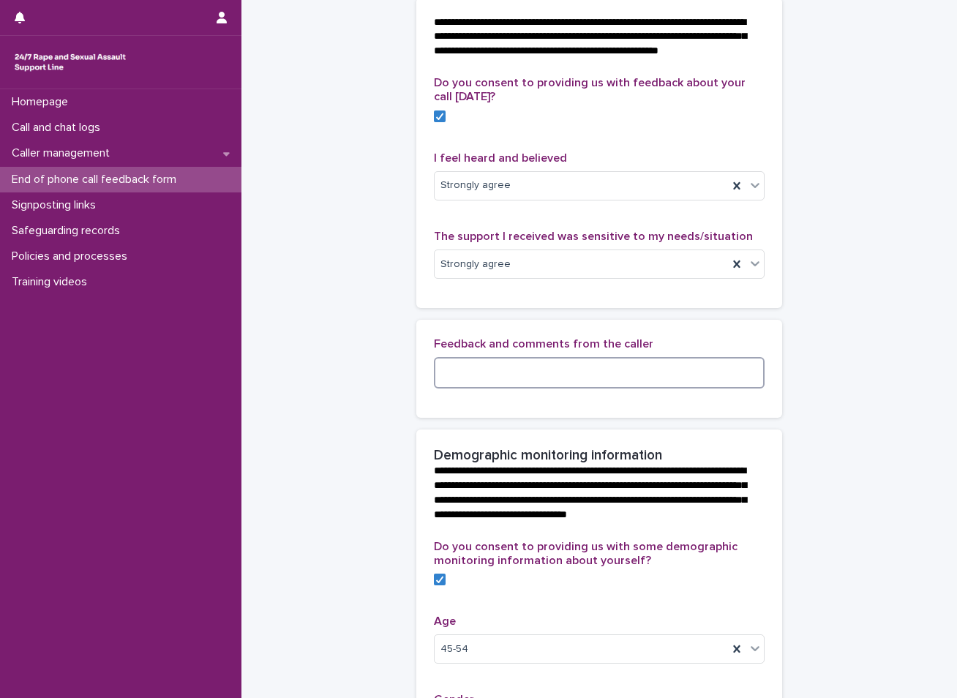
click at [498, 384] on textarea at bounding box center [599, 372] width 331 height 31
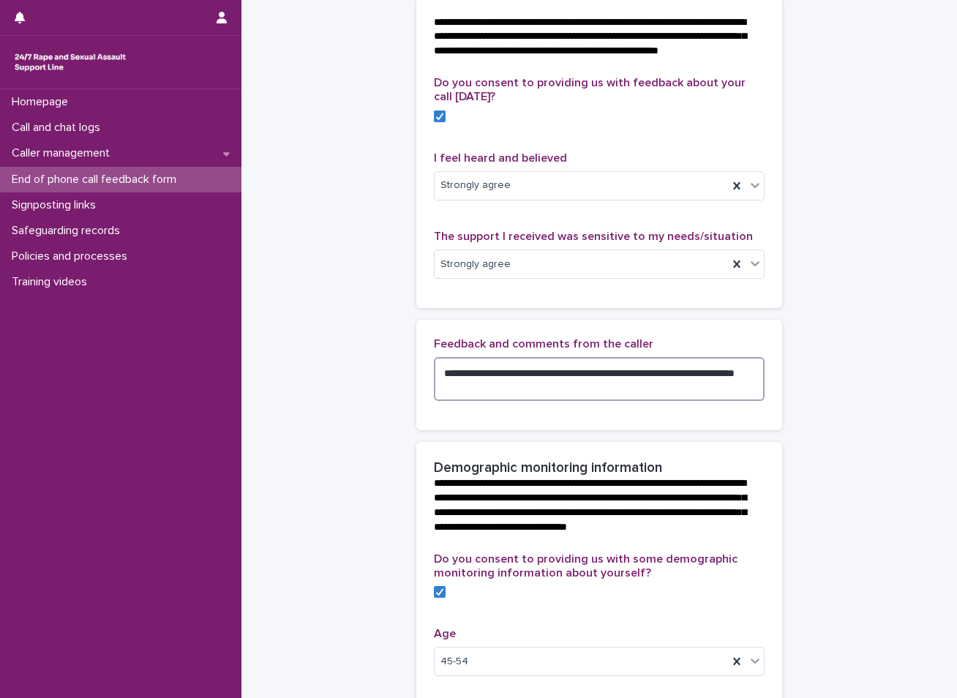
click at [456, 389] on textarea "**********" at bounding box center [599, 379] width 331 height 44
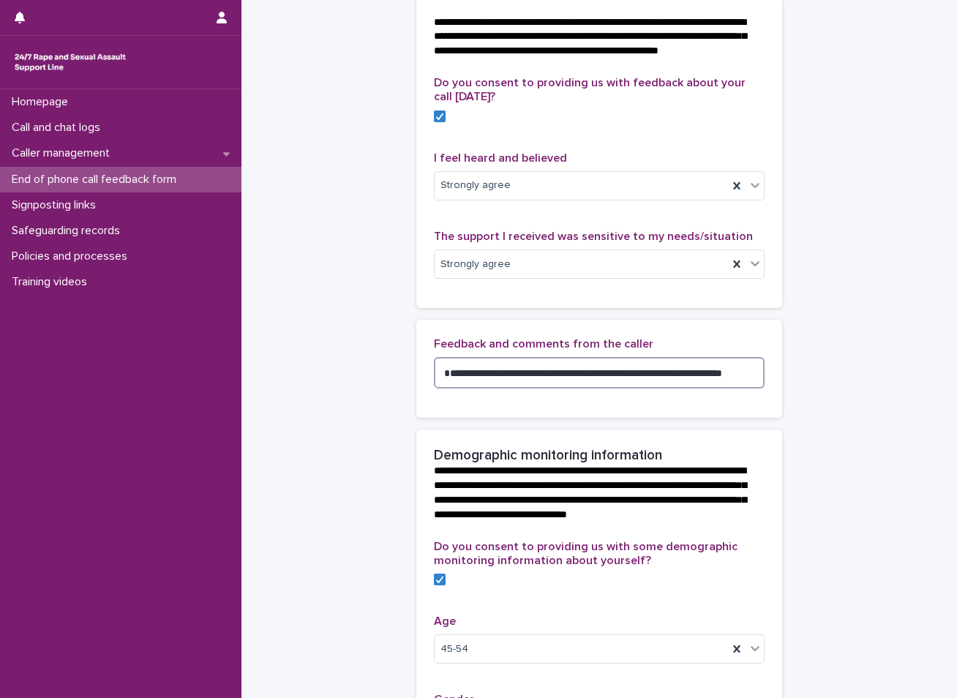
click at [445, 389] on textarea "**********" at bounding box center [599, 372] width 331 height 31
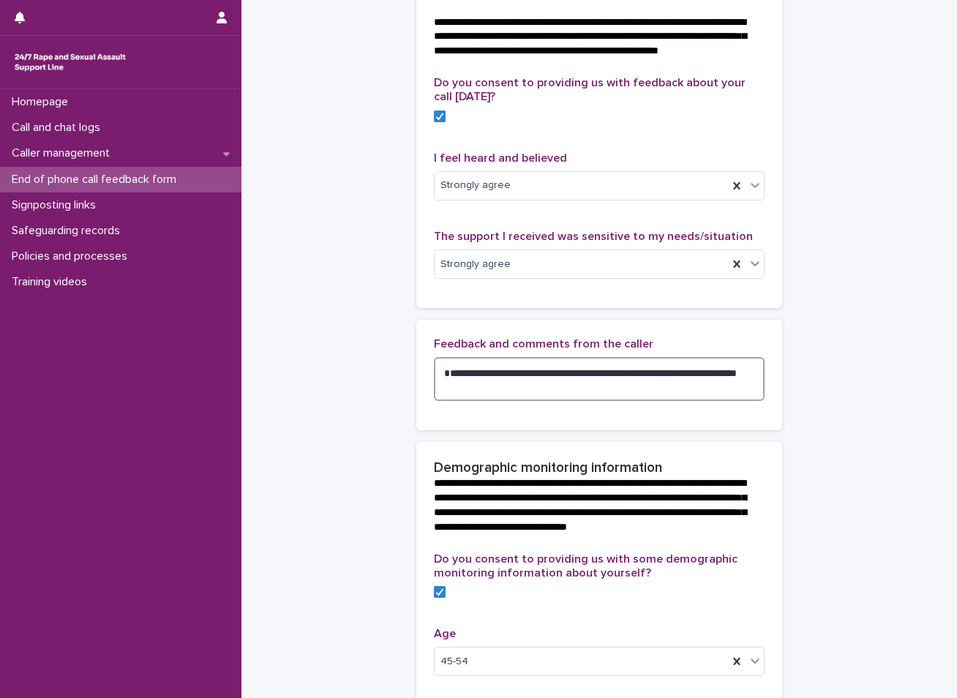
click at [518, 390] on textarea "**********" at bounding box center [599, 379] width 331 height 44
click at [479, 401] on textarea "**********" at bounding box center [599, 379] width 331 height 44
click at [637, 393] on textarea "**********" at bounding box center [599, 379] width 331 height 44
click at [559, 401] on textarea "**********" at bounding box center [599, 379] width 331 height 44
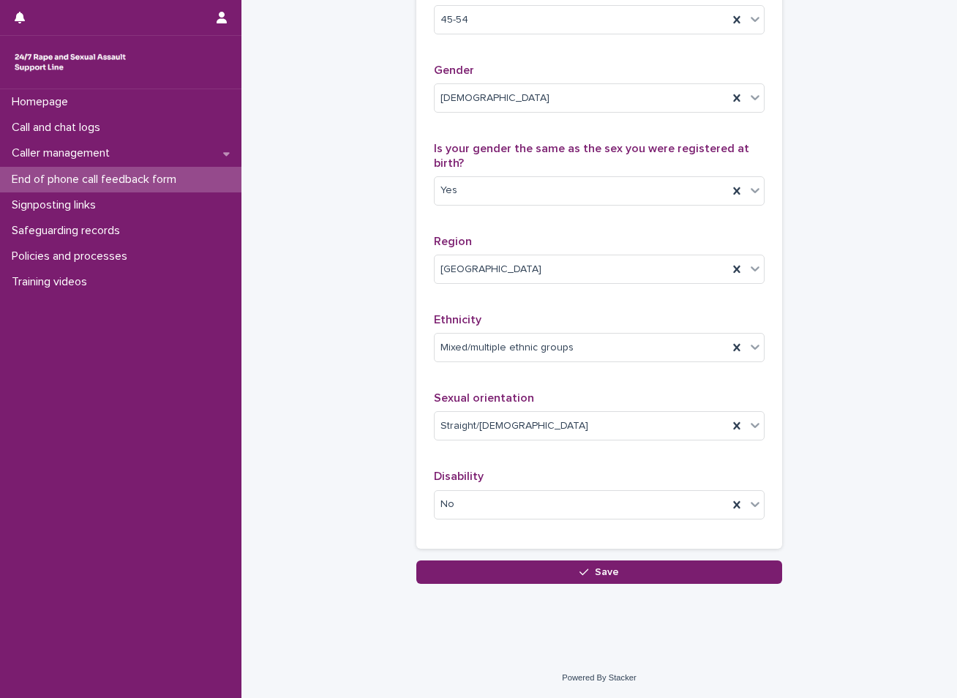
scroll to position [758, 0]
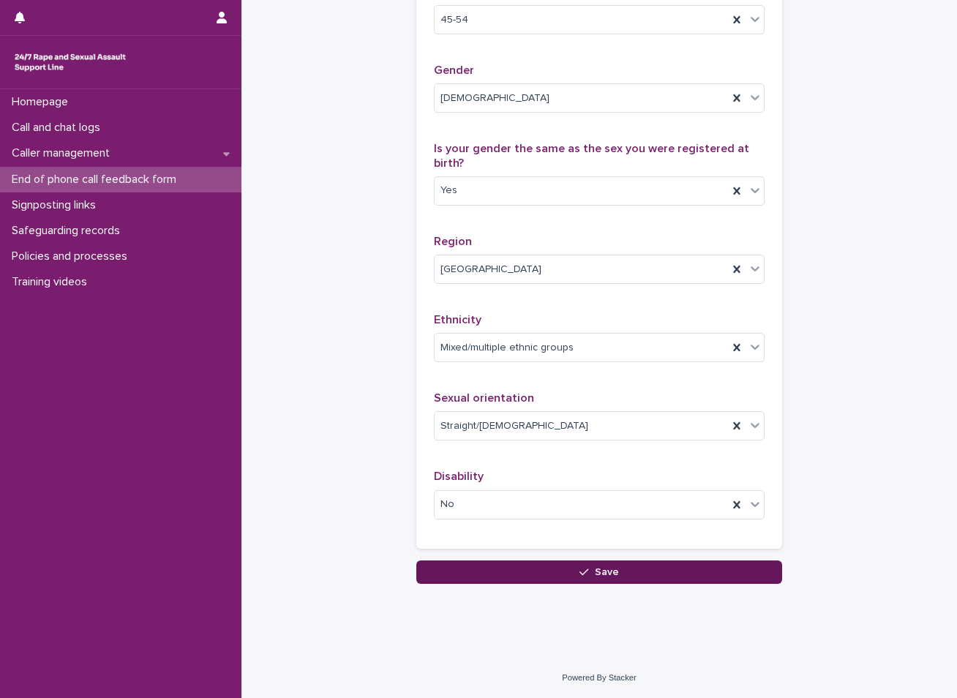
type textarea "**********"
click at [644, 572] on button "Save" at bounding box center [600, 572] width 366 height 23
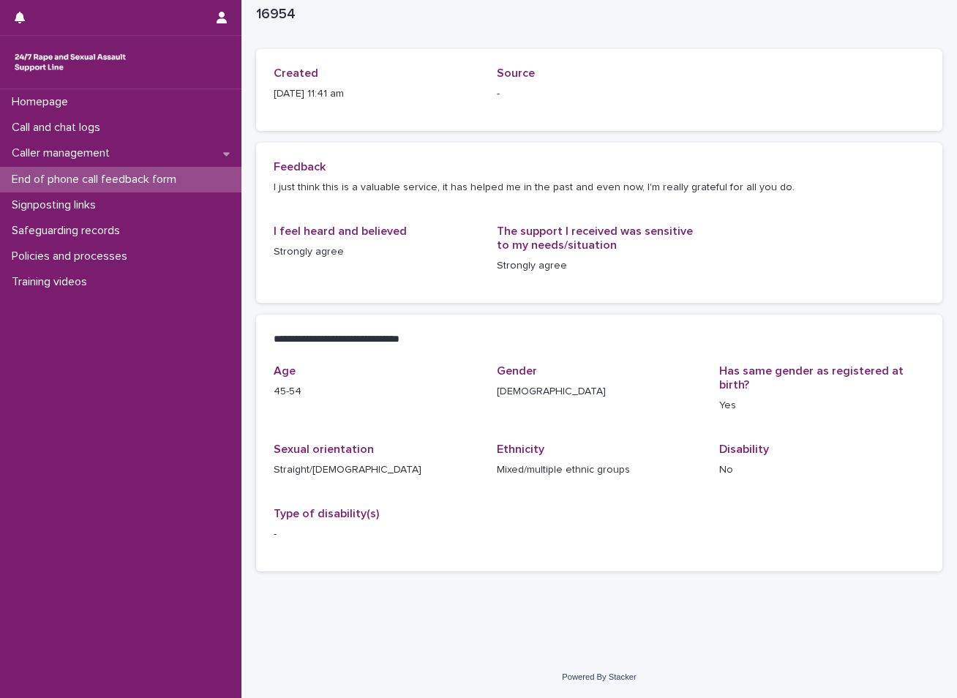
scroll to position [58, 0]
click at [86, 129] on p "Call and chat logs" at bounding box center [59, 128] width 106 height 14
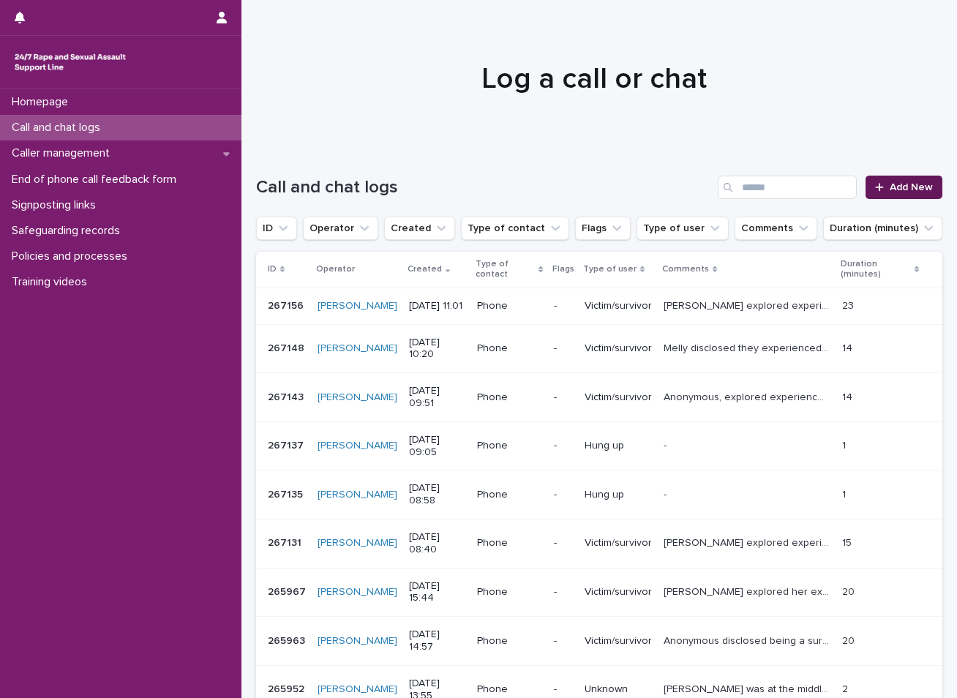
click at [891, 184] on span "Add New" at bounding box center [911, 187] width 43 height 10
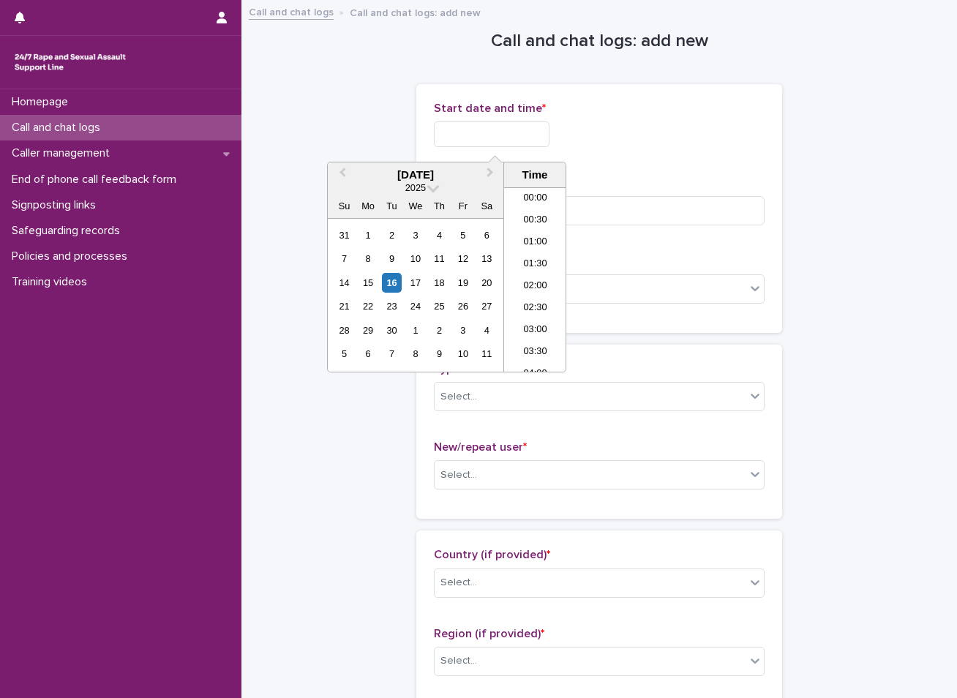
click at [509, 137] on input "text" at bounding box center [492, 135] width 116 height 26
click at [389, 285] on div "16" at bounding box center [392, 283] width 20 height 20
click at [544, 255] on li "11:00" at bounding box center [535, 258] width 62 height 22
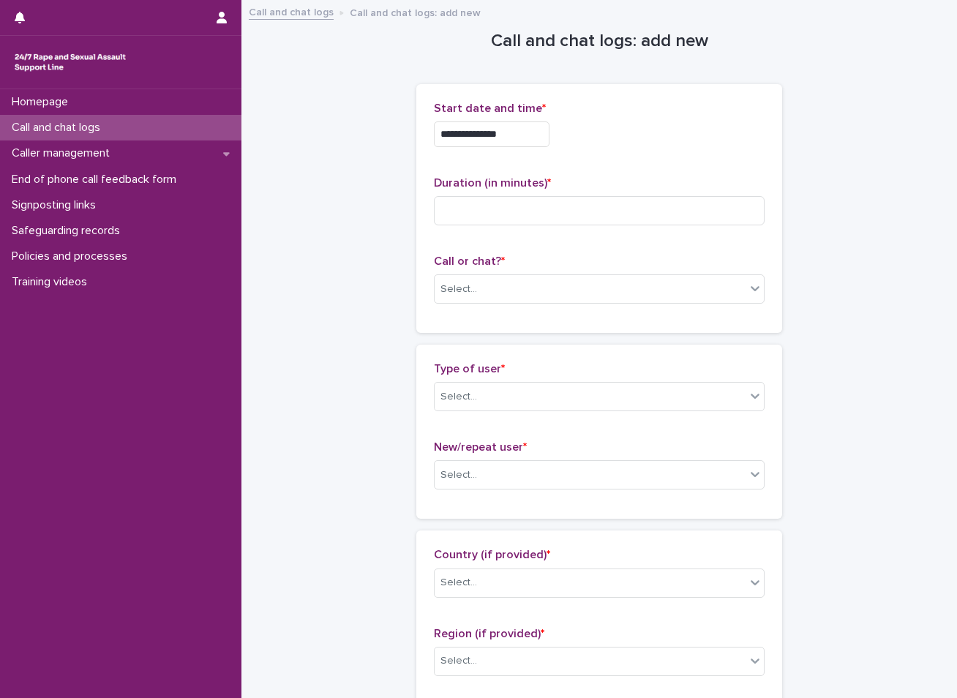
click at [523, 133] on input "**********" at bounding box center [492, 135] width 116 height 26
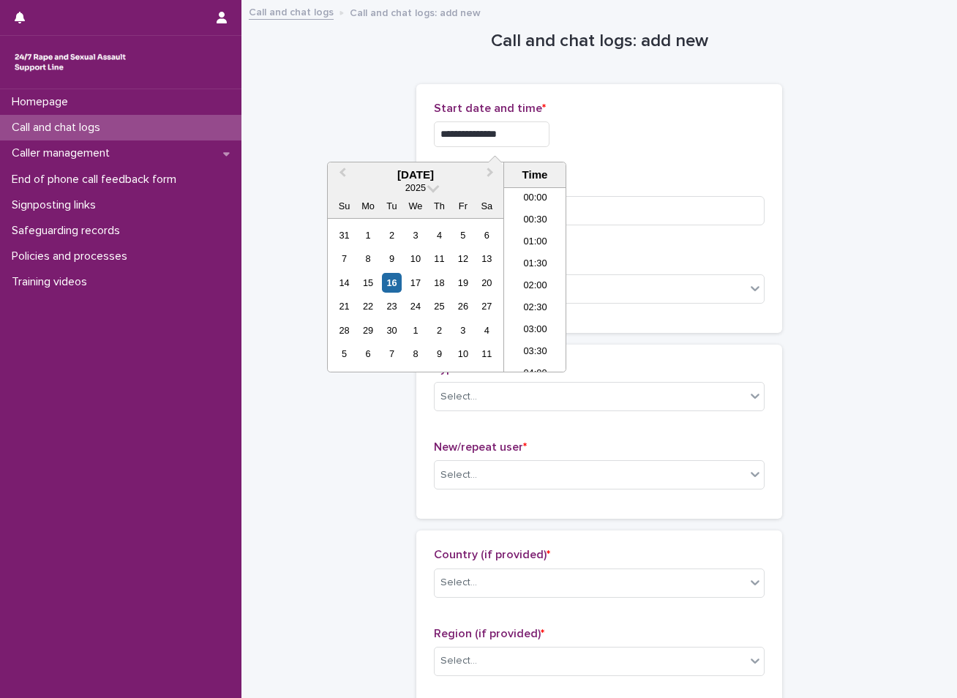
scroll to position [403, 0]
type input "**********"
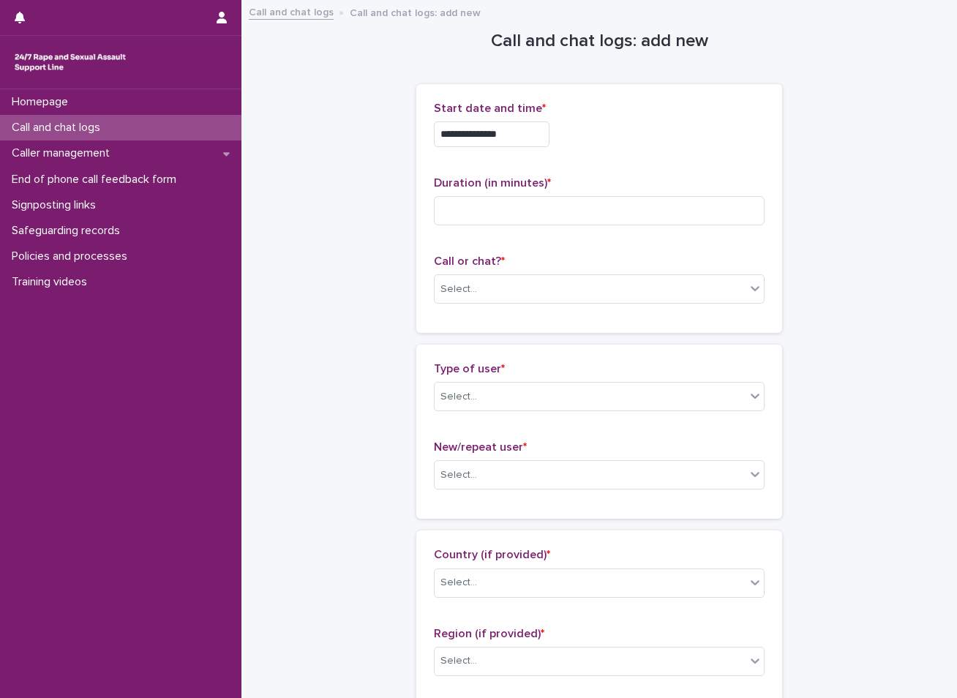
click at [483, 213] on input at bounding box center [599, 210] width 331 height 29
click at [498, 210] on input at bounding box center [599, 210] width 331 height 29
type input "**"
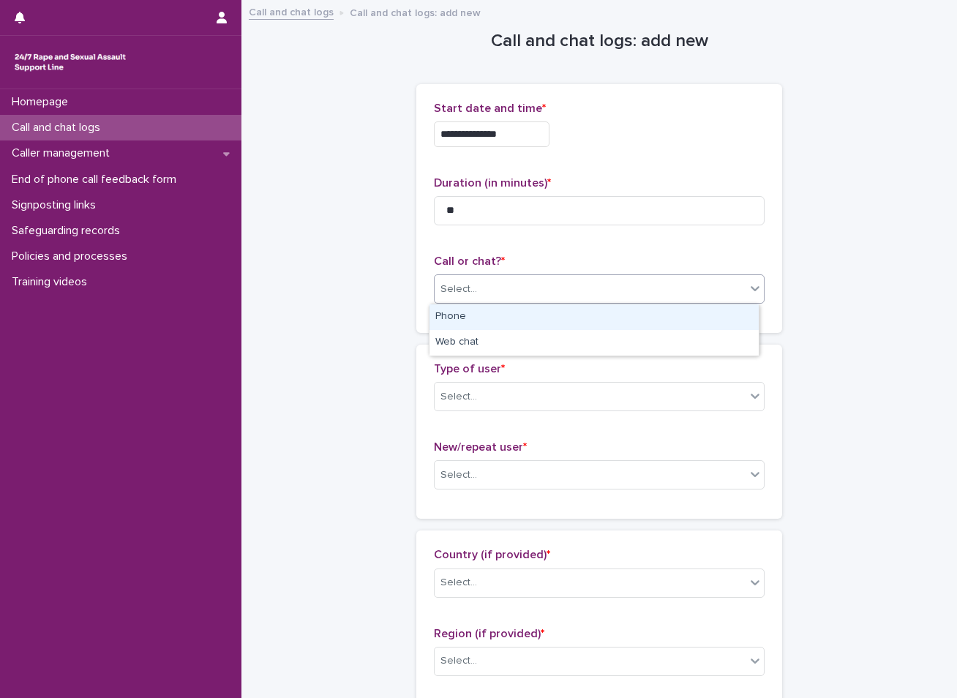
click at [466, 283] on div "Select..." at bounding box center [459, 289] width 37 height 15
click at [486, 280] on div "Select..." at bounding box center [590, 289] width 311 height 24
click at [478, 318] on div "Phone" at bounding box center [594, 318] width 329 height 26
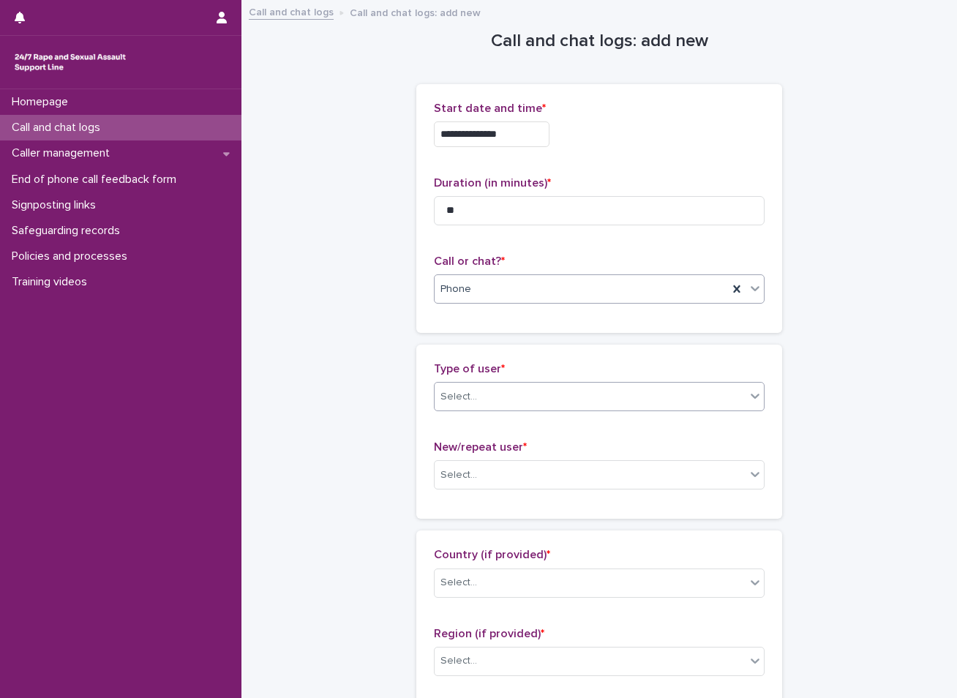
click at [468, 404] on div "Select..." at bounding box center [459, 396] width 37 height 15
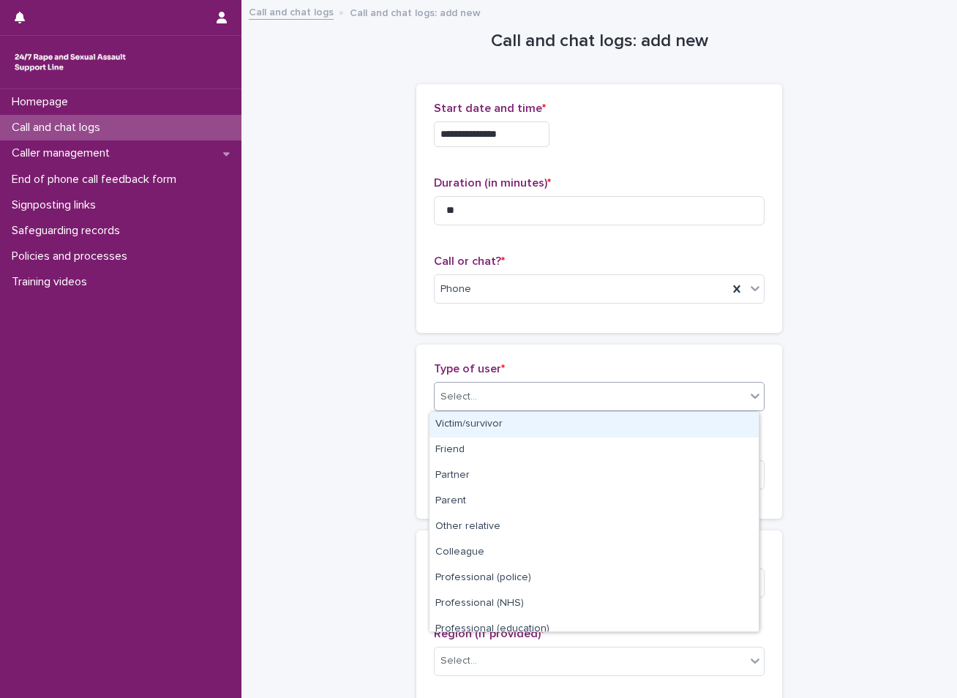
click at [468, 430] on div "Victim/survivor" at bounding box center [594, 425] width 329 height 26
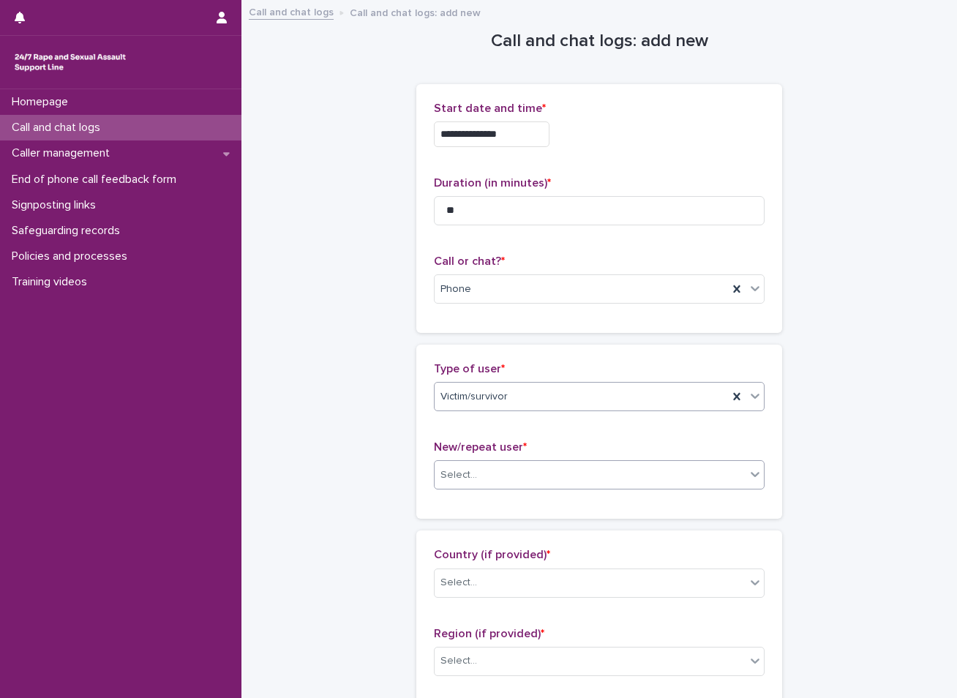
click at [479, 469] on input "text" at bounding box center [479, 475] width 1 height 12
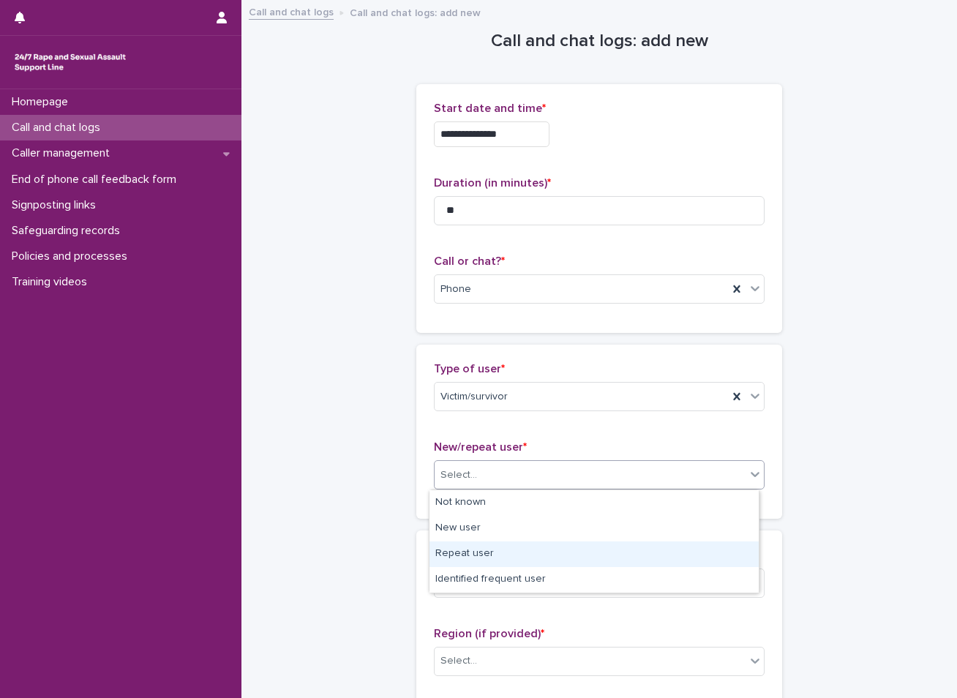
click at [456, 554] on div "Repeat user" at bounding box center [594, 555] width 329 height 26
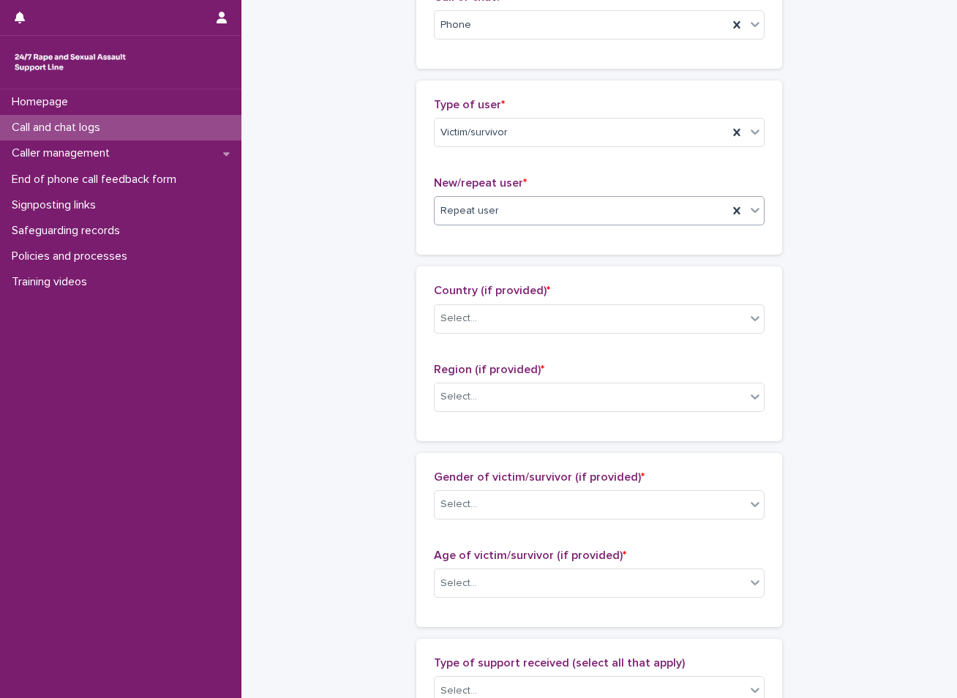
scroll to position [293, 0]
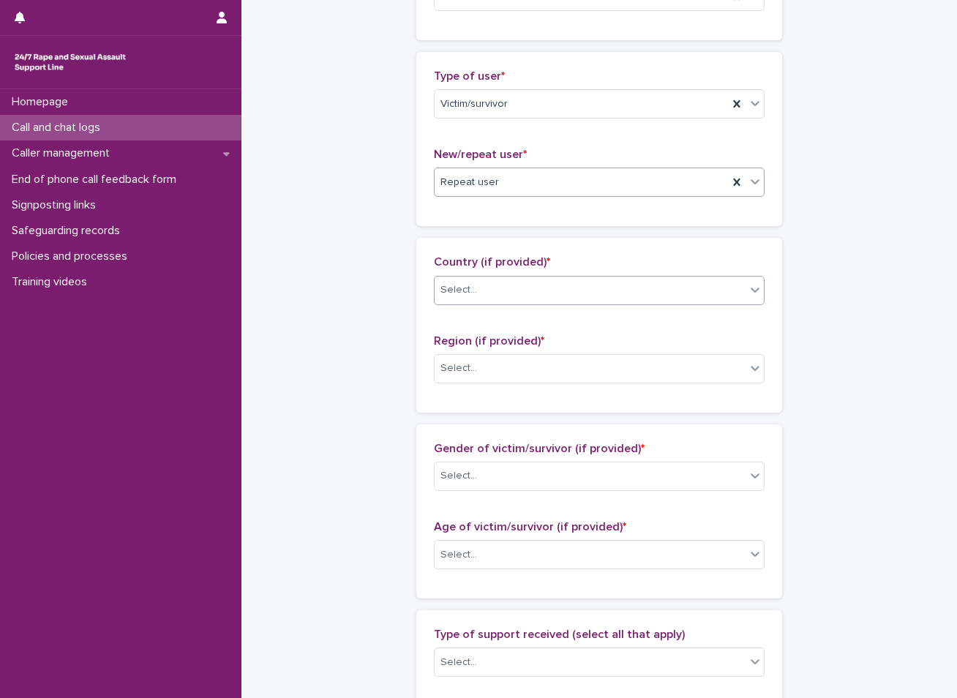
click at [496, 288] on div "Select..." at bounding box center [590, 290] width 311 height 24
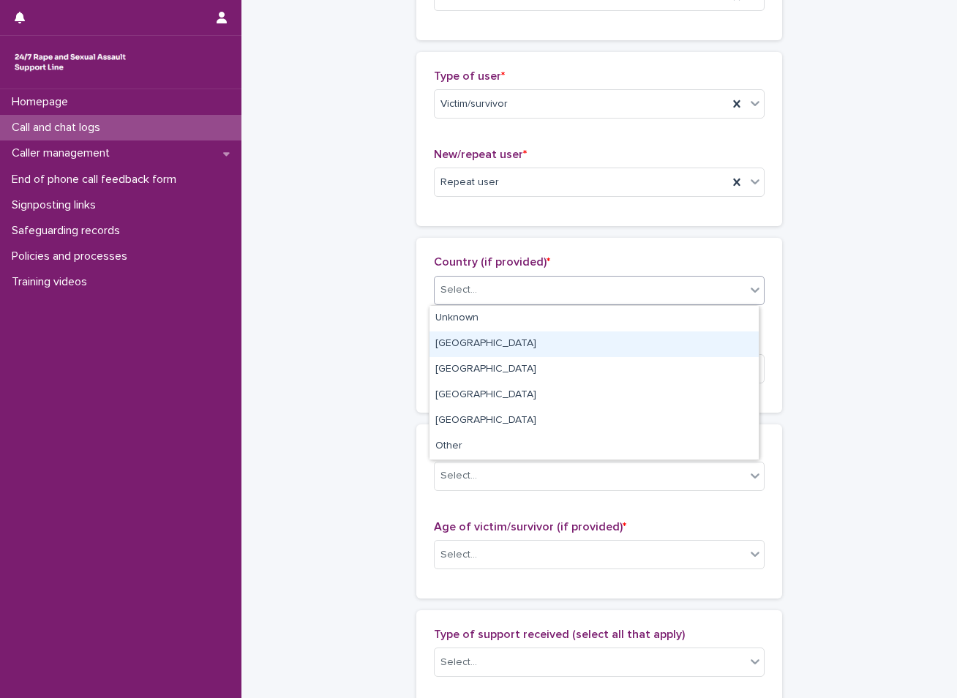
click at [466, 343] on div "[GEOGRAPHIC_DATA]" at bounding box center [594, 345] width 329 height 26
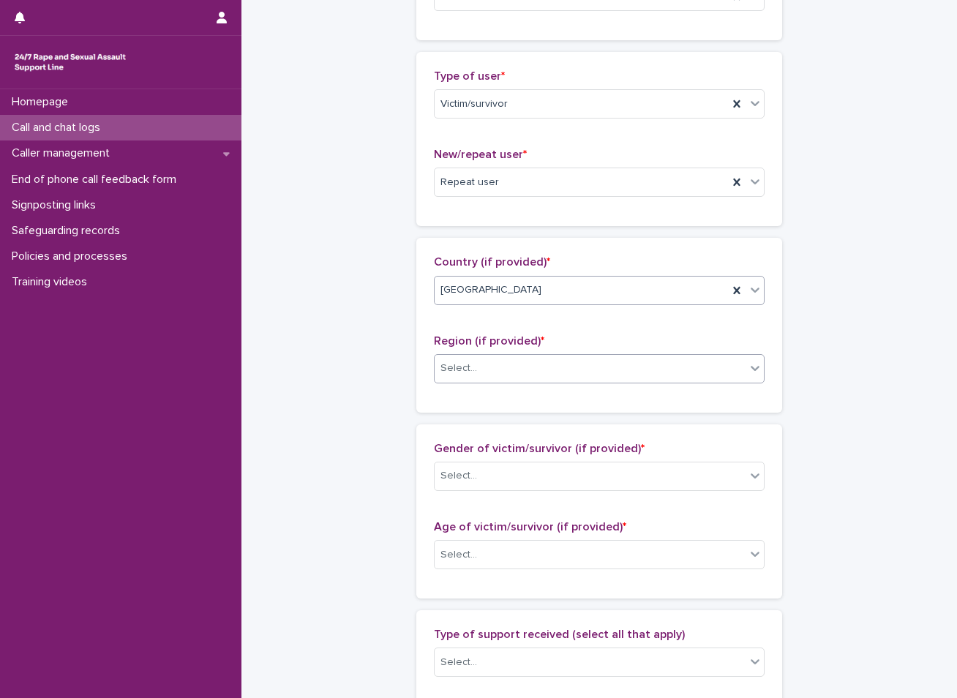
click at [478, 371] on div "Select..." at bounding box center [590, 368] width 311 height 24
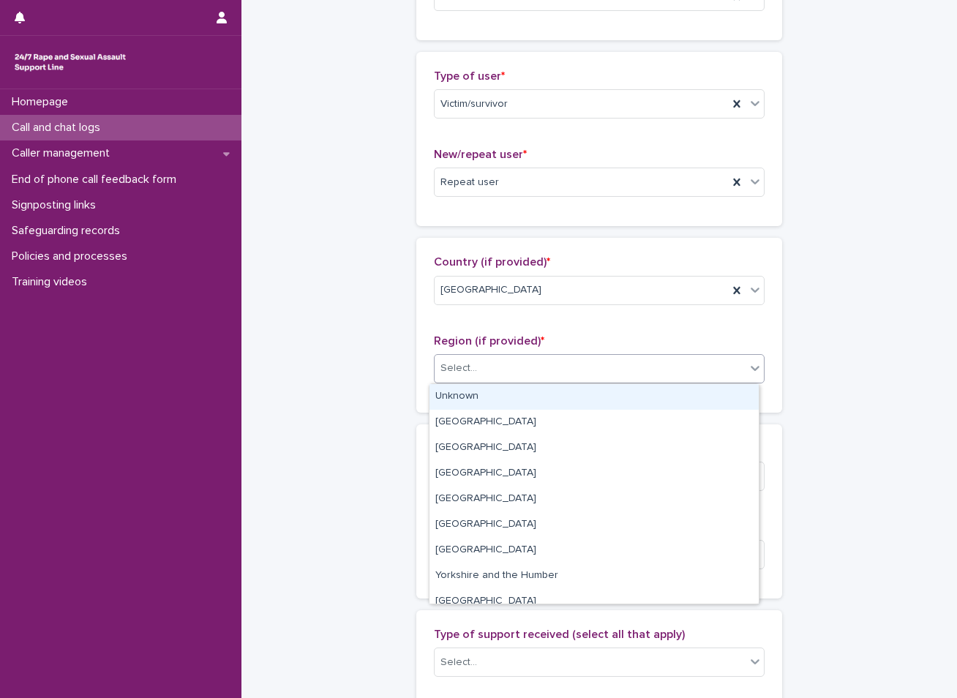
click at [466, 396] on div "Unknown" at bounding box center [594, 397] width 329 height 26
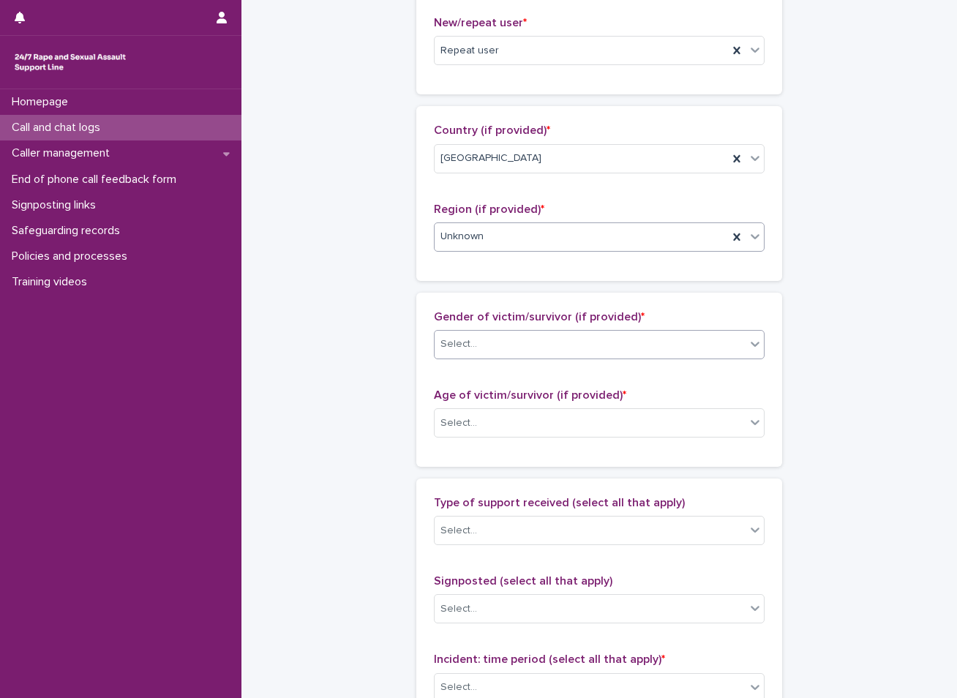
scroll to position [439, 0]
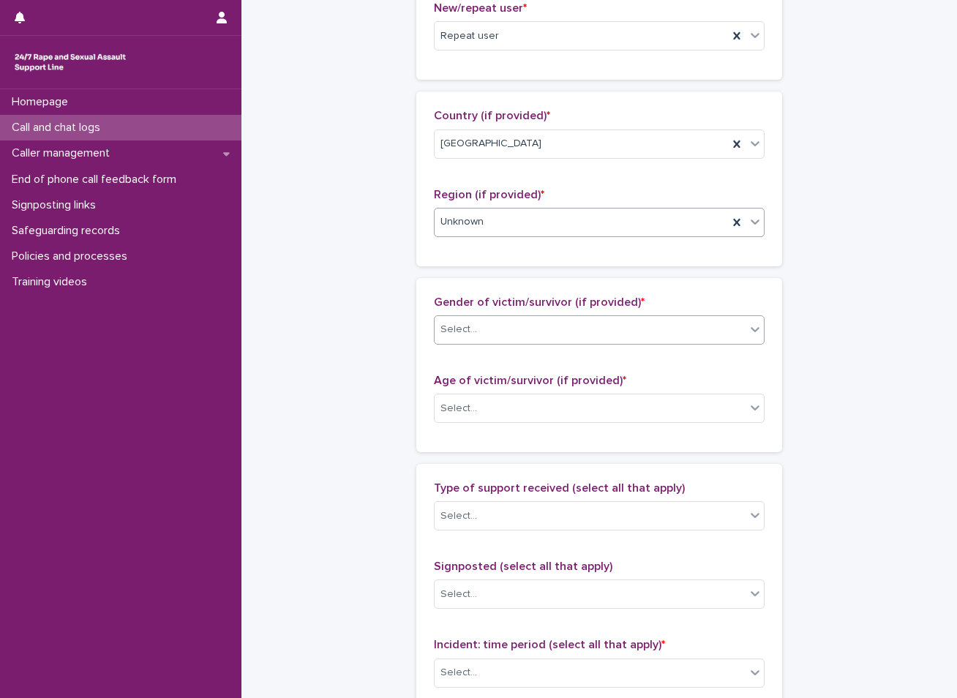
click at [468, 327] on div "Select..." at bounding box center [459, 329] width 37 height 15
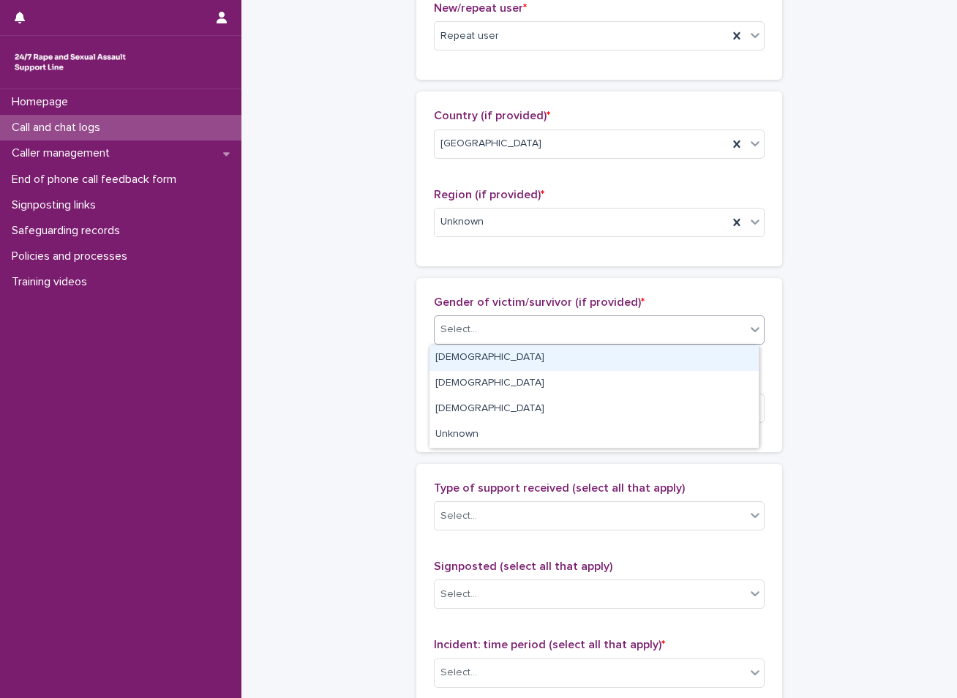
click at [455, 355] on div "[DEMOGRAPHIC_DATA]" at bounding box center [594, 358] width 329 height 26
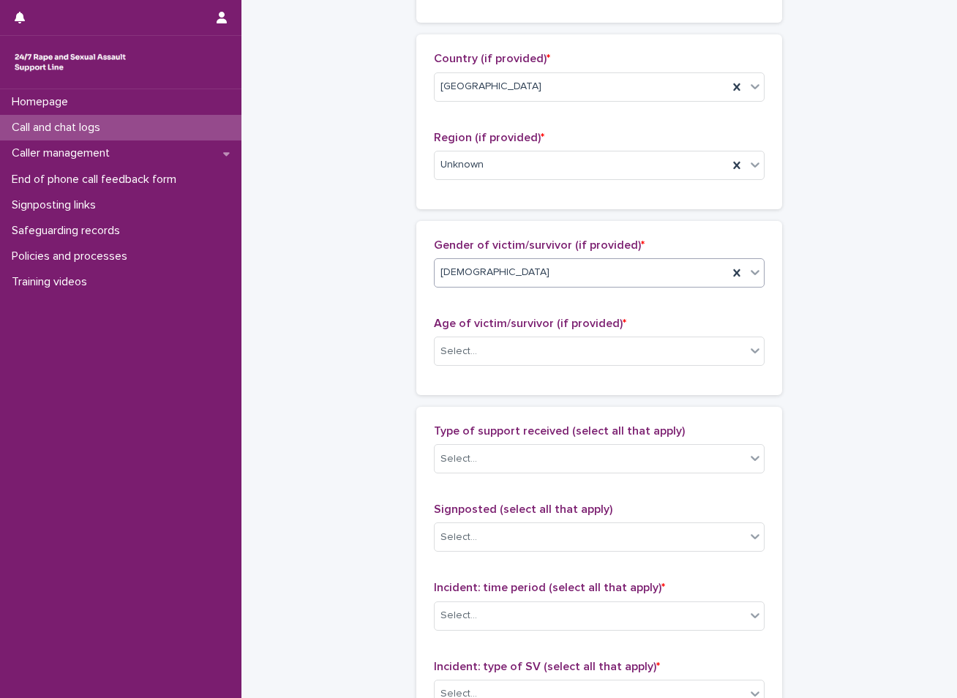
scroll to position [586, 0]
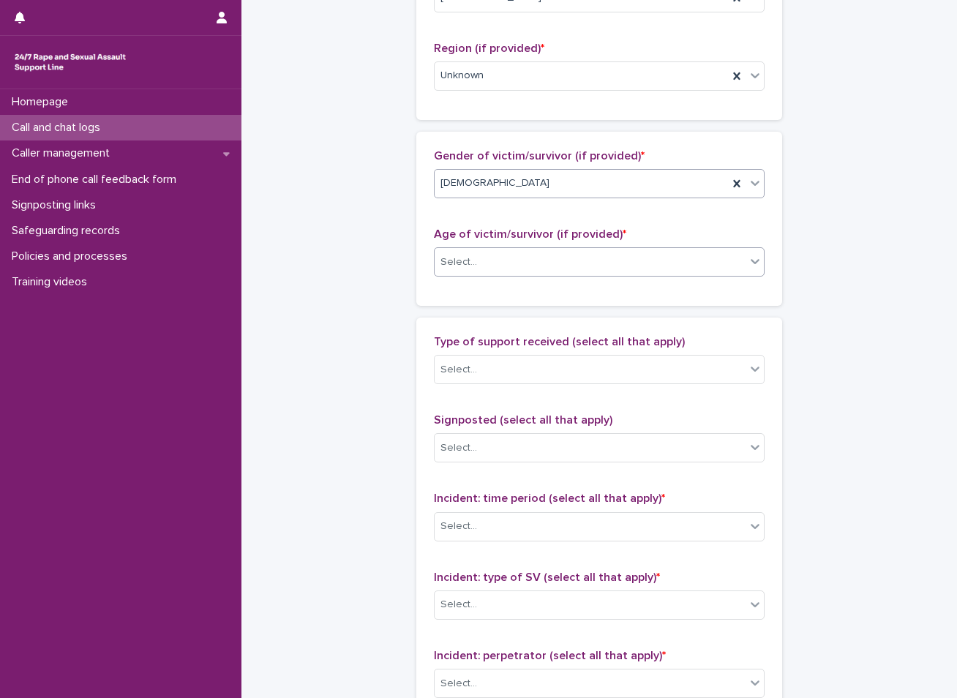
click at [479, 257] on div "Select..." at bounding box center [590, 262] width 311 height 24
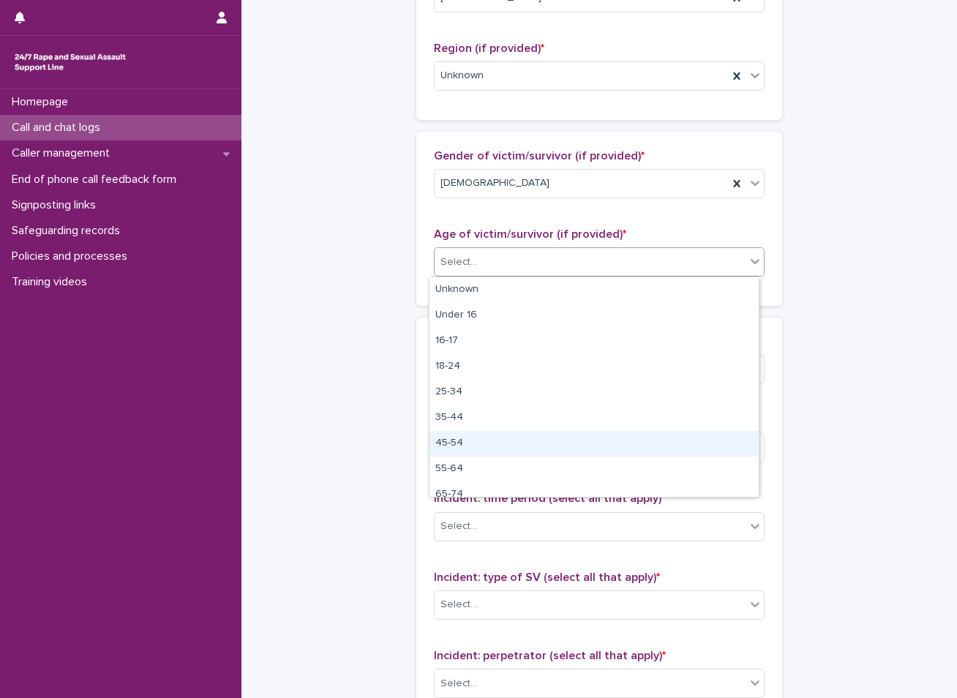
click at [455, 438] on div "45-54" at bounding box center [594, 444] width 329 height 26
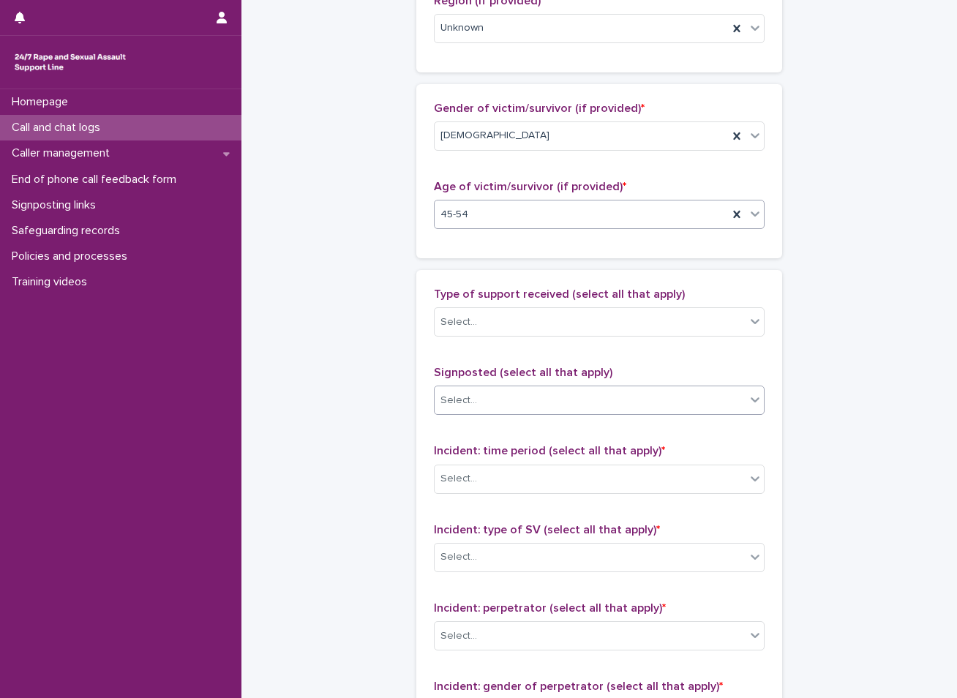
scroll to position [659, 0]
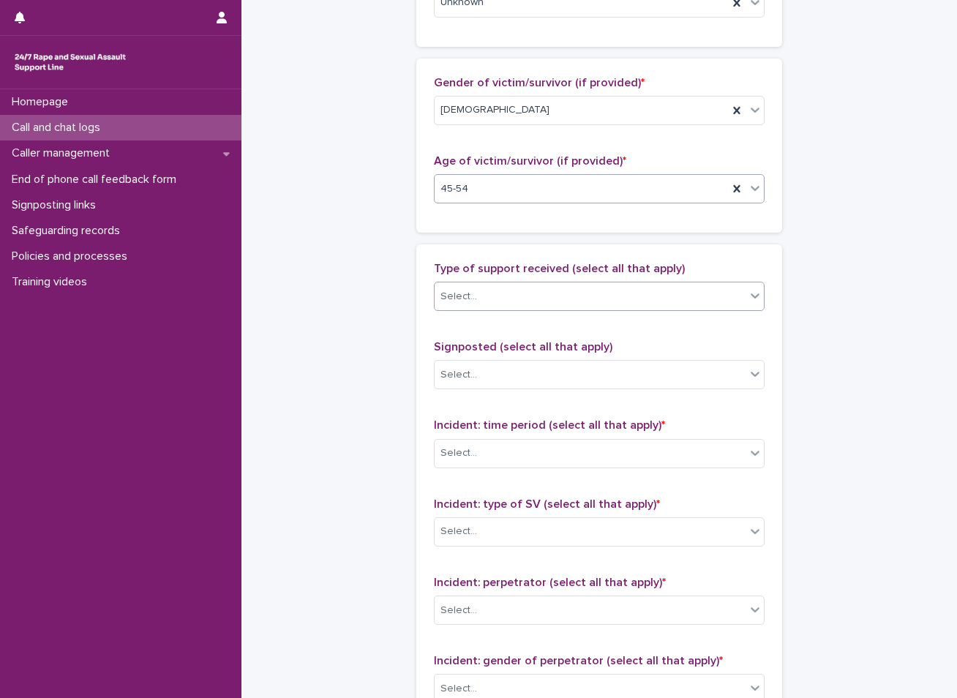
click at [520, 301] on div "Select..." at bounding box center [590, 297] width 311 height 24
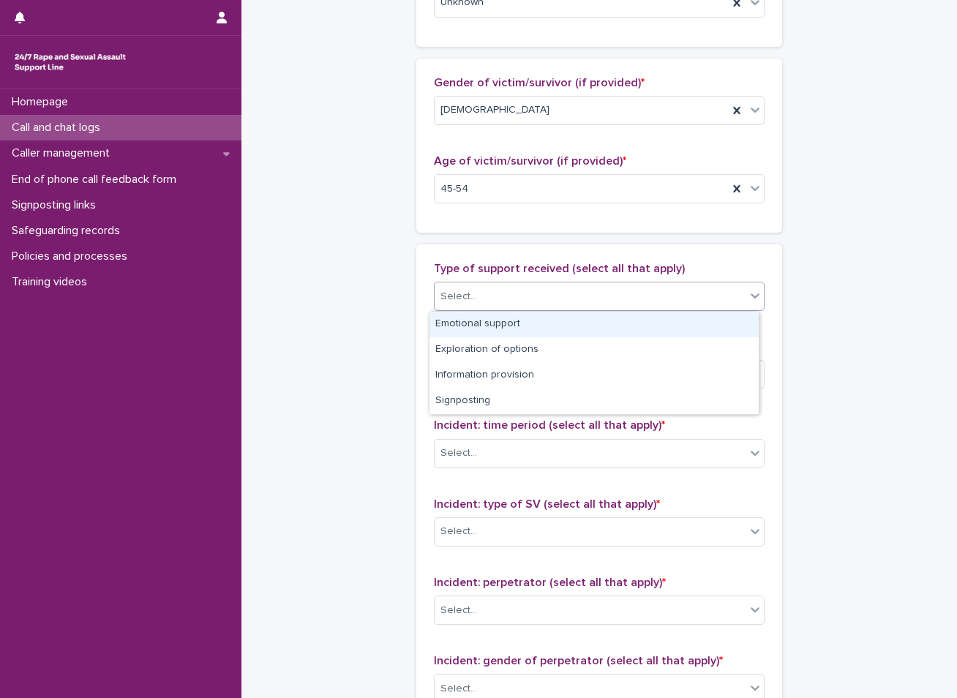
click at [486, 322] on div "Emotional support" at bounding box center [594, 325] width 329 height 26
click at [580, 294] on div "Emotional support" at bounding box center [582, 297] width 294 height 26
click at [504, 316] on div "Exploration of options" at bounding box center [594, 325] width 329 height 26
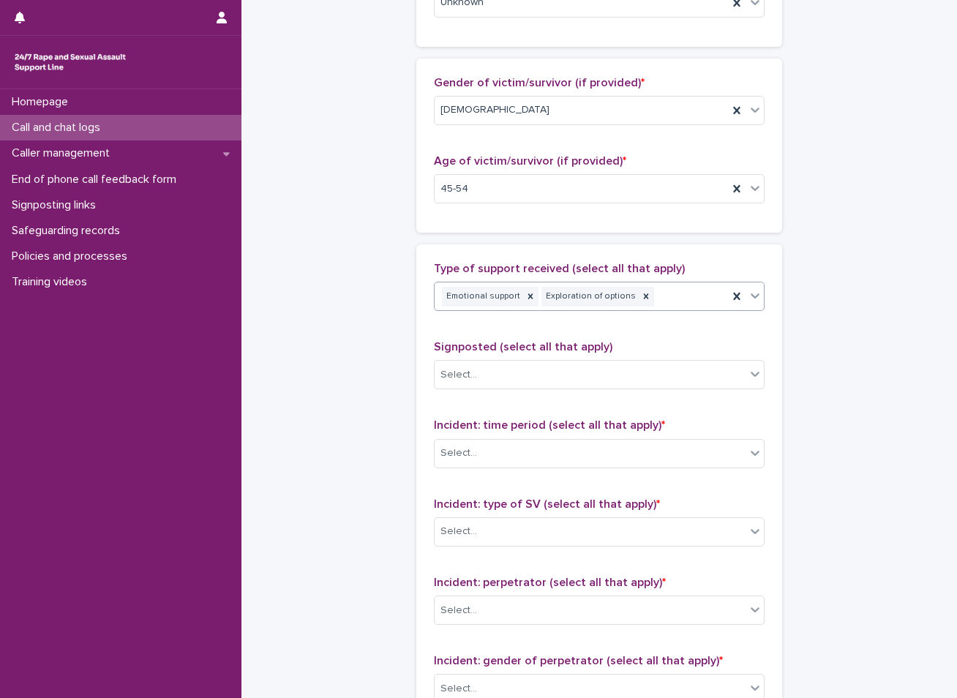
click at [679, 293] on div "Emotional support Exploration of options" at bounding box center [582, 297] width 294 height 26
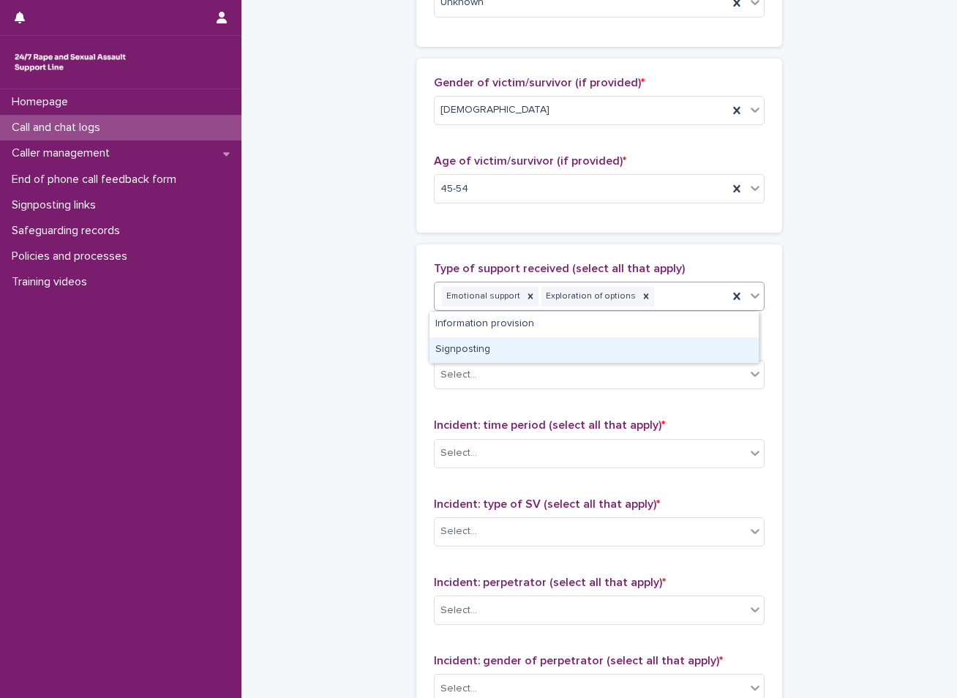
click at [480, 348] on div "Signposting" at bounding box center [594, 350] width 329 height 26
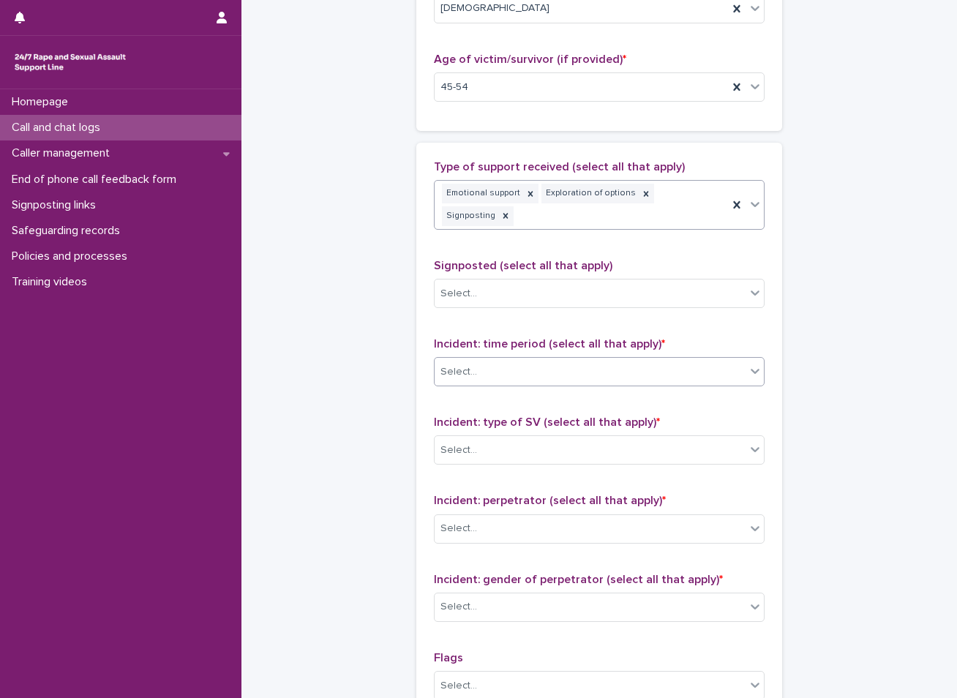
scroll to position [805, 0]
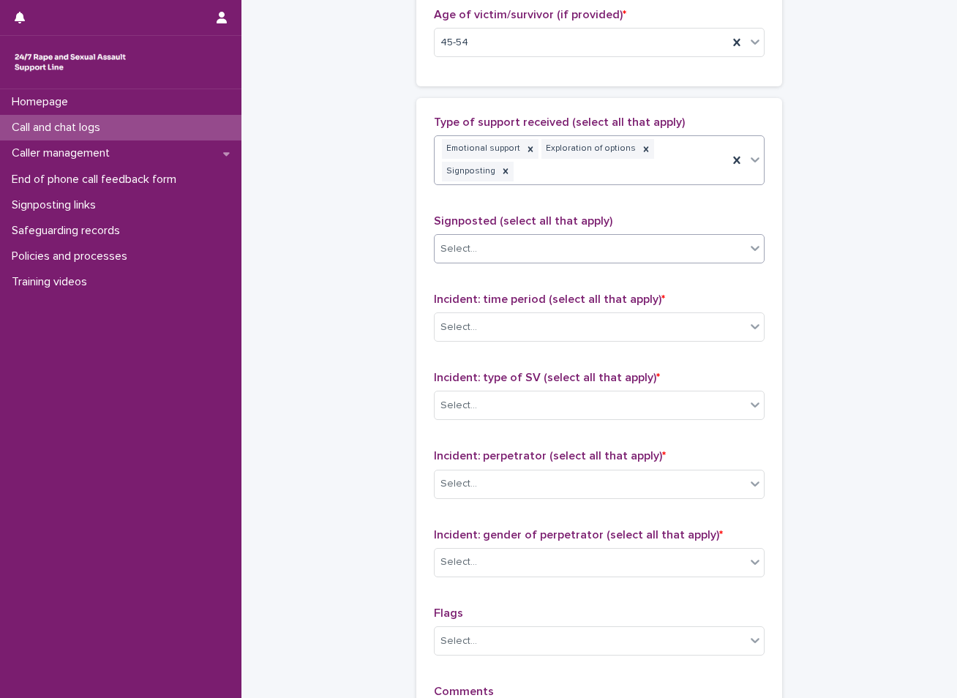
click at [509, 237] on div "Select..." at bounding box center [590, 249] width 311 height 24
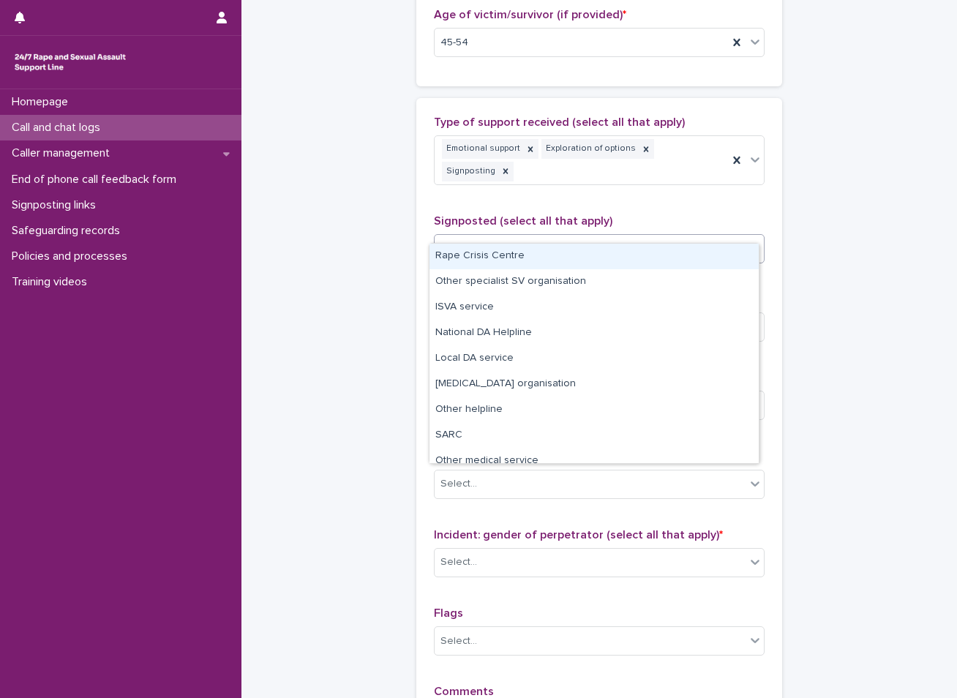
click at [484, 255] on div "Rape Crisis Centre" at bounding box center [594, 257] width 329 height 26
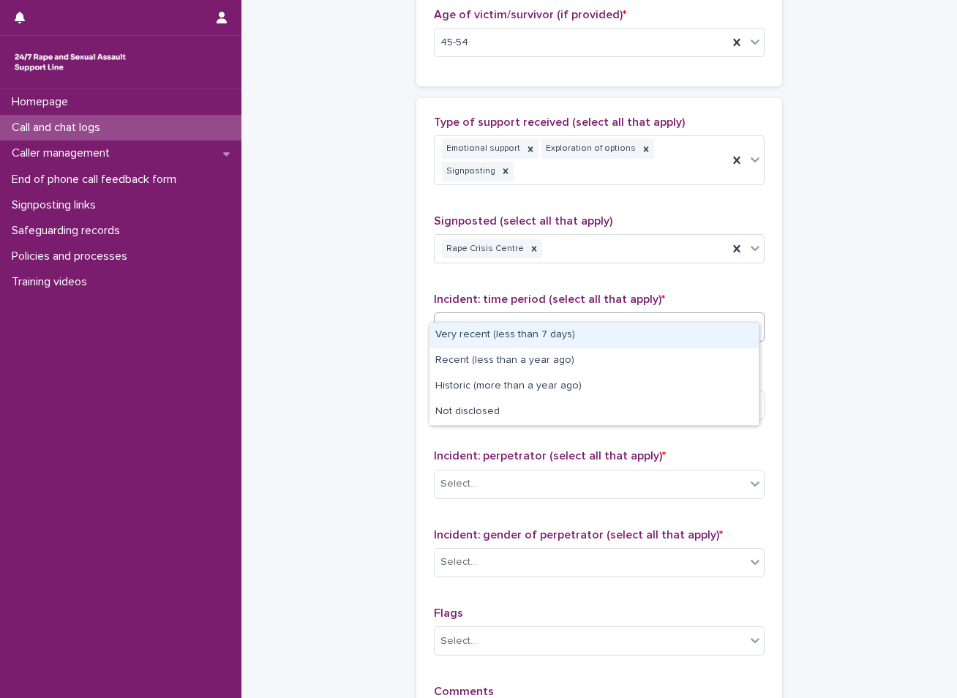
click at [477, 315] on div "Select..." at bounding box center [590, 327] width 311 height 24
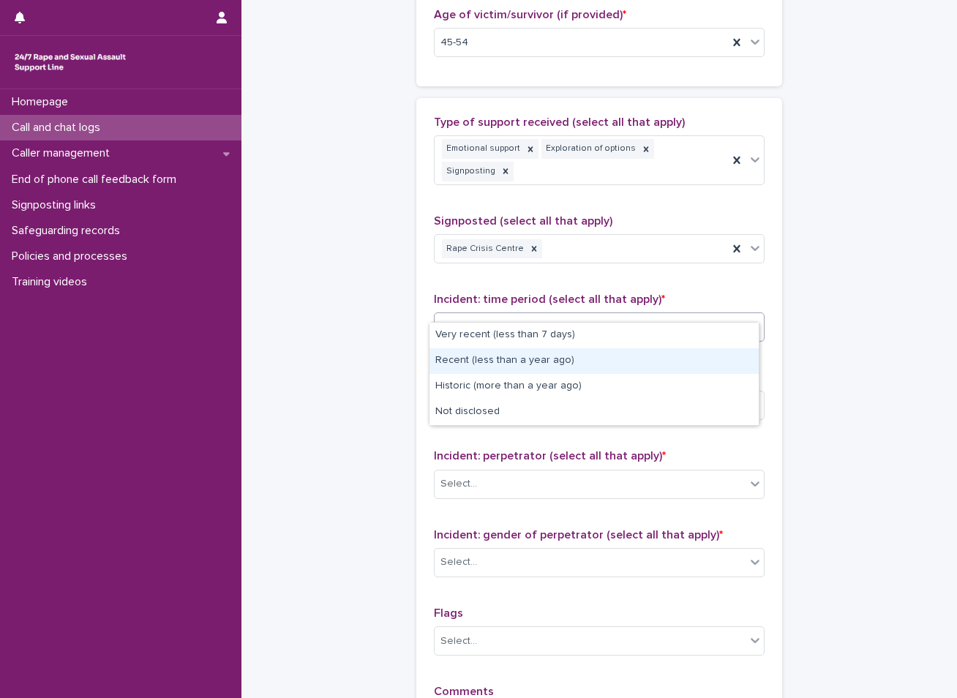
click at [479, 363] on div "Recent (less than a year ago)" at bounding box center [594, 361] width 329 height 26
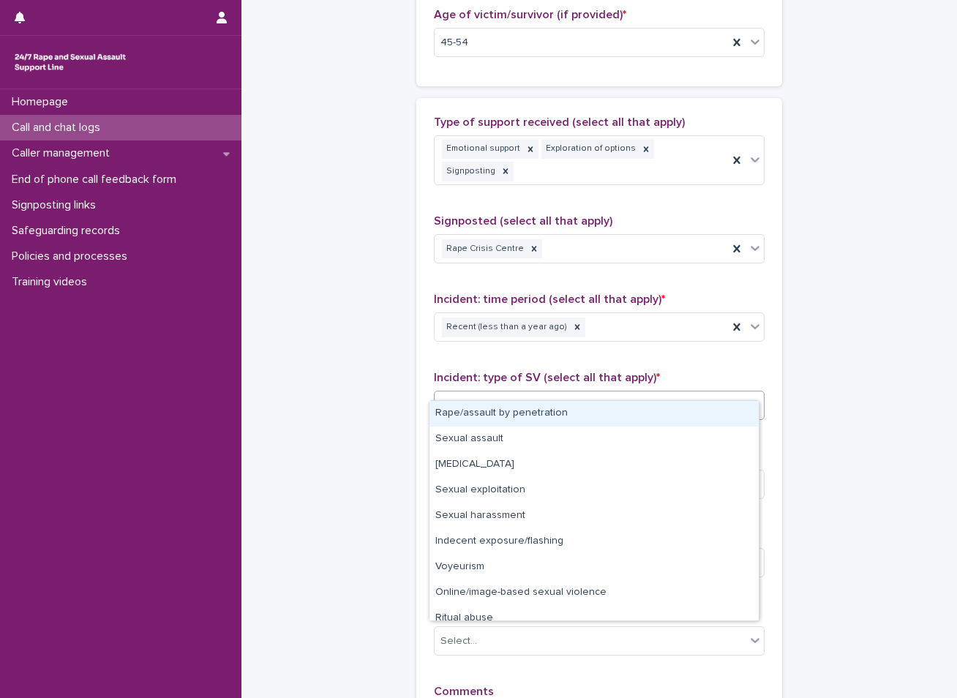
click at [485, 394] on div "Select..." at bounding box center [590, 406] width 311 height 24
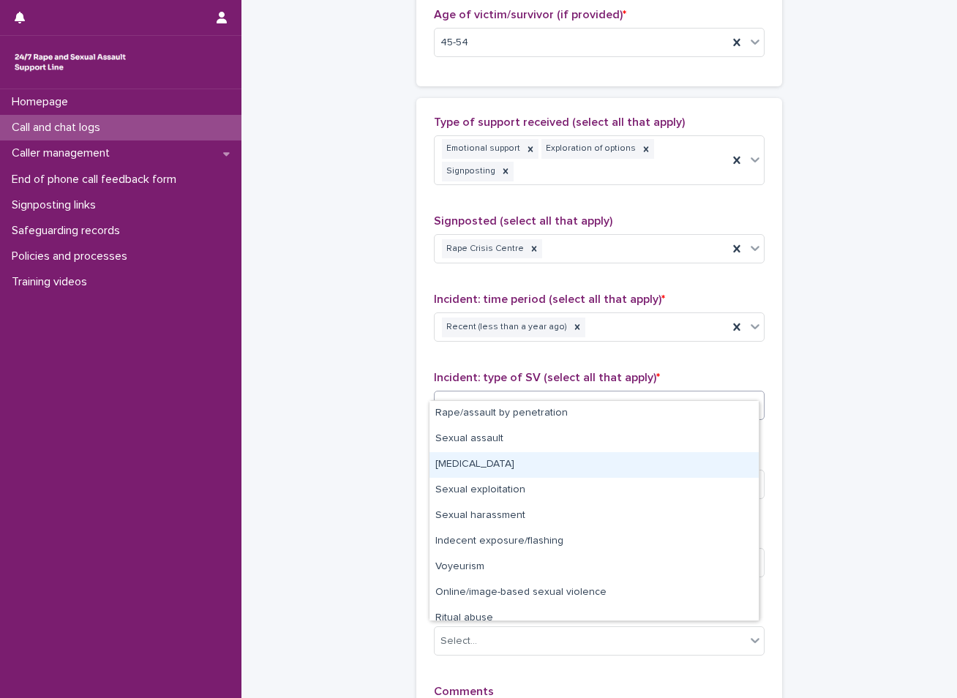
scroll to position [37, 0]
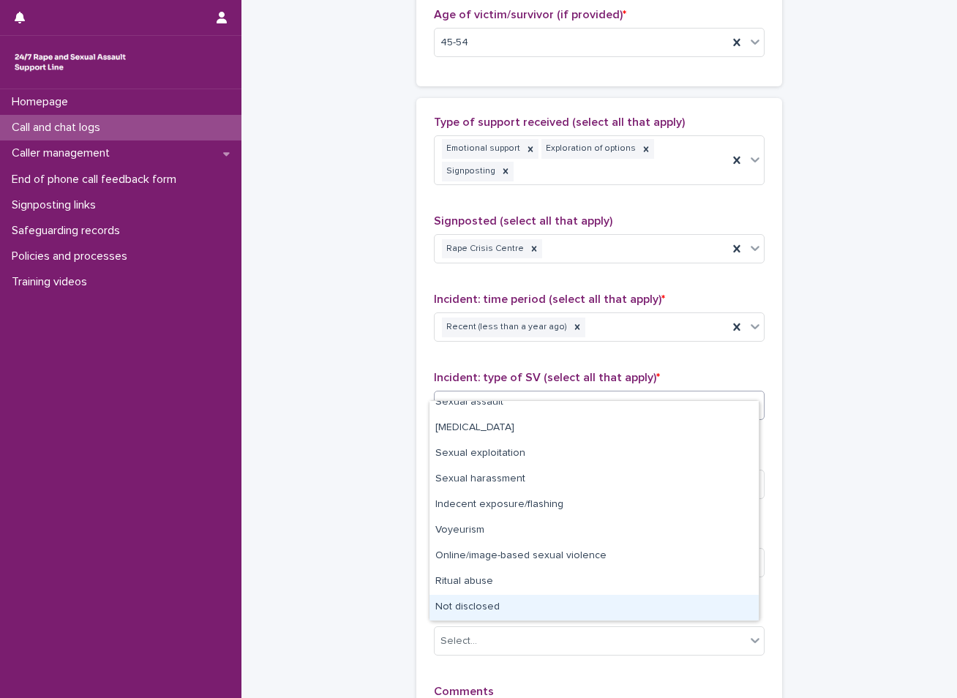
click at [501, 605] on div "Not disclosed" at bounding box center [594, 608] width 329 height 26
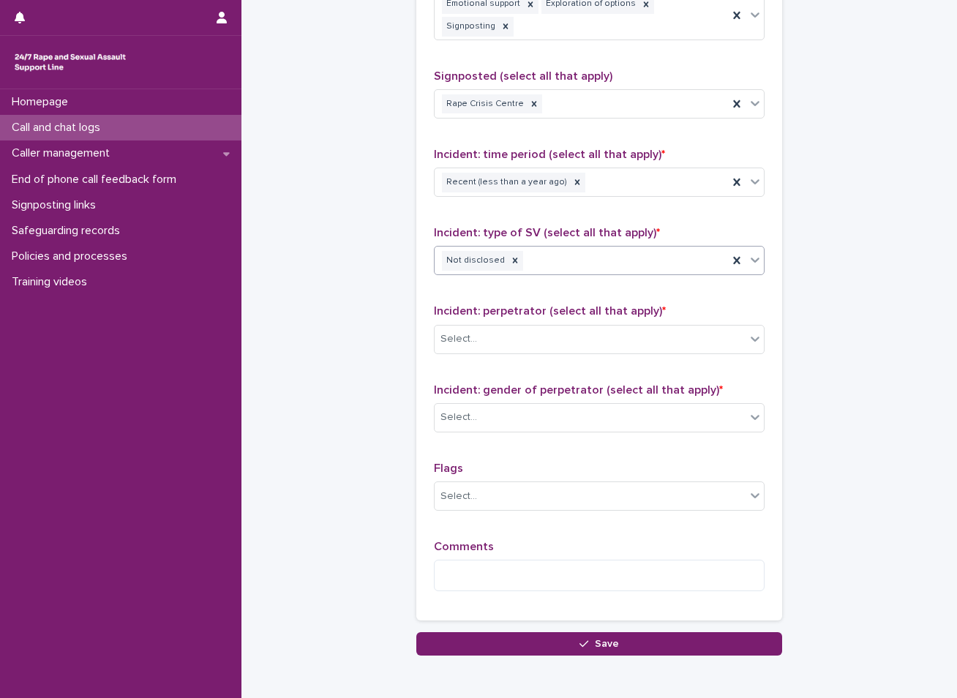
scroll to position [952, 0]
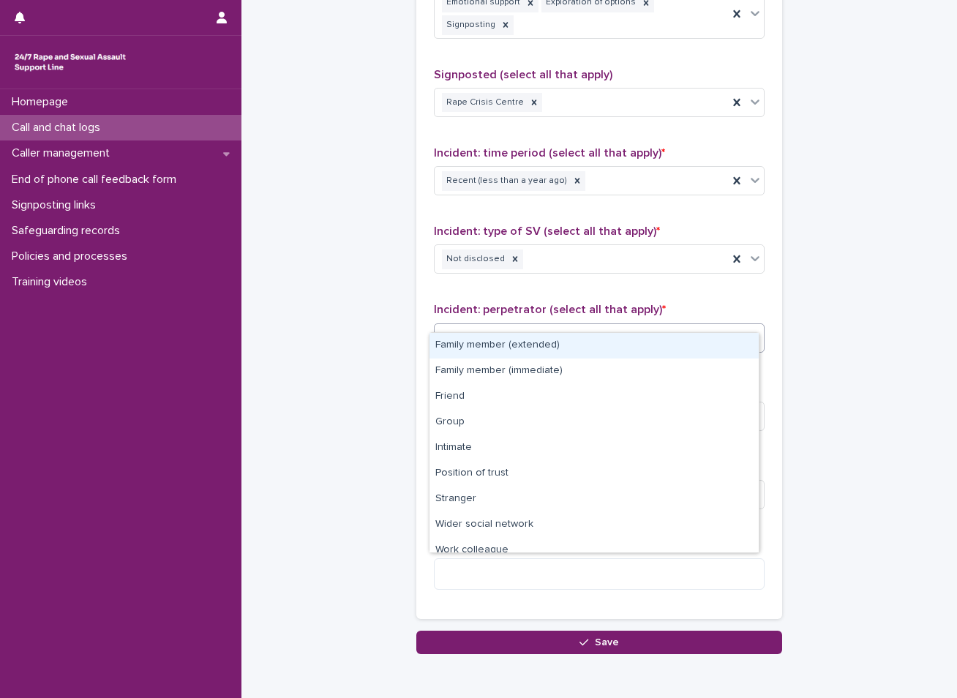
click at [528, 326] on div "Select..." at bounding box center [590, 338] width 311 height 24
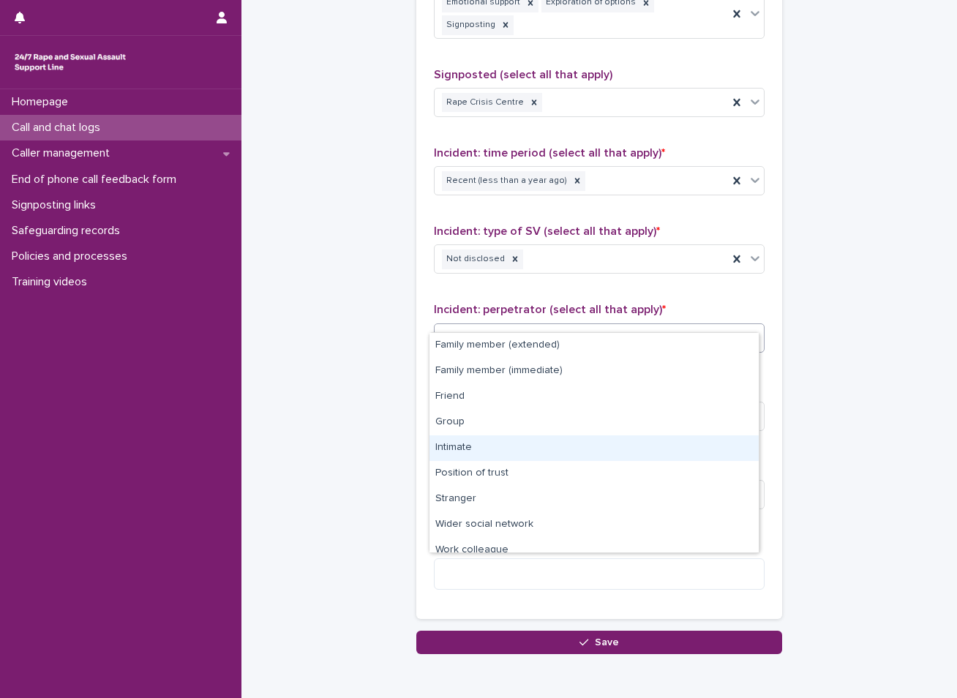
click at [454, 446] on div "Intimate" at bounding box center [594, 449] width 329 height 26
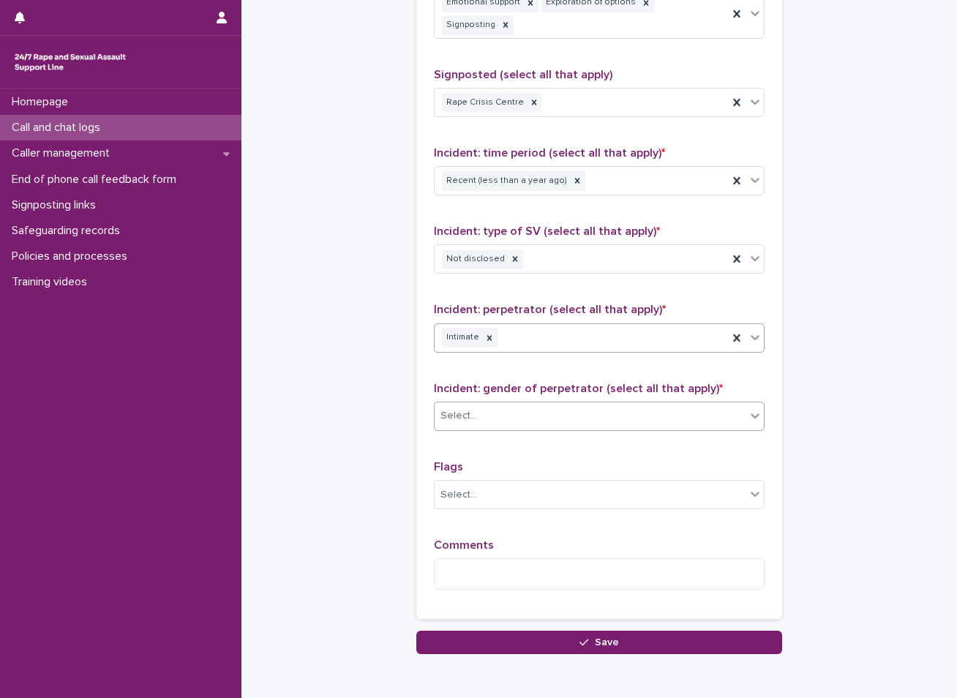
scroll to position [1002, 0]
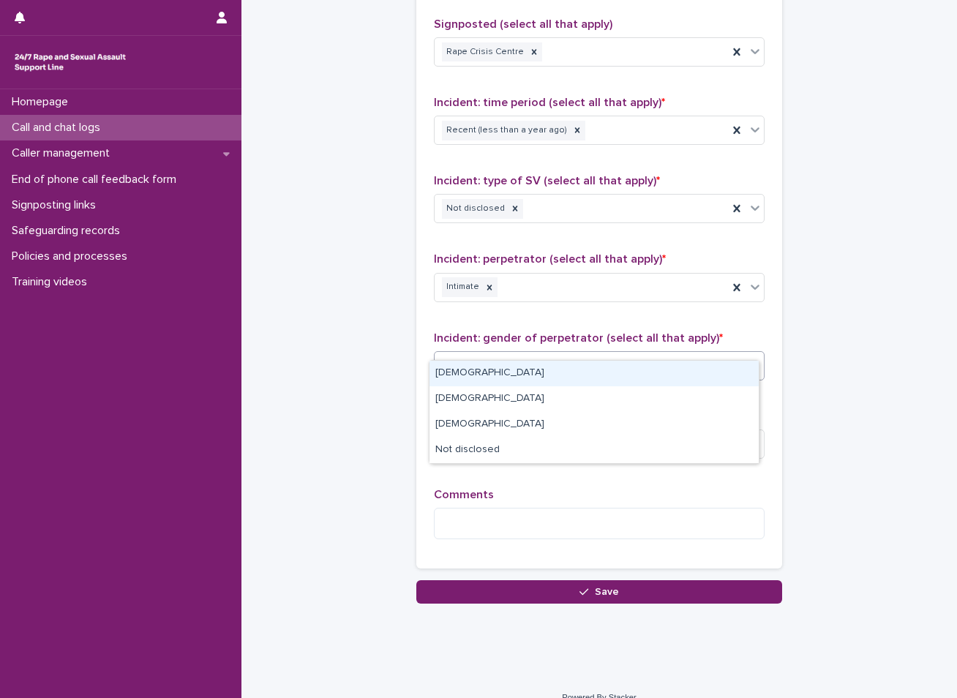
click at [528, 354] on div "Select..." at bounding box center [590, 366] width 311 height 24
click at [526, 372] on div "[DEMOGRAPHIC_DATA]" at bounding box center [594, 374] width 329 height 26
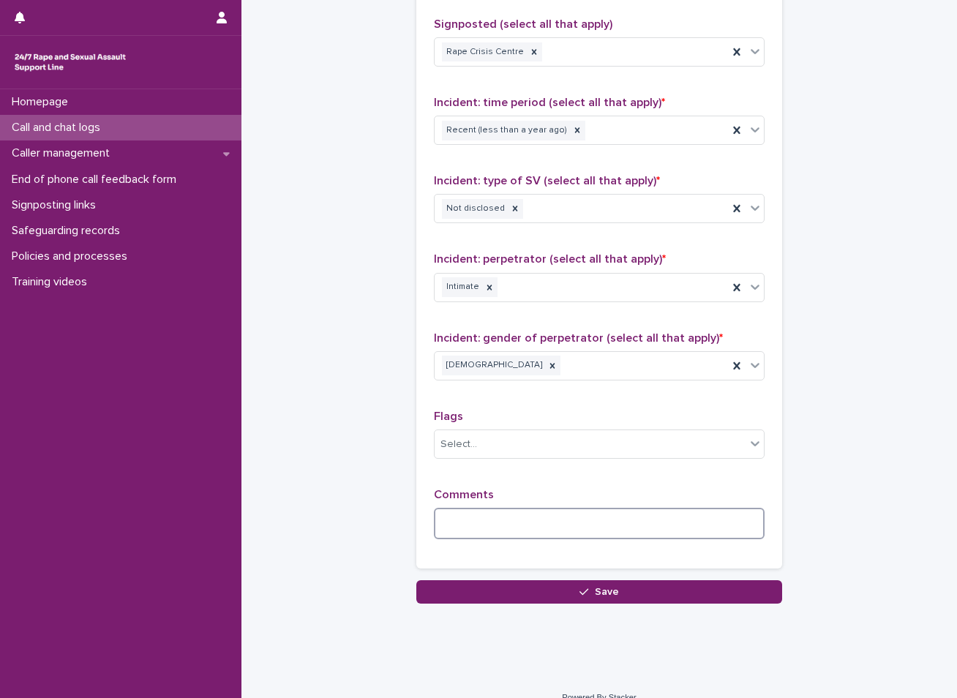
click at [587, 513] on textarea at bounding box center [599, 523] width 331 height 31
type textarea "*"
click at [619, 508] on textarea "**********" at bounding box center [599, 523] width 331 height 31
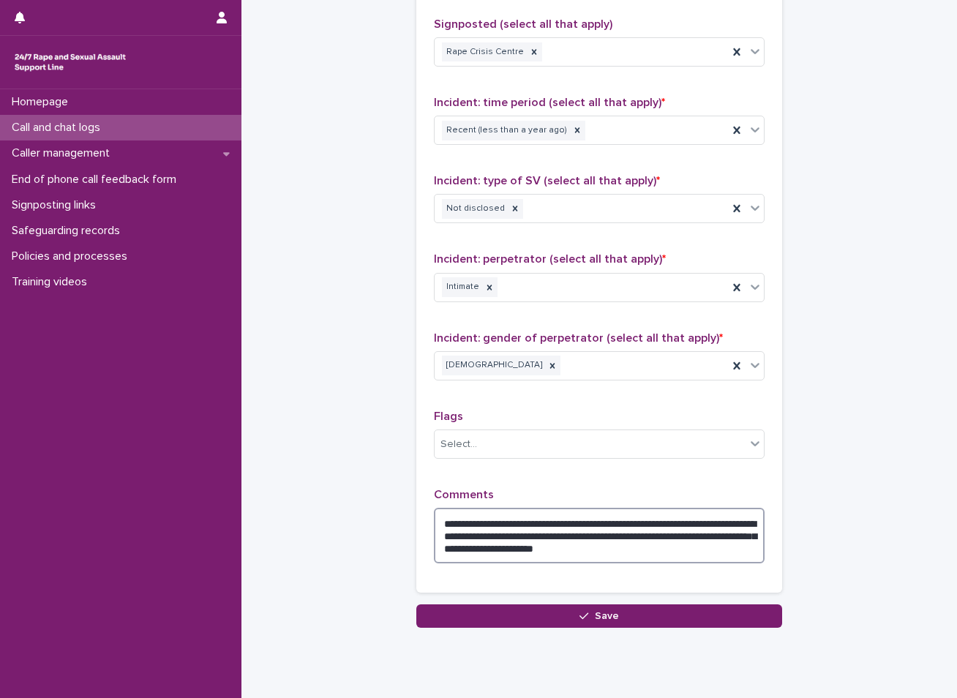
click at [580, 518] on textarea "**********" at bounding box center [599, 536] width 331 height 56
click at [581, 519] on textarea "**********" at bounding box center [599, 536] width 331 height 56
click at [605, 522] on textarea "**********" at bounding box center [599, 536] width 331 height 56
click at [648, 518] on textarea "**********" at bounding box center [599, 536] width 331 height 56
click at [682, 519] on textarea "**********" at bounding box center [599, 536] width 331 height 56
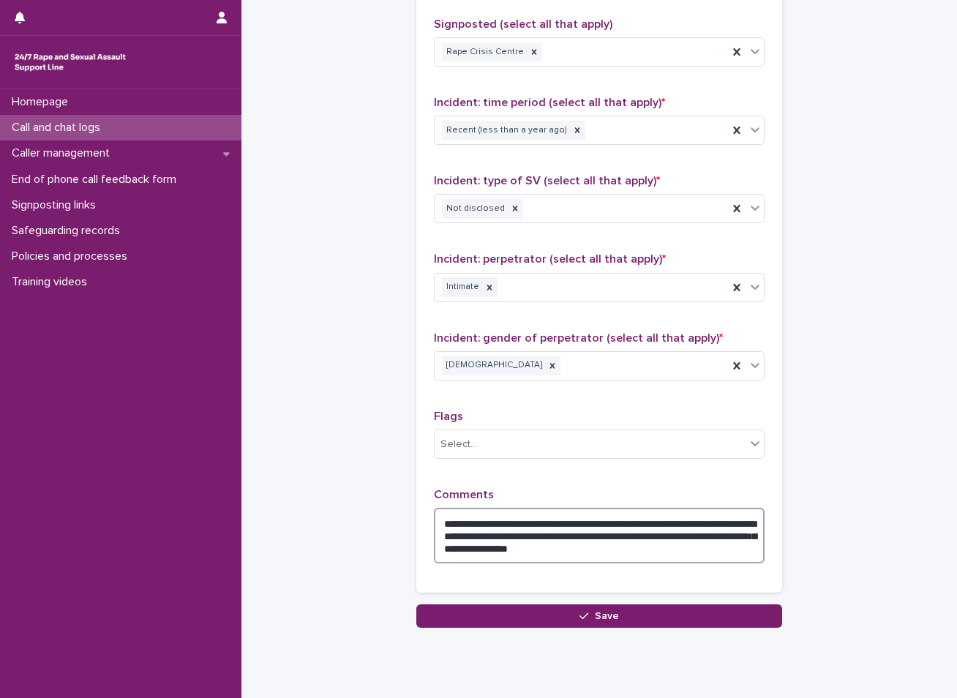
click at [729, 511] on textarea "**********" at bounding box center [599, 536] width 331 height 56
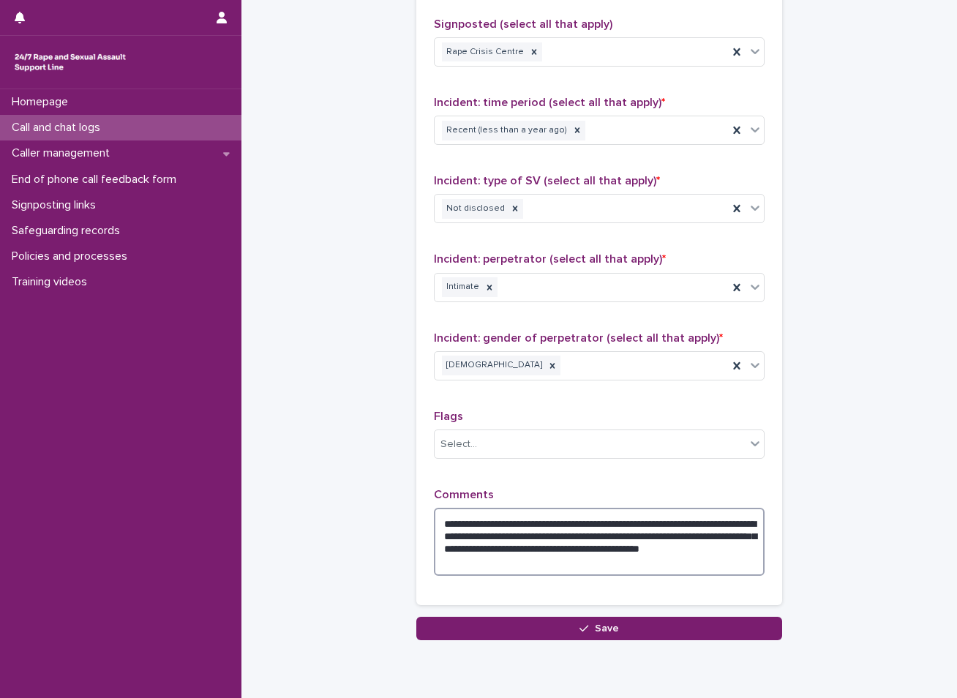
click at [638, 530] on textarea "**********" at bounding box center [599, 542] width 331 height 68
click at [575, 527] on textarea "**********" at bounding box center [599, 542] width 331 height 68
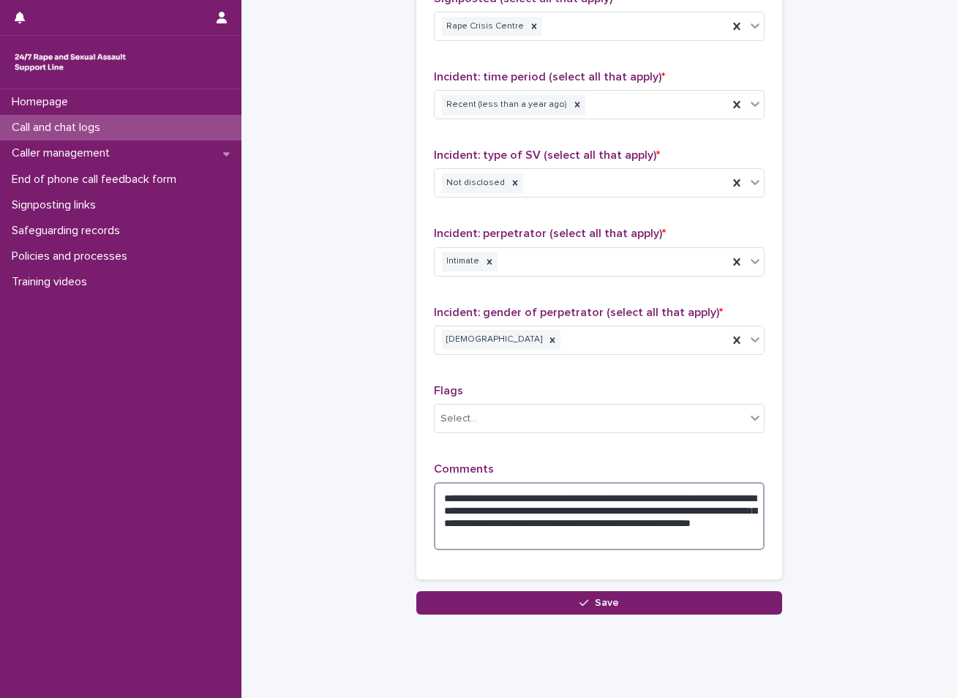
scroll to position [1039, 0]
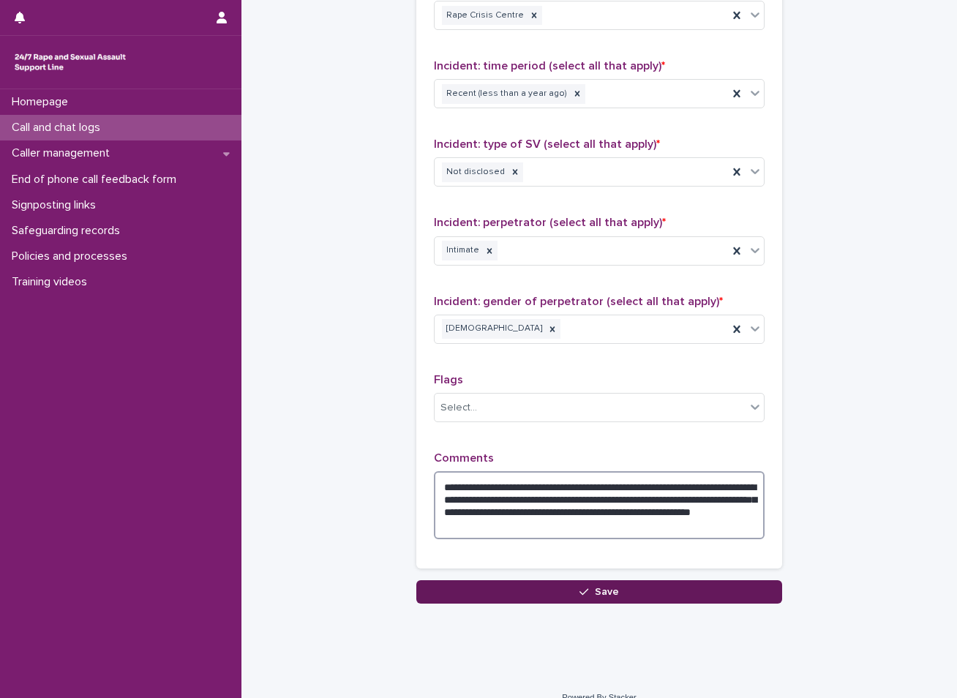
type textarea "**********"
click at [514, 580] on button "Save" at bounding box center [600, 591] width 366 height 23
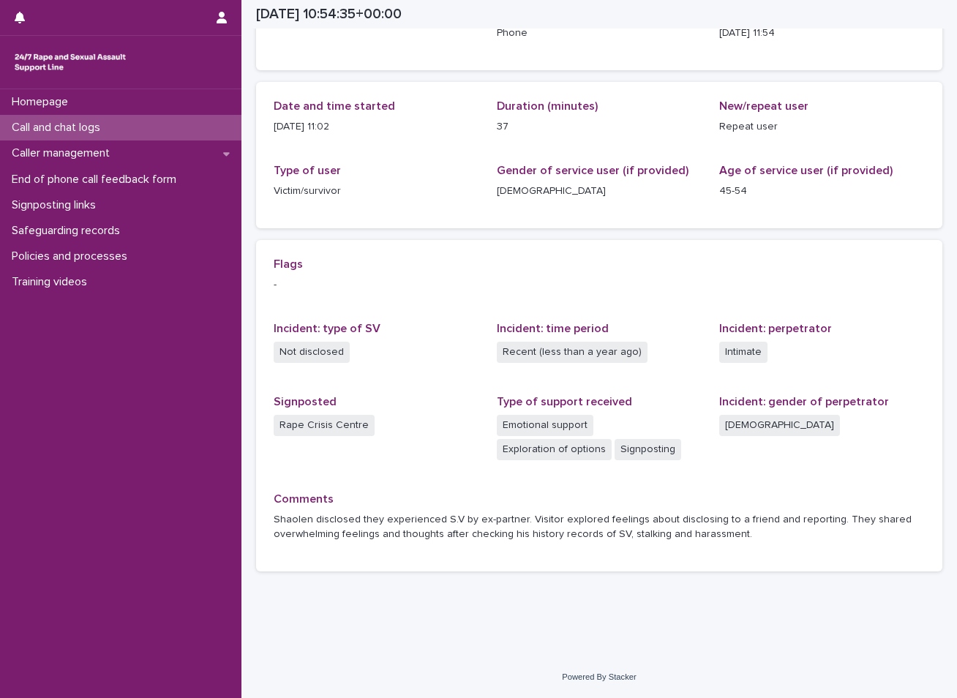
scroll to position [119, 0]
click at [24, 121] on p "Call and chat logs" at bounding box center [59, 128] width 106 height 14
